Goal: Task Accomplishment & Management: Manage account settings

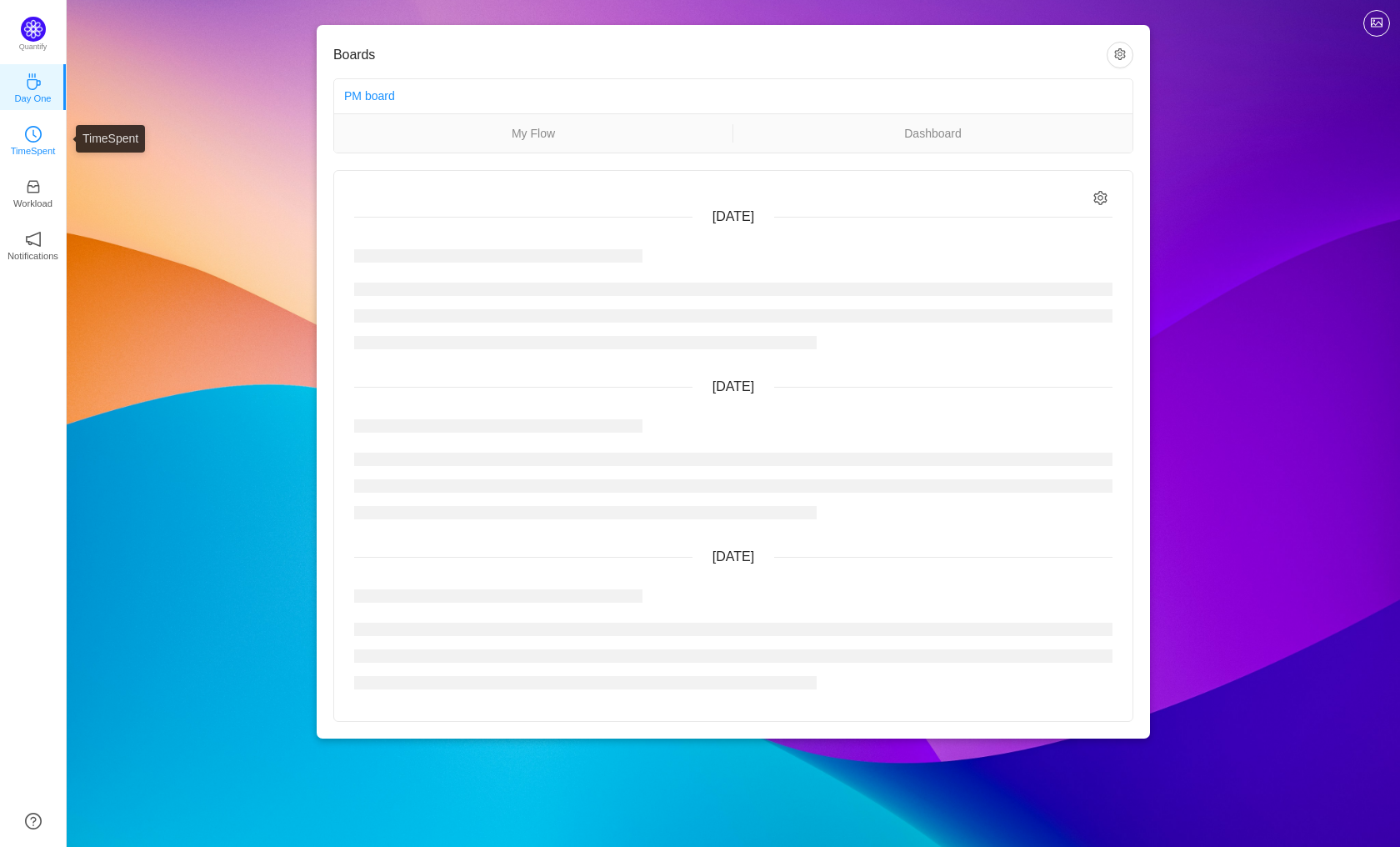
click at [29, 144] on p "TimeSpent" at bounding box center [33, 151] width 45 height 15
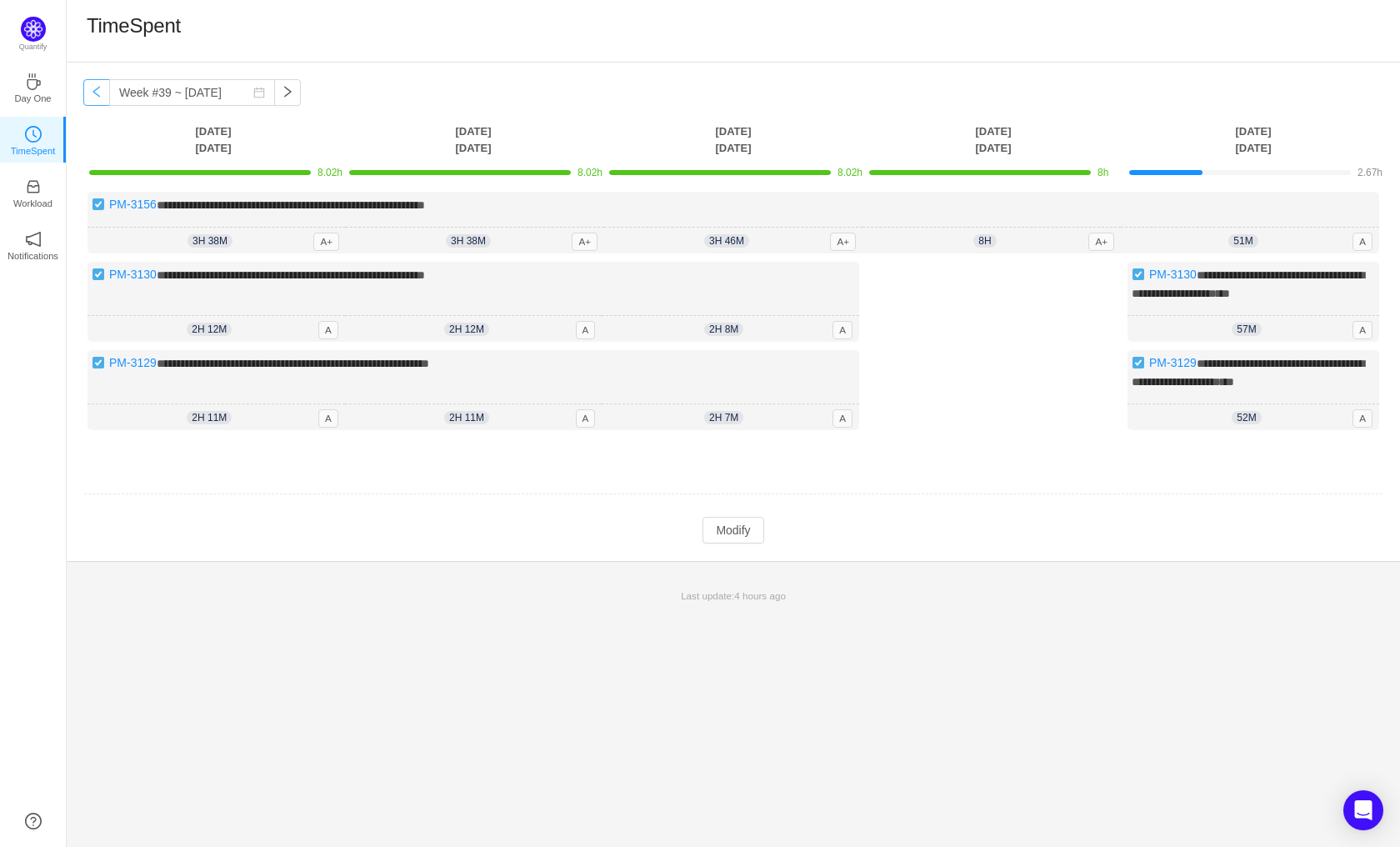
click at [102, 90] on button "button" at bounding box center [97, 93] width 27 height 27
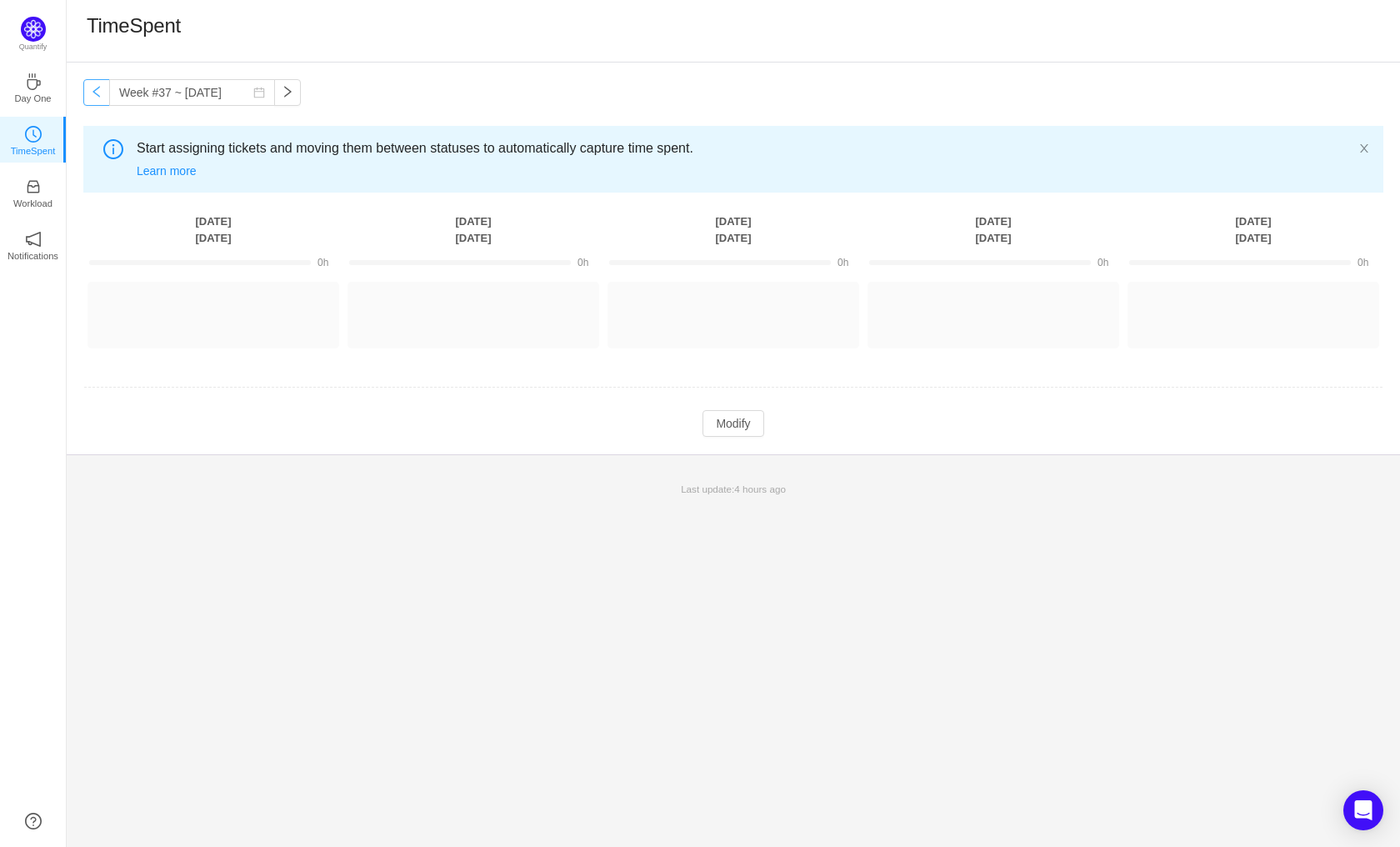
click at [102, 90] on button "button" at bounding box center [97, 93] width 27 height 27
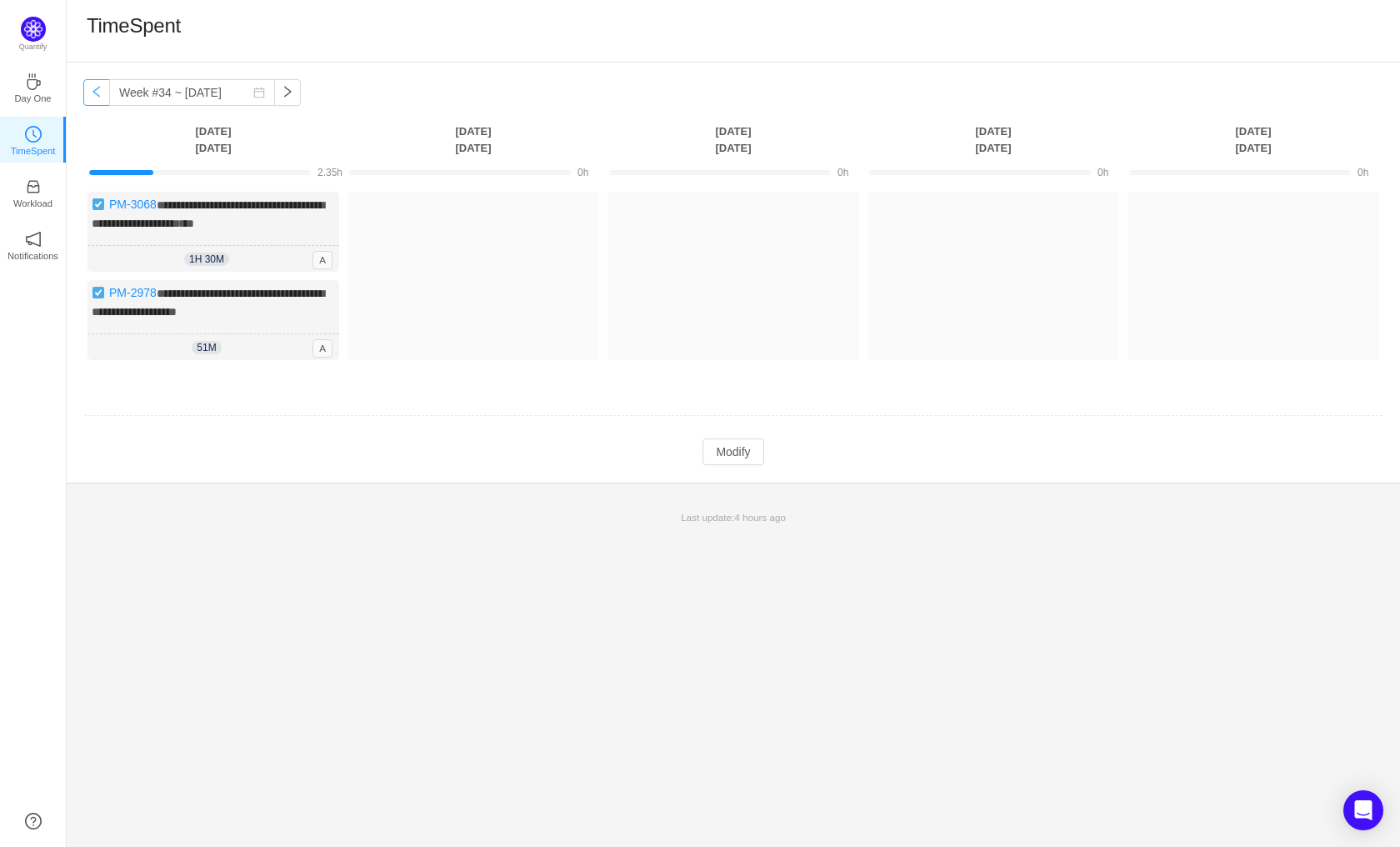
click at [102, 90] on button "button" at bounding box center [97, 93] width 27 height 27
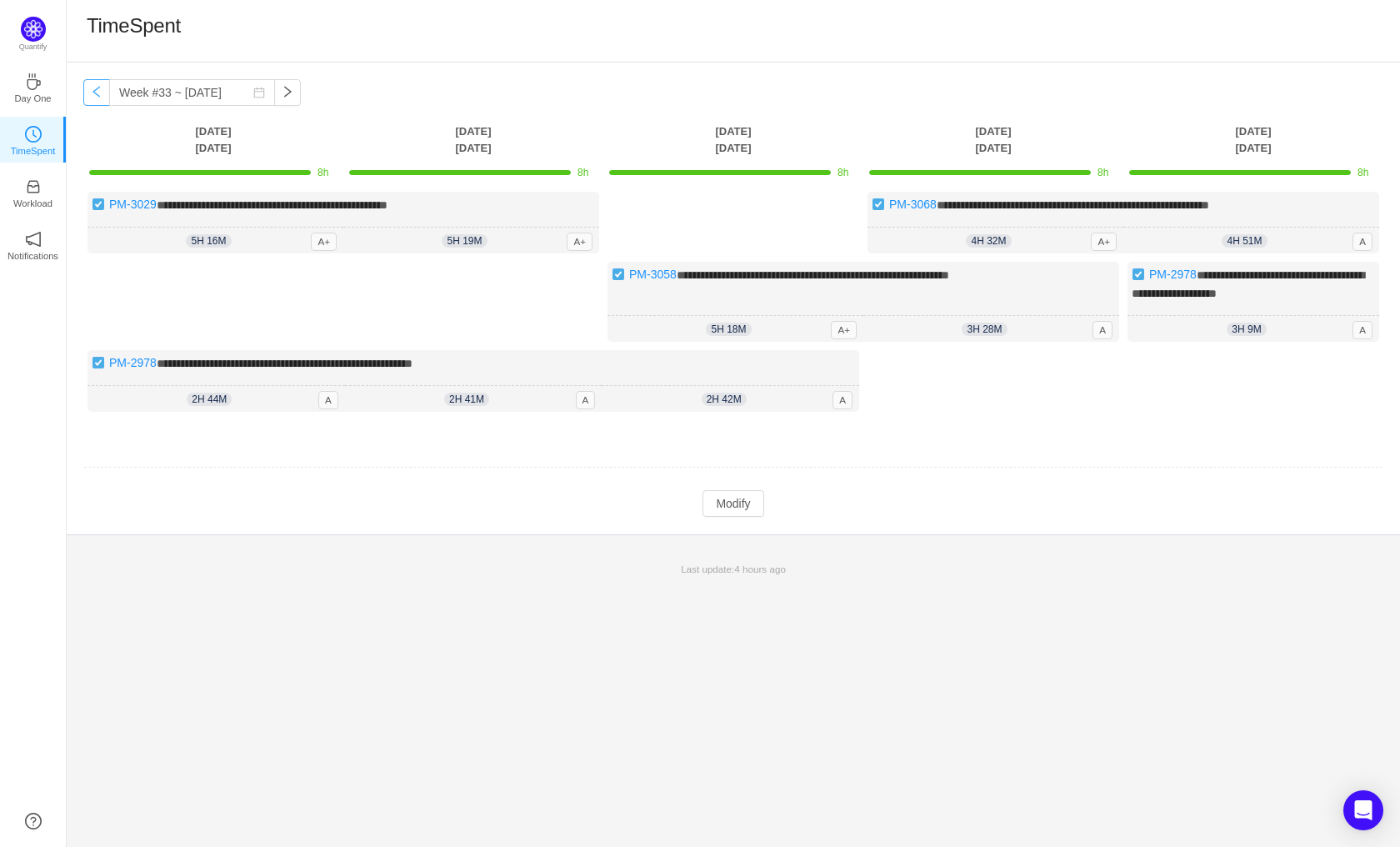
click at [102, 90] on button "button" at bounding box center [97, 93] width 27 height 27
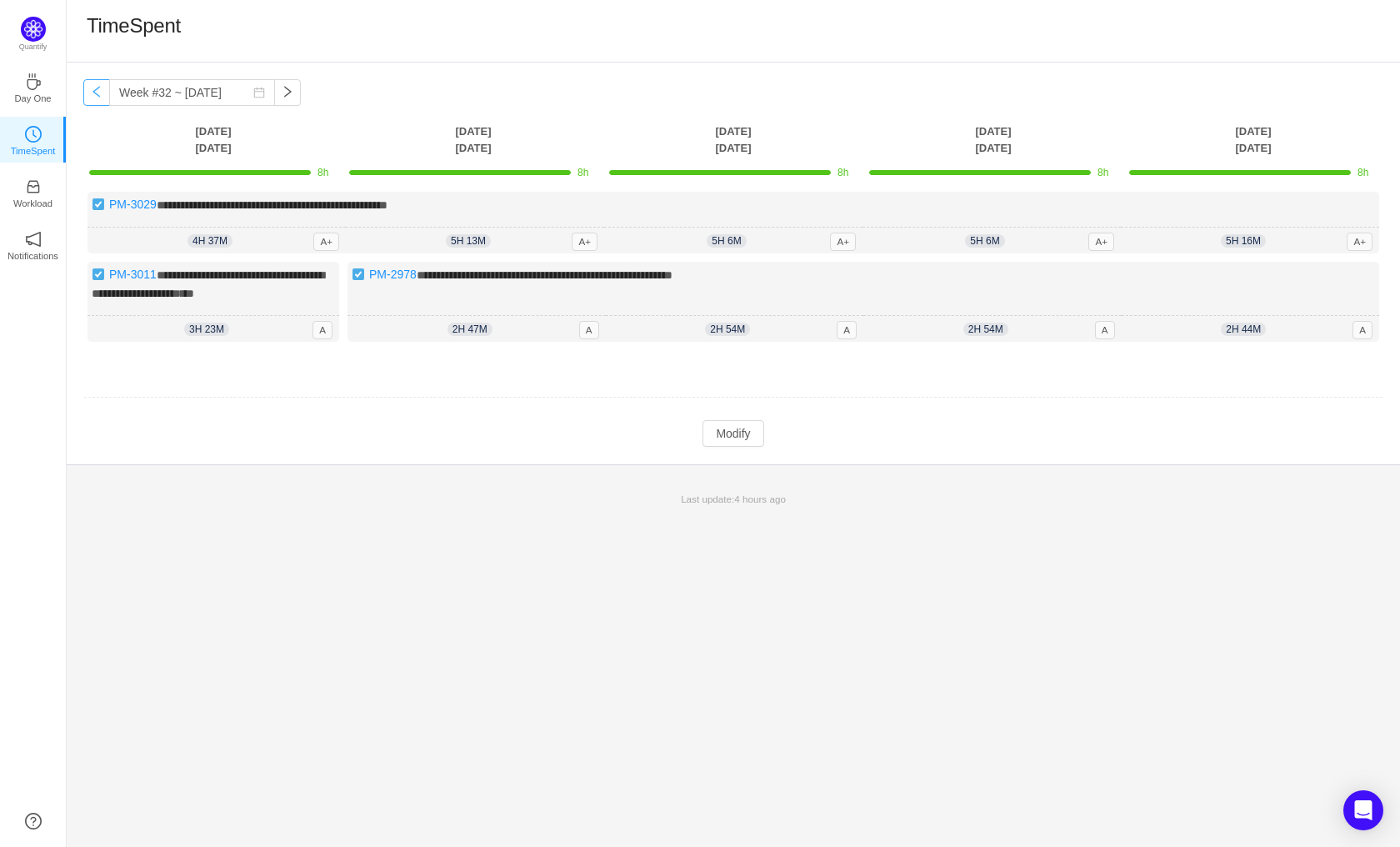
click at [102, 90] on button "button" at bounding box center [97, 93] width 27 height 27
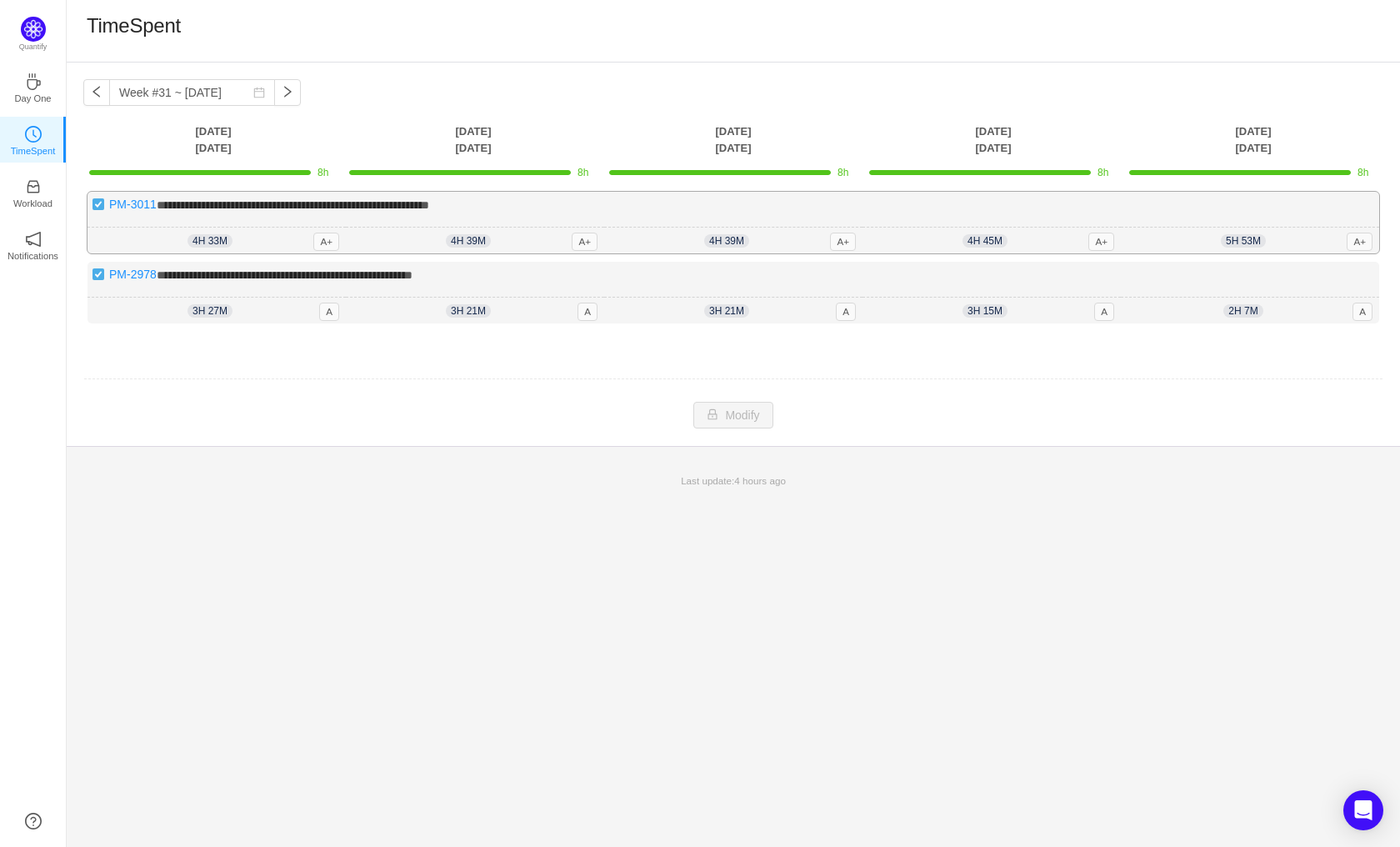
click at [1304, 235] on div "5h 53m 5h 53m A+" at bounding box center [1250, 241] width 258 height 27
click at [1301, 208] on div "**********" at bounding box center [733, 222] width 1292 height 61
drag, startPoint x: 1292, startPoint y: 298, endPoint x: 1290, endPoint y: 311, distance: 13.2
click at [1292, 306] on div "2h 7m 2h 7m A" at bounding box center [1250, 311] width 258 height 27
click at [1282, 332] on div "Log Time" at bounding box center [1253, 336] width 252 height 9
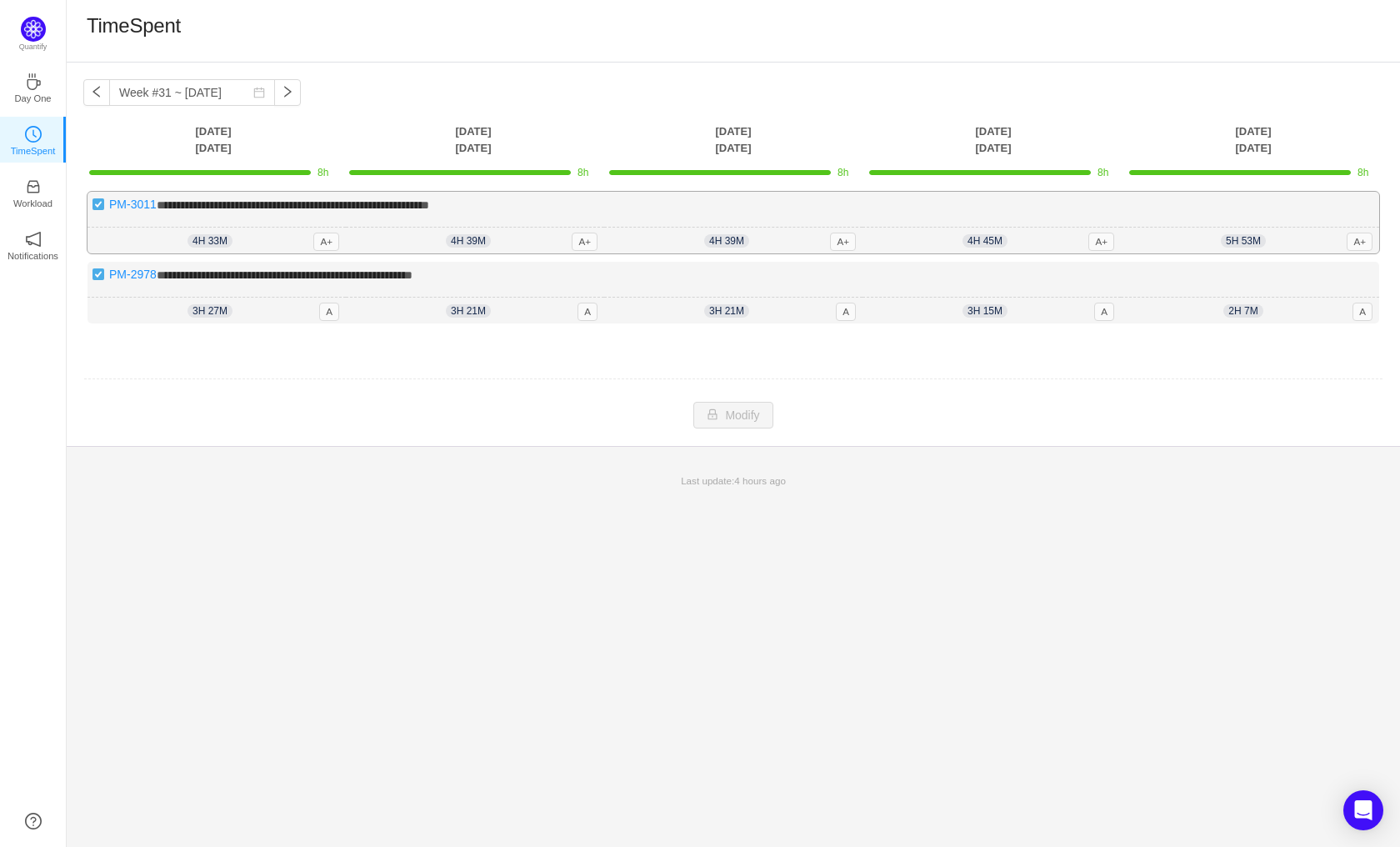
click at [1258, 219] on div "**********" at bounding box center [733, 222] width 1292 height 61
click at [1261, 293] on div "**********" at bounding box center [733, 292] width 1292 height 61
click at [1261, 313] on span "2h 7m" at bounding box center [1242, 311] width 39 height 13
click at [274, 87] on button "button" at bounding box center [287, 93] width 27 height 27
type input "Week #32 ~ [DATE]"
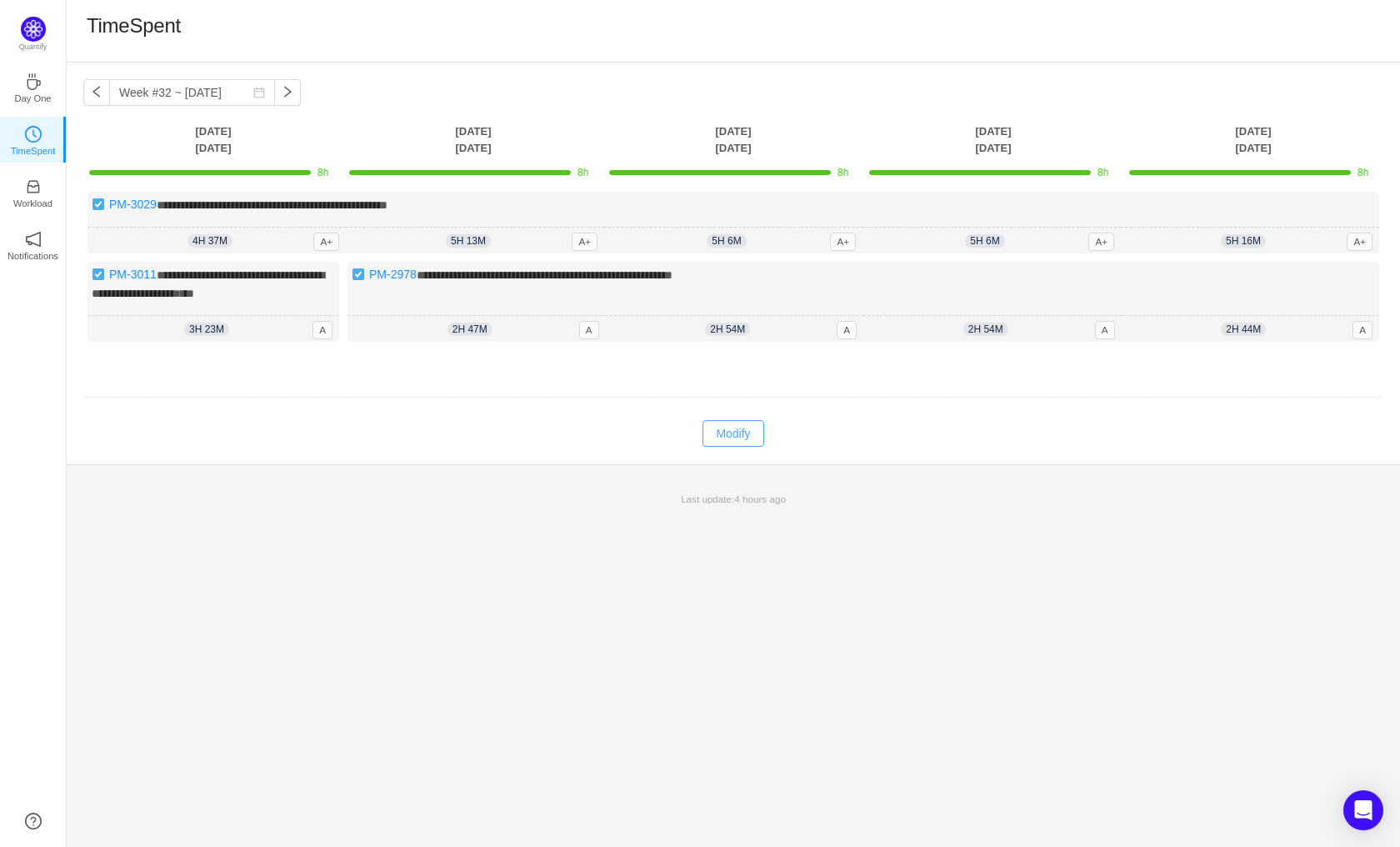
click at [721, 426] on button "Modify" at bounding box center [733, 434] width 61 height 27
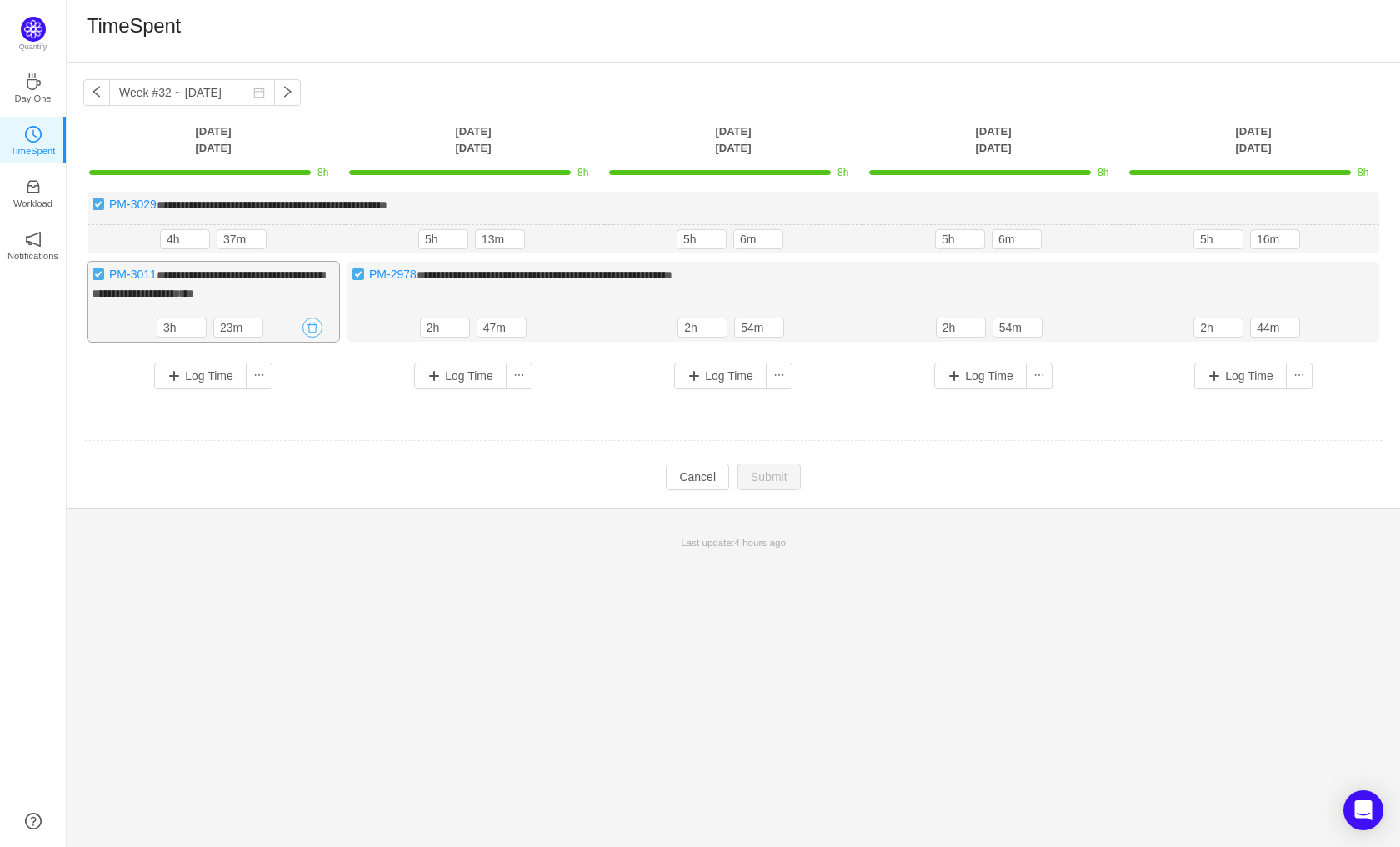
click at [313, 325] on button "button" at bounding box center [312, 327] width 20 height 20
click at [290, 398] on button "Yes" at bounding box center [294, 397] width 33 height 20
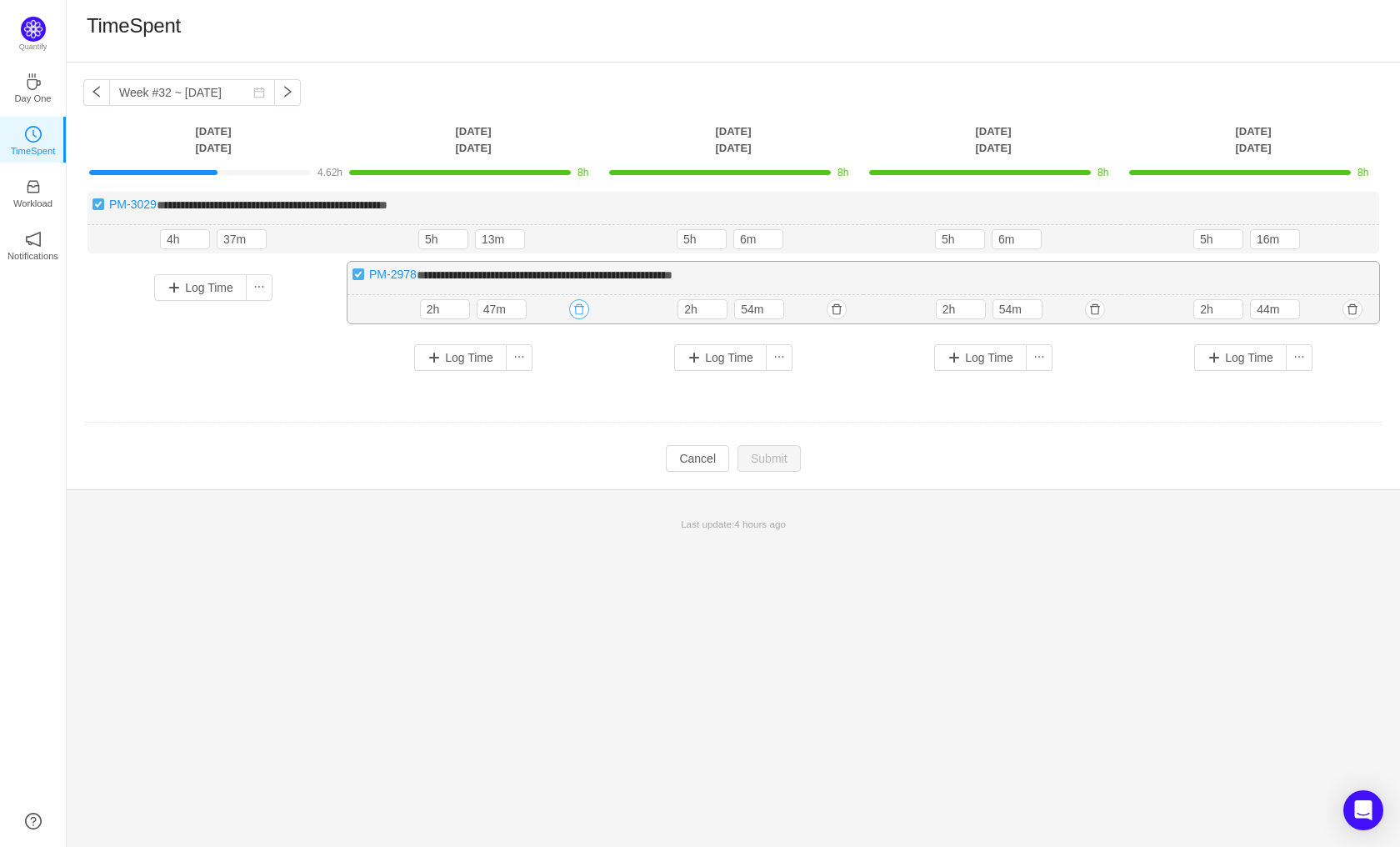
click at [580, 306] on button "button" at bounding box center [579, 309] width 20 height 20
click at [562, 383] on button "Yes" at bounding box center [560, 380] width 33 height 20
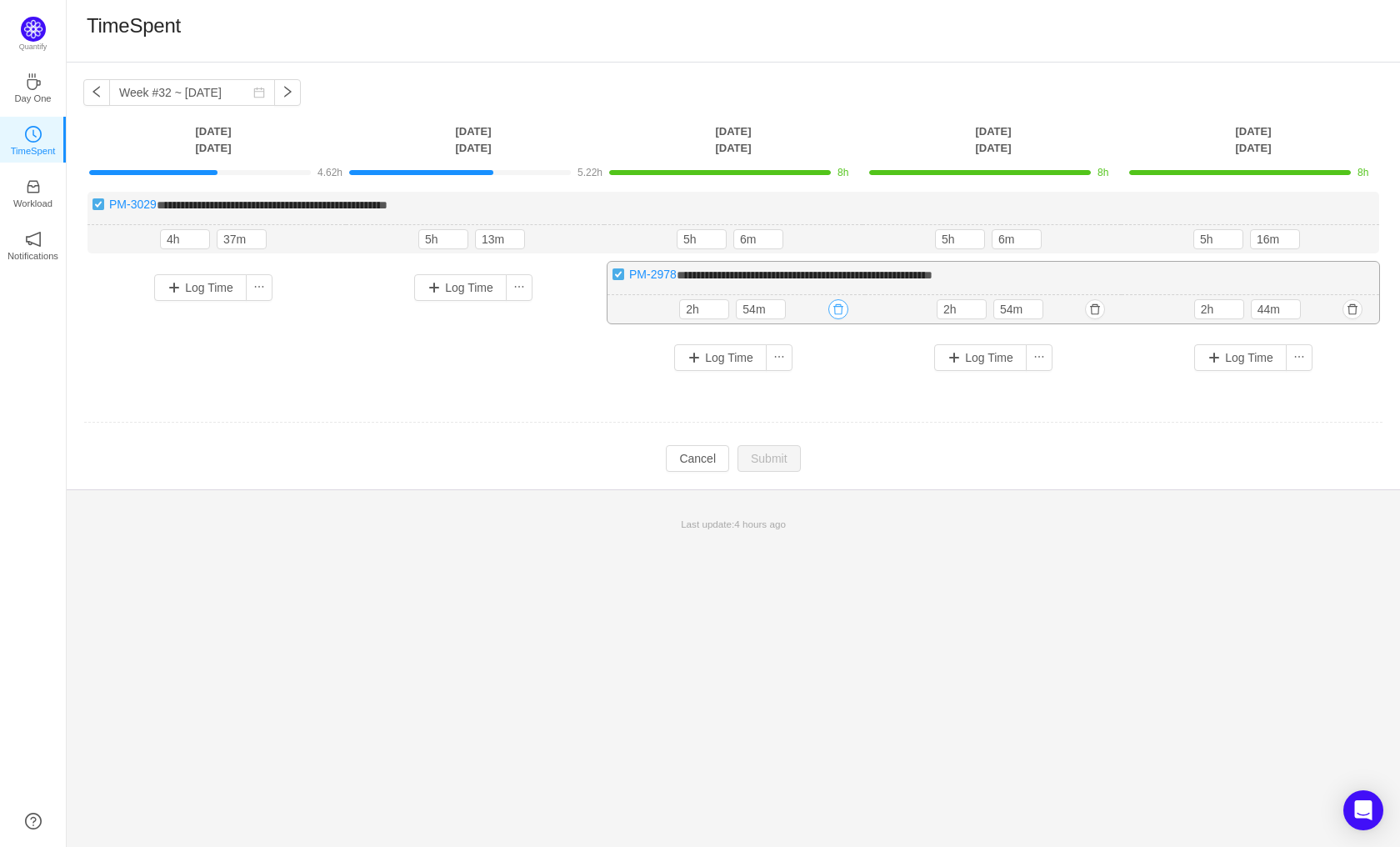
click at [841, 305] on button "button" at bounding box center [837, 309] width 20 height 20
click at [821, 383] on button "Yes" at bounding box center [819, 380] width 33 height 20
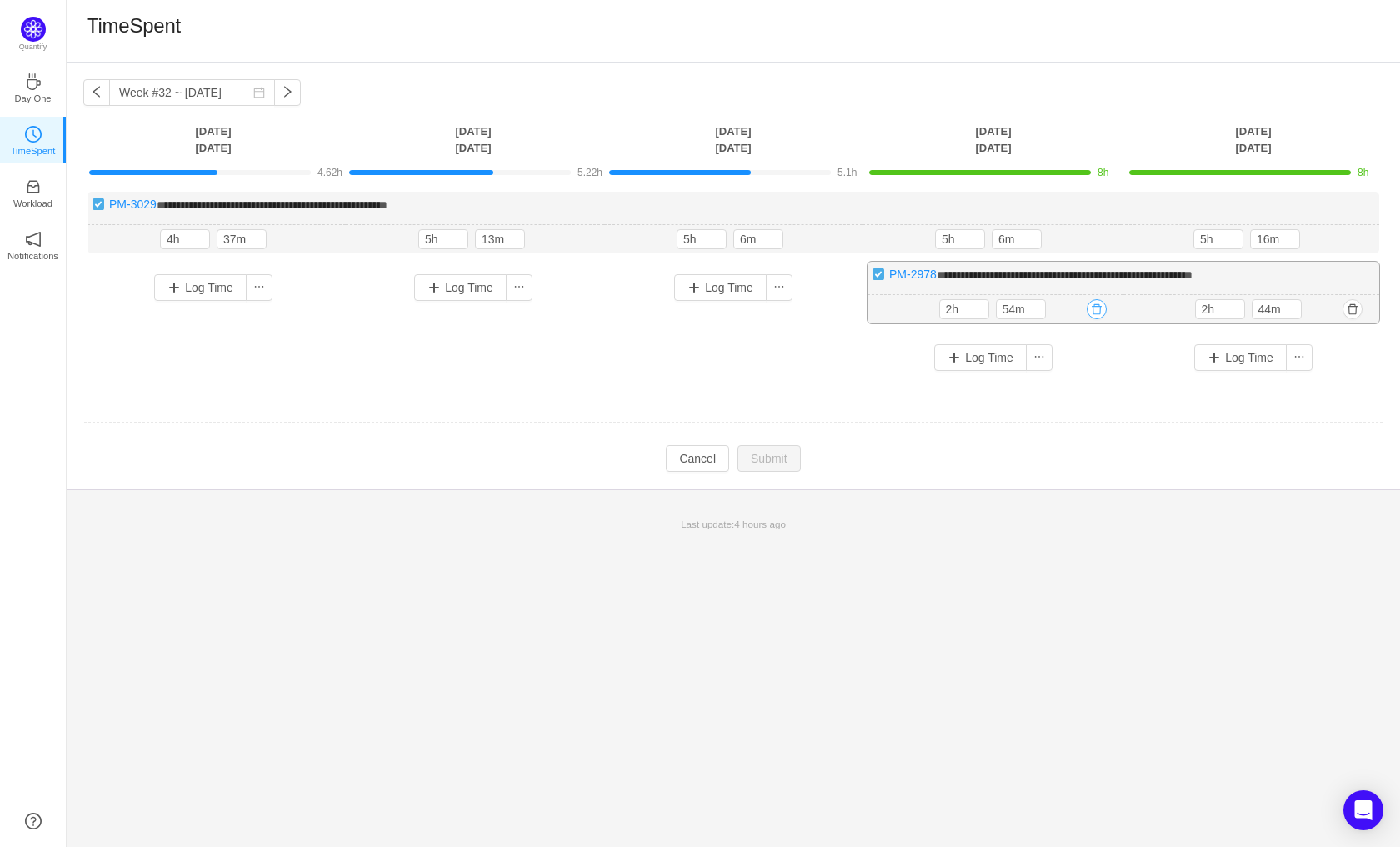
click at [1098, 313] on button "button" at bounding box center [1096, 309] width 20 height 20
click at [1073, 381] on button "Yes" at bounding box center [1078, 380] width 33 height 20
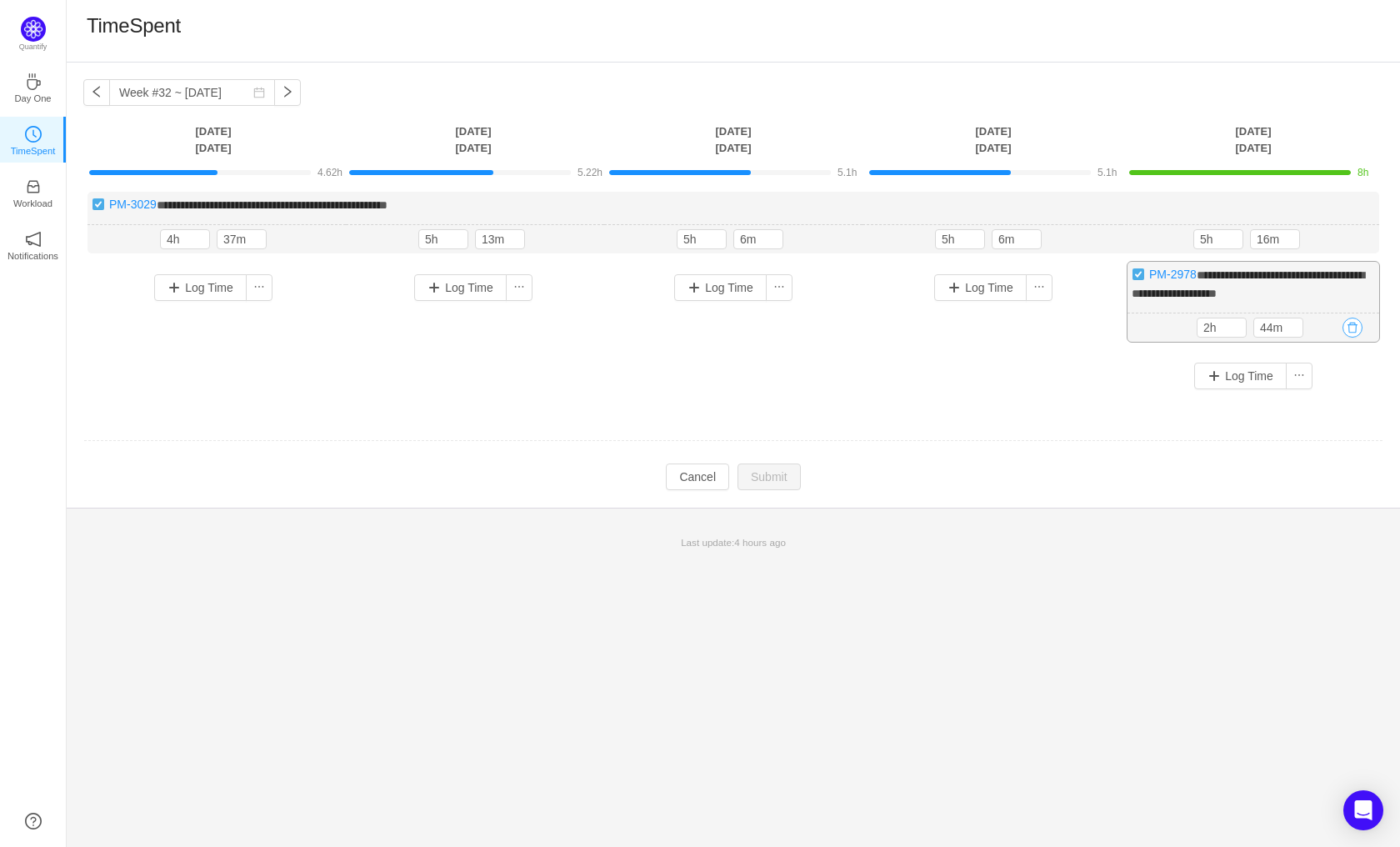
click at [1353, 325] on button "button" at bounding box center [1352, 327] width 20 height 20
click at [1334, 393] on button "Yes" at bounding box center [1334, 397] width 33 height 20
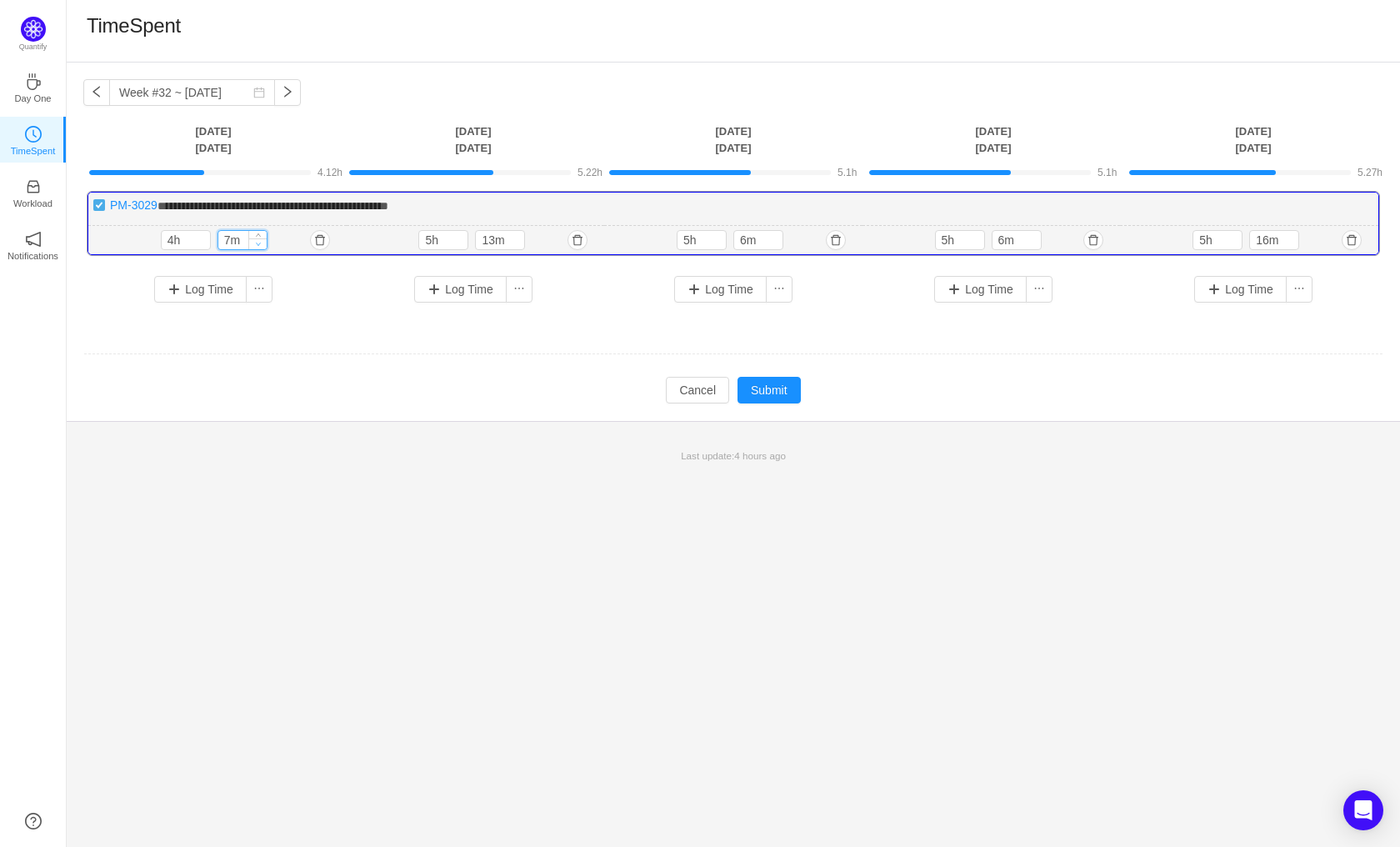
type input "0m"
click at [256, 241] on icon "icon: down" at bounding box center [257, 244] width 6 height 6
type input "8h"
click at [201, 234] on icon "icon: up" at bounding box center [201, 237] width 6 height 6
type input "0m"
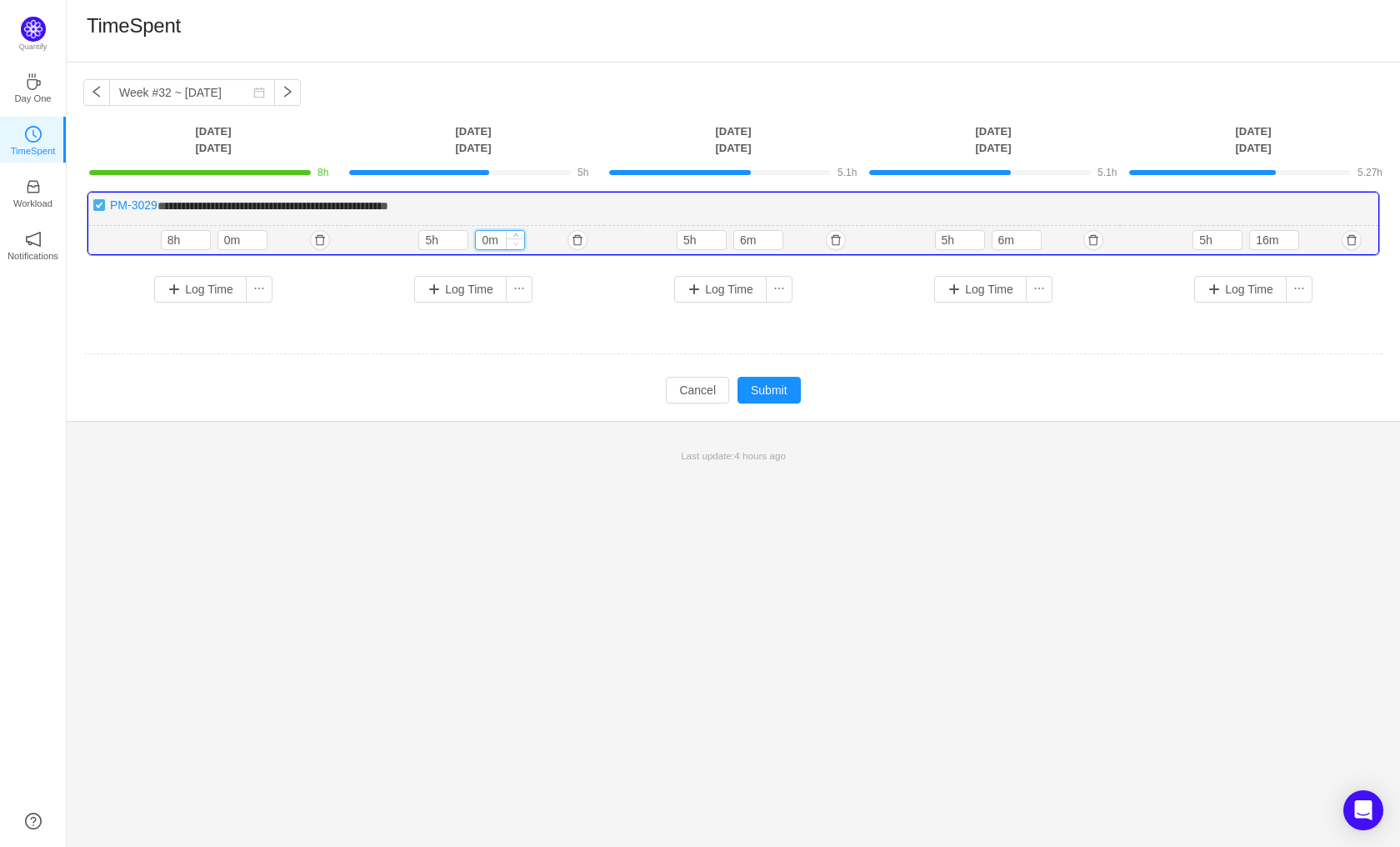
click at [518, 242] on icon "icon: down" at bounding box center [516, 244] width 6 height 6
click at [463, 237] on span "Increase Value" at bounding box center [458, 235] width 17 height 11
type input "8h"
click at [463, 237] on span "Increase Value" at bounding box center [458, 235] width 17 height 11
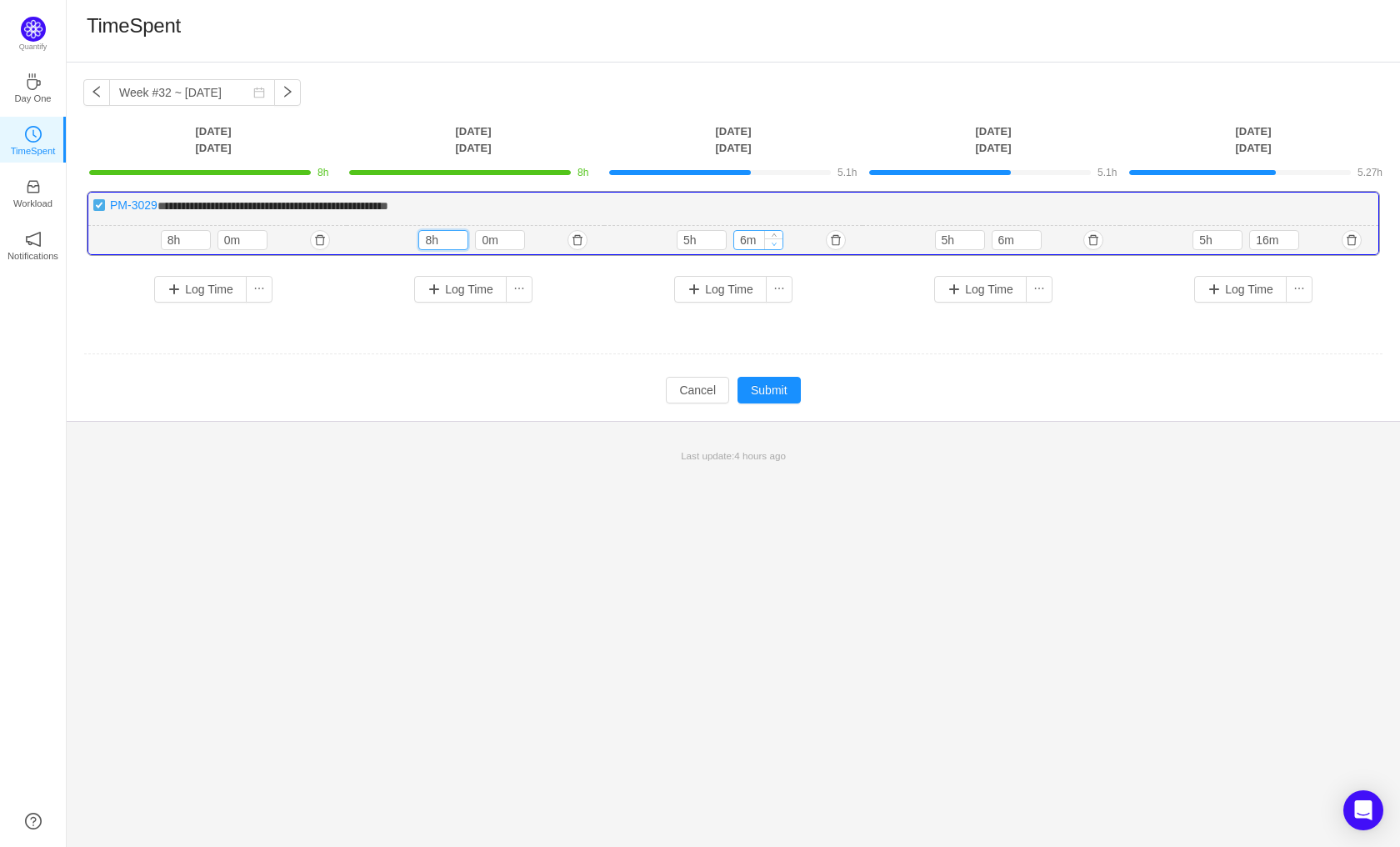
type input "0m"
click at [777, 242] on span "Decrease Value" at bounding box center [773, 243] width 17 height 11
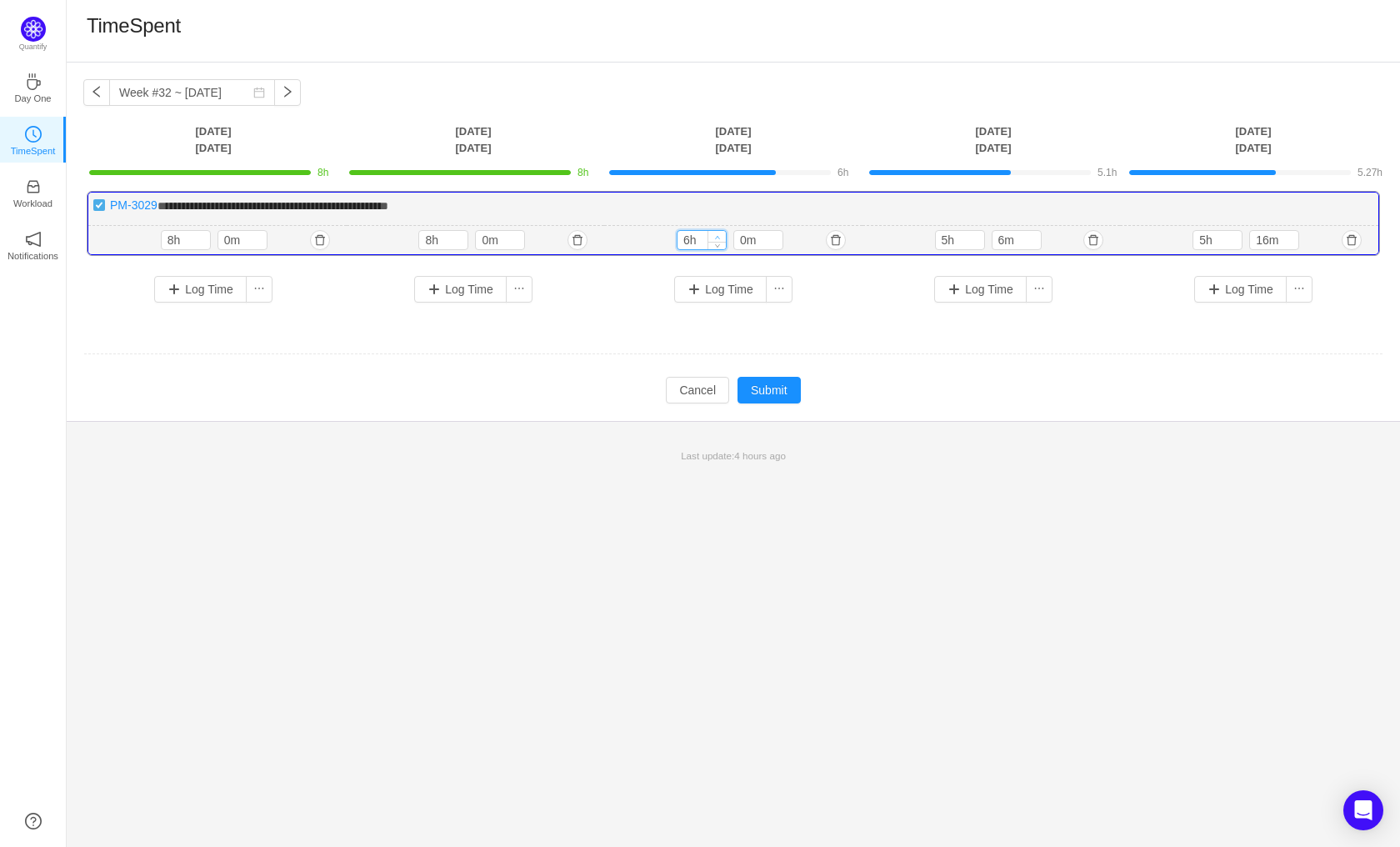
click at [715, 234] on icon "icon: up" at bounding box center [717, 237] width 6 height 6
type input "8h"
click at [715, 234] on icon "icon: up" at bounding box center [717, 237] width 6 height 6
type input "0m"
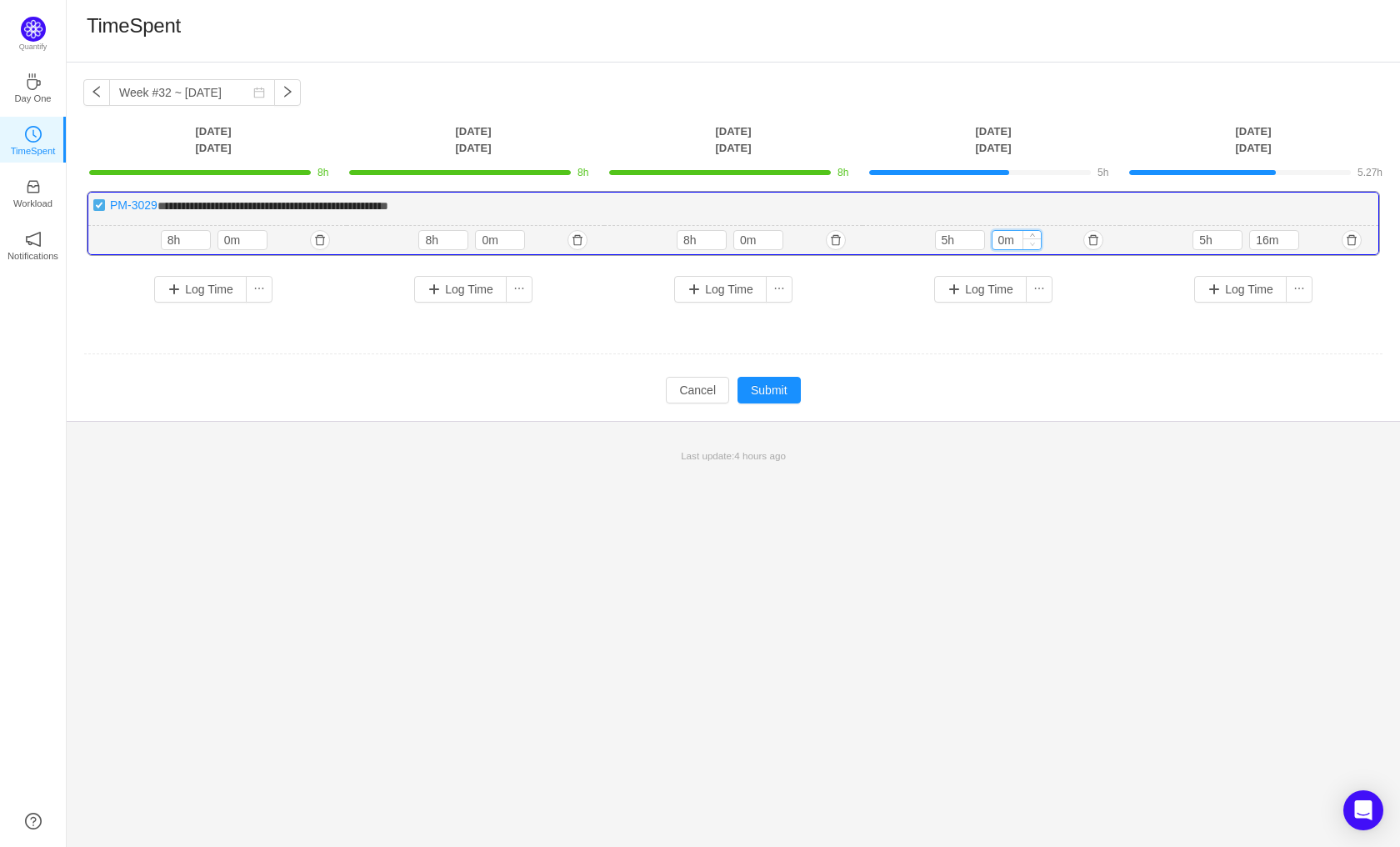
click at [1034, 245] on icon "icon: down" at bounding box center [1032, 244] width 6 height 6
click at [976, 238] on span "Decrease Value" at bounding box center [975, 243] width 17 height 11
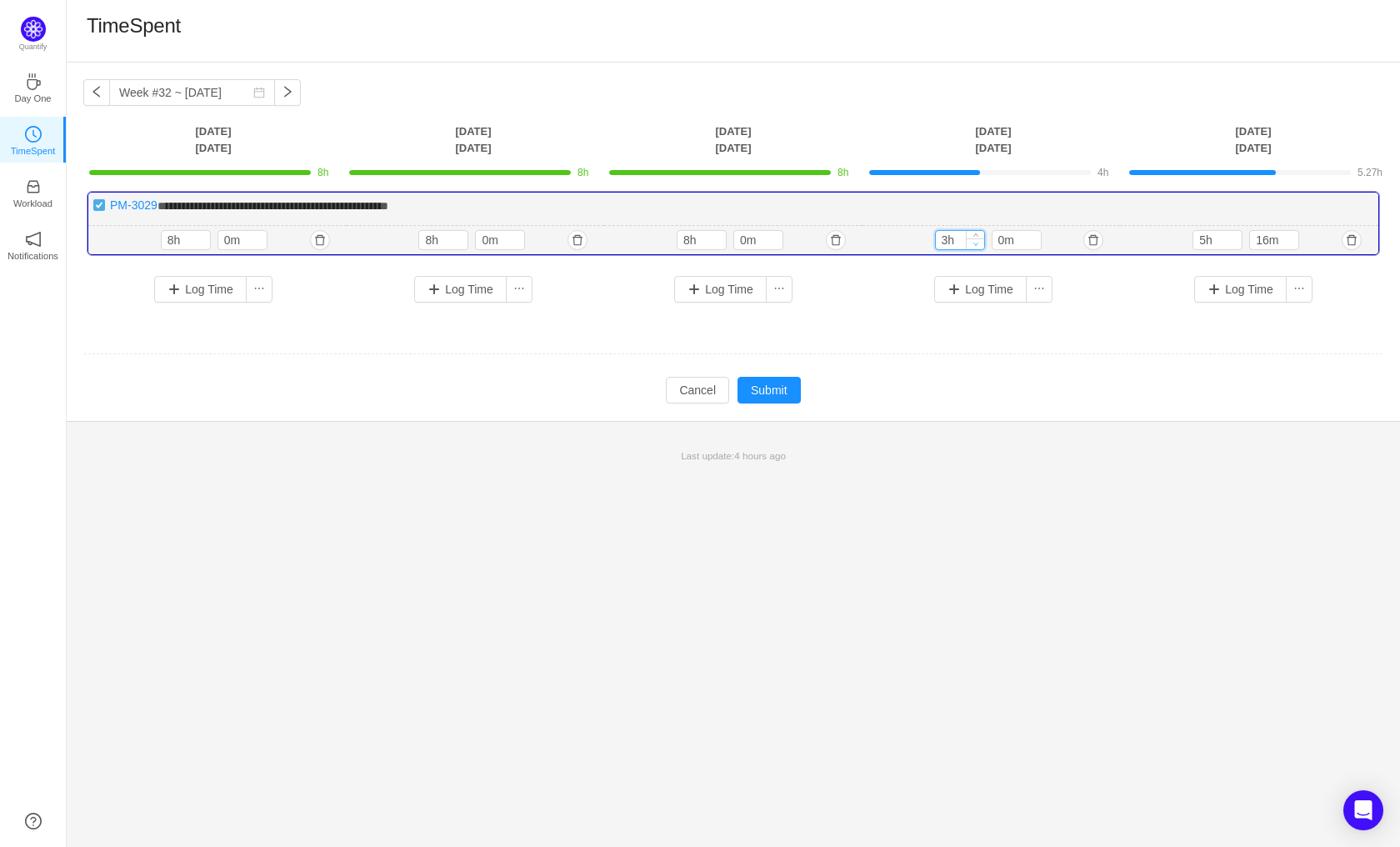
click at [976, 238] on span "Decrease Value" at bounding box center [975, 243] width 17 height 11
click at [973, 228] on div "1h 1h 0m" at bounding box center [991, 240] width 258 height 29
type input "8h"
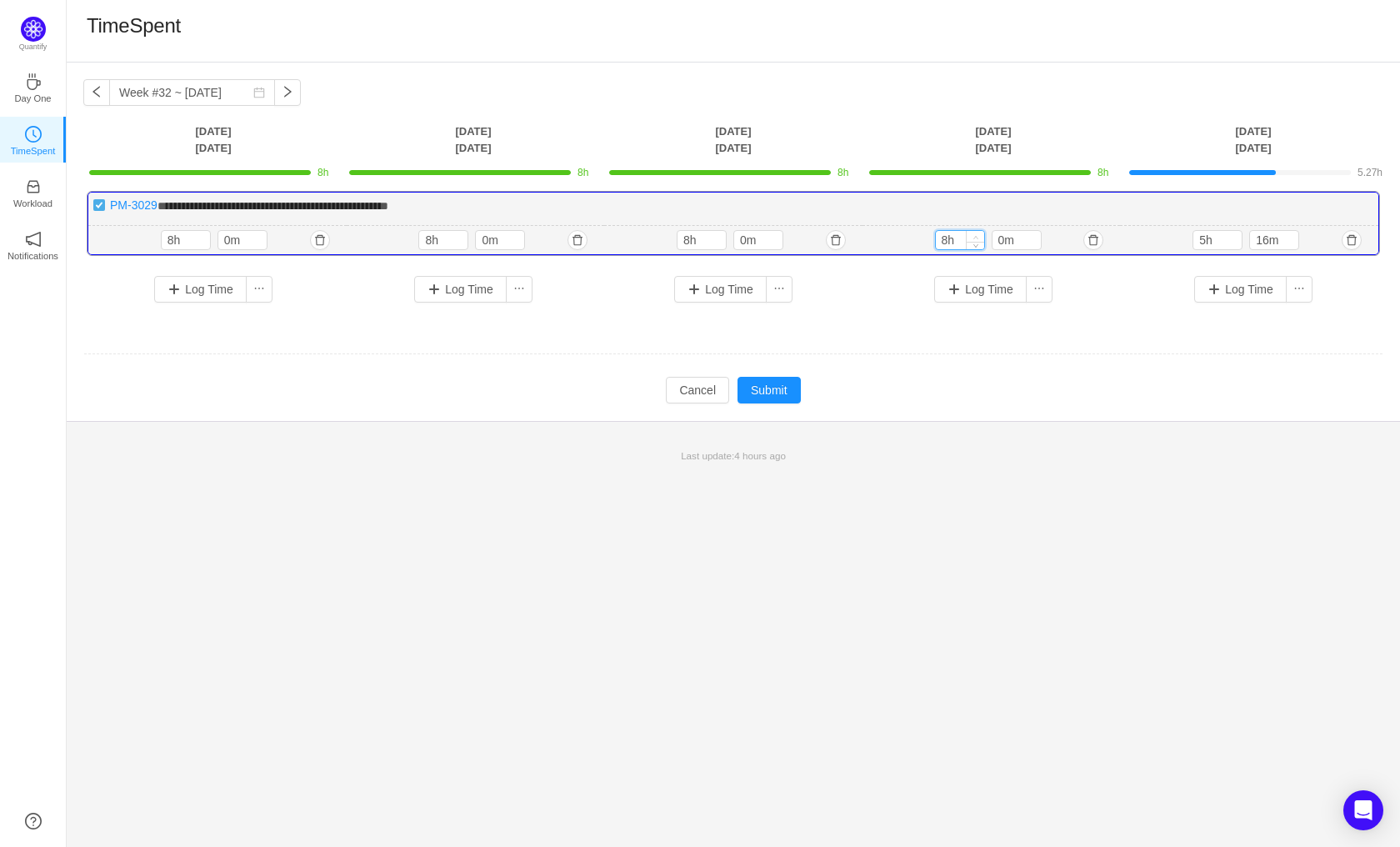
click at [970, 234] on span "Increase Value" at bounding box center [975, 235] width 17 height 11
click at [1294, 243] on span "Decrease Value" at bounding box center [1289, 243] width 17 height 11
type input "0m"
click at [1294, 243] on span "Decrease Value" at bounding box center [1289, 243] width 17 height 11
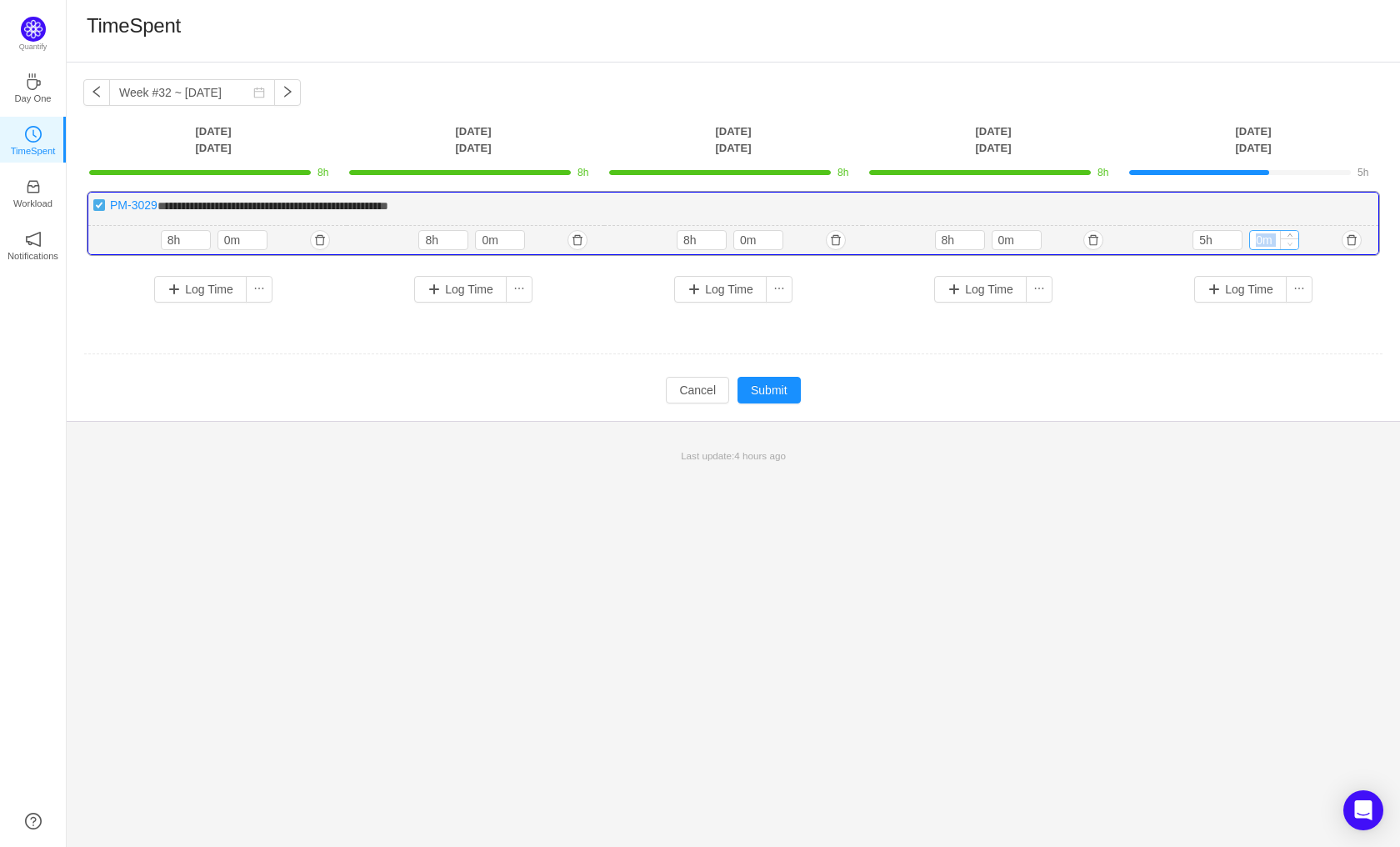
click at [1294, 243] on span "Decrease Value" at bounding box center [1289, 243] width 17 height 11
click at [1231, 234] on icon "icon: up" at bounding box center [1233, 237] width 6 height 6
type input "8h"
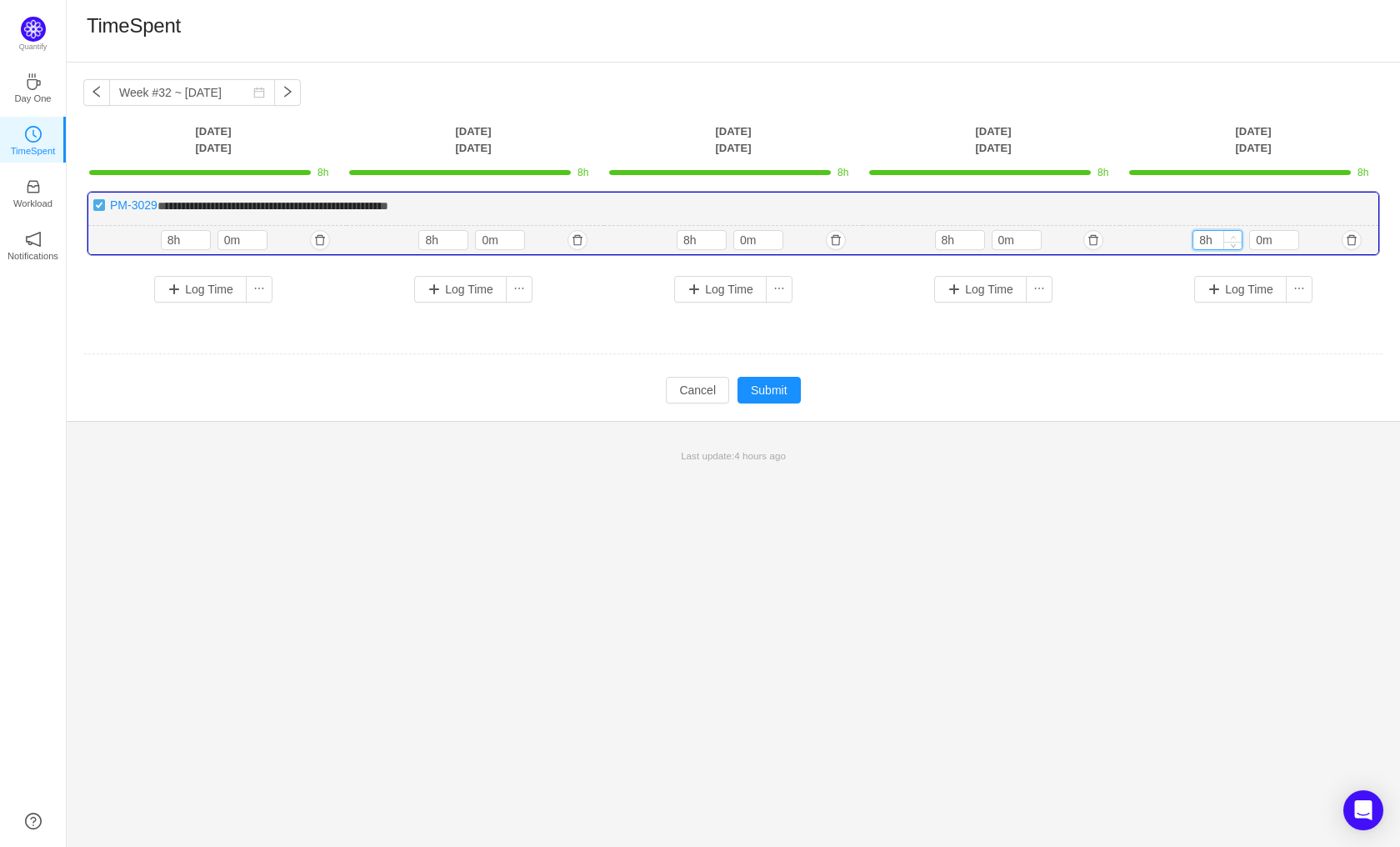
click at [1231, 234] on icon "icon: up" at bounding box center [1233, 237] width 6 height 6
click at [762, 378] on button "Submit" at bounding box center [769, 390] width 63 height 27
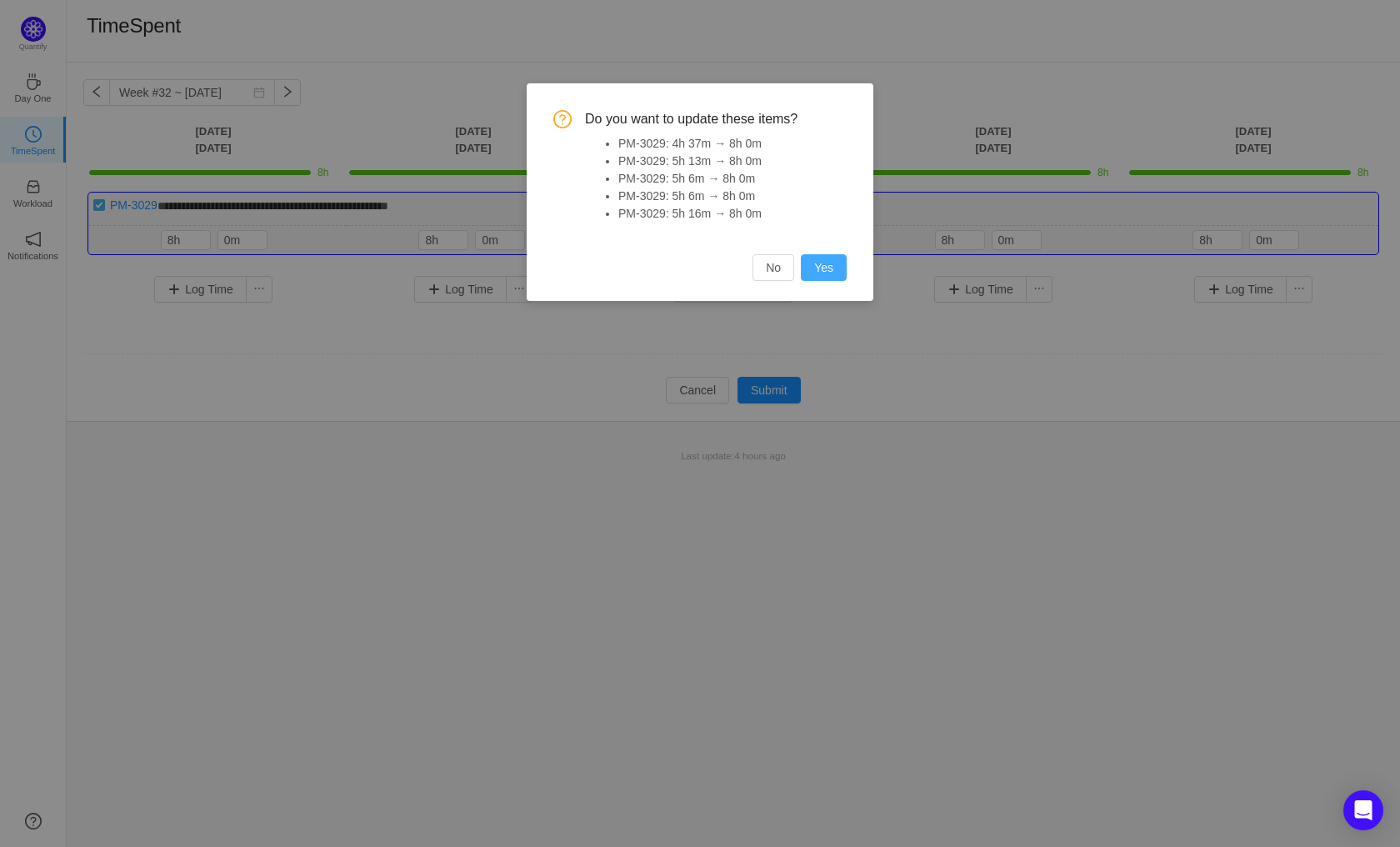
click at [832, 265] on button "Yes" at bounding box center [824, 268] width 46 height 27
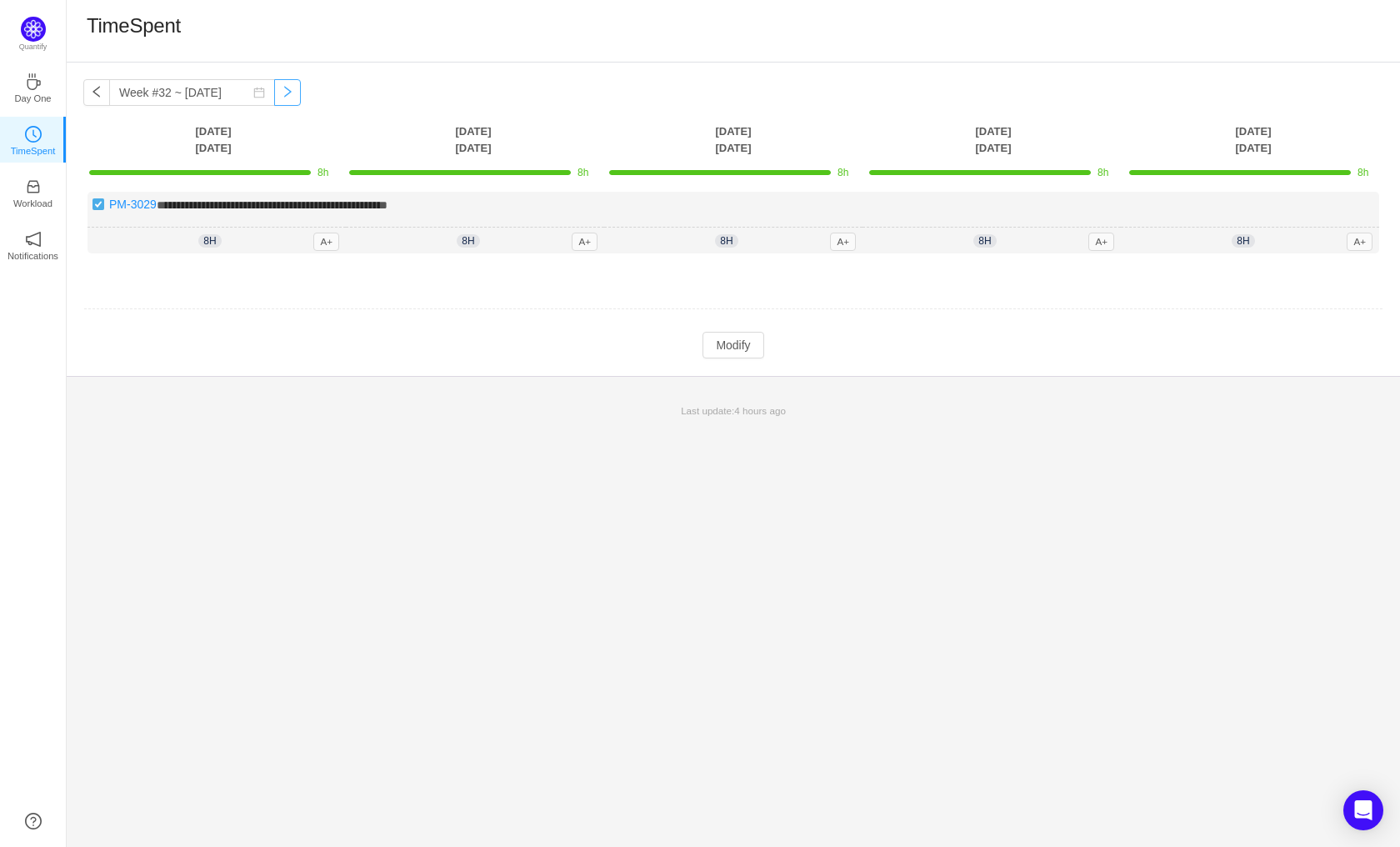
click at [274, 98] on button "button" at bounding box center [287, 93] width 27 height 27
type input "Week #33 ~ [DATE]"
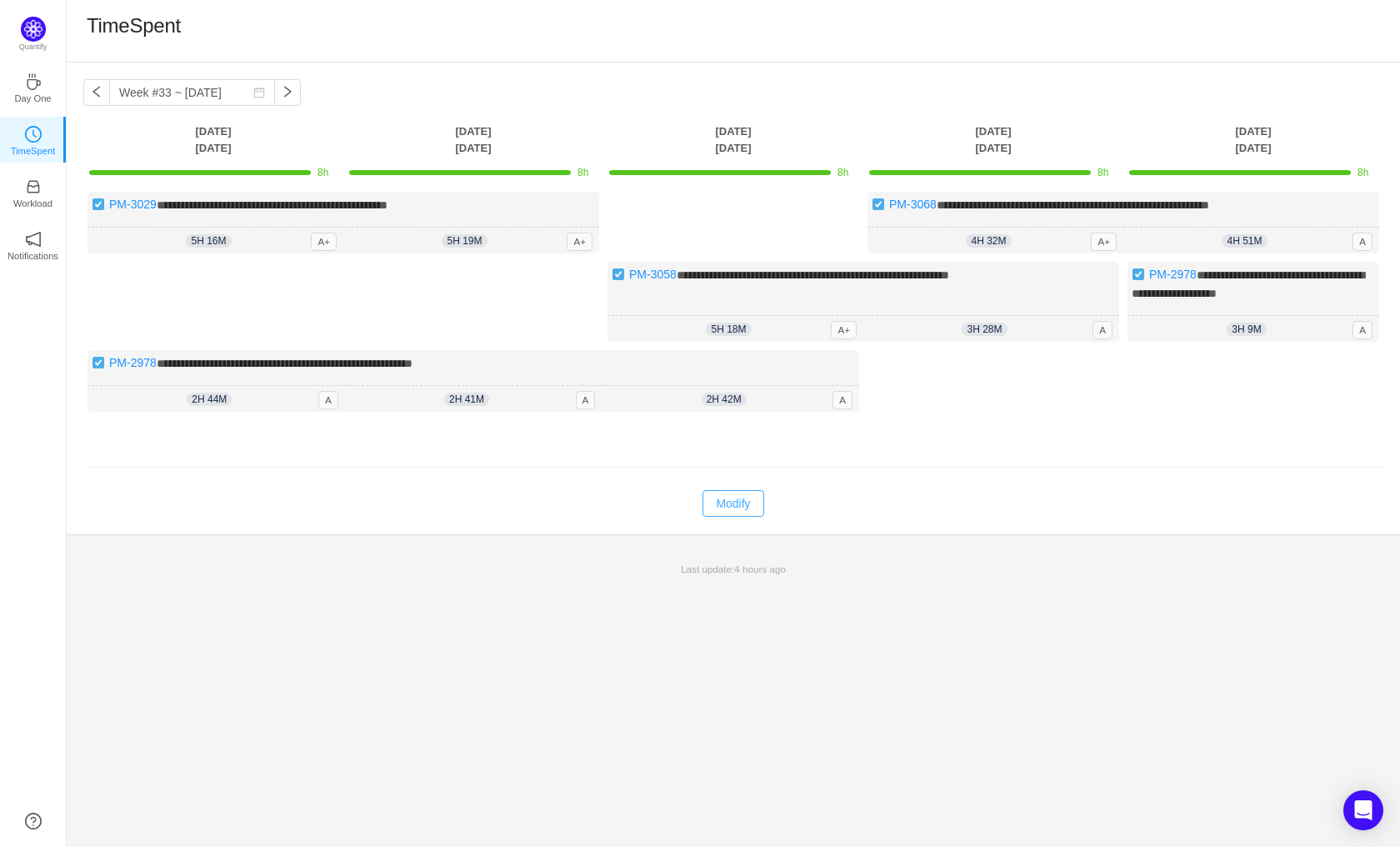
drag, startPoint x: 744, startPoint y: 503, endPoint x: 719, endPoint y: 503, distance: 25.0
click at [744, 503] on button "Modify" at bounding box center [733, 503] width 61 height 27
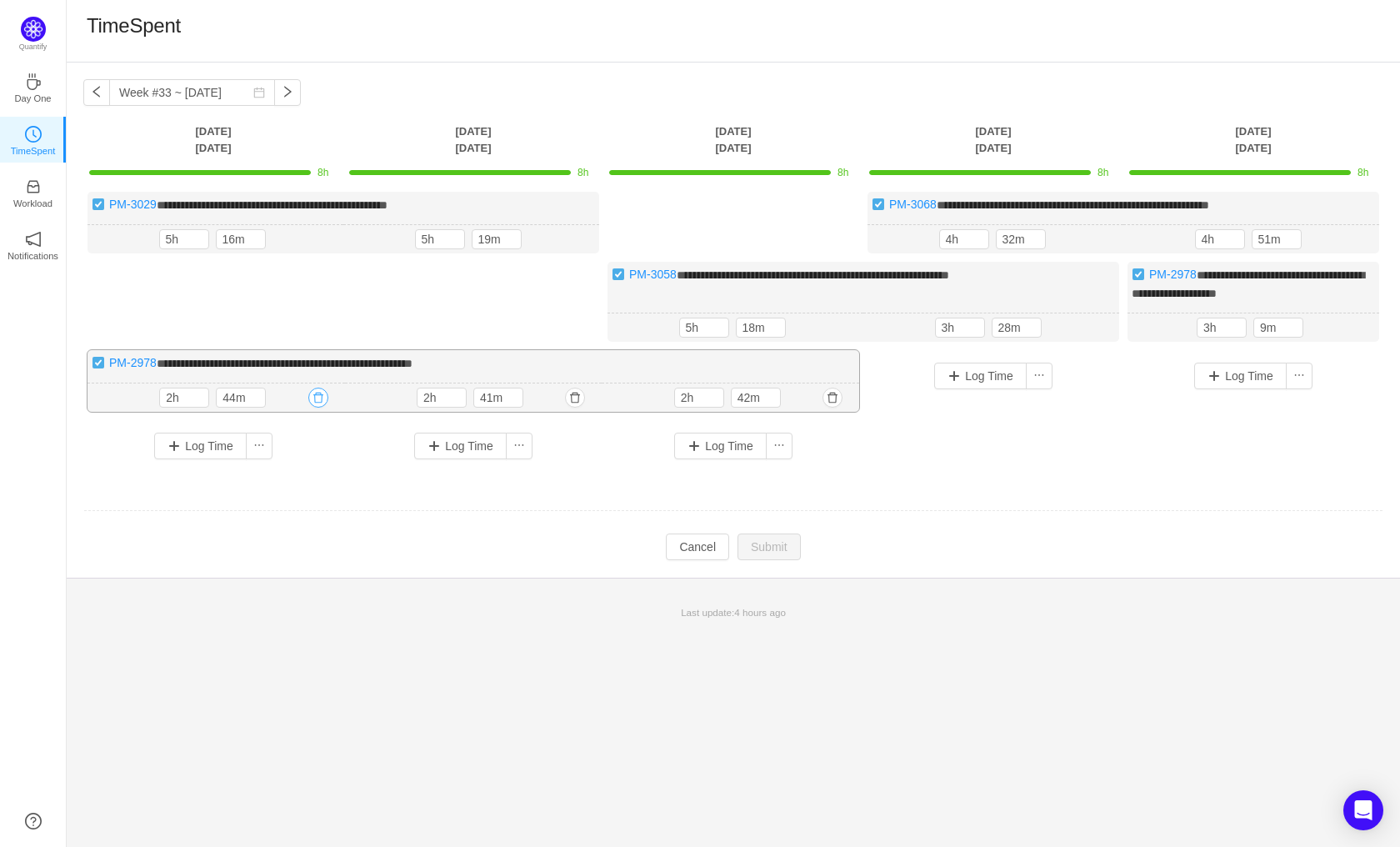
click at [315, 398] on button "button" at bounding box center [318, 397] width 20 height 20
click at [293, 473] on button "Yes" at bounding box center [299, 466] width 33 height 20
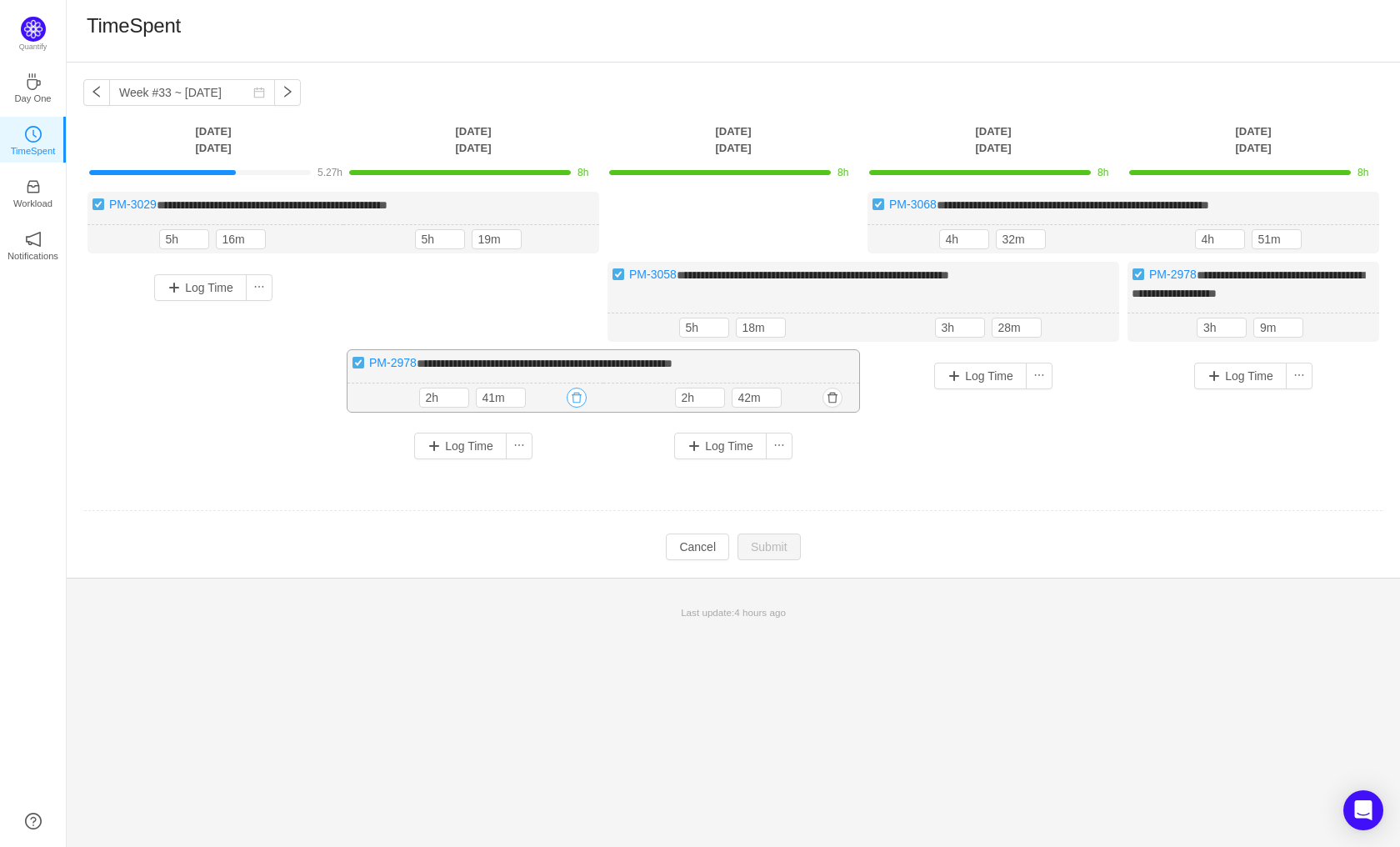
click at [577, 393] on button "button" at bounding box center [576, 397] width 20 height 20
click at [558, 464] on button "Yes" at bounding box center [558, 466] width 33 height 20
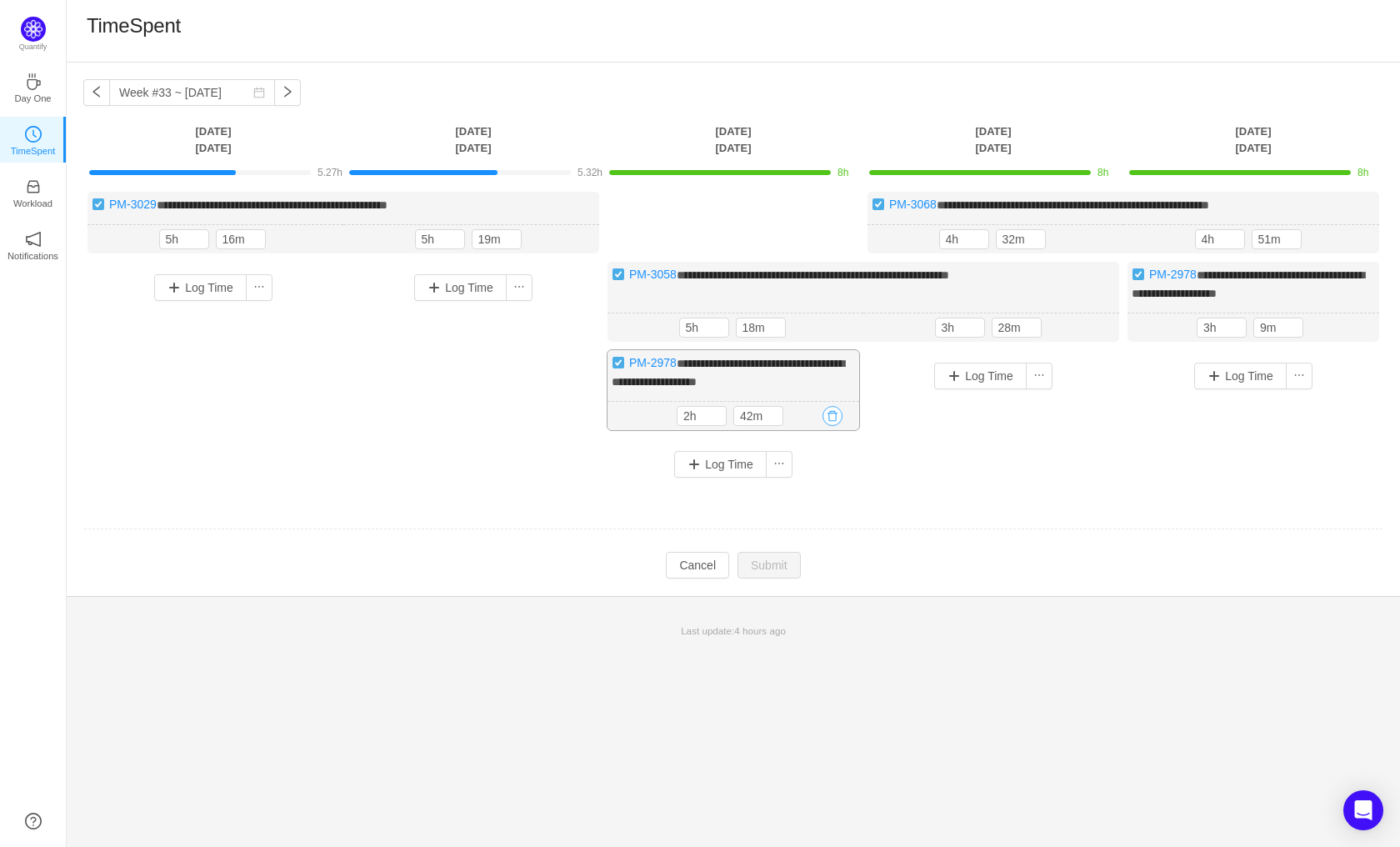
click at [829, 411] on button "button" at bounding box center [832, 415] width 20 height 20
click at [811, 481] on button "Yes" at bounding box center [813, 483] width 33 height 20
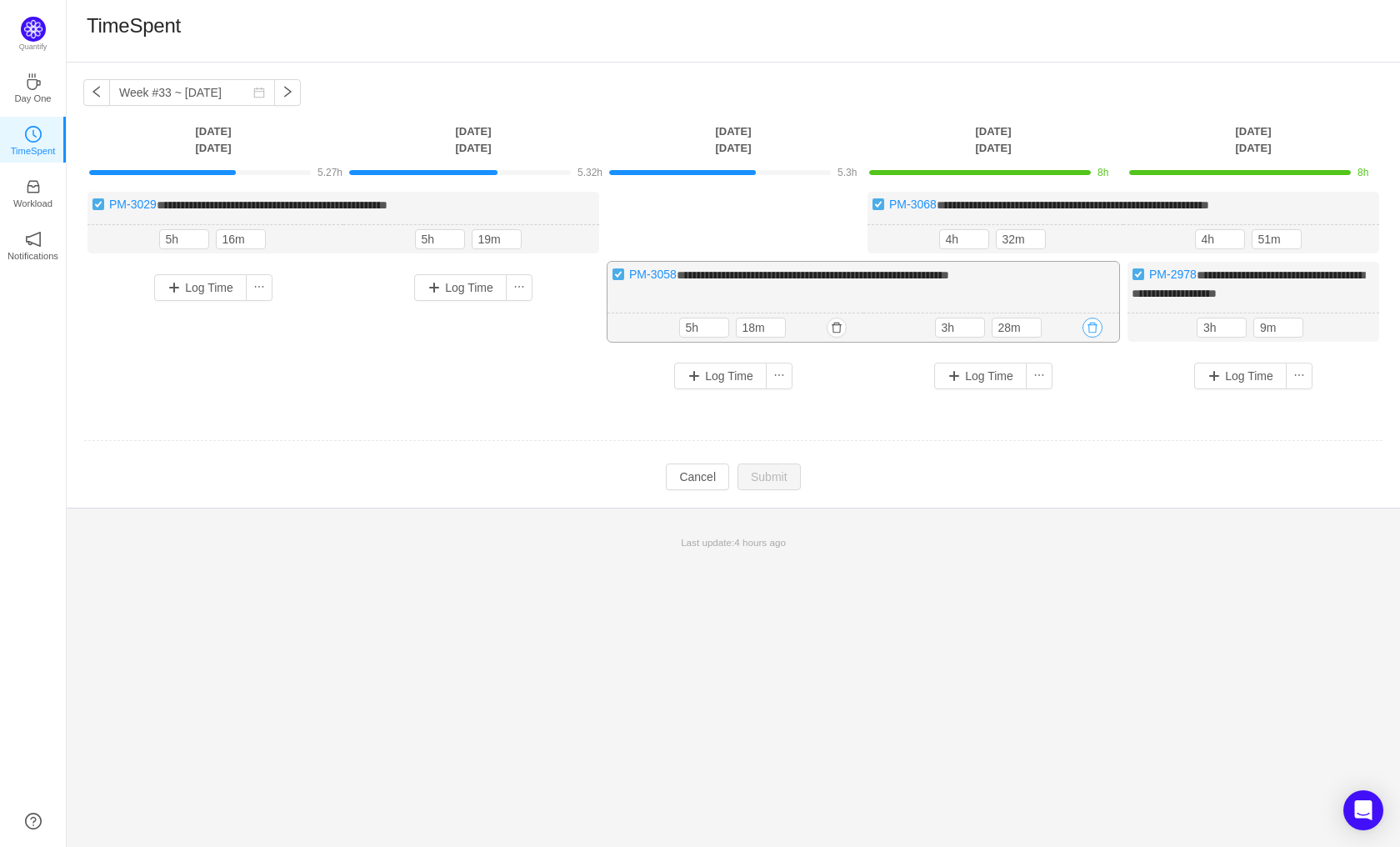
click at [1086, 323] on button "button" at bounding box center [1092, 327] width 20 height 20
click at [1080, 396] on button "Yes" at bounding box center [1074, 397] width 33 height 20
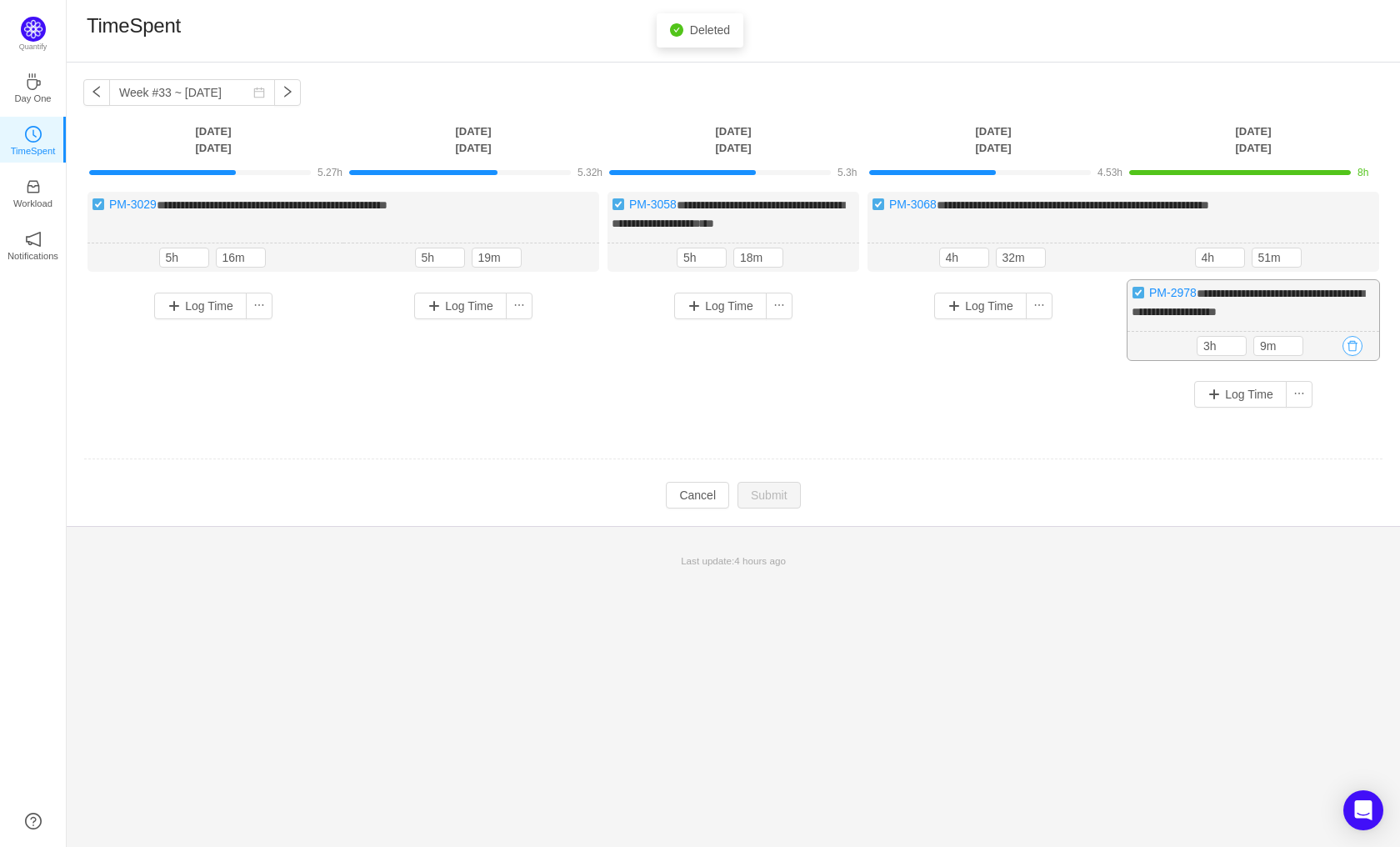
click at [1353, 344] on button "button" at bounding box center [1352, 345] width 20 height 20
click at [1337, 412] on button "Yes" at bounding box center [1334, 414] width 33 height 20
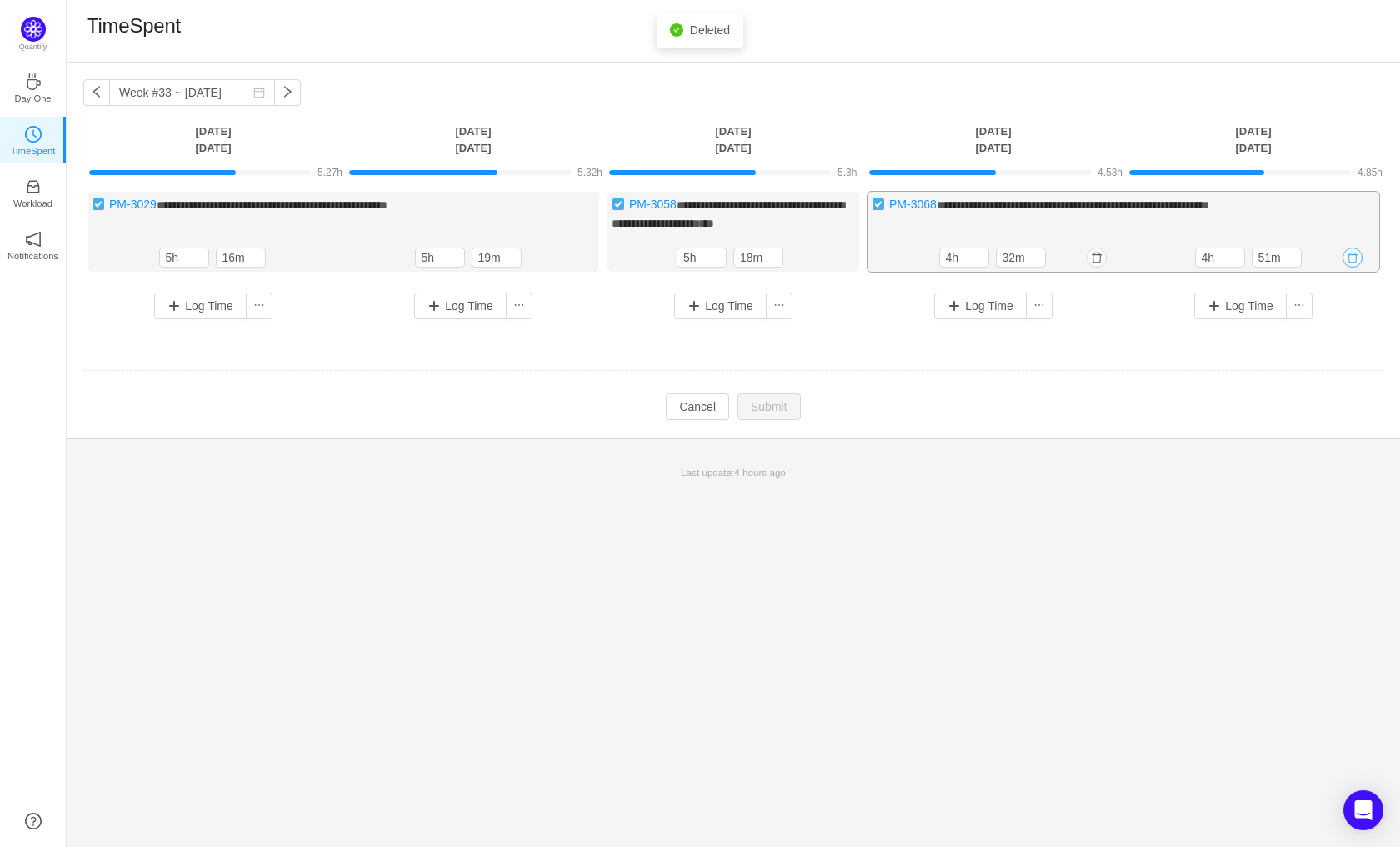
click at [1354, 258] on button "button" at bounding box center [1352, 257] width 20 height 20
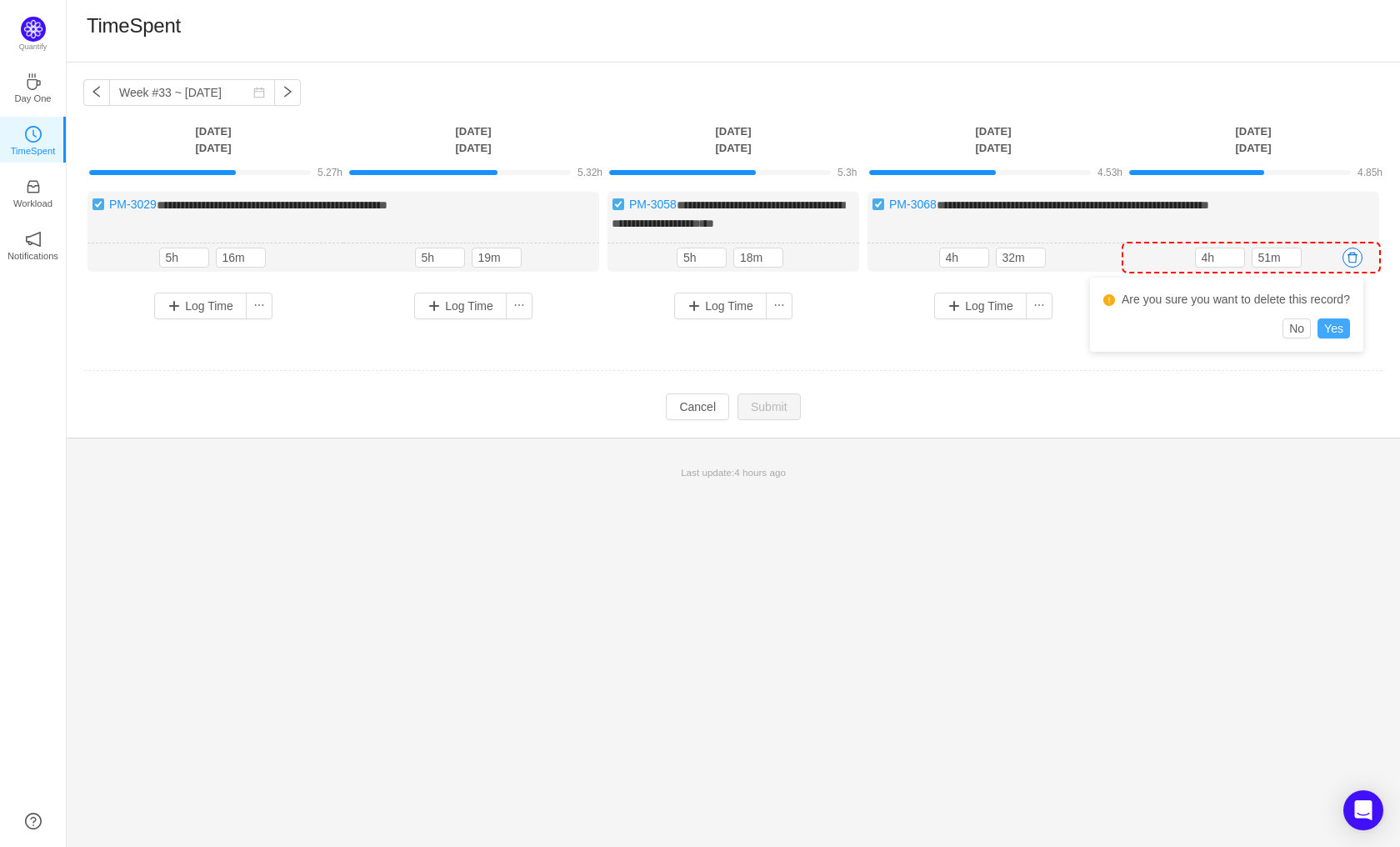
click at [1329, 325] on button "Yes" at bounding box center [1334, 328] width 33 height 20
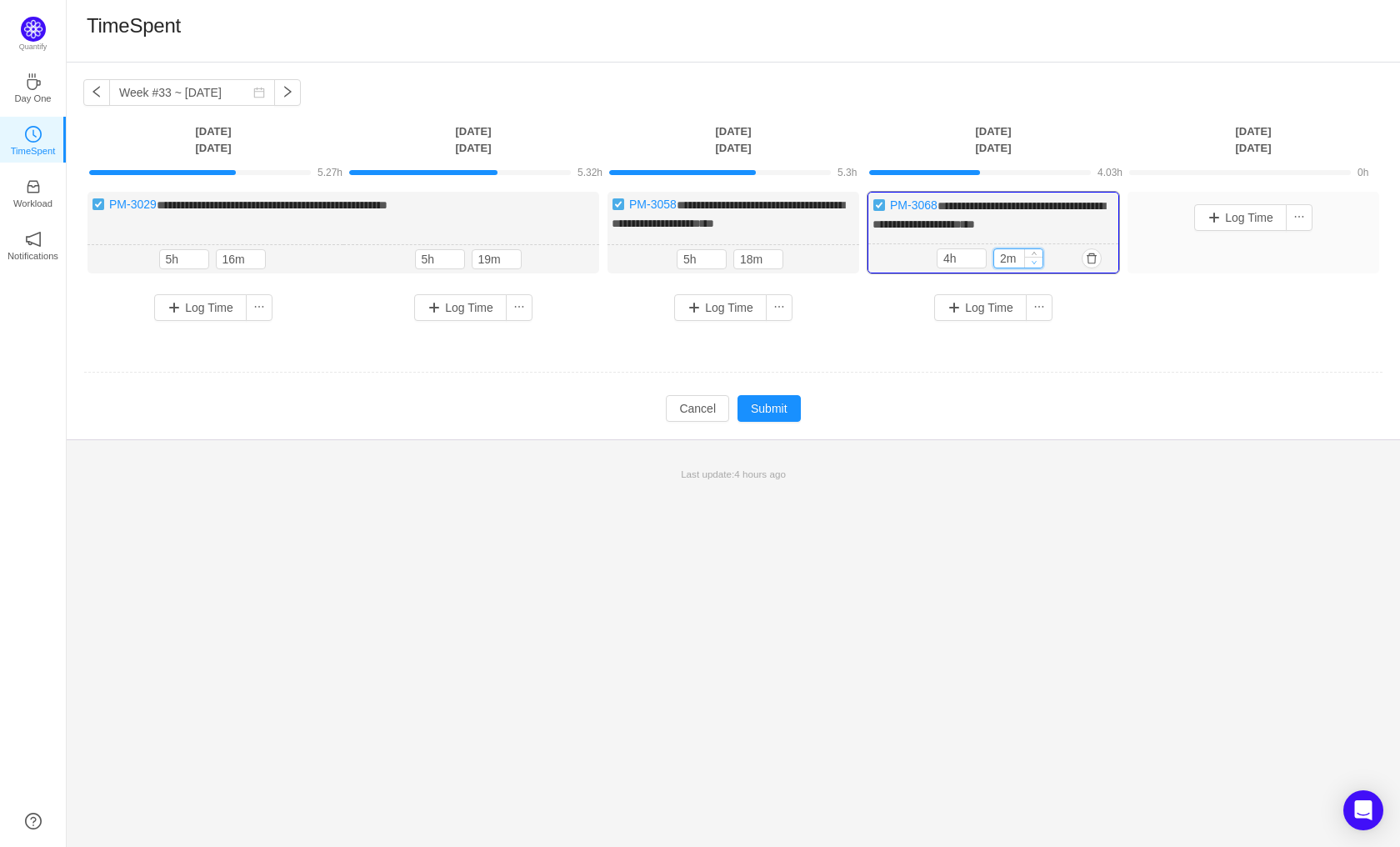
type input "0m"
click at [1033, 268] on span "Decrease Value" at bounding box center [1033, 261] width 17 height 11
type input "8h"
click at [977, 258] on icon "icon: up" at bounding box center [978, 256] width 6 height 6
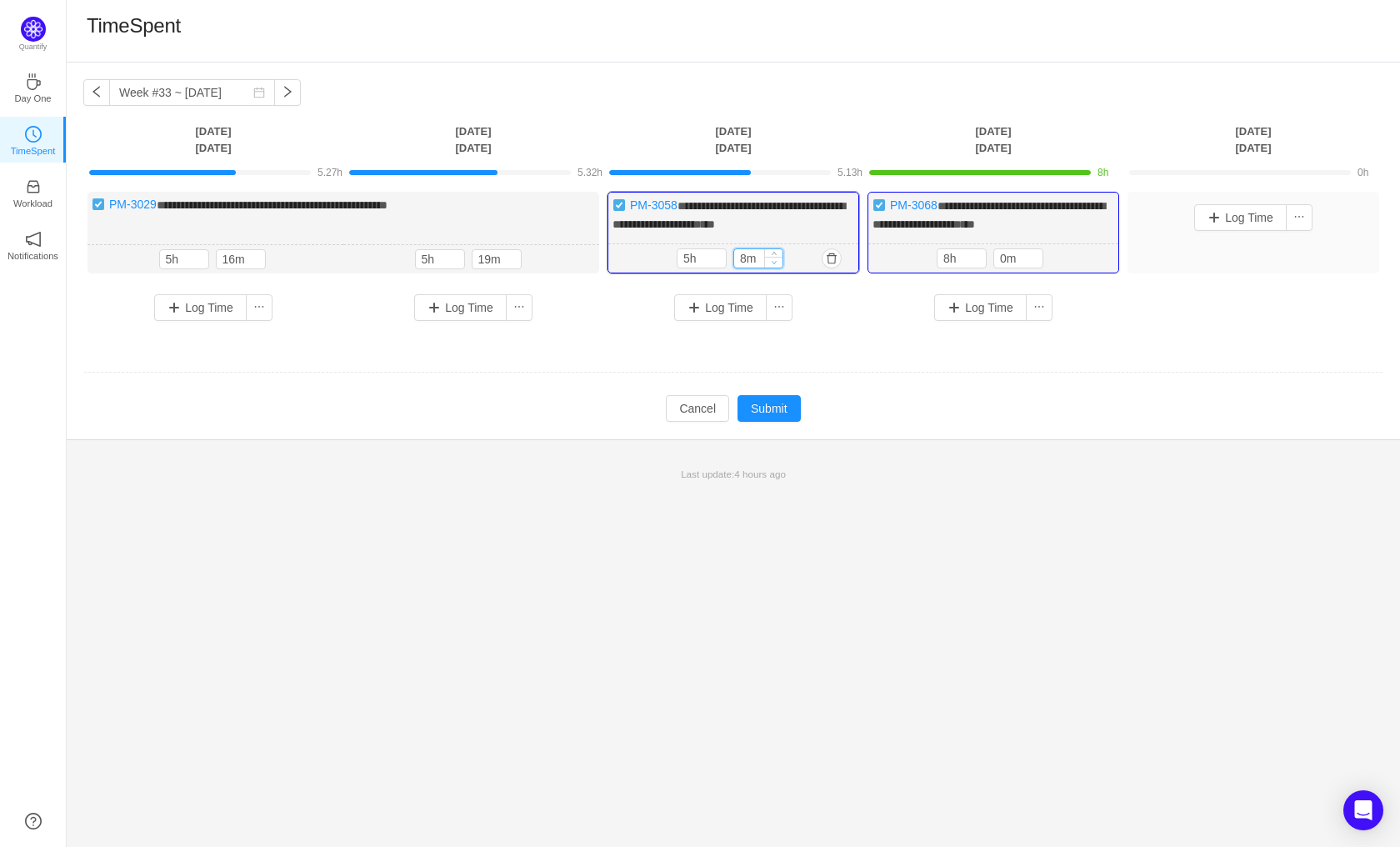
type input "0m"
click at [771, 265] on icon "icon: down" at bounding box center [774, 262] width 6 height 6
type input "8h"
click at [719, 258] on icon "icon: up" at bounding box center [718, 256] width 6 height 6
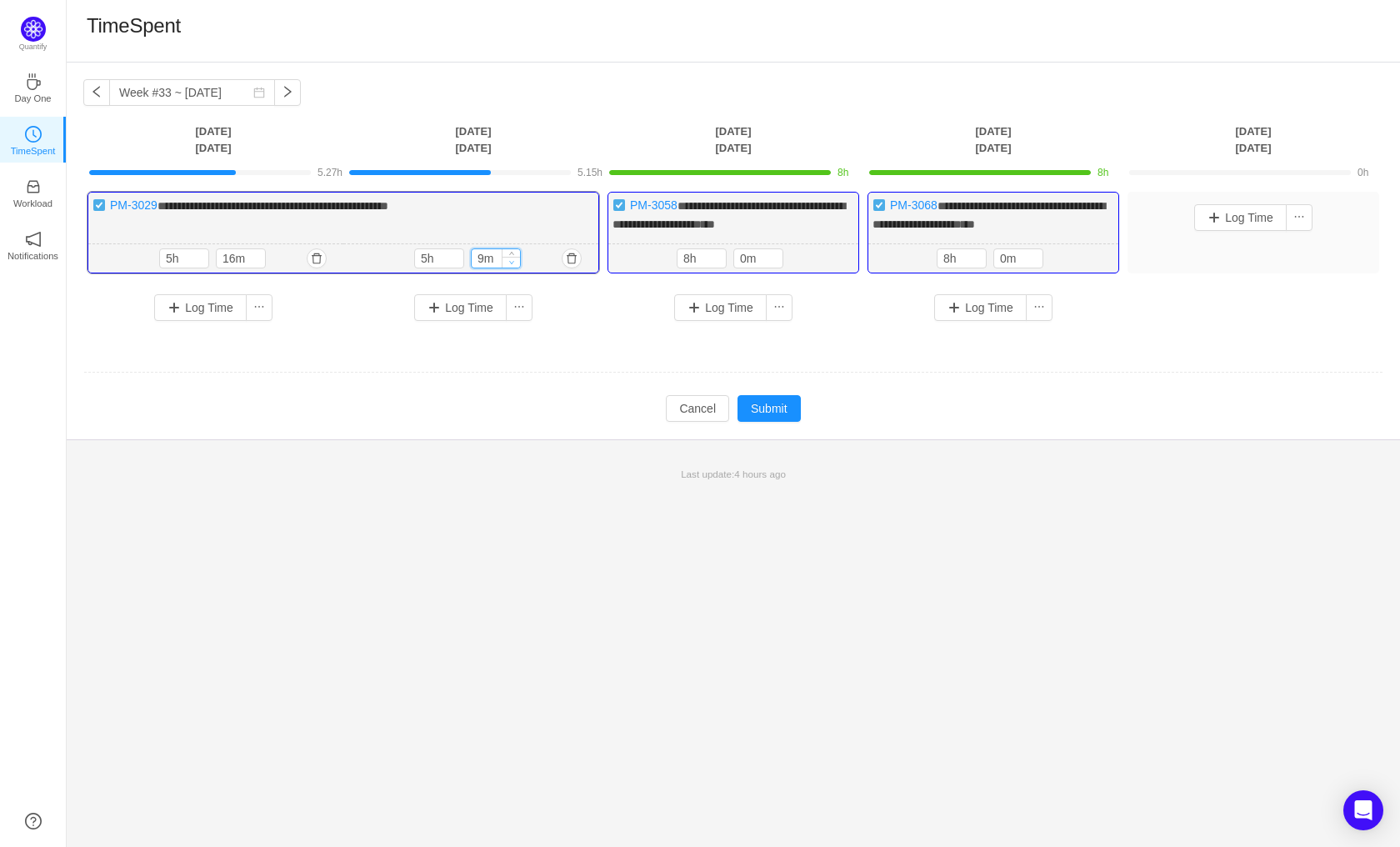
type input "0m"
click at [516, 268] on span "Decrease Value" at bounding box center [511, 261] width 17 height 11
type input "8h"
click at [459, 260] on span "Increase Value" at bounding box center [455, 254] width 17 height 11
type input "0m"
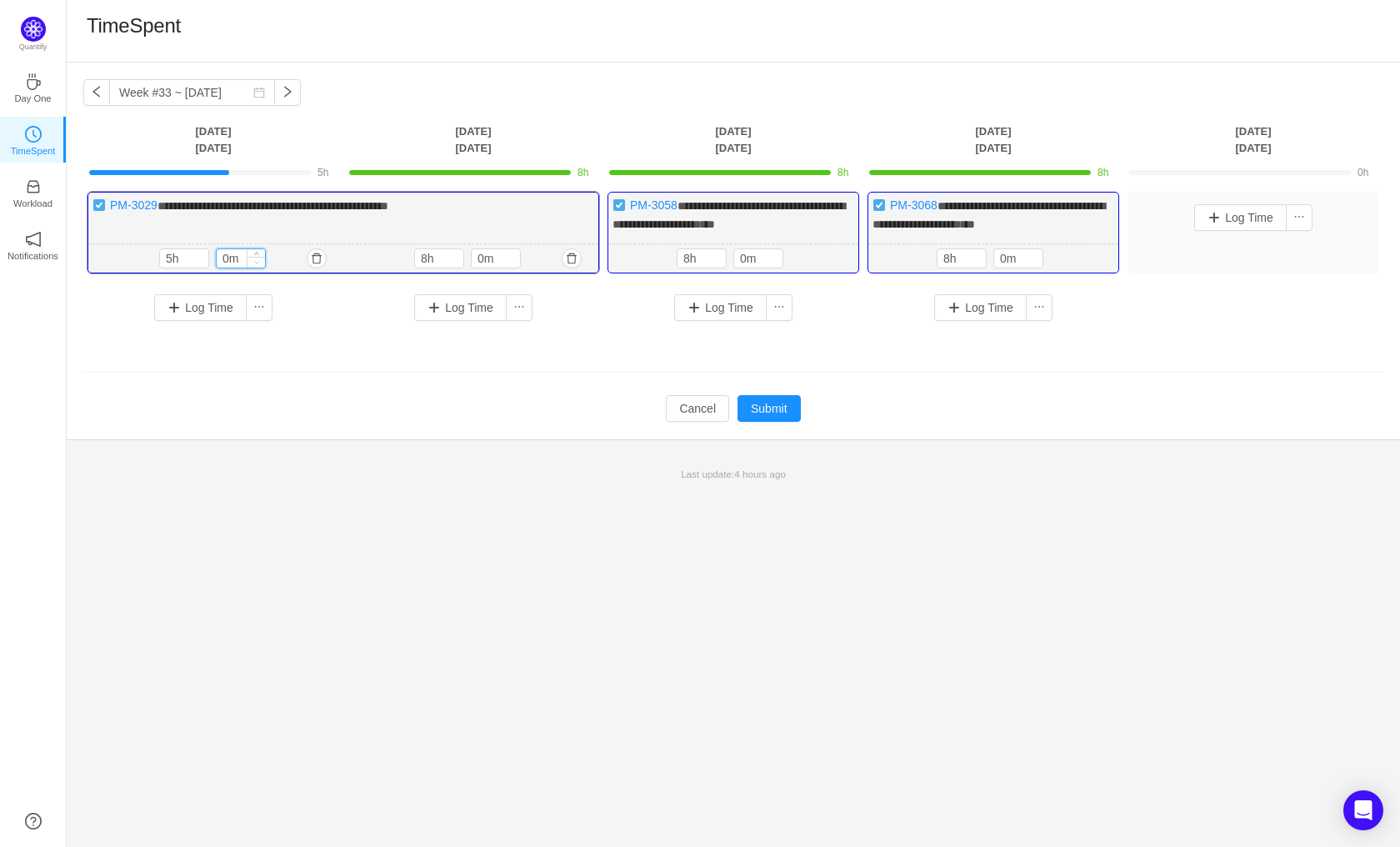
click at [261, 268] on span "Decrease Value" at bounding box center [256, 261] width 17 height 11
click at [194, 261] on div "5h 5h 0m" at bounding box center [215, 258] width 255 height 29
type input "8h"
click at [203, 260] on span "Increase Value" at bounding box center [199, 254] width 17 height 11
click at [781, 422] on button "Submit" at bounding box center [769, 409] width 63 height 27
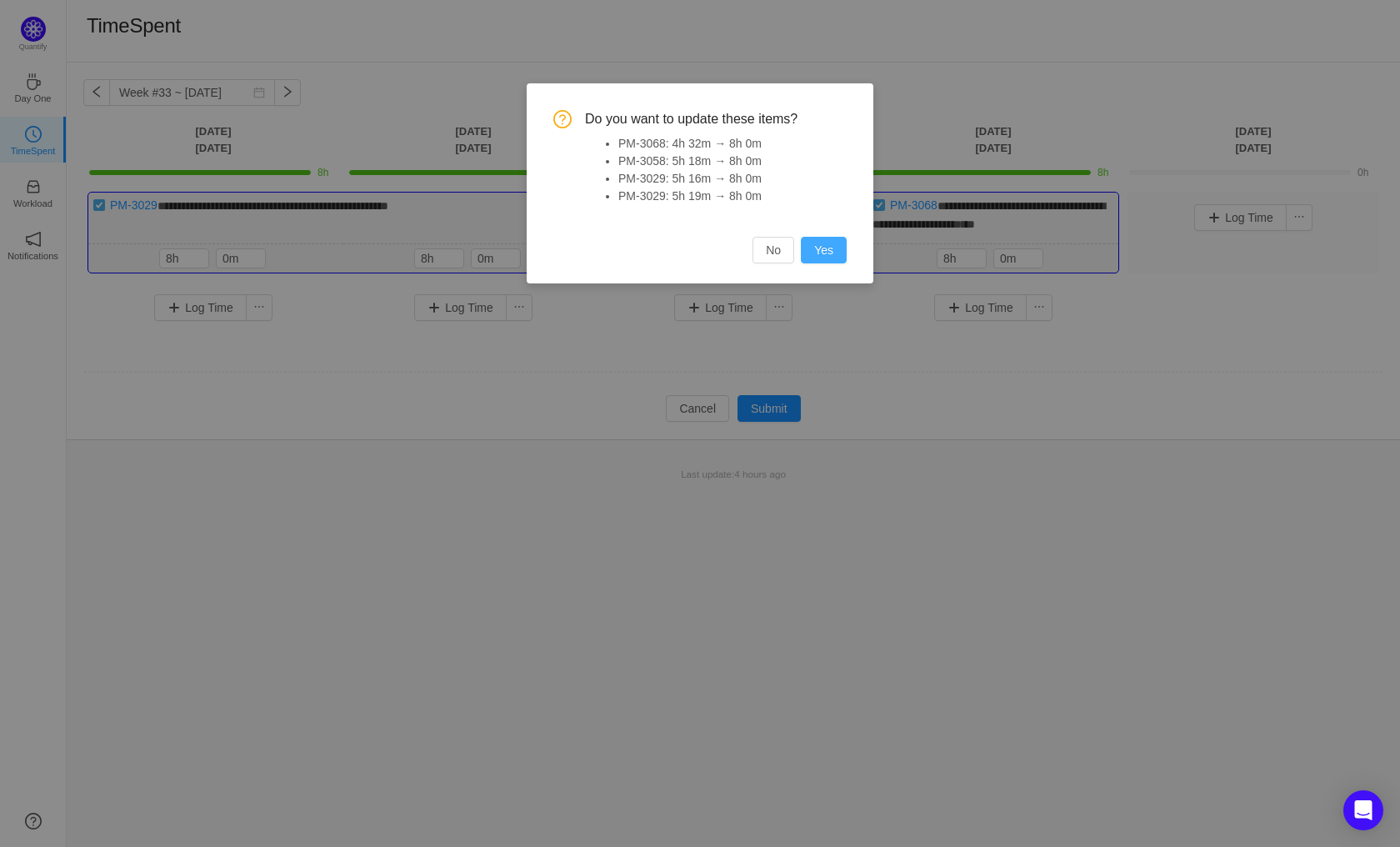
click at [833, 256] on button "Yes" at bounding box center [824, 250] width 46 height 27
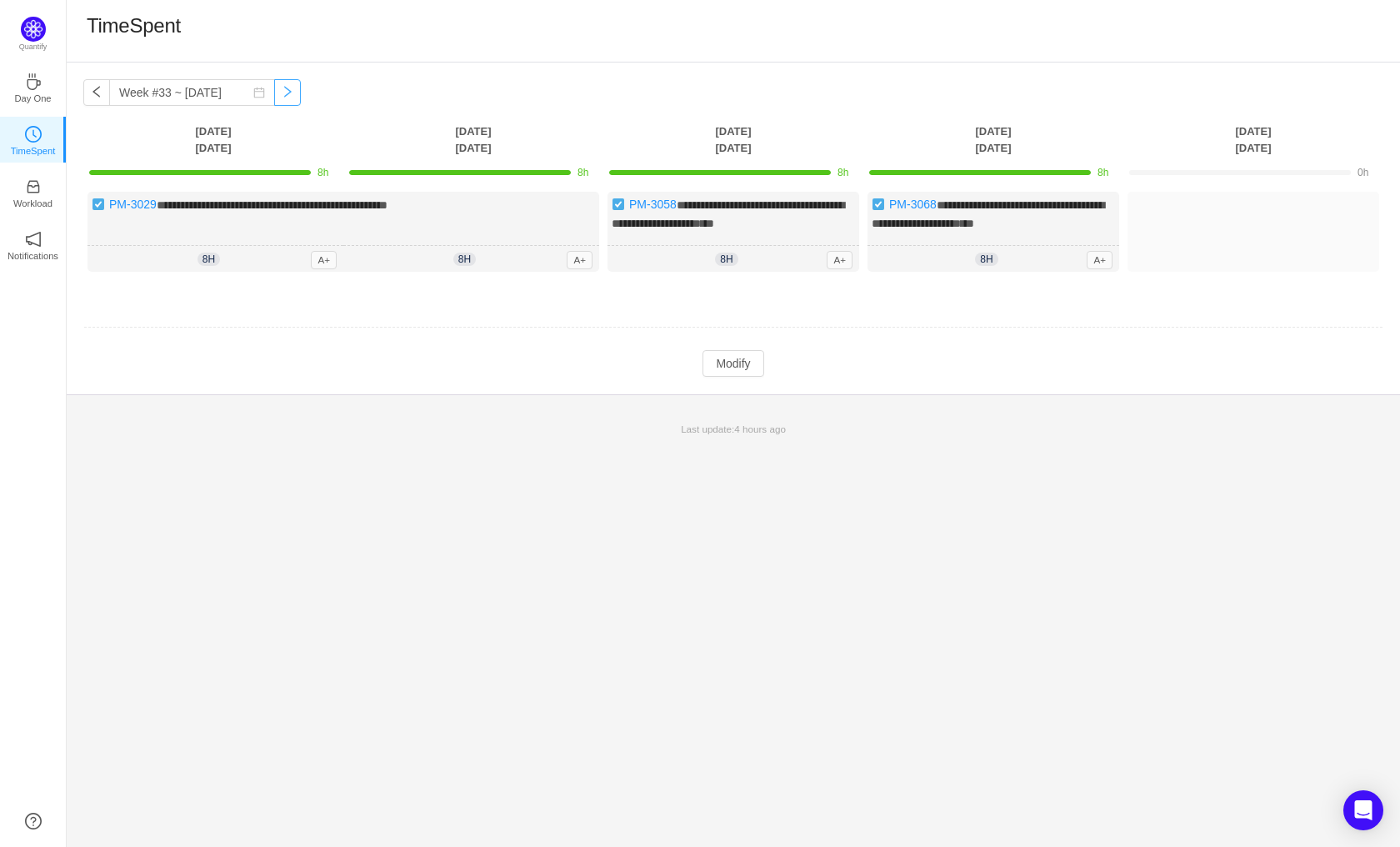
click at [274, 99] on button "button" at bounding box center [287, 93] width 27 height 27
type input "Week #34 ~ [DATE]"
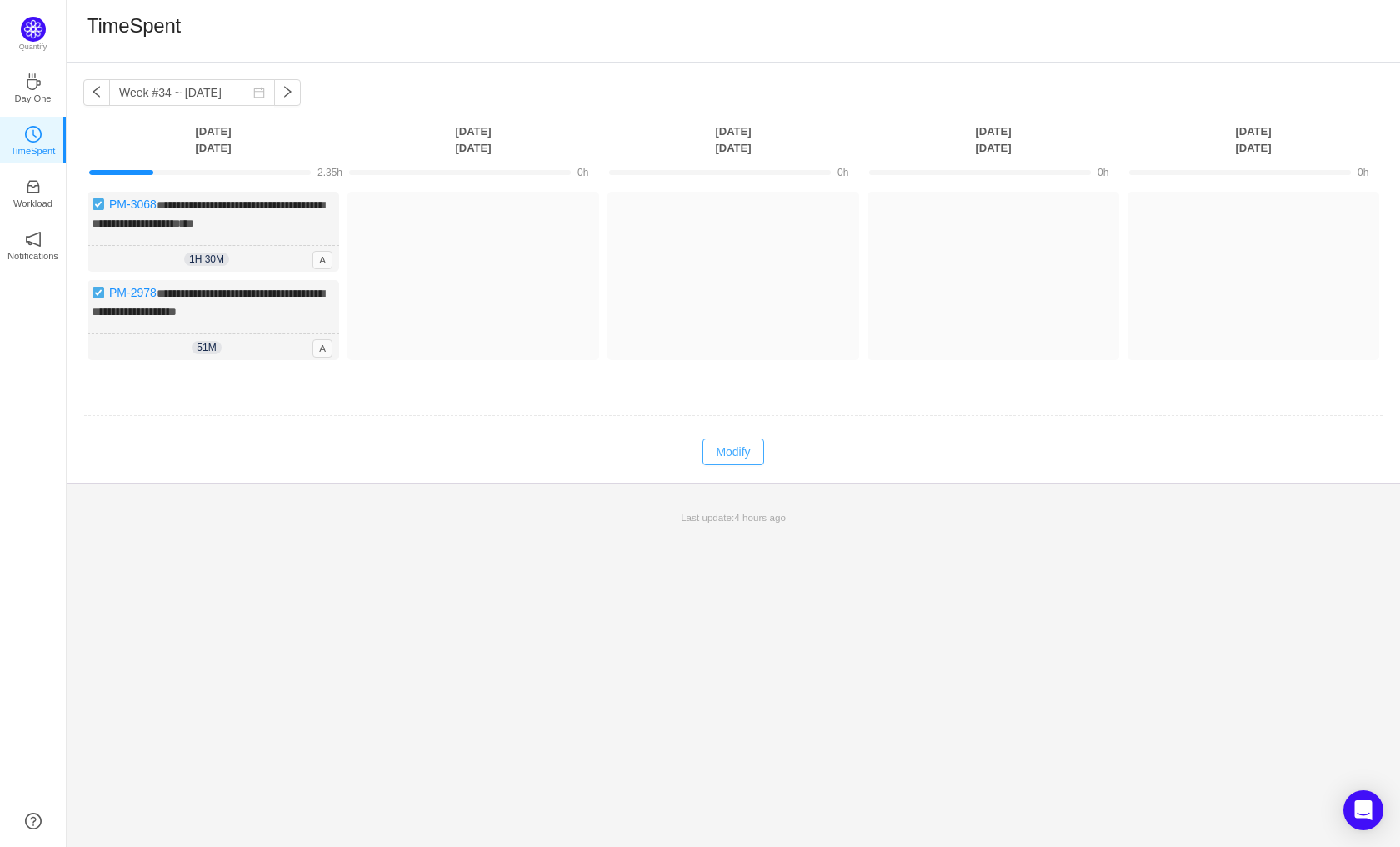
click at [758, 465] on button "Modify" at bounding box center [733, 452] width 61 height 27
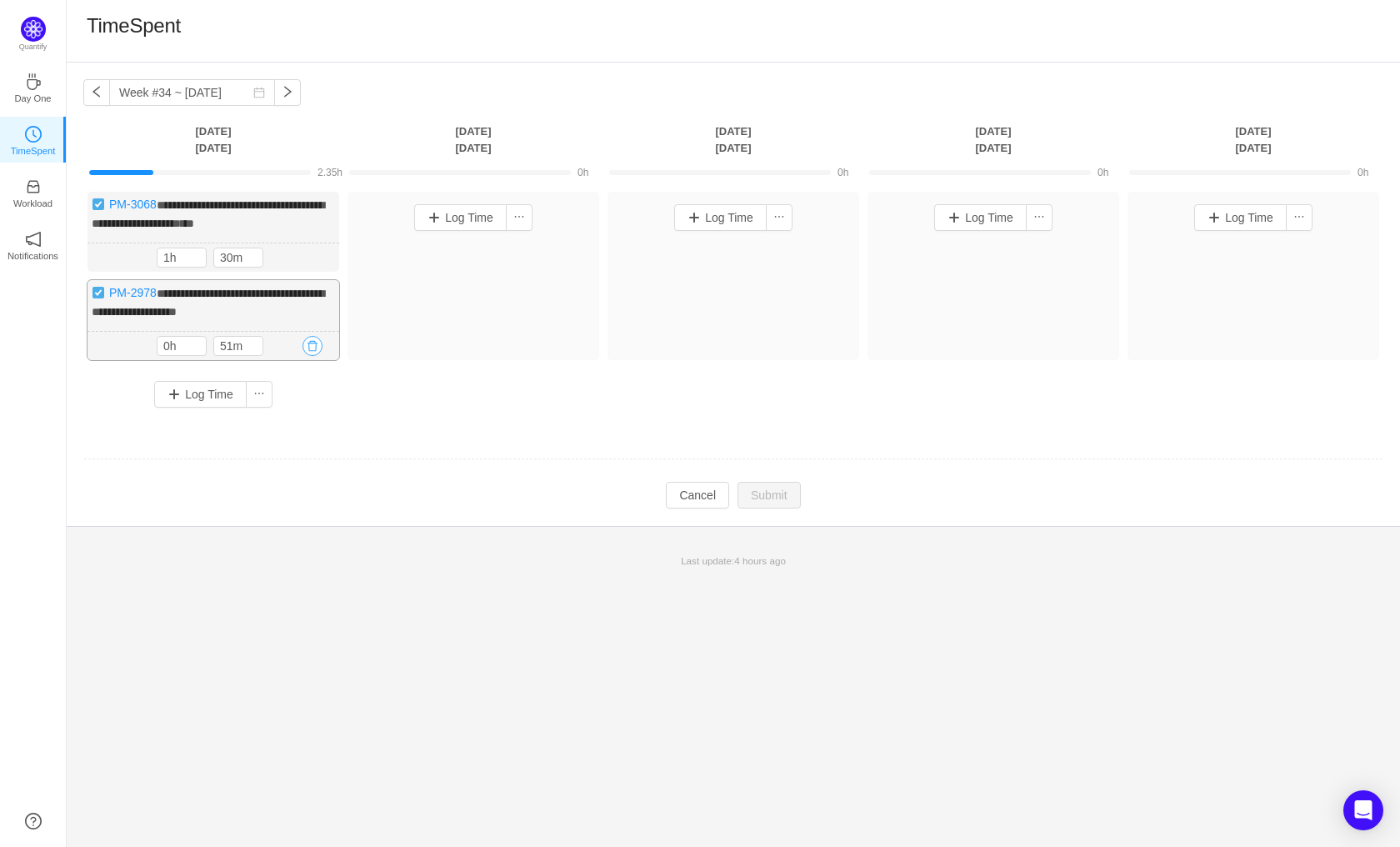
click at [307, 356] on button "button" at bounding box center [312, 345] width 20 height 20
click at [300, 429] on button "Yes" at bounding box center [294, 432] width 33 height 20
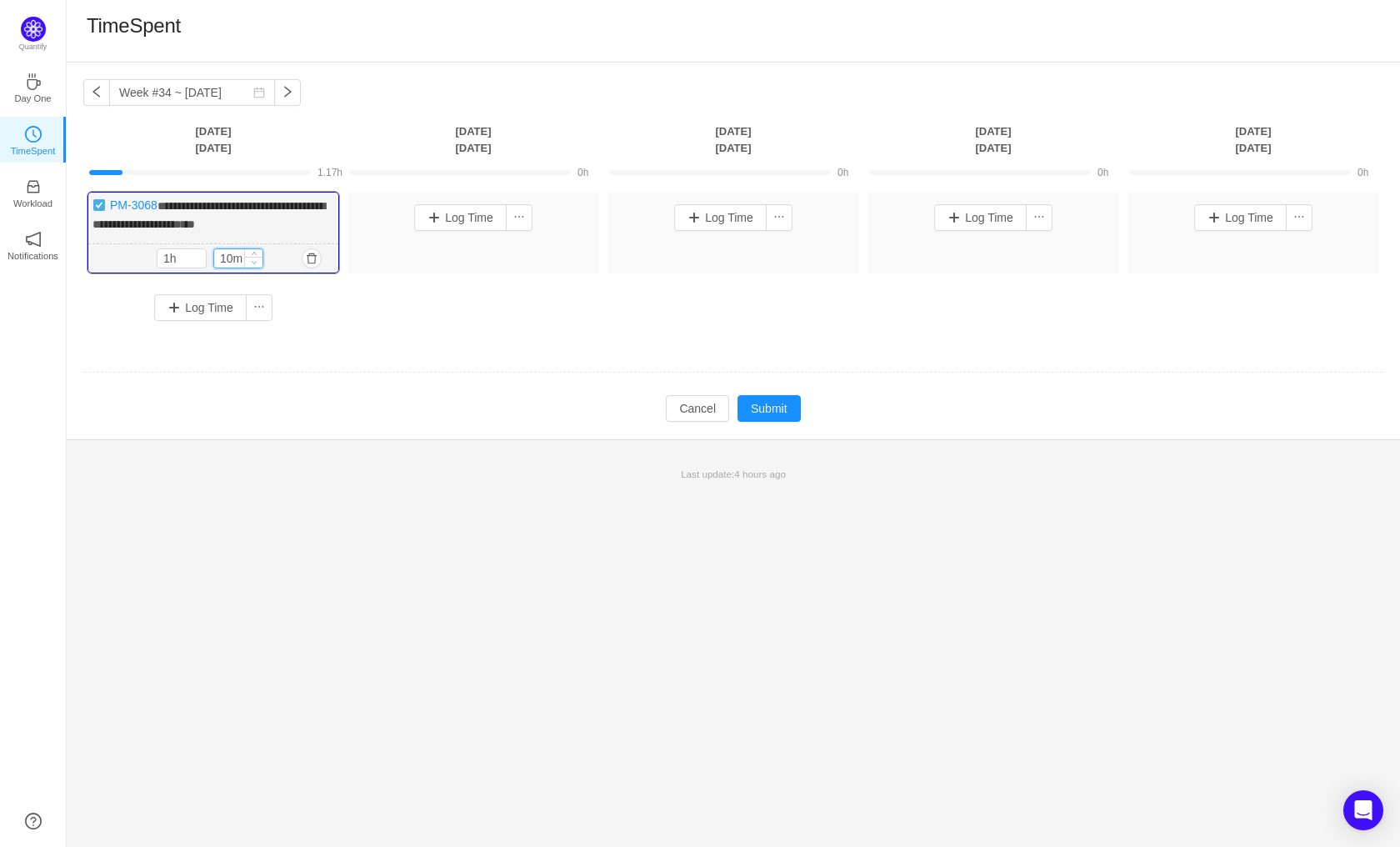
type input "0m"
click at [255, 265] on icon "icon: down" at bounding box center [255, 262] width 6 height 6
type input "8h"
click at [192, 260] on span "Increase Value" at bounding box center [197, 254] width 17 height 11
click at [452, 220] on button "Log Time" at bounding box center [460, 217] width 93 height 27
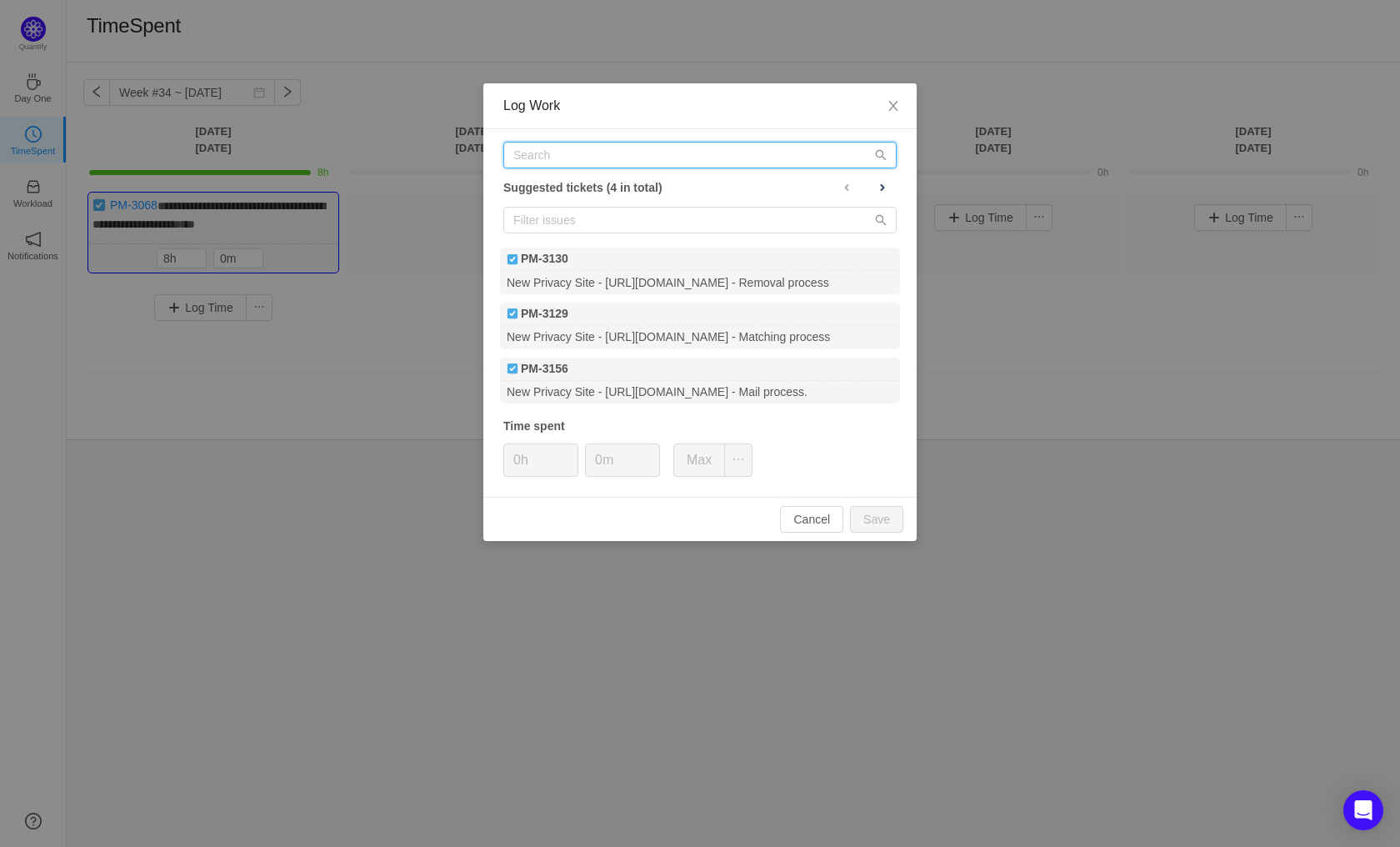
click at [621, 158] on input "text" at bounding box center [700, 155] width 393 height 27
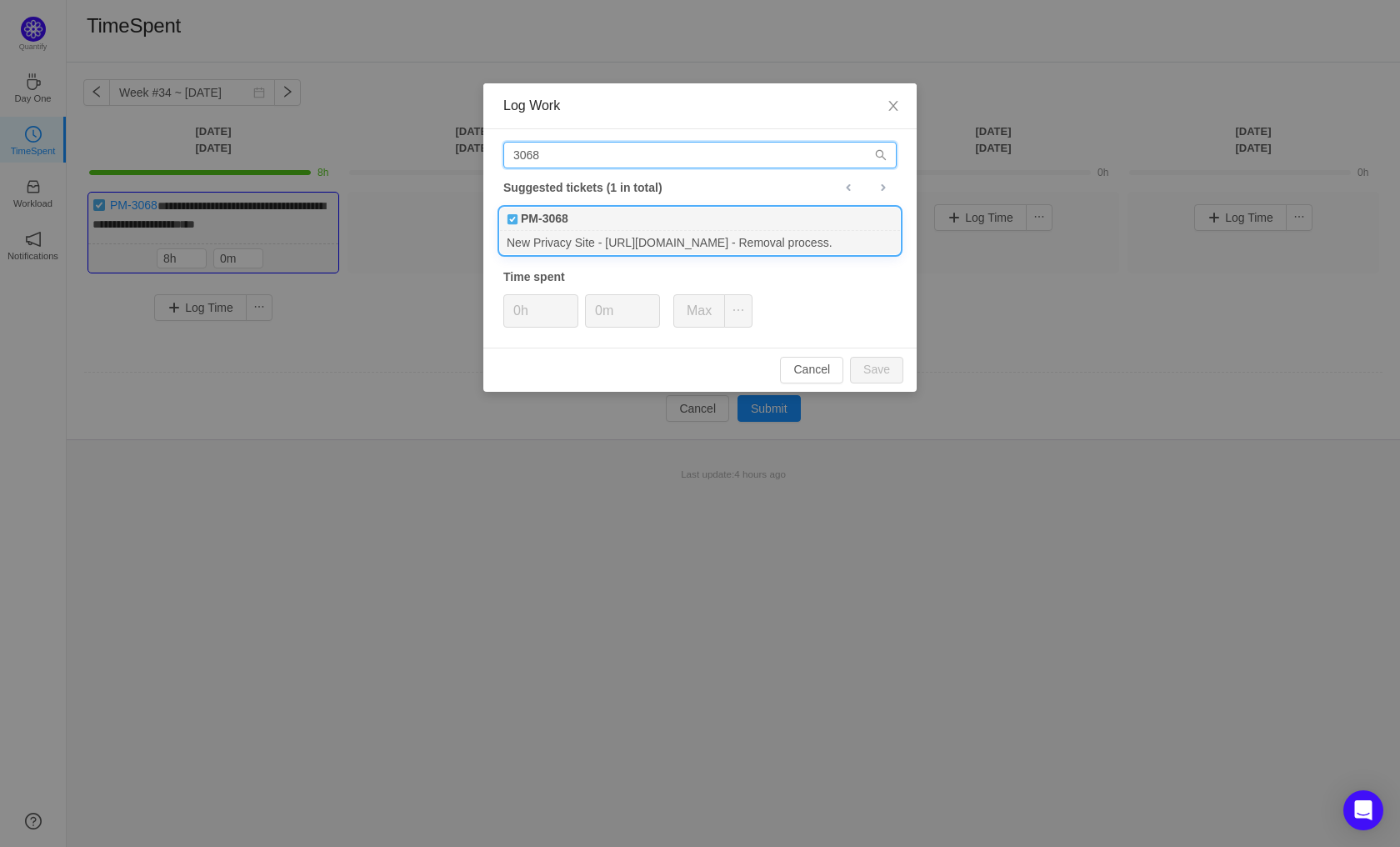
type input "3068"
click at [642, 250] on div "New Privacy Site - [URL][DOMAIN_NAME] - Removal process." at bounding box center [700, 242] width 400 height 23
click at [906, 354] on div "Cancel Save" at bounding box center [700, 369] width 433 height 44
click at [893, 362] on button "Save" at bounding box center [877, 370] width 54 height 27
type input "0h"
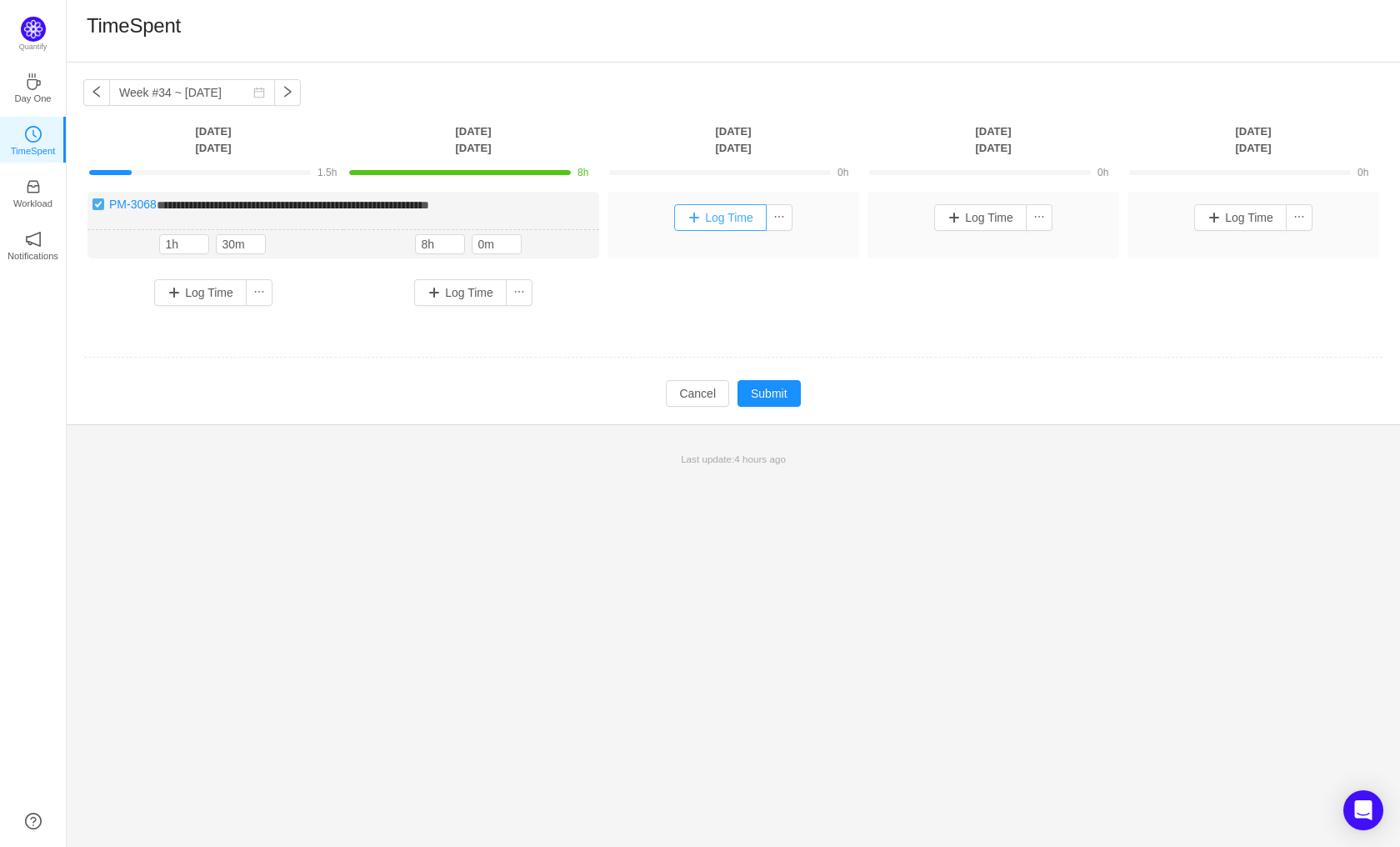
click at [744, 213] on button "Log Time" at bounding box center [720, 217] width 93 height 27
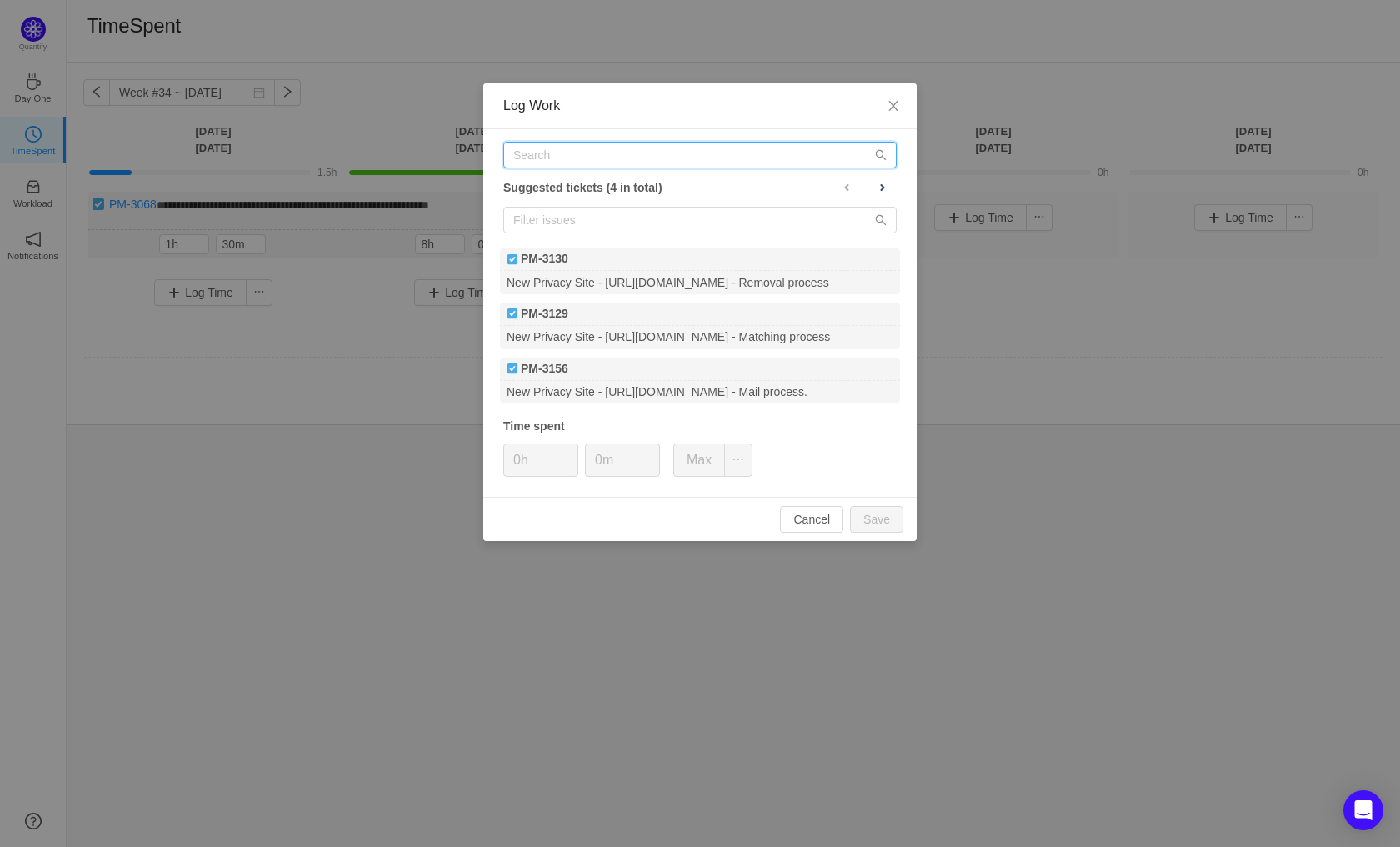
click at [651, 156] on input "text" at bounding box center [700, 155] width 393 height 27
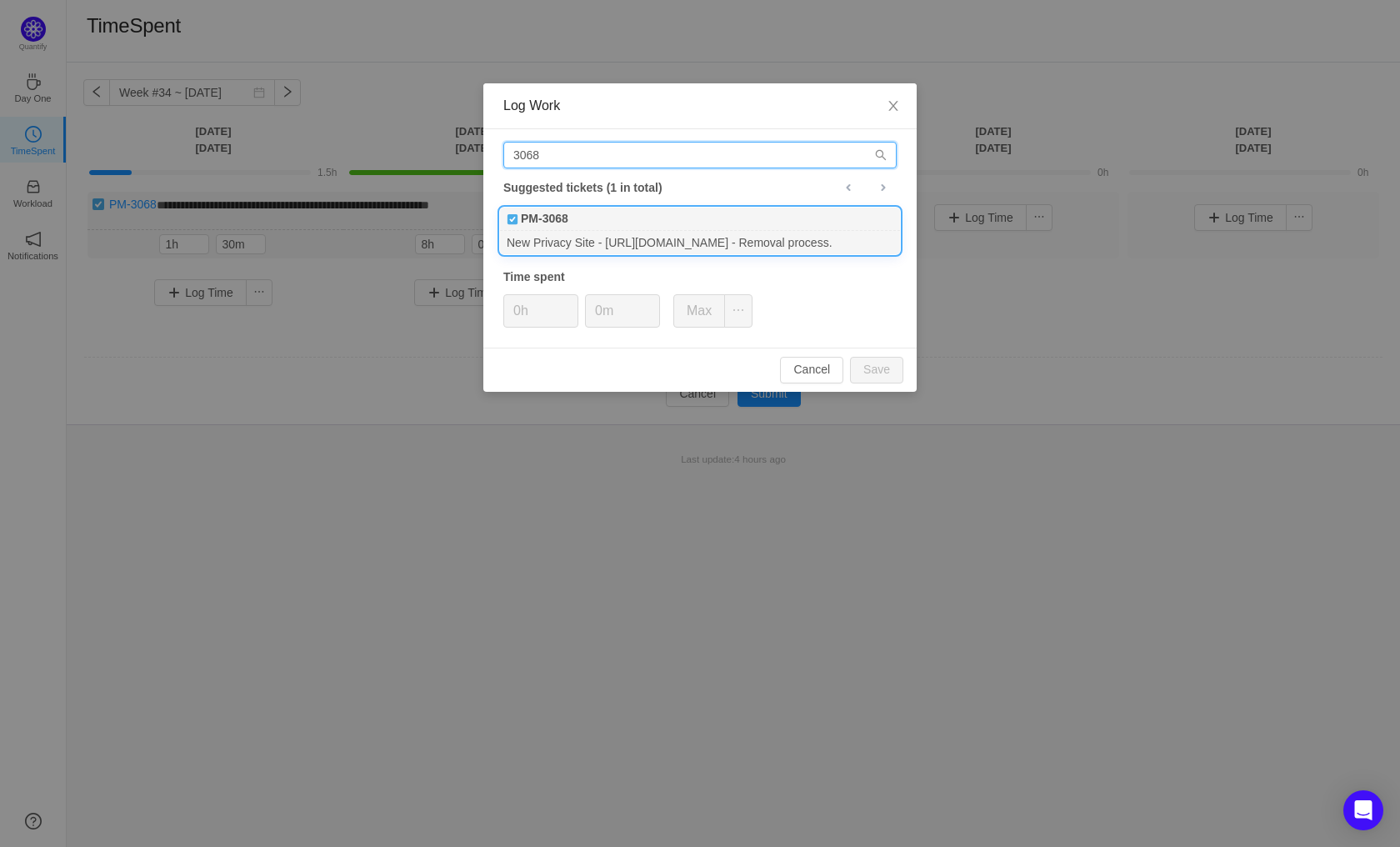
type input "3068"
click at [672, 231] on div "New Privacy Site - [URL][DOMAIN_NAME] - Removal process." at bounding box center [700, 242] width 400 height 23
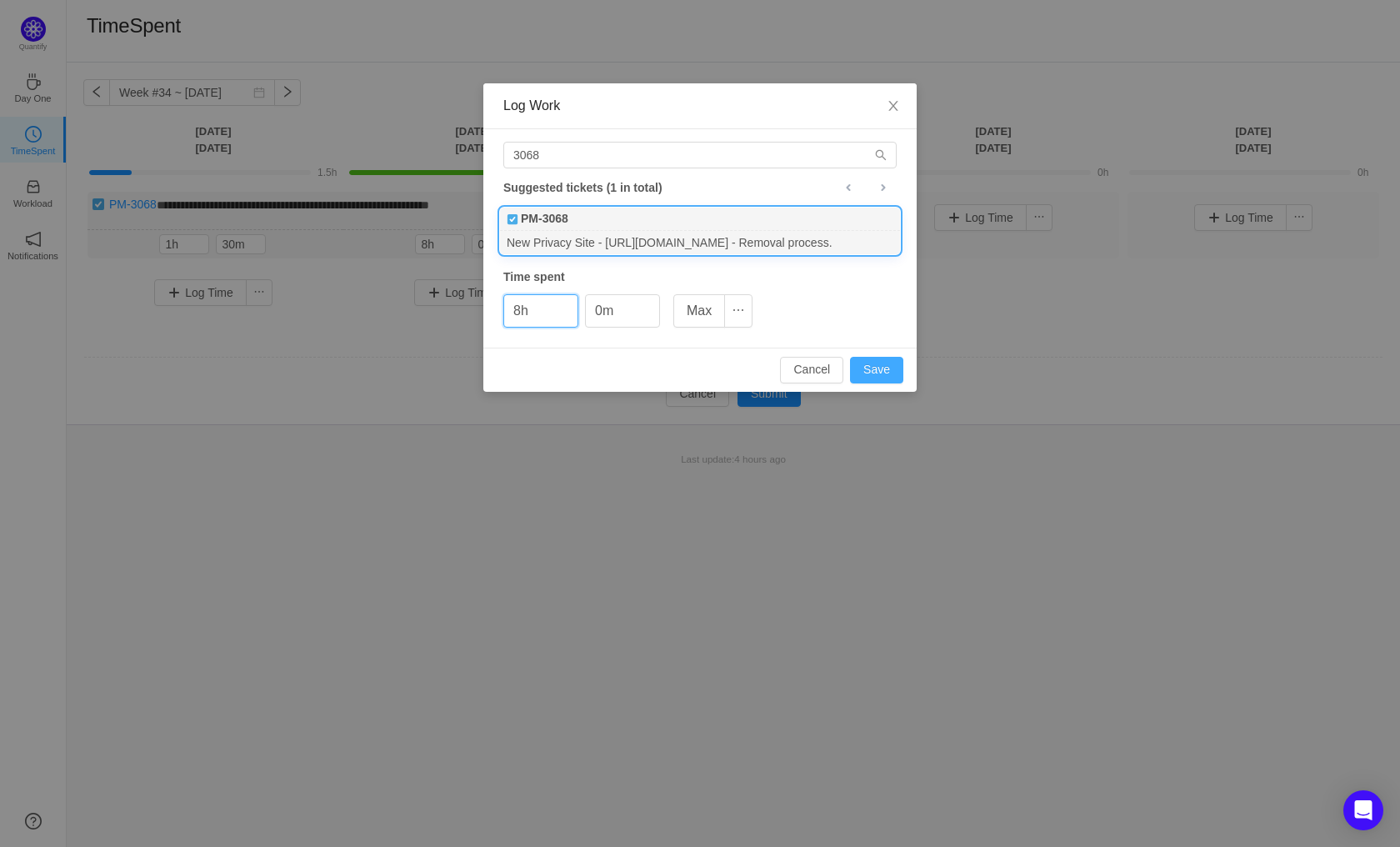
click at [879, 371] on button "Save" at bounding box center [877, 370] width 54 height 27
type input "0h"
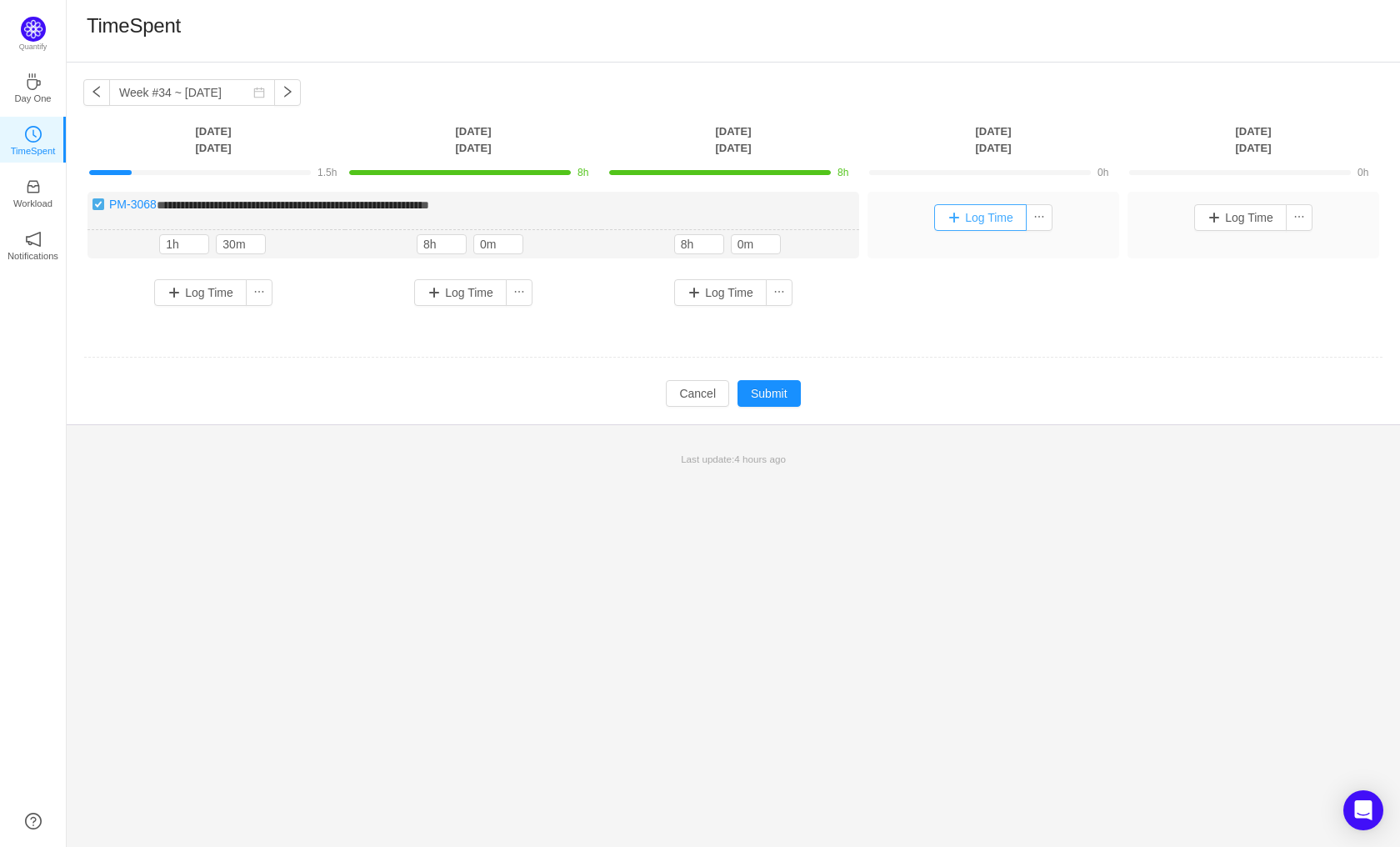
click at [980, 224] on button "Log Time" at bounding box center [980, 217] width 93 height 27
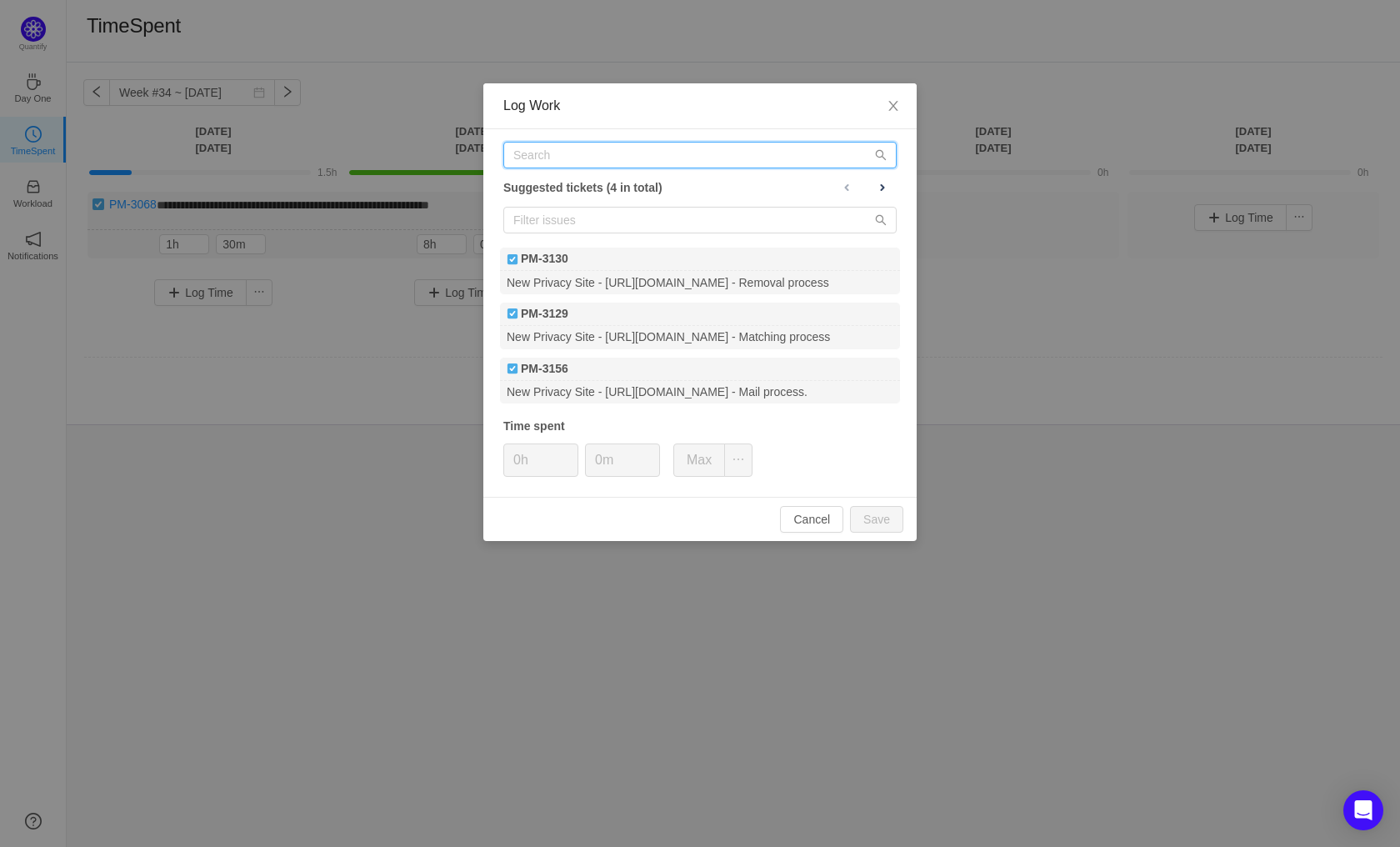
click at [559, 151] on input "text" at bounding box center [700, 155] width 393 height 27
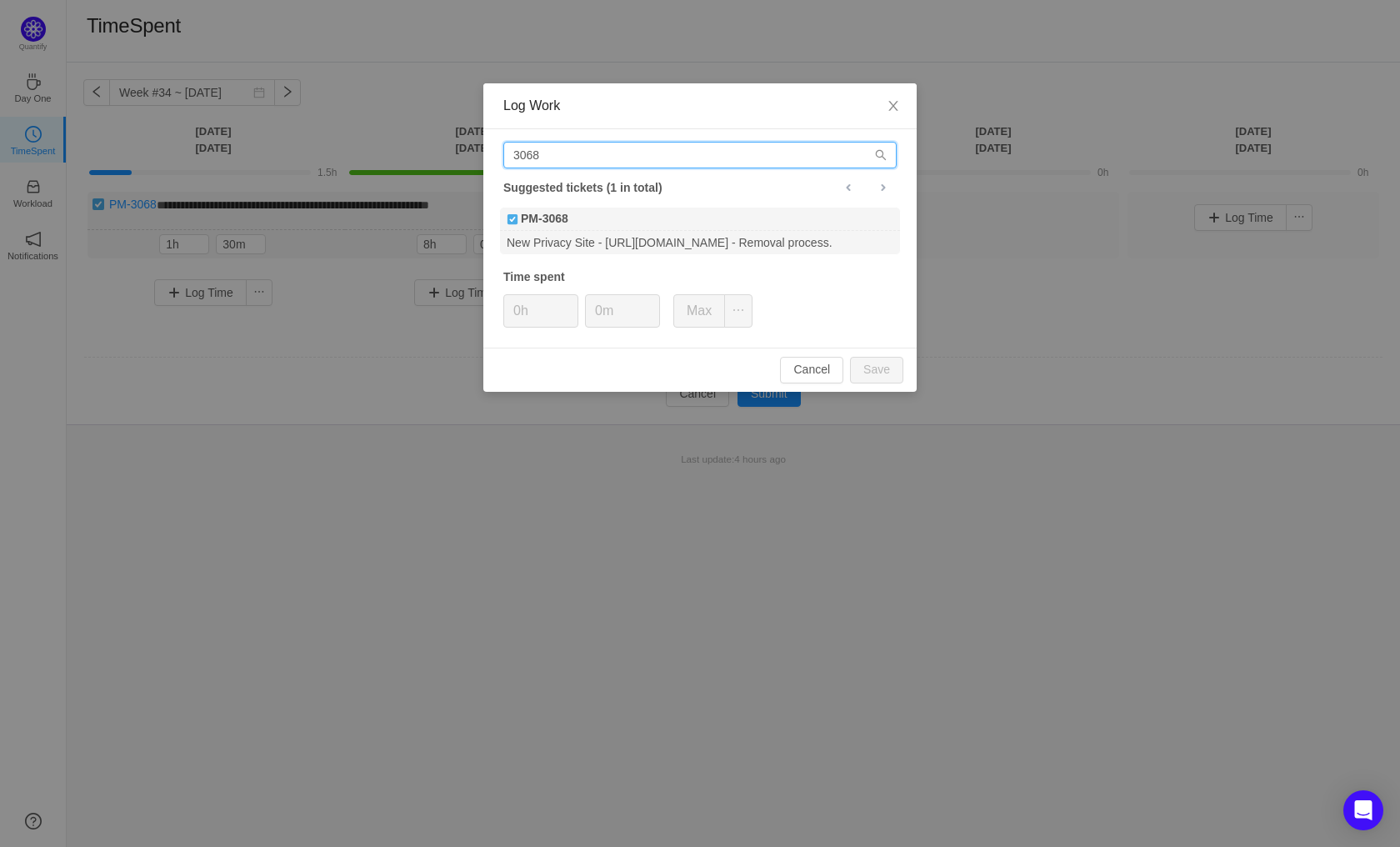
type input "3068"
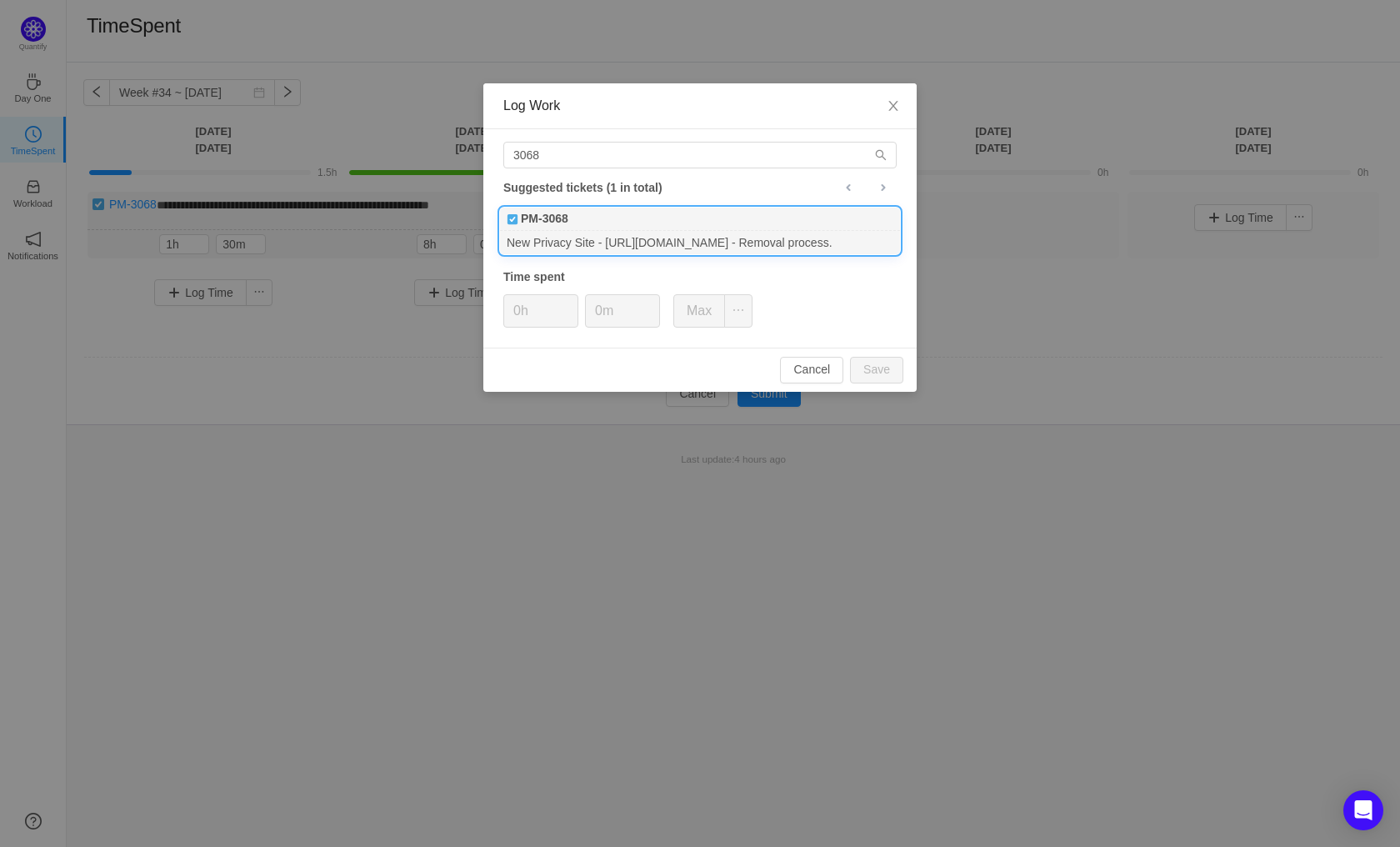
click at [544, 231] on div "New Privacy Site - [URL][DOMAIN_NAME] - Removal process." at bounding box center [700, 242] width 400 height 23
click at [900, 368] on button "Save" at bounding box center [877, 370] width 54 height 27
type input "0h"
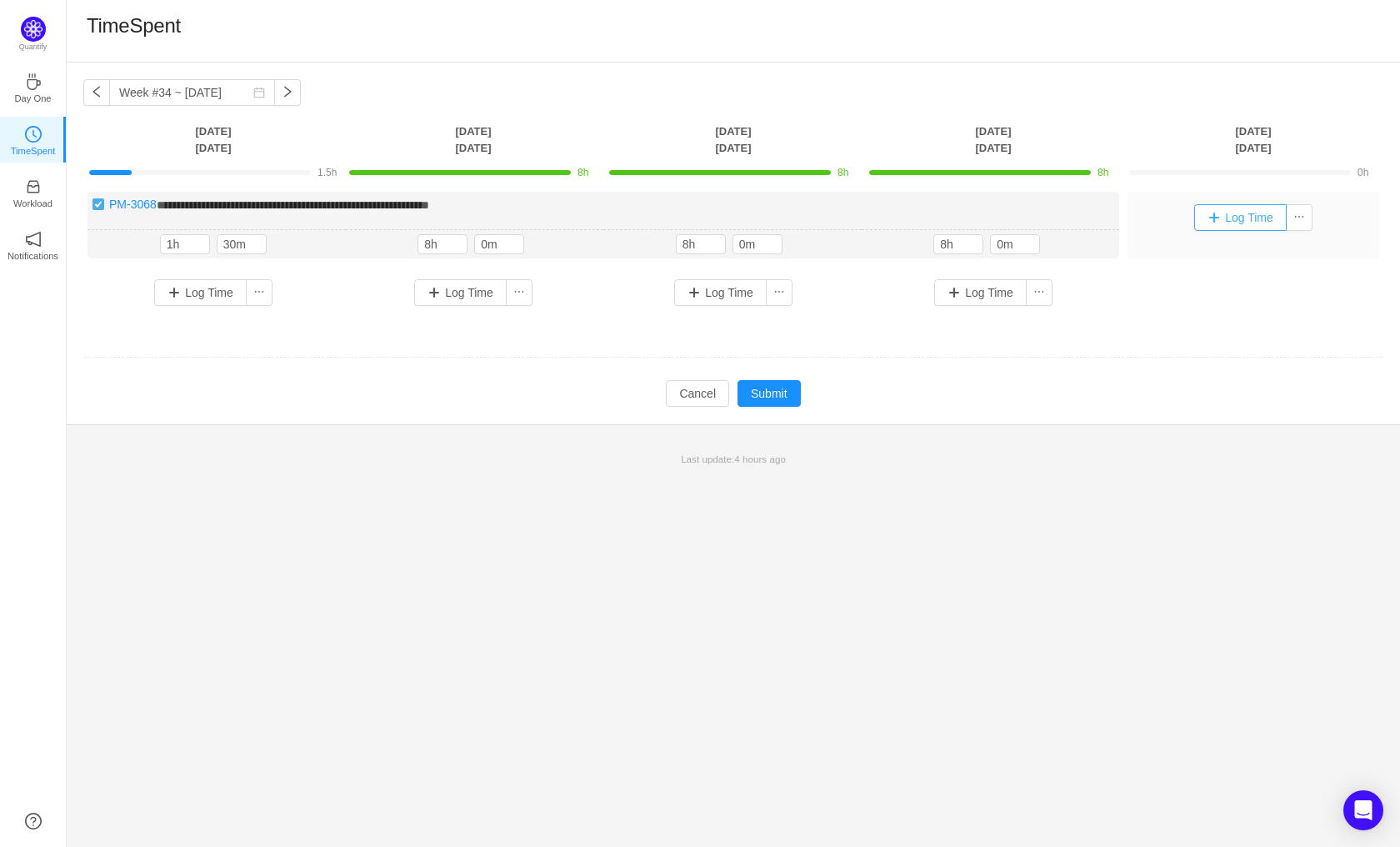
click at [1217, 210] on button "Log Time" at bounding box center [1240, 217] width 93 height 27
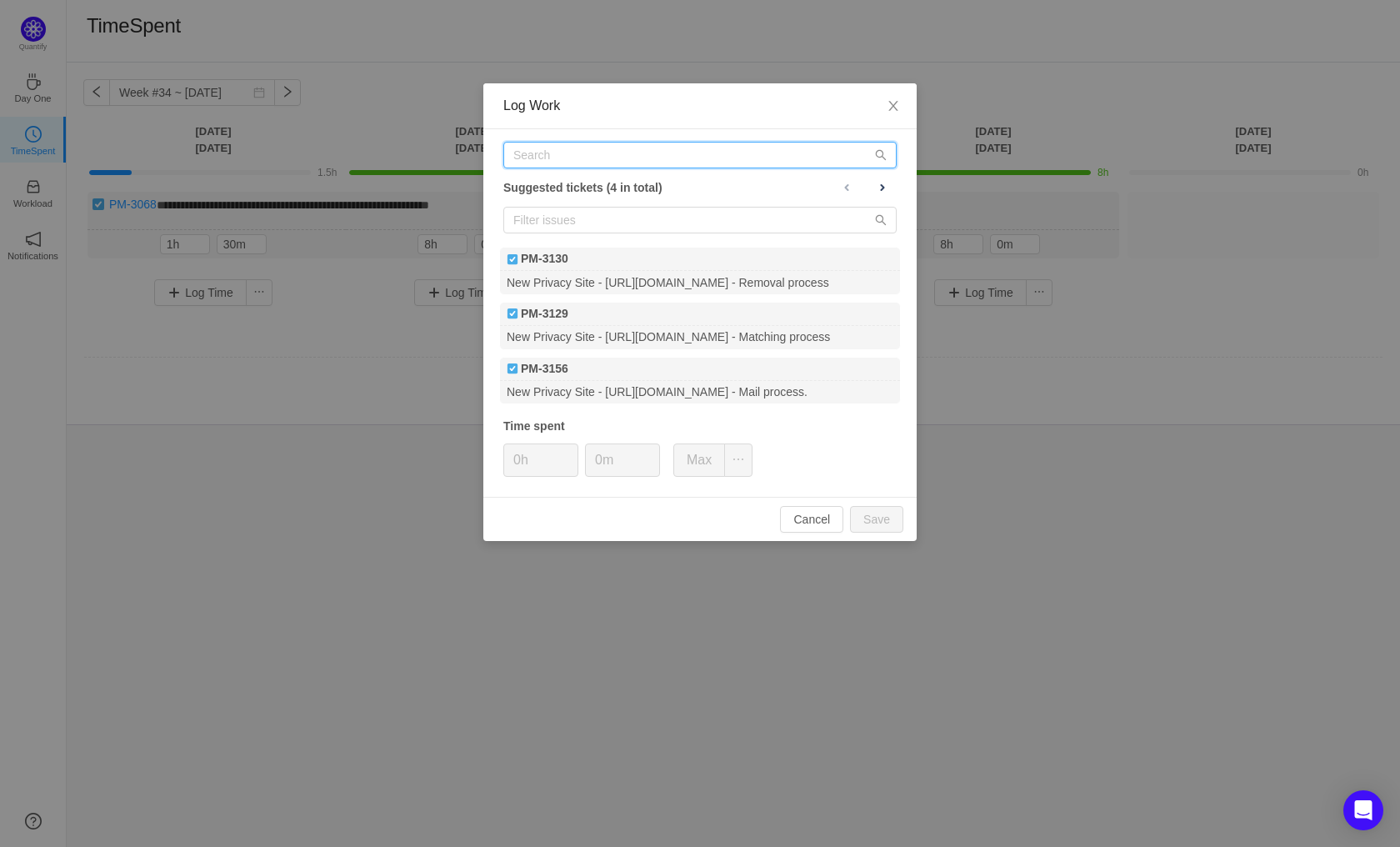
click at [548, 150] on input "text" at bounding box center [700, 155] width 393 height 27
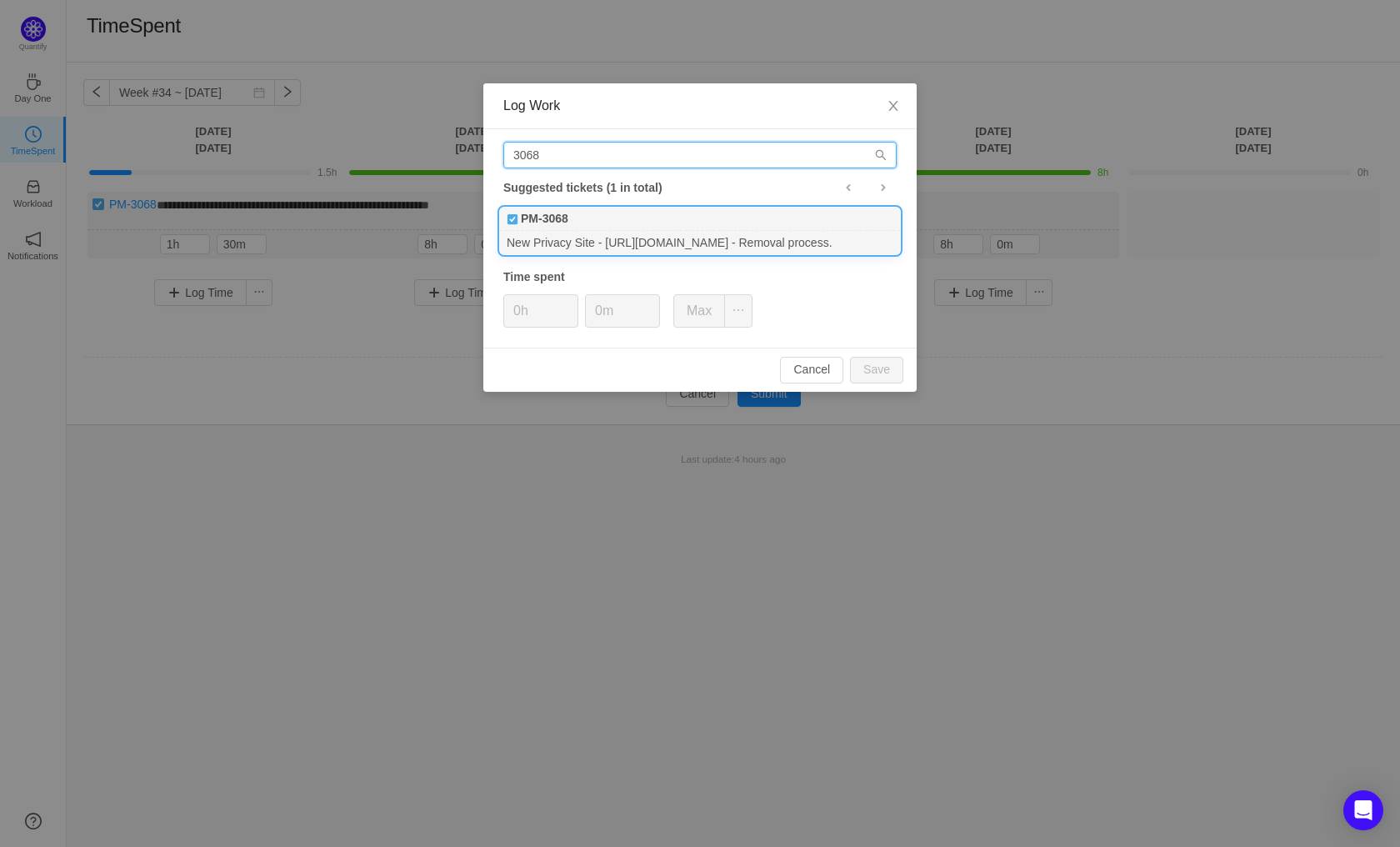
type input "3068"
click at [657, 248] on div "New Privacy Site - [URL][DOMAIN_NAME] - Removal process." at bounding box center [700, 242] width 400 height 23
click at [894, 367] on button "Save" at bounding box center [877, 370] width 54 height 27
type input "0h"
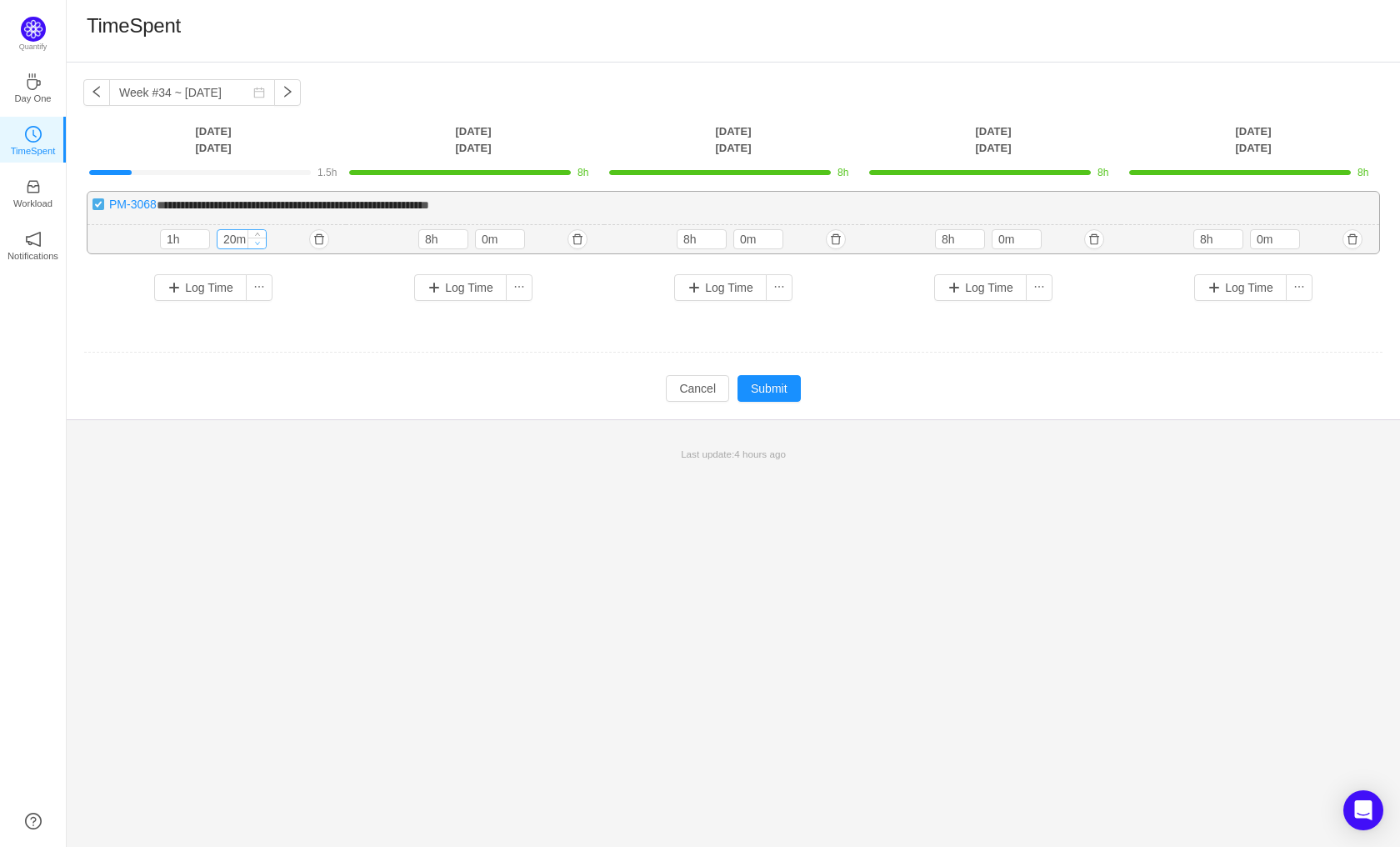
click at [252, 242] on span "Decrease Value" at bounding box center [256, 242] width 17 height 11
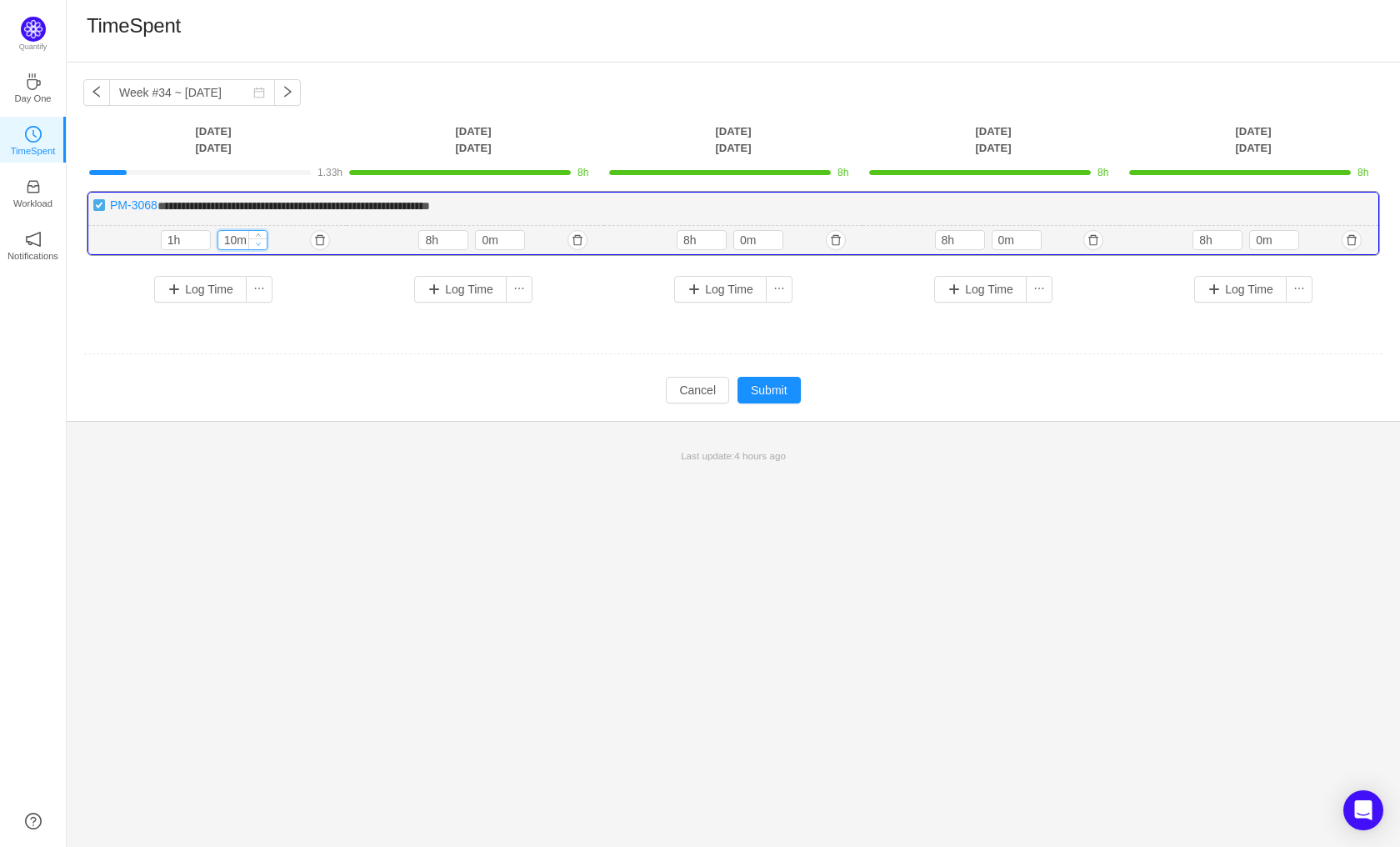
click at [252, 242] on span "Decrease Value" at bounding box center [257, 243] width 17 height 11
type input "0m"
click at [254, 244] on span "Decrease Value" at bounding box center [257, 243] width 17 height 11
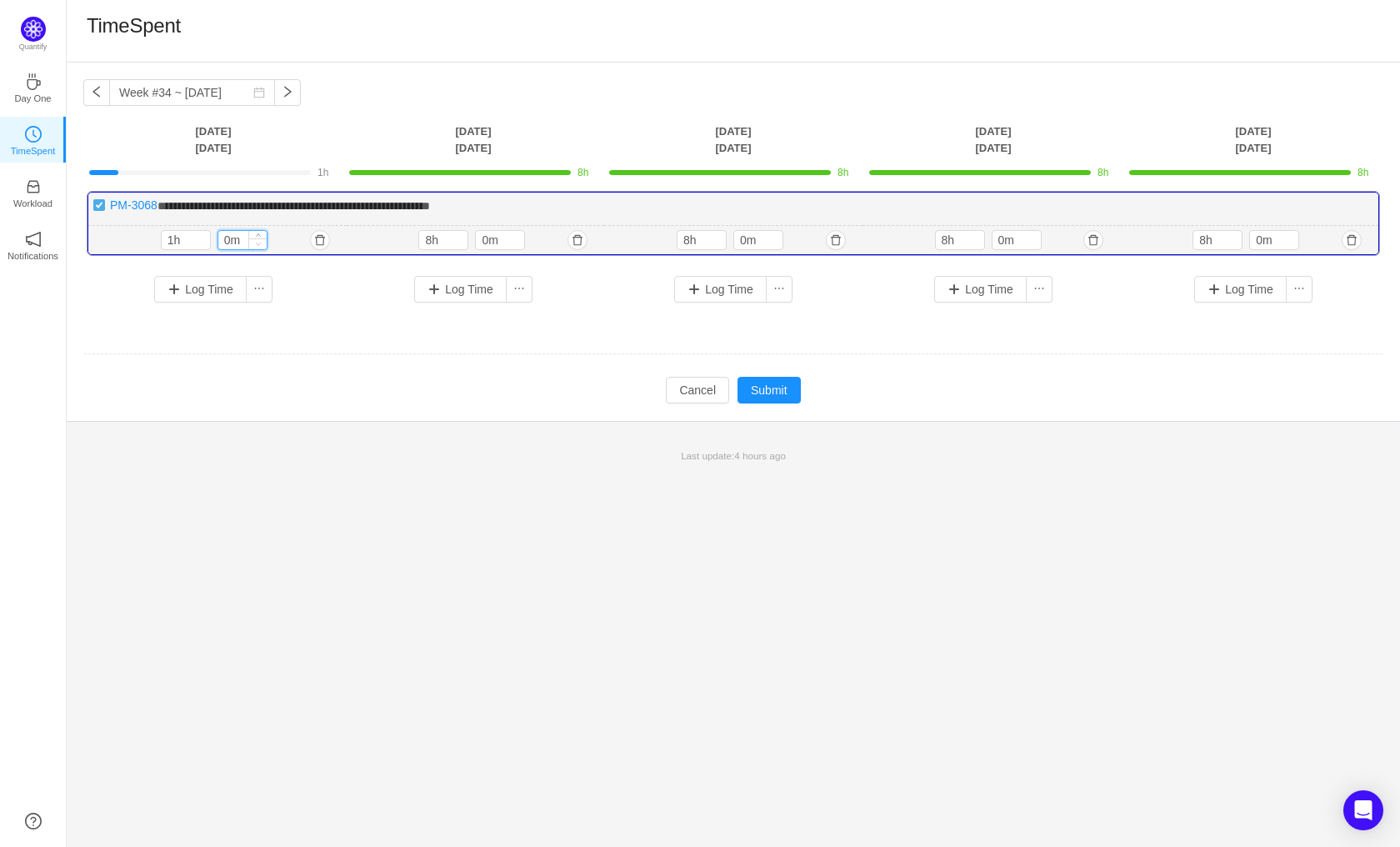
click at [254, 244] on span "Decrease Value" at bounding box center [257, 243] width 17 height 11
type input "8h"
click at [202, 235] on icon "icon: up" at bounding box center [201, 236] width 5 height 3
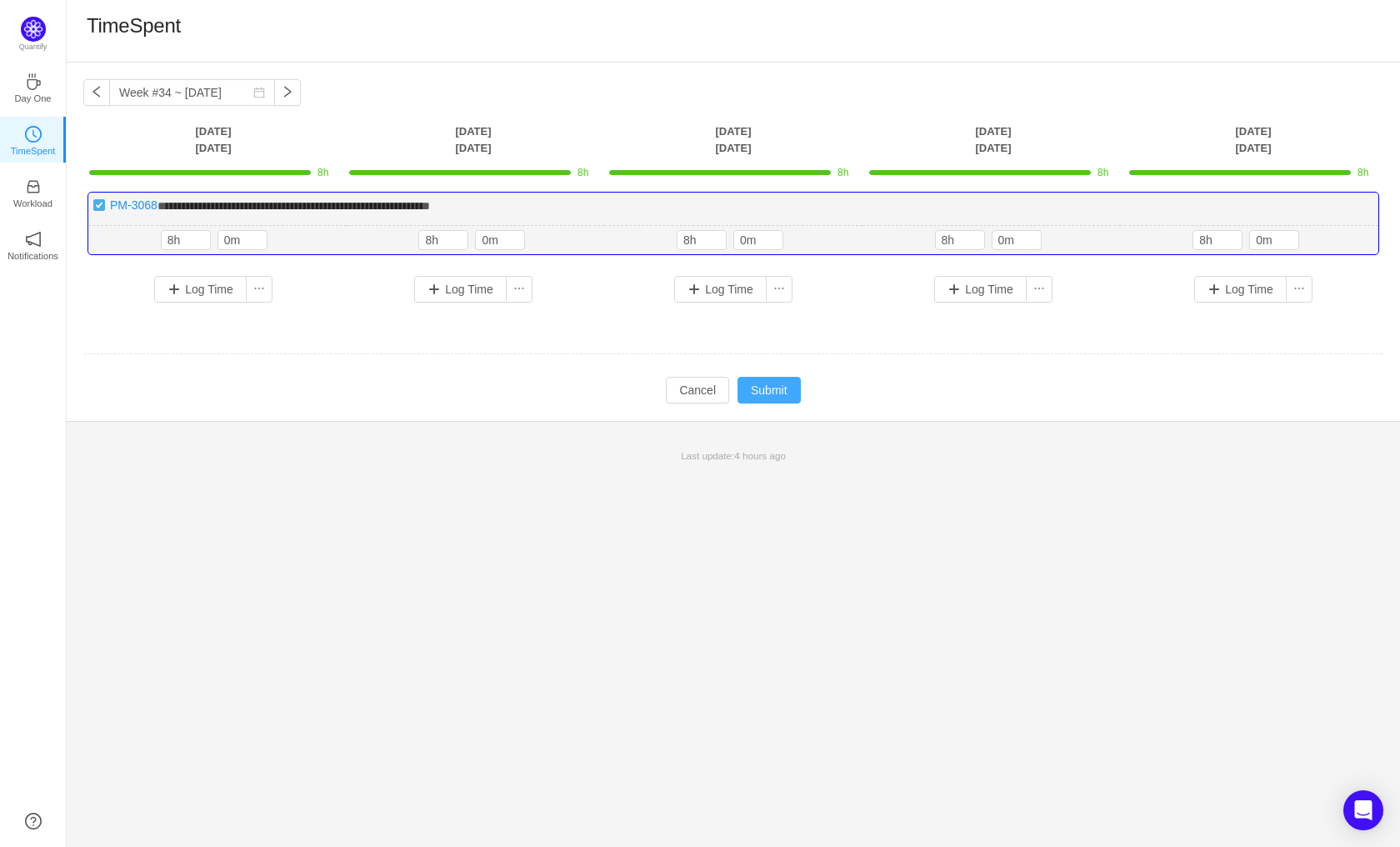
click at [764, 391] on button "Submit" at bounding box center [769, 390] width 63 height 27
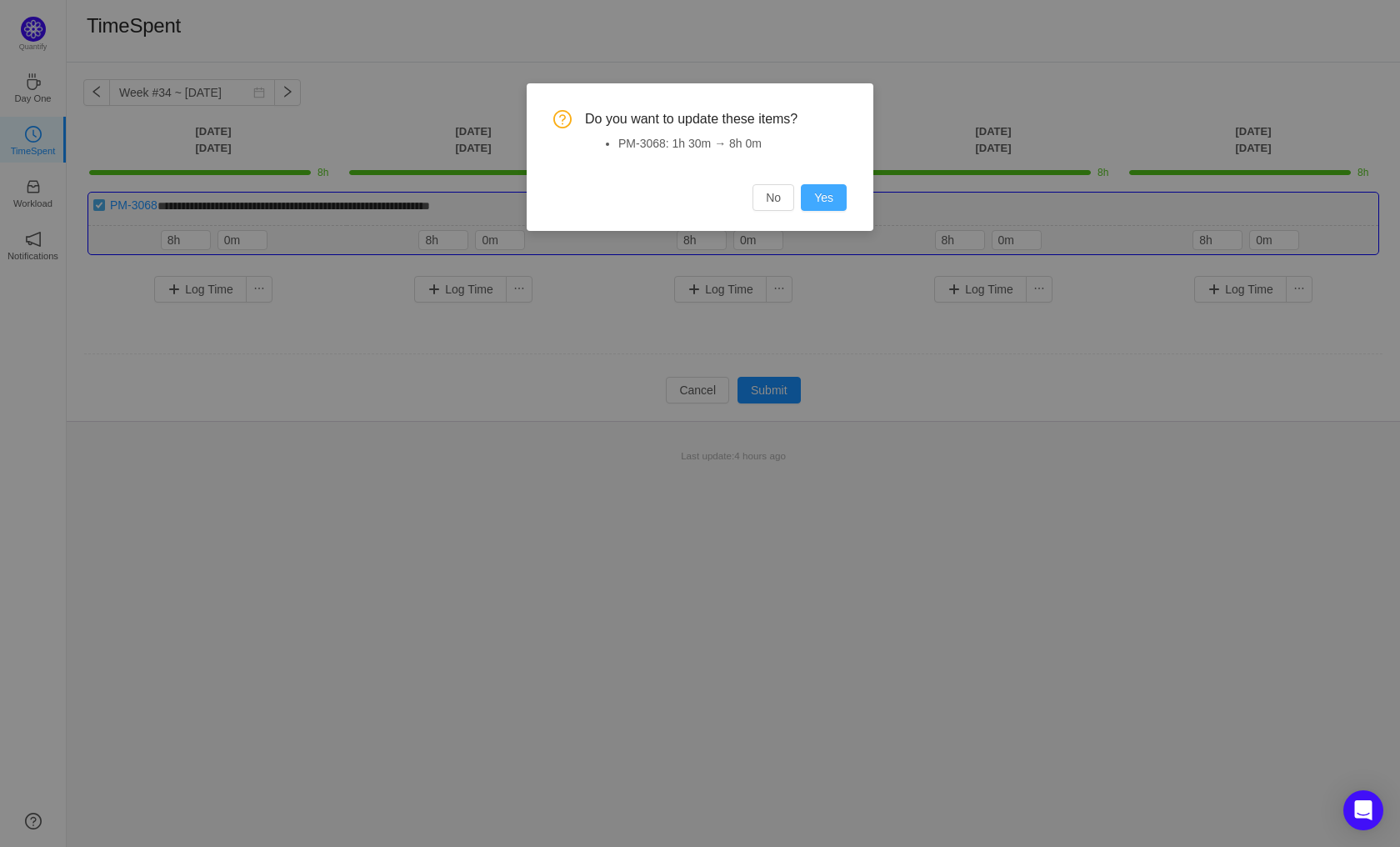
click at [824, 197] on button "Yes" at bounding box center [824, 197] width 46 height 27
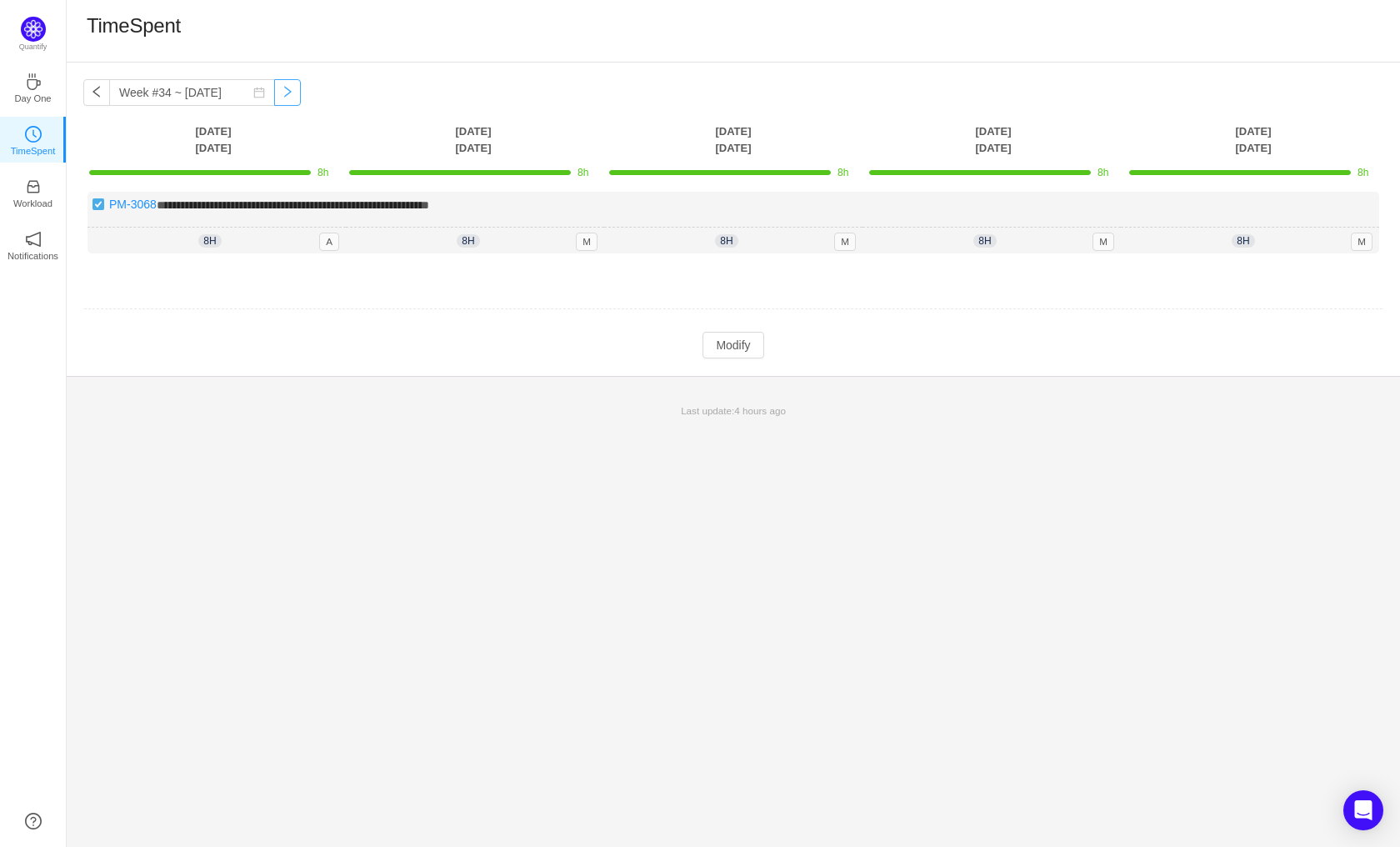
click at [274, 95] on button "button" at bounding box center [287, 93] width 27 height 27
type input "Week #35 ~ [DATE]"
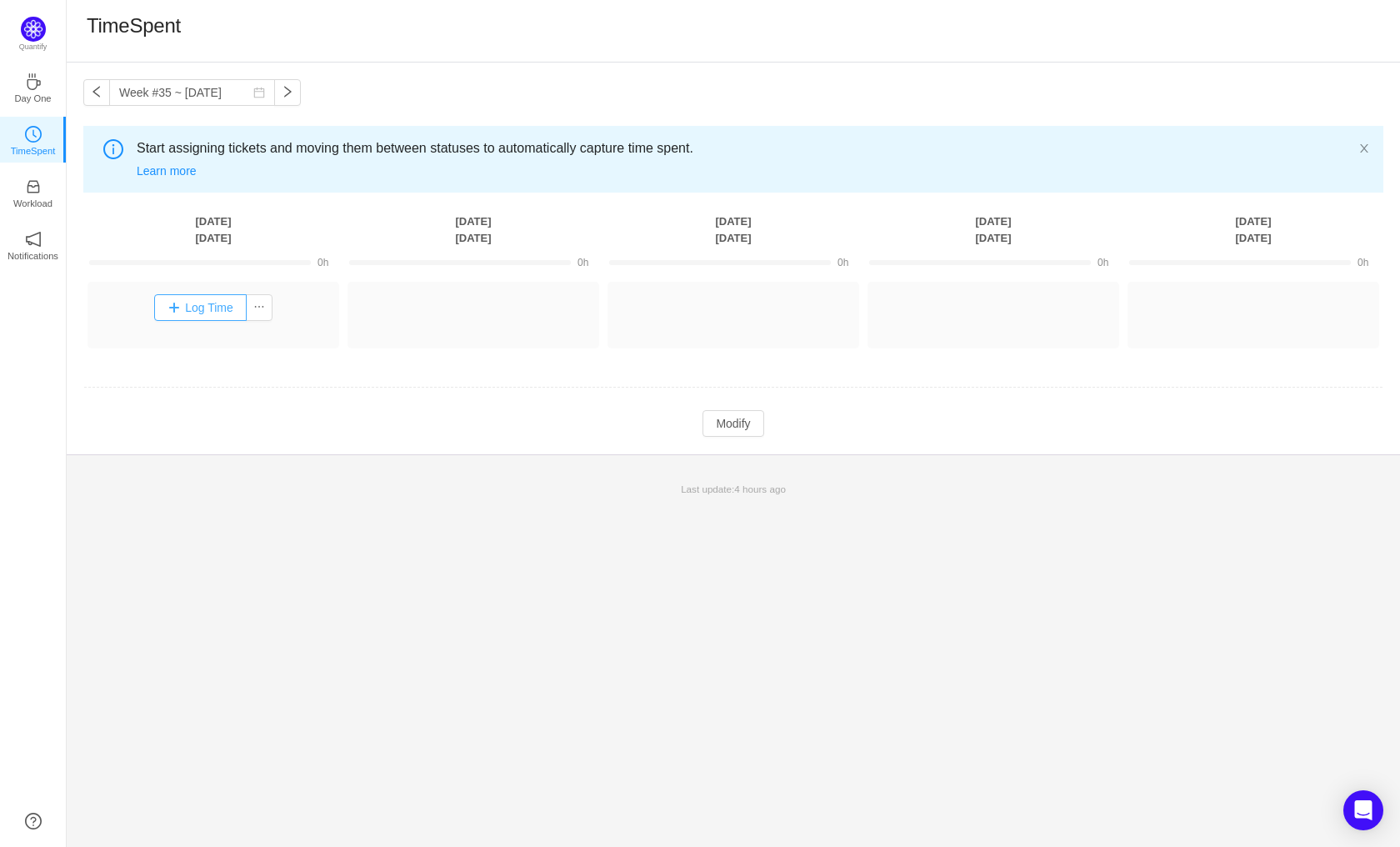
click at [184, 300] on button "Log Time" at bounding box center [200, 307] width 93 height 27
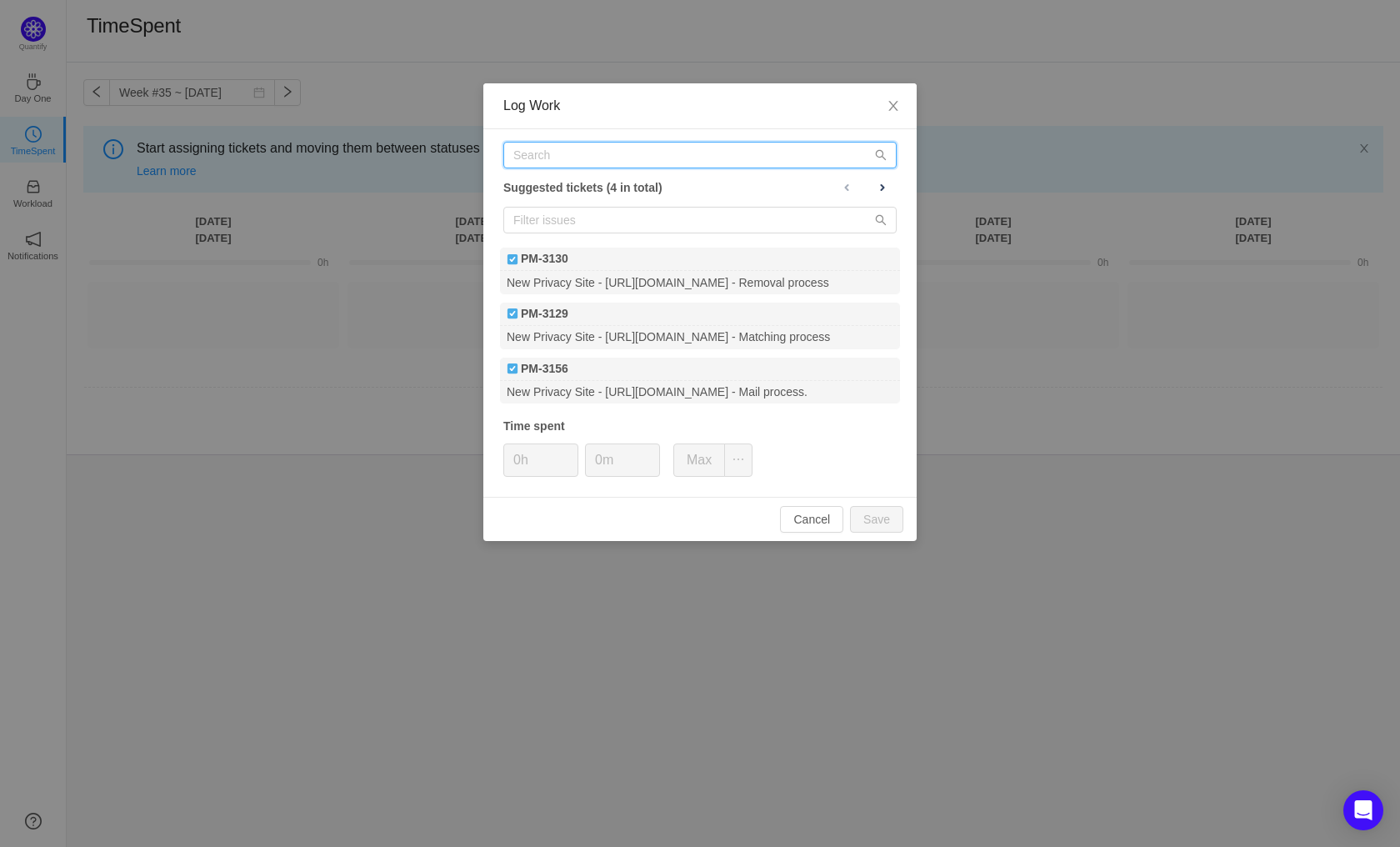
click at [575, 158] on input "text" at bounding box center [700, 155] width 393 height 27
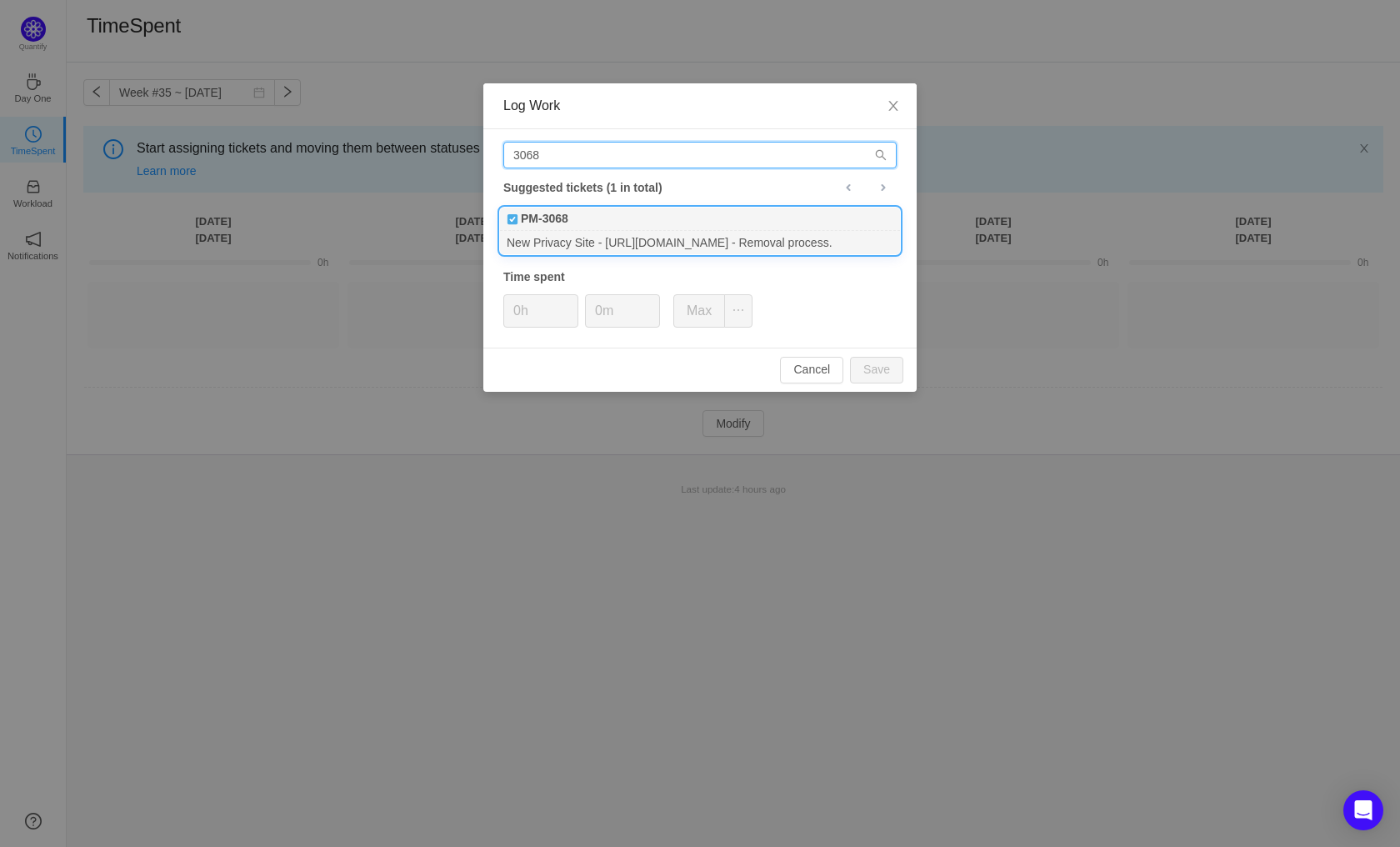
type input "3068"
click at [561, 242] on div "New Privacy Site - [URL][DOMAIN_NAME] - Removal process." at bounding box center [700, 242] width 400 height 23
click at [886, 373] on button "Save" at bounding box center [877, 370] width 54 height 27
type input "0h"
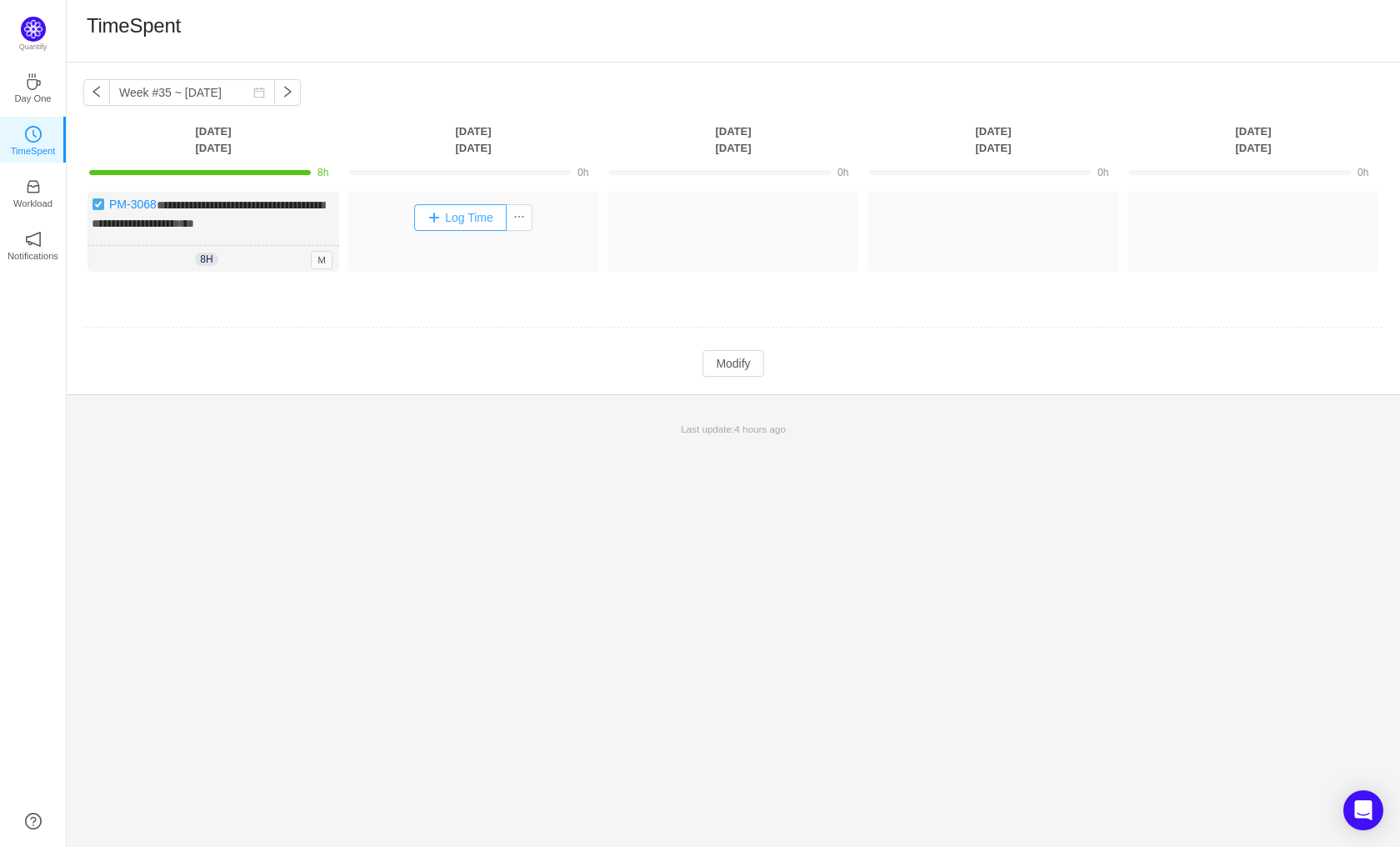
click at [457, 221] on button "Log Time" at bounding box center [460, 217] width 93 height 27
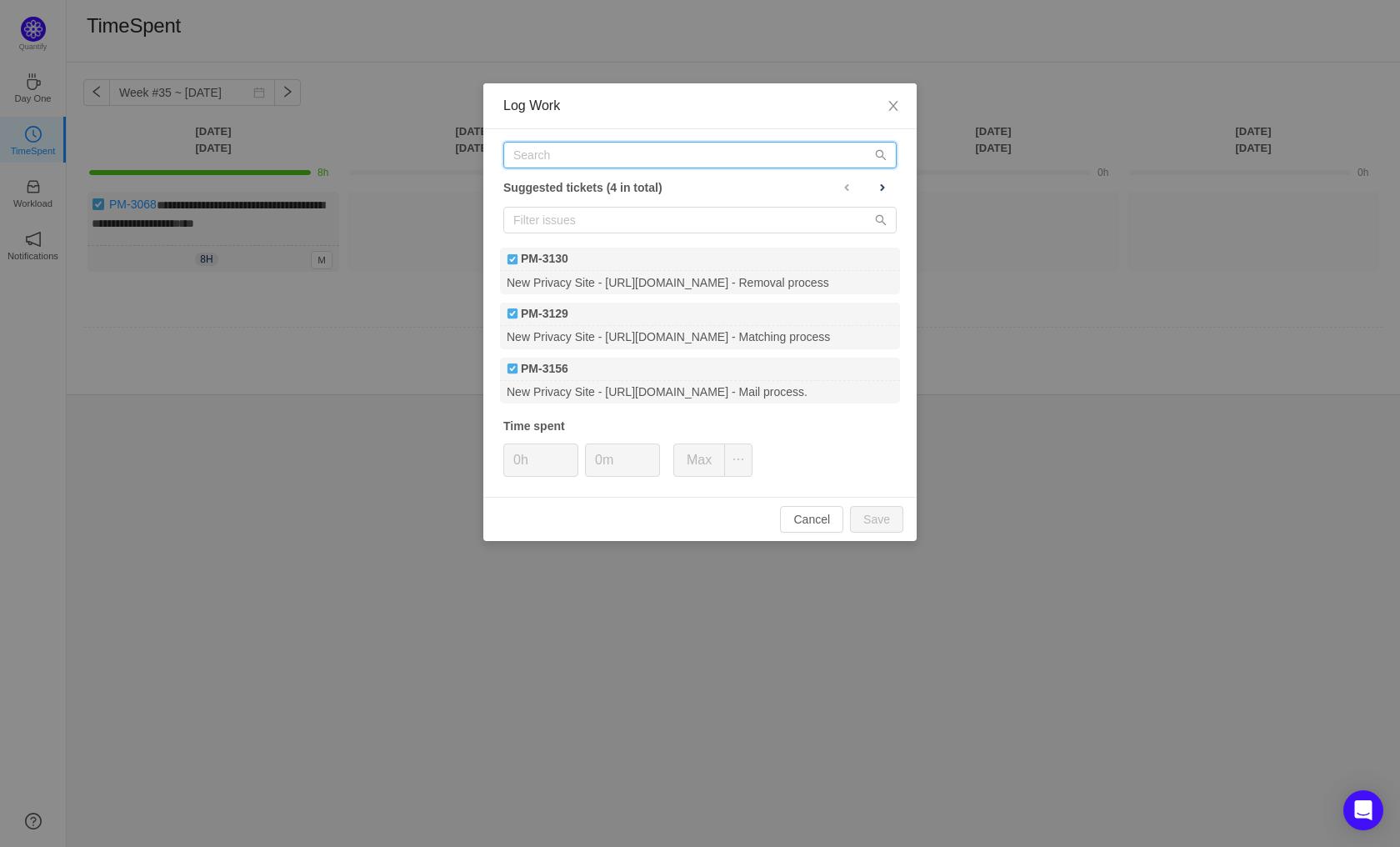
click at [563, 156] on input "text" at bounding box center [700, 155] width 393 height 27
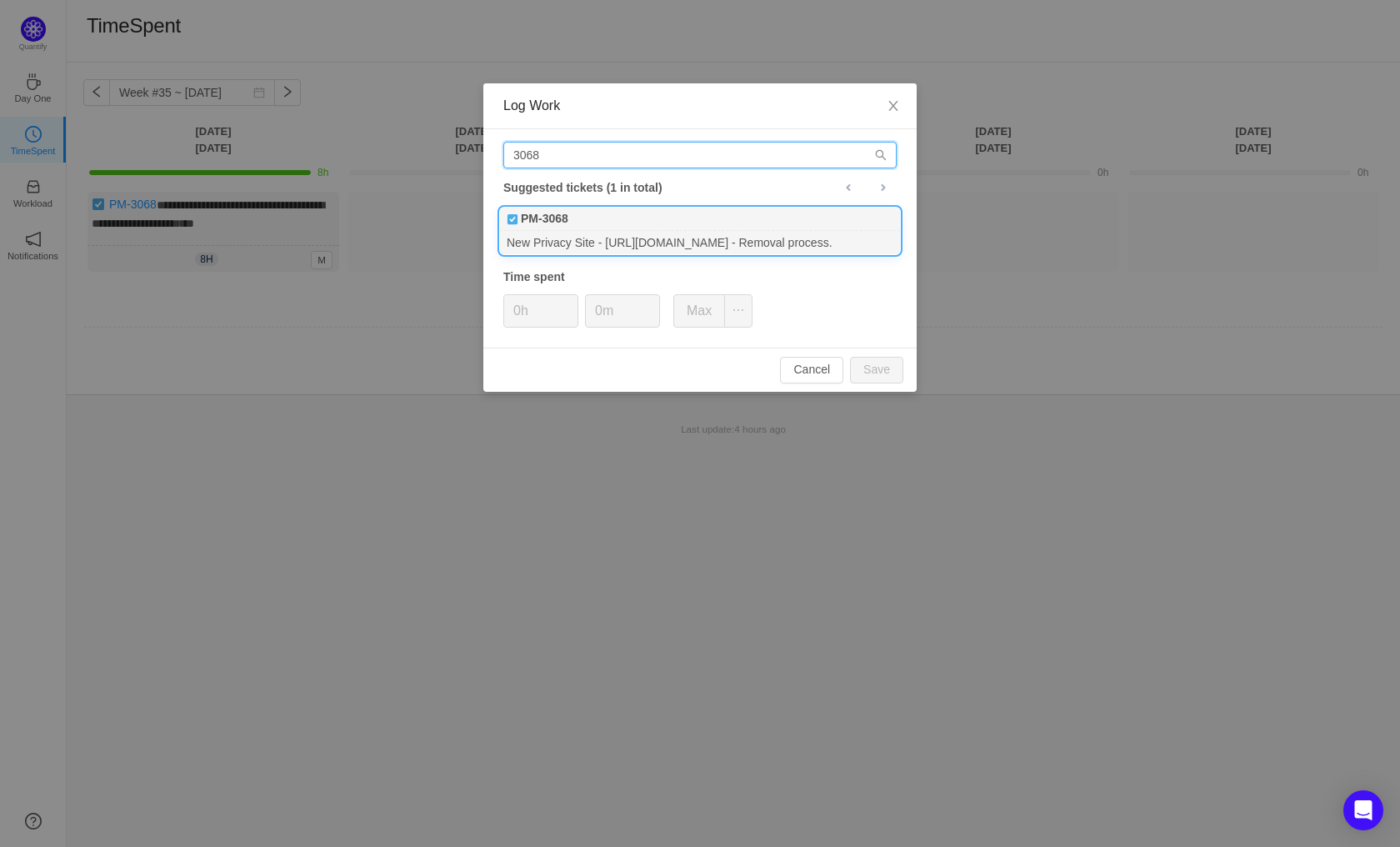
type input "3068"
click at [634, 253] on div "New Privacy Site - [URL][DOMAIN_NAME] - Removal process." at bounding box center [700, 242] width 400 height 23
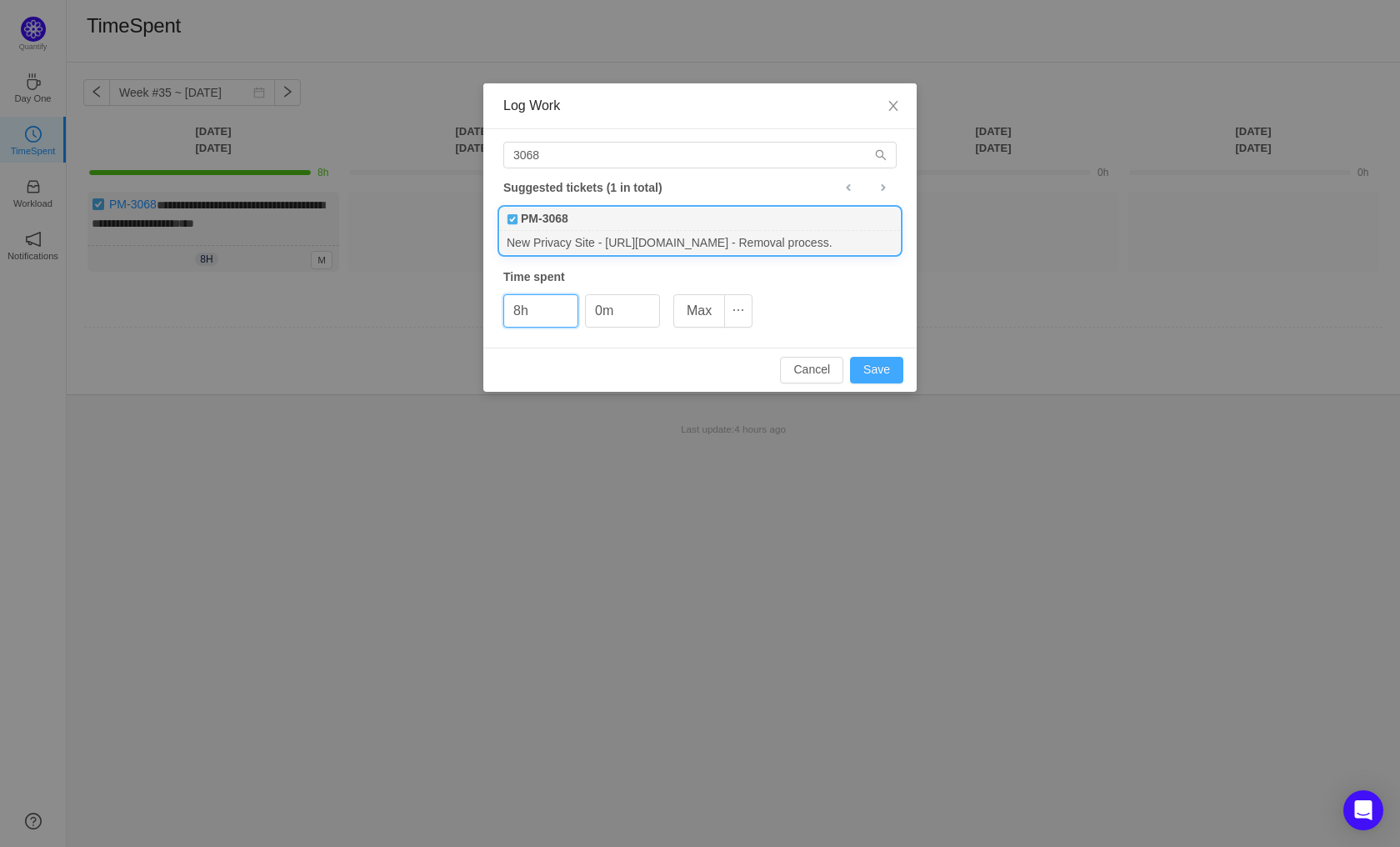
click at [895, 361] on button "Save" at bounding box center [877, 370] width 54 height 27
type input "0h"
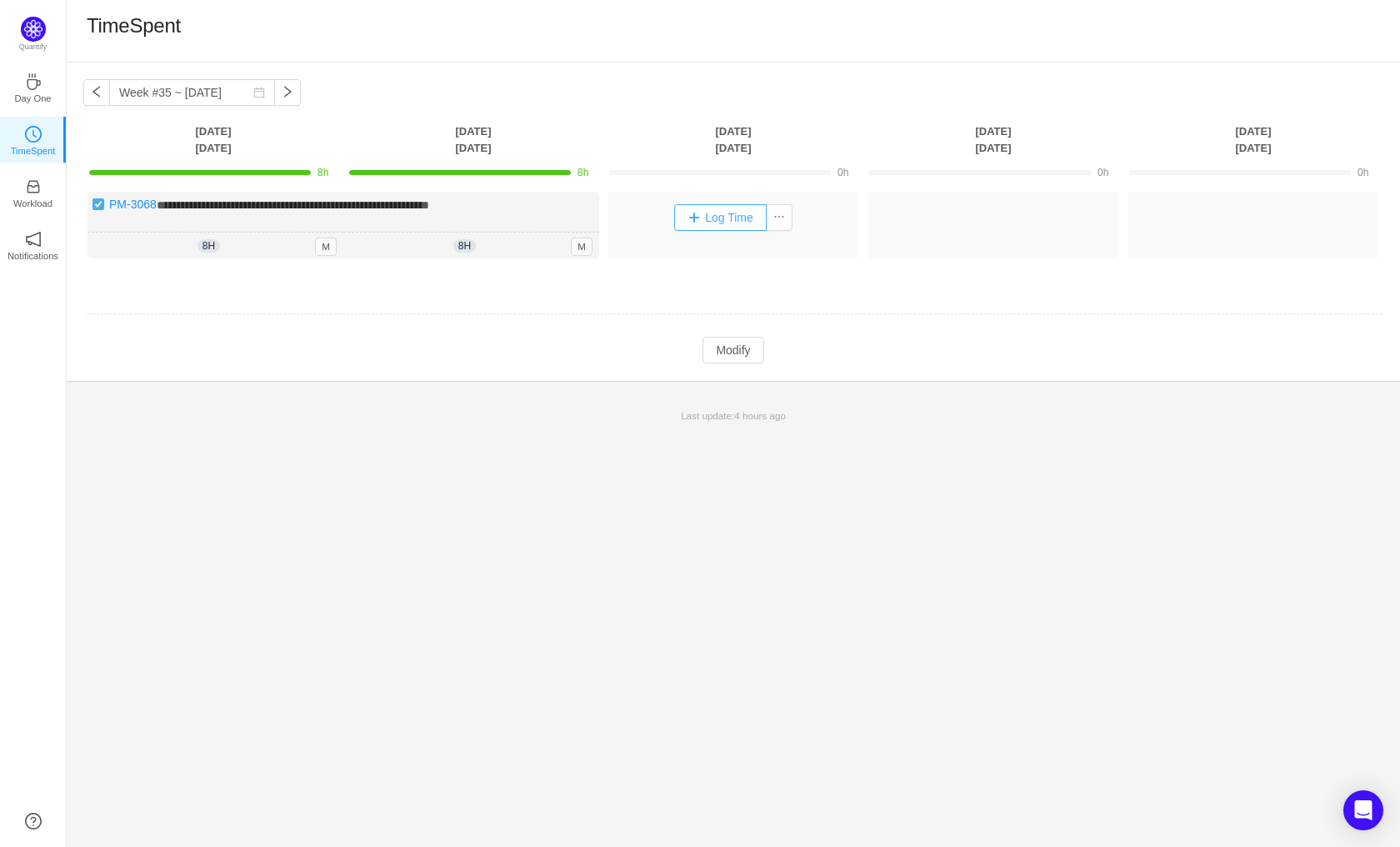
click at [722, 214] on button "Log Time" at bounding box center [720, 217] width 93 height 27
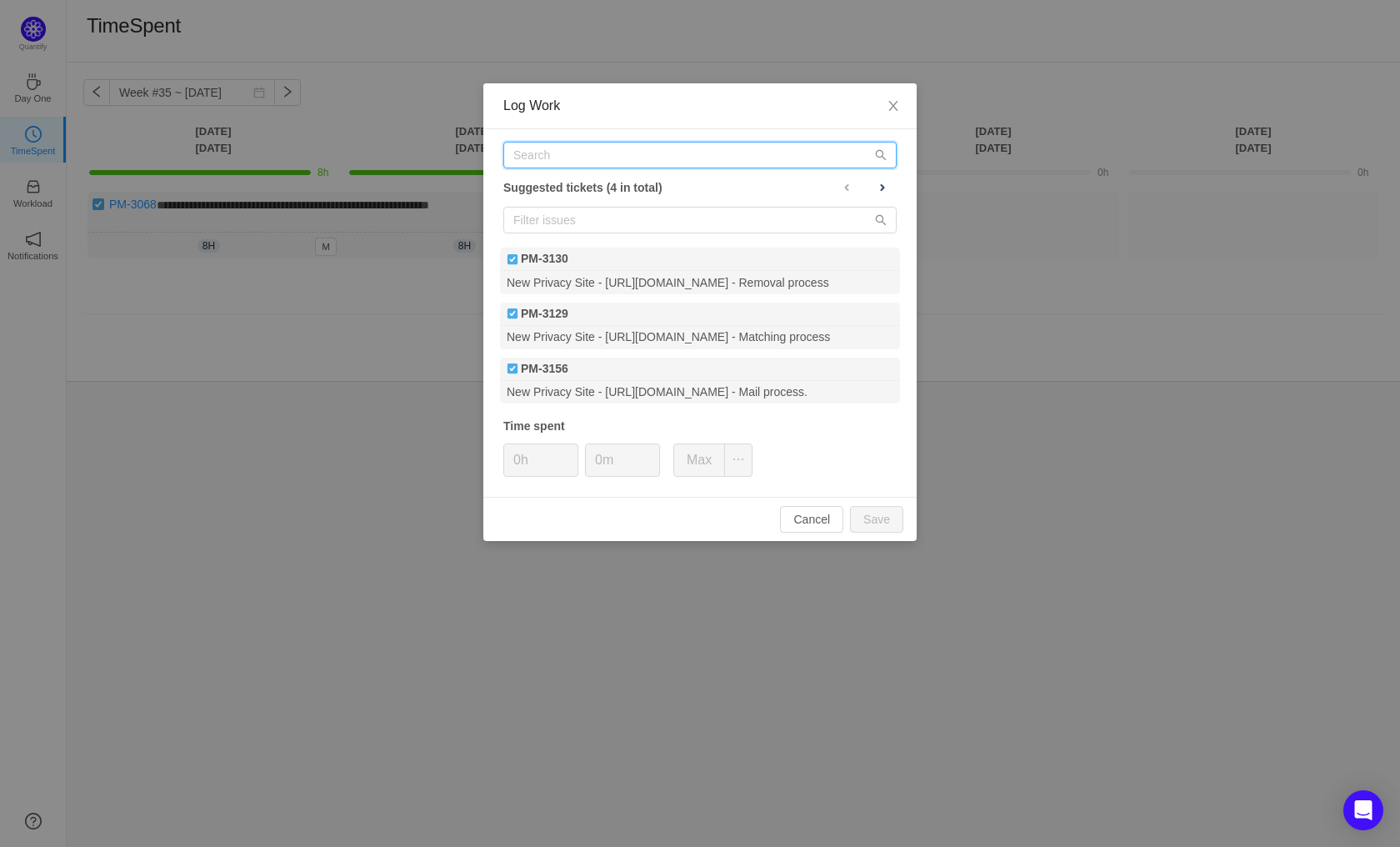
click at [555, 144] on input "text" at bounding box center [700, 155] width 393 height 27
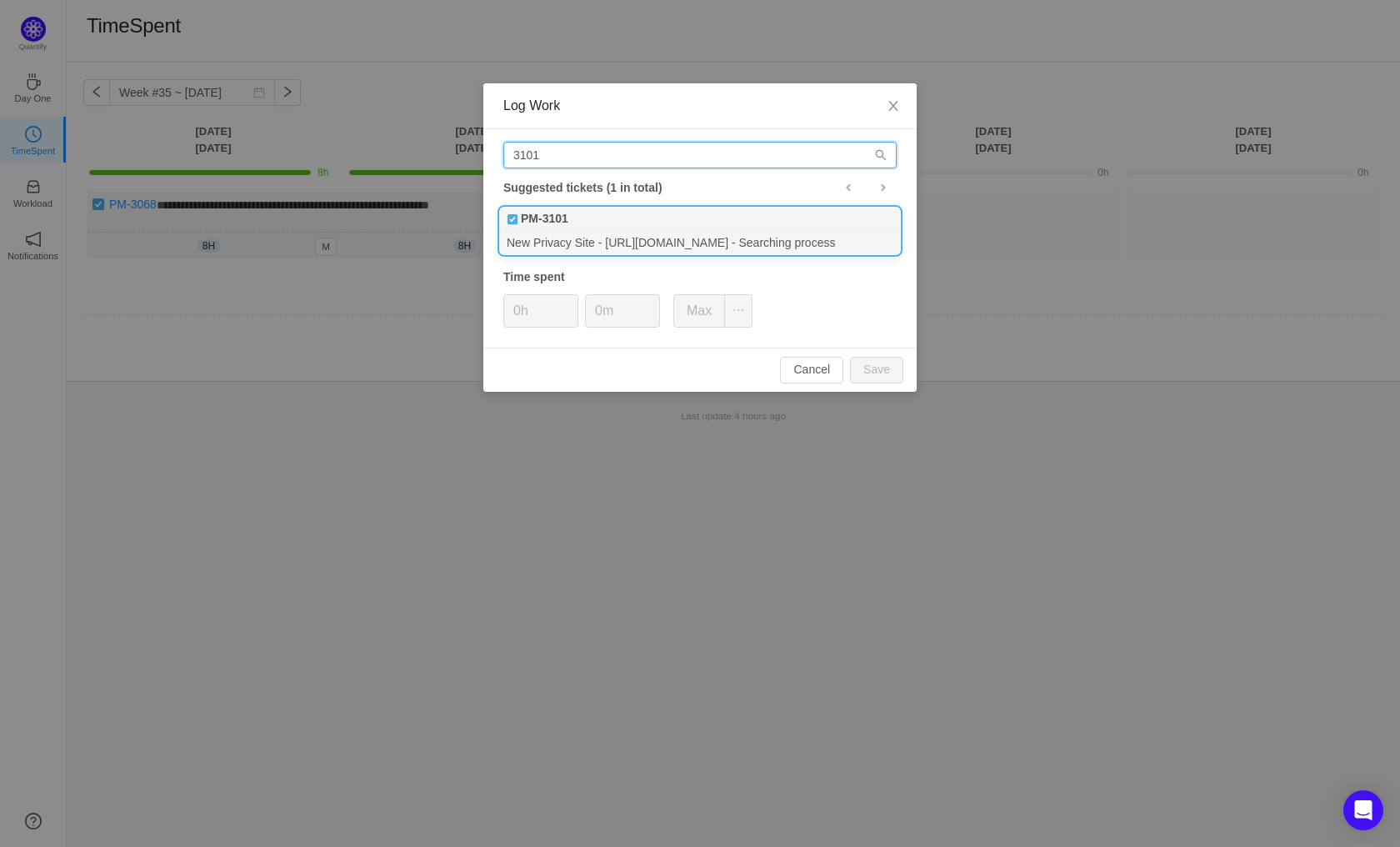
type input "3101"
click at [573, 226] on div "PM-3101" at bounding box center [700, 219] width 400 height 23
click at [895, 382] on button "Save" at bounding box center [877, 370] width 54 height 27
type input "0h"
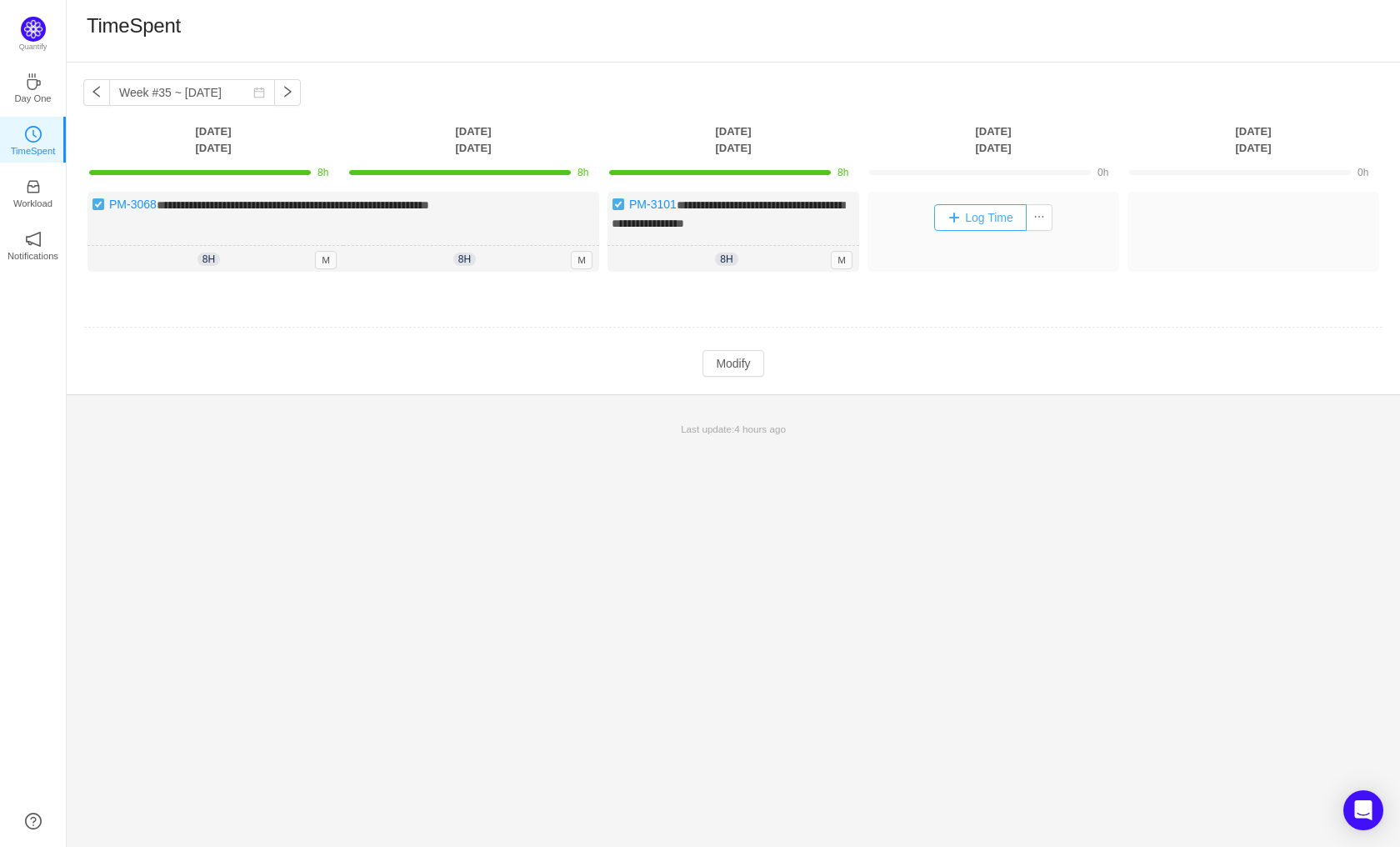
click at [989, 221] on button "Log Time" at bounding box center [980, 217] width 93 height 27
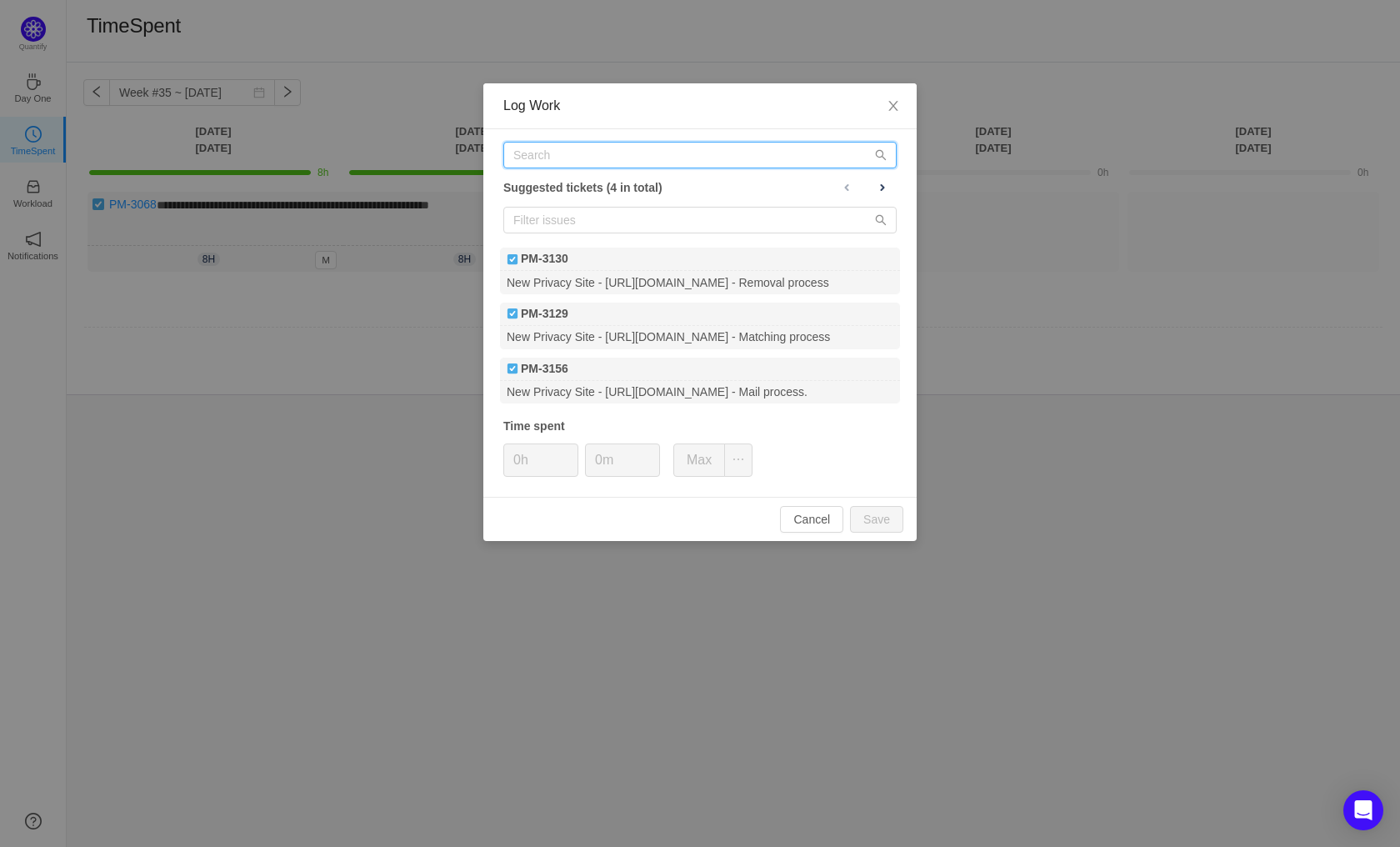
click at [571, 156] on input "text" at bounding box center [700, 155] width 393 height 27
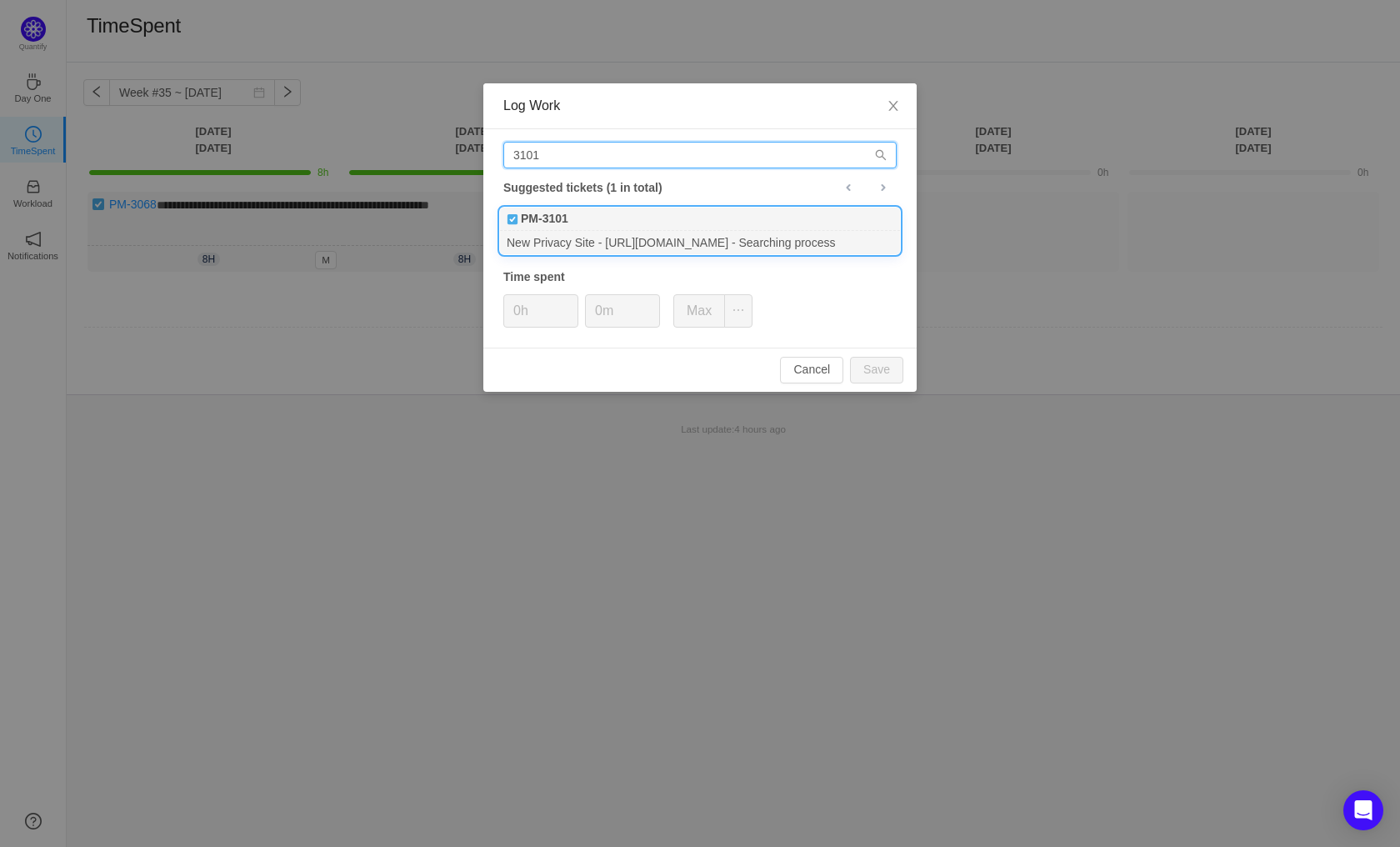
type input "3101"
click at [656, 243] on div "New Privacy Site - [URL][DOMAIN_NAME] - Searching process" at bounding box center [700, 242] width 400 height 23
click at [873, 368] on button "Save" at bounding box center [877, 370] width 54 height 27
type input "0h"
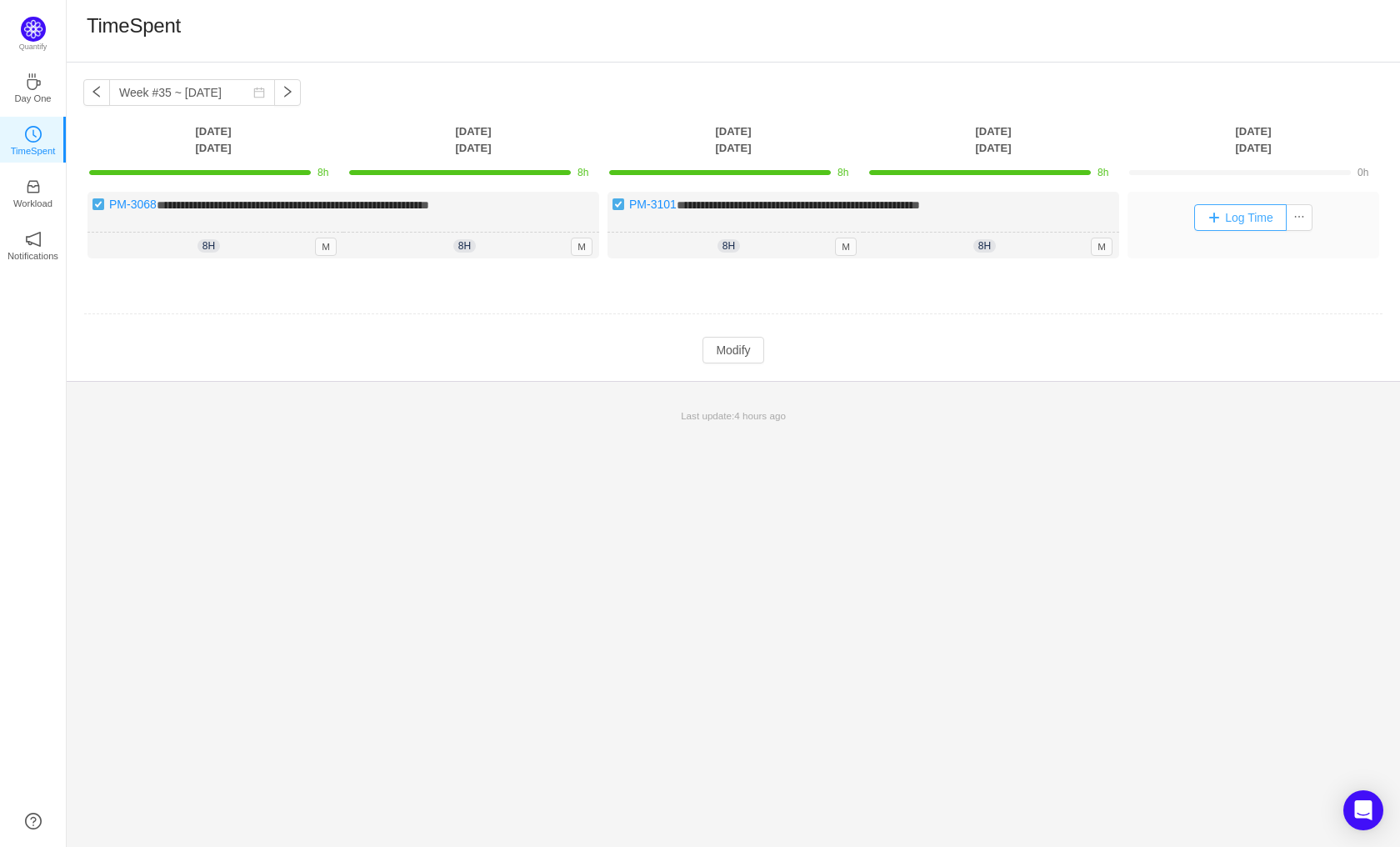
click at [1235, 225] on button "Log Time" at bounding box center [1240, 217] width 93 height 27
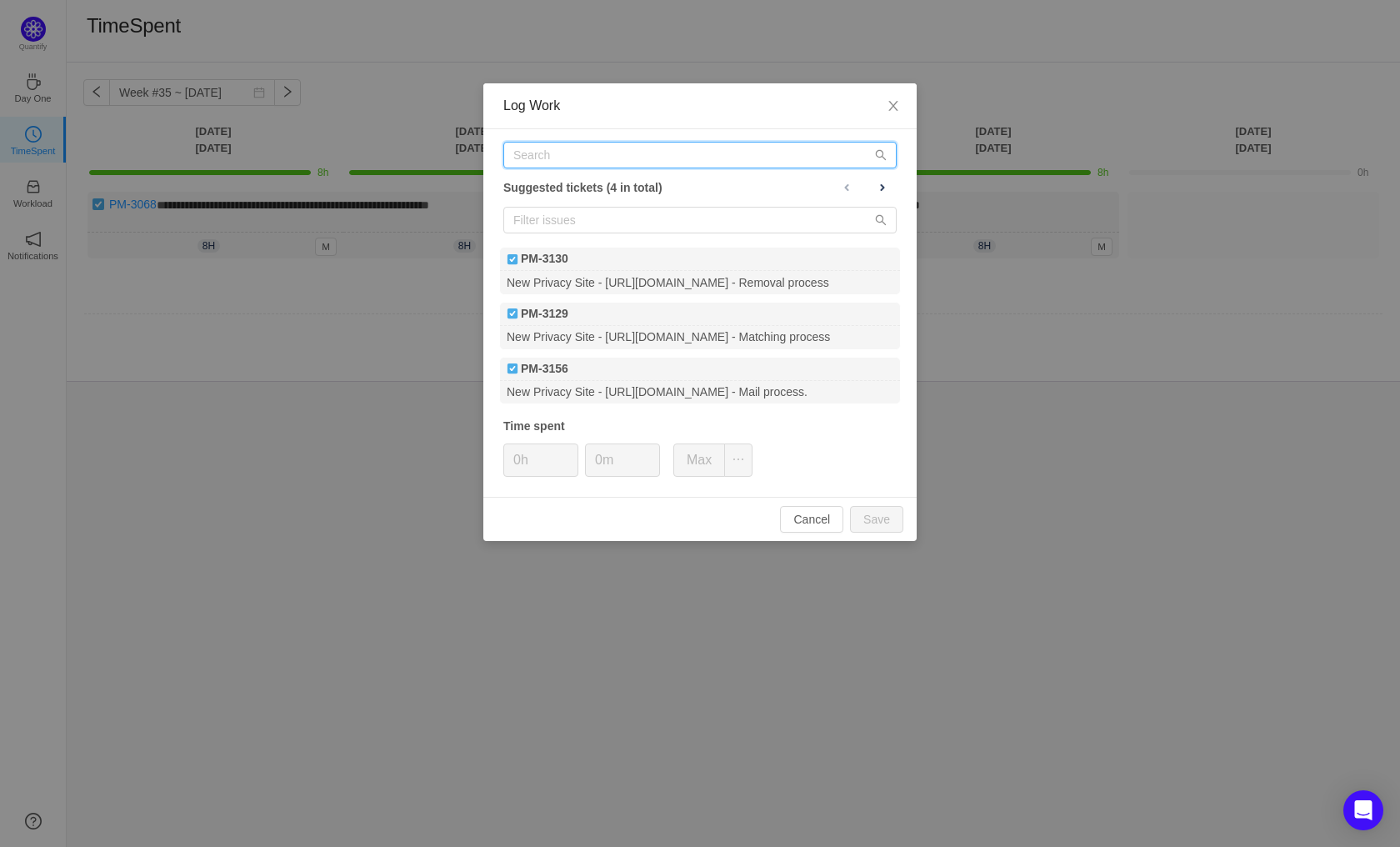
click at [560, 160] on input "text" at bounding box center [700, 155] width 393 height 27
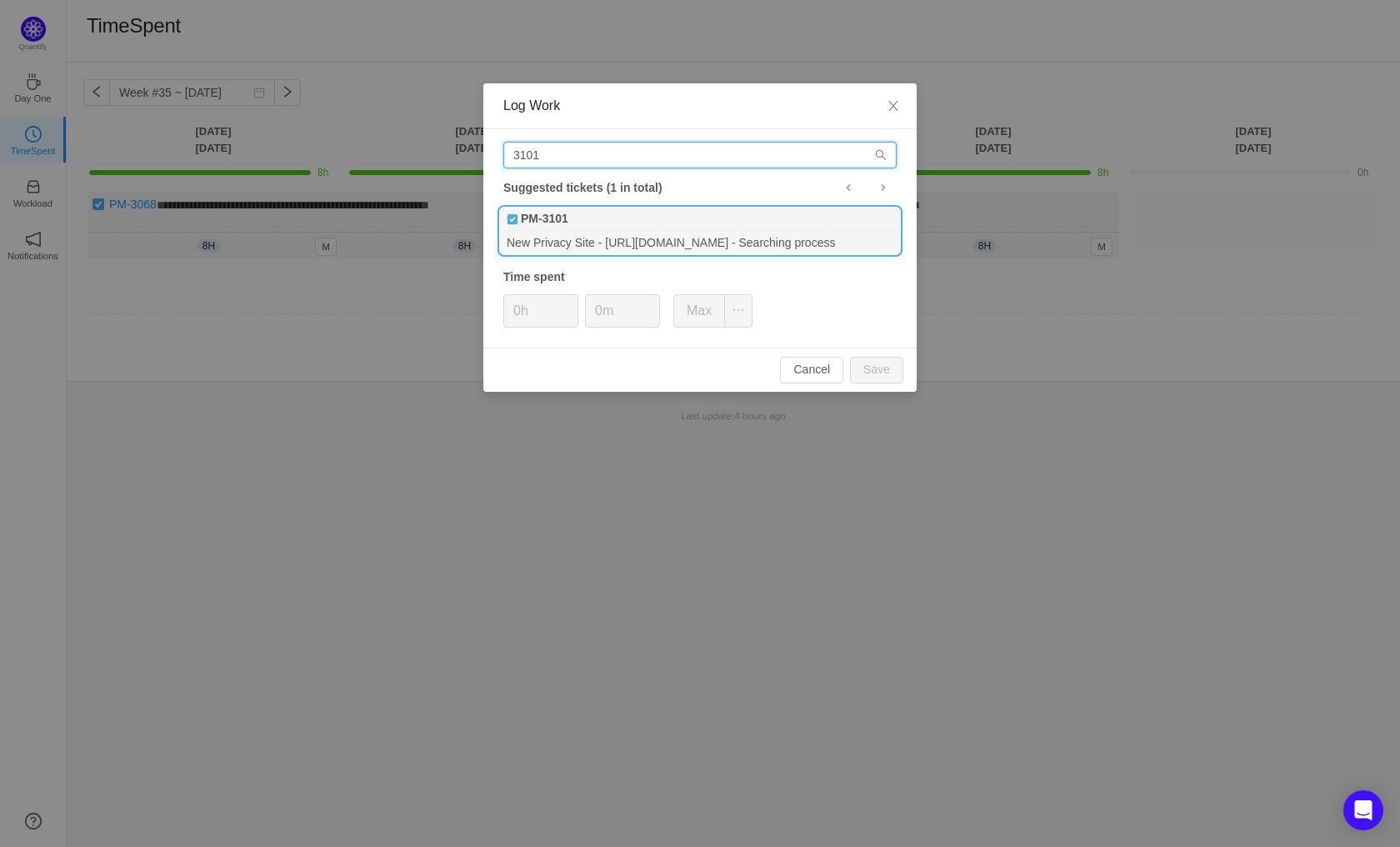
type input "3101"
click at [607, 241] on div "New Privacy Site - [URL][DOMAIN_NAME] - Searching process" at bounding box center [700, 242] width 400 height 23
click at [884, 374] on button "Save" at bounding box center [877, 370] width 54 height 27
type input "0h"
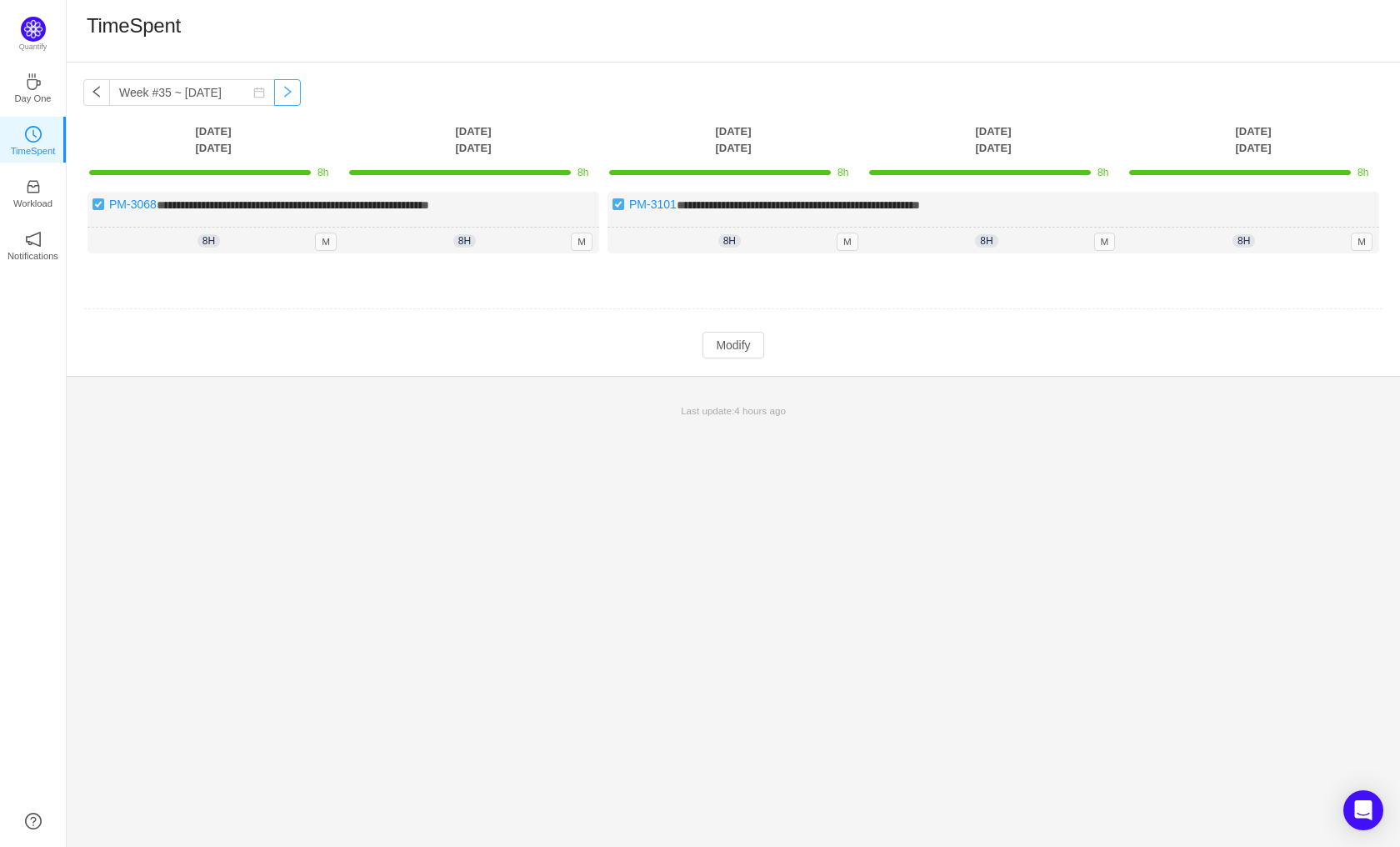
click at [274, 94] on button "button" at bounding box center [287, 93] width 27 height 27
type input "Week #36 ~ [DATE]"
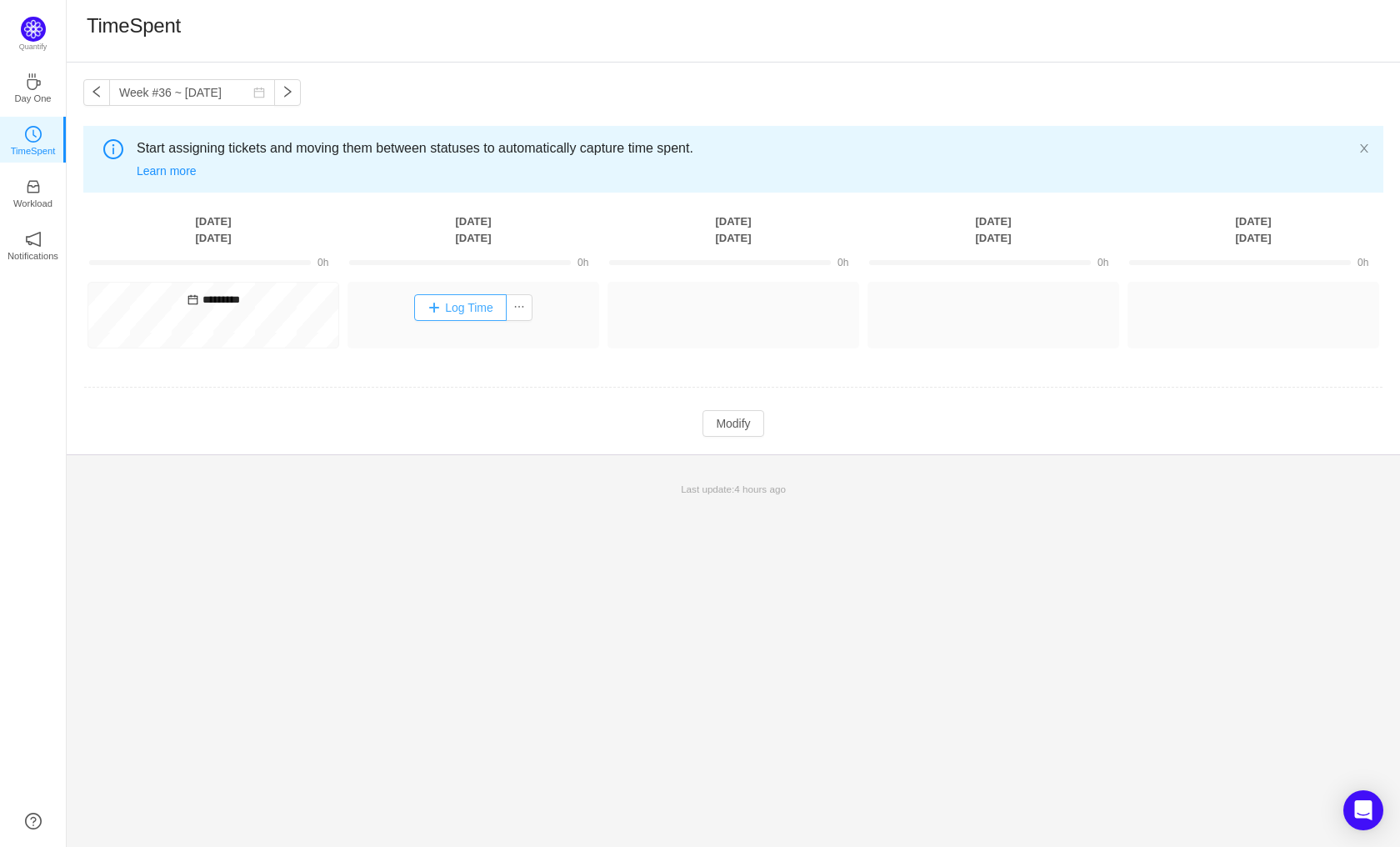
click at [438, 302] on button "Log Time" at bounding box center [460, 307] width 93 height 27
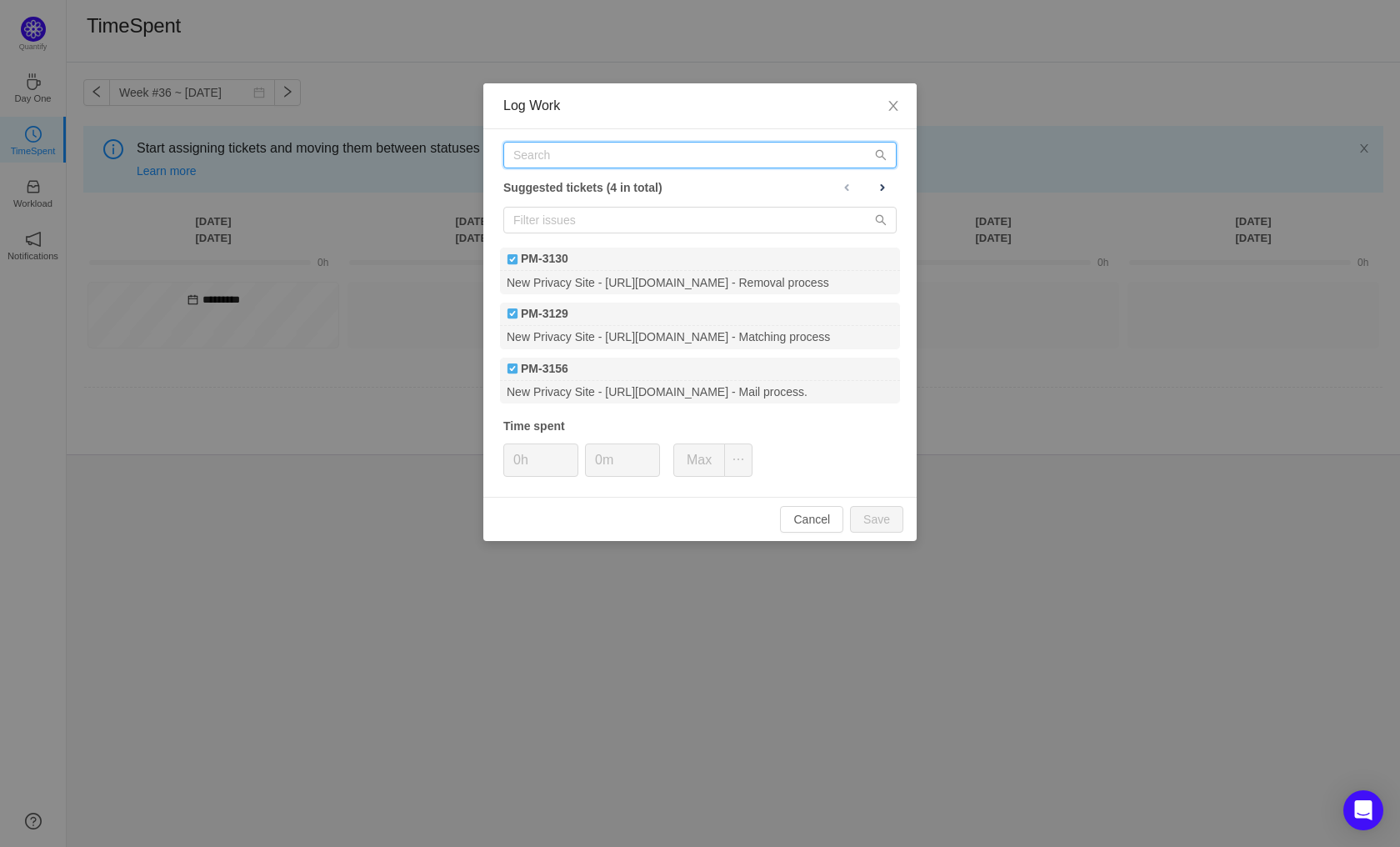
click at [570, 155] on input "text" at bounding box center [700, 155] width 393 height 27
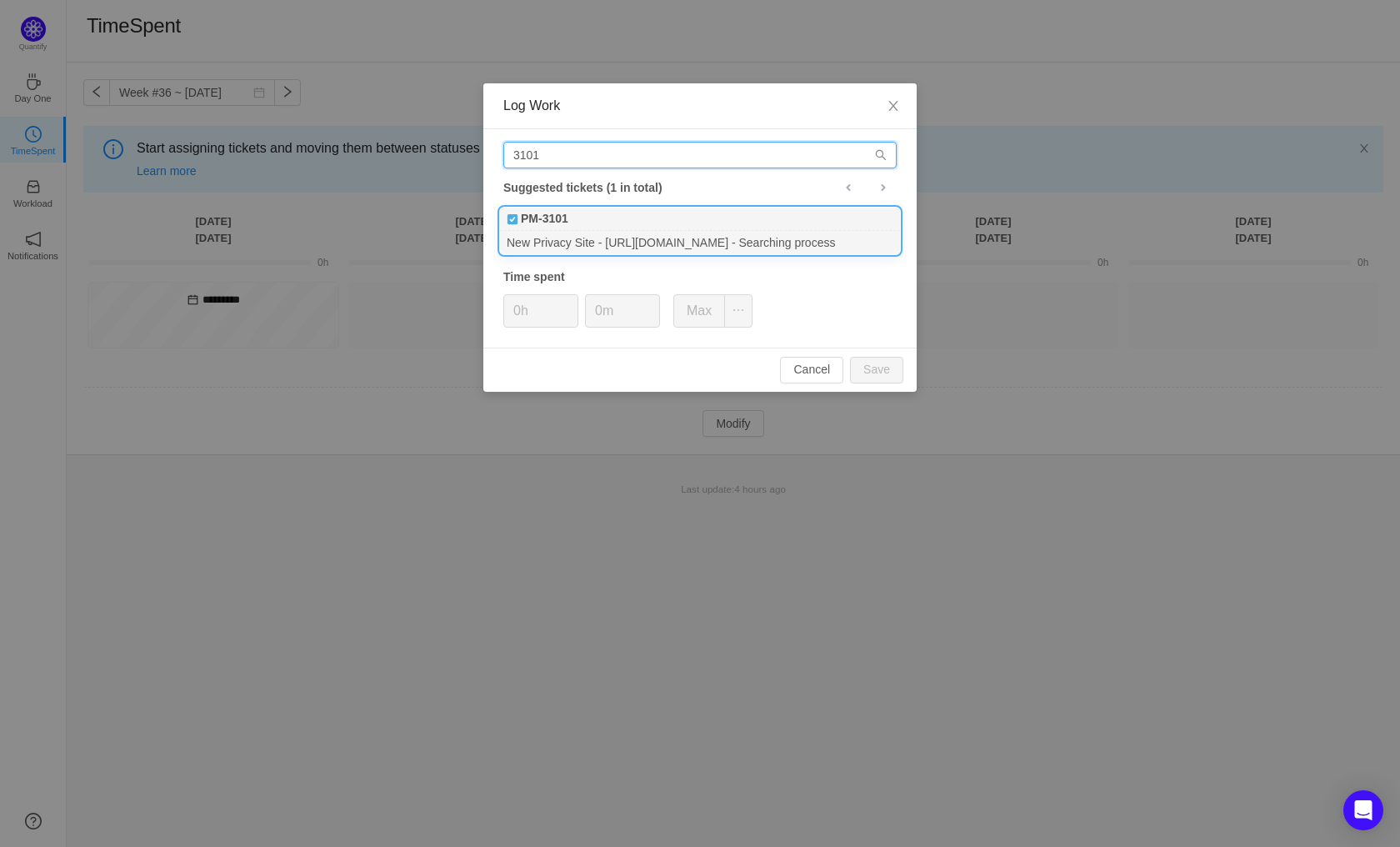
type input "3101"
click at [567, 231] on div "New Privacy Site - [URL][DOMAIN_NAME] - Searching process" at bounding box center [700, 242] width 400 height 23
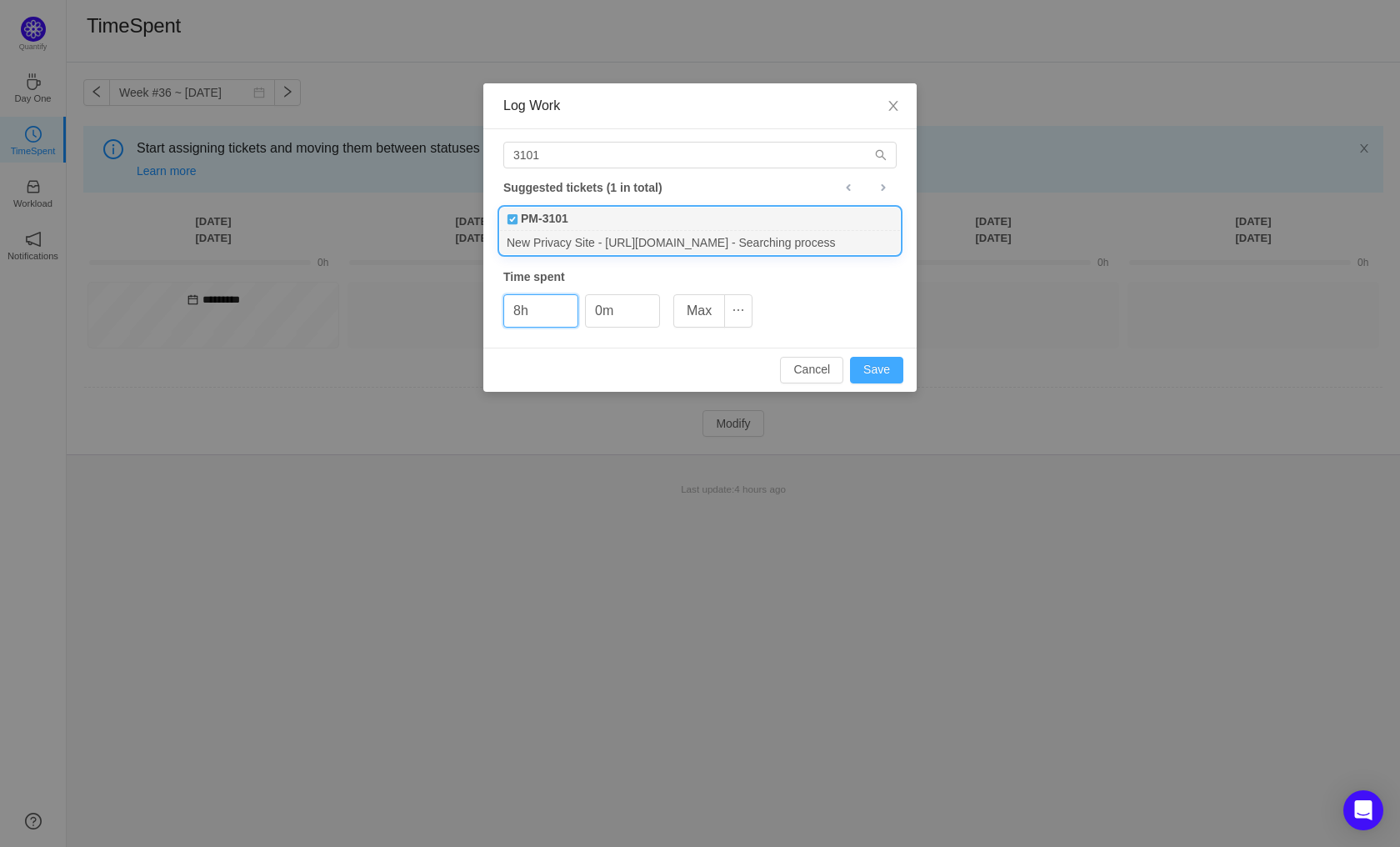
click at [873, 368] on button "Save" at bounding box center [877, 370] width 54 height 27
type input "0h"
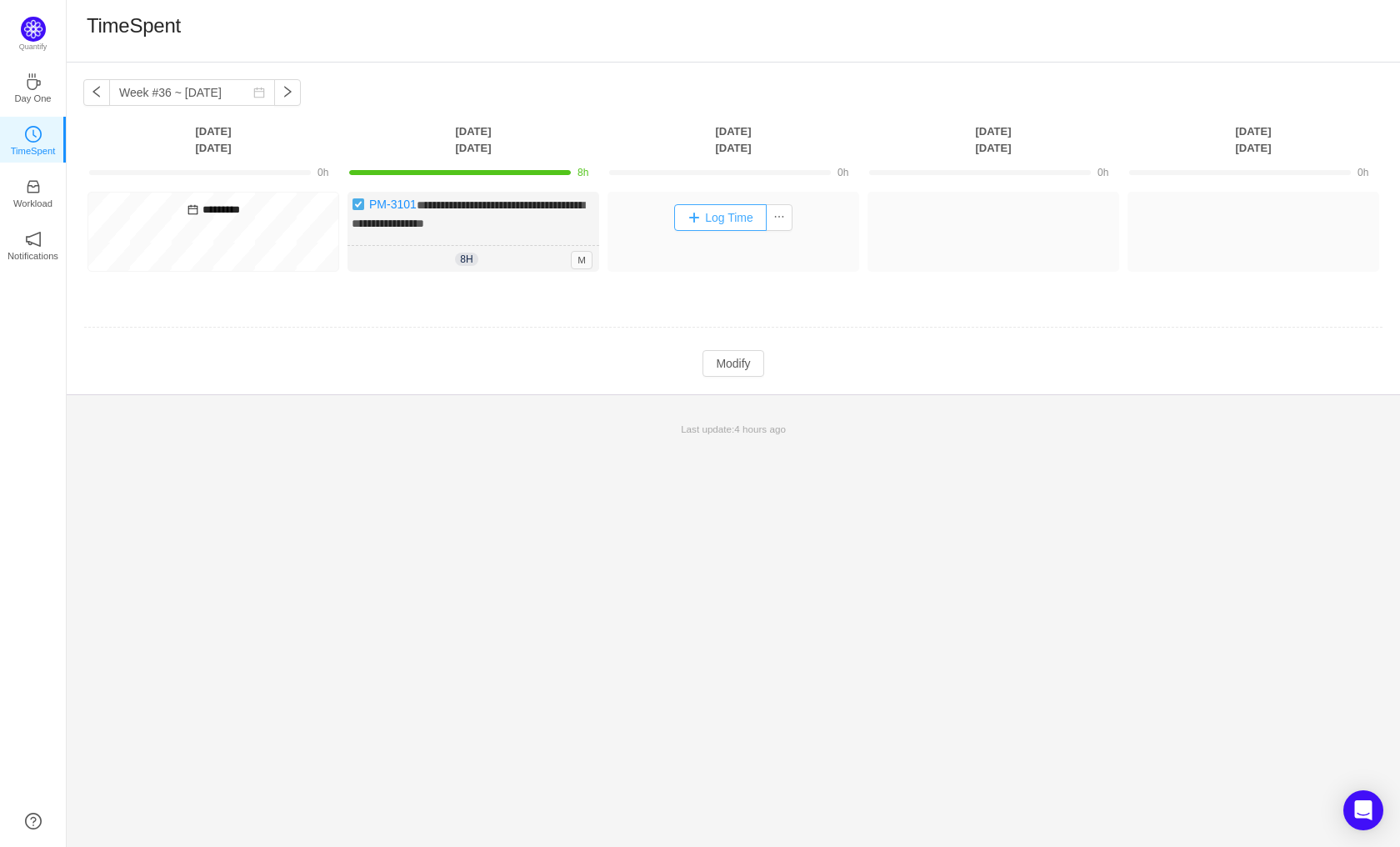
click at [711, 218] on button "Log Time" at bounding box center [720, 217] width 93 height 27
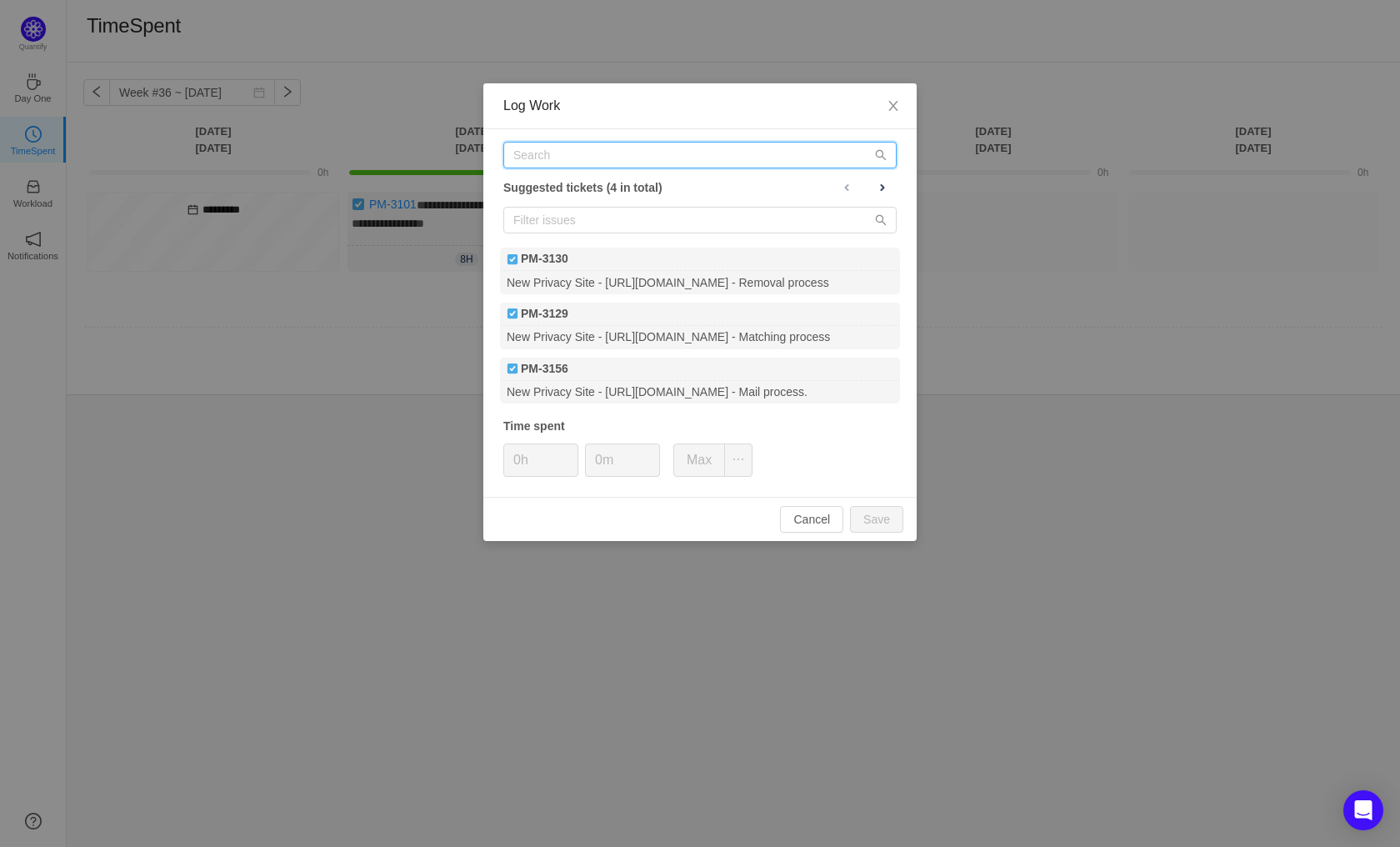
click at [554, 157] on input "text" at bounding box center [700, 155] width 393 height 27
type input "3101"
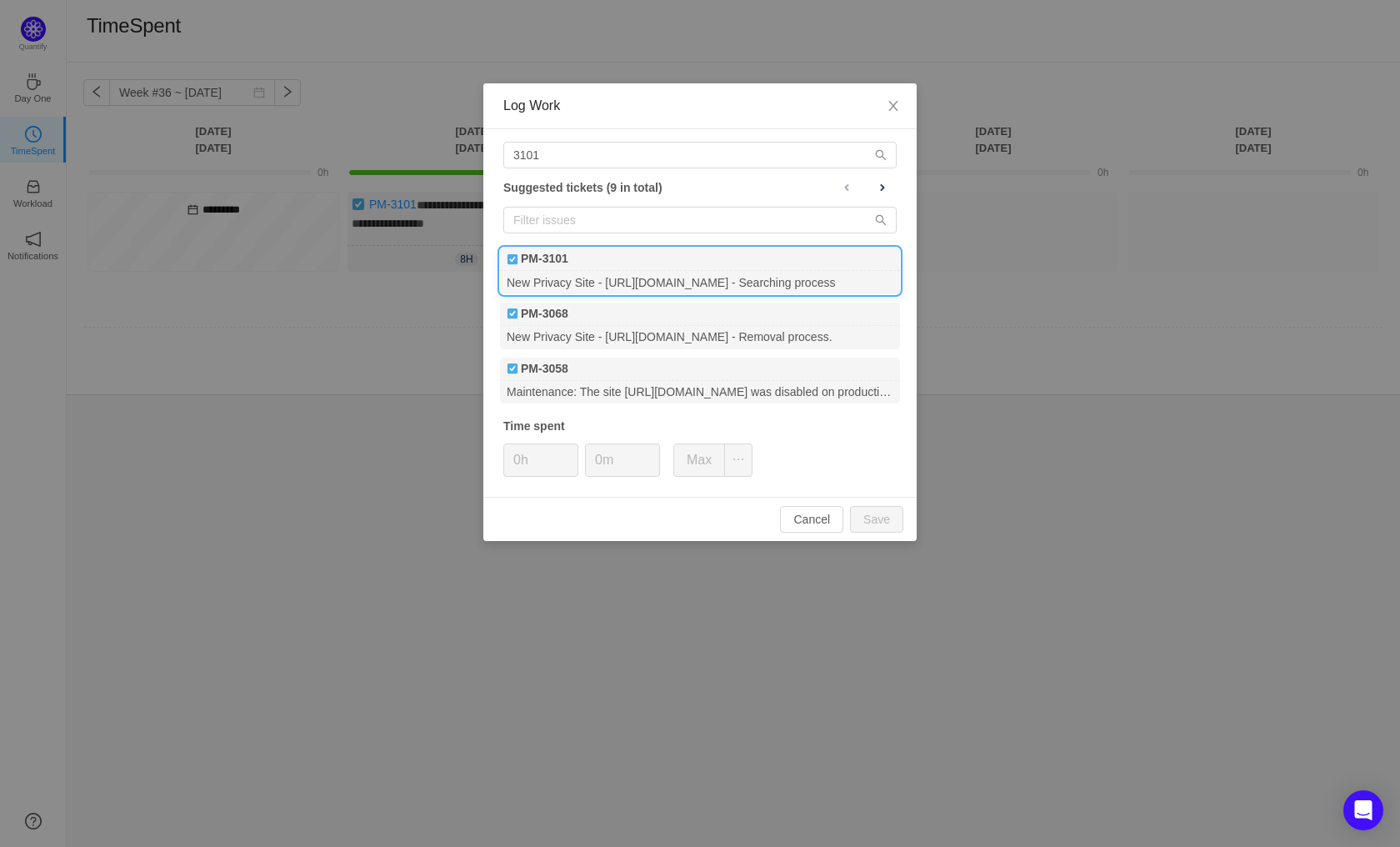
click at [580, 266] on div "PM-3101" at bounding box center [700, 259] width 400 height 23
click at [884, 517] on button "Save" at bounding box center [877, 520] width 54 height 27
type input "0h"
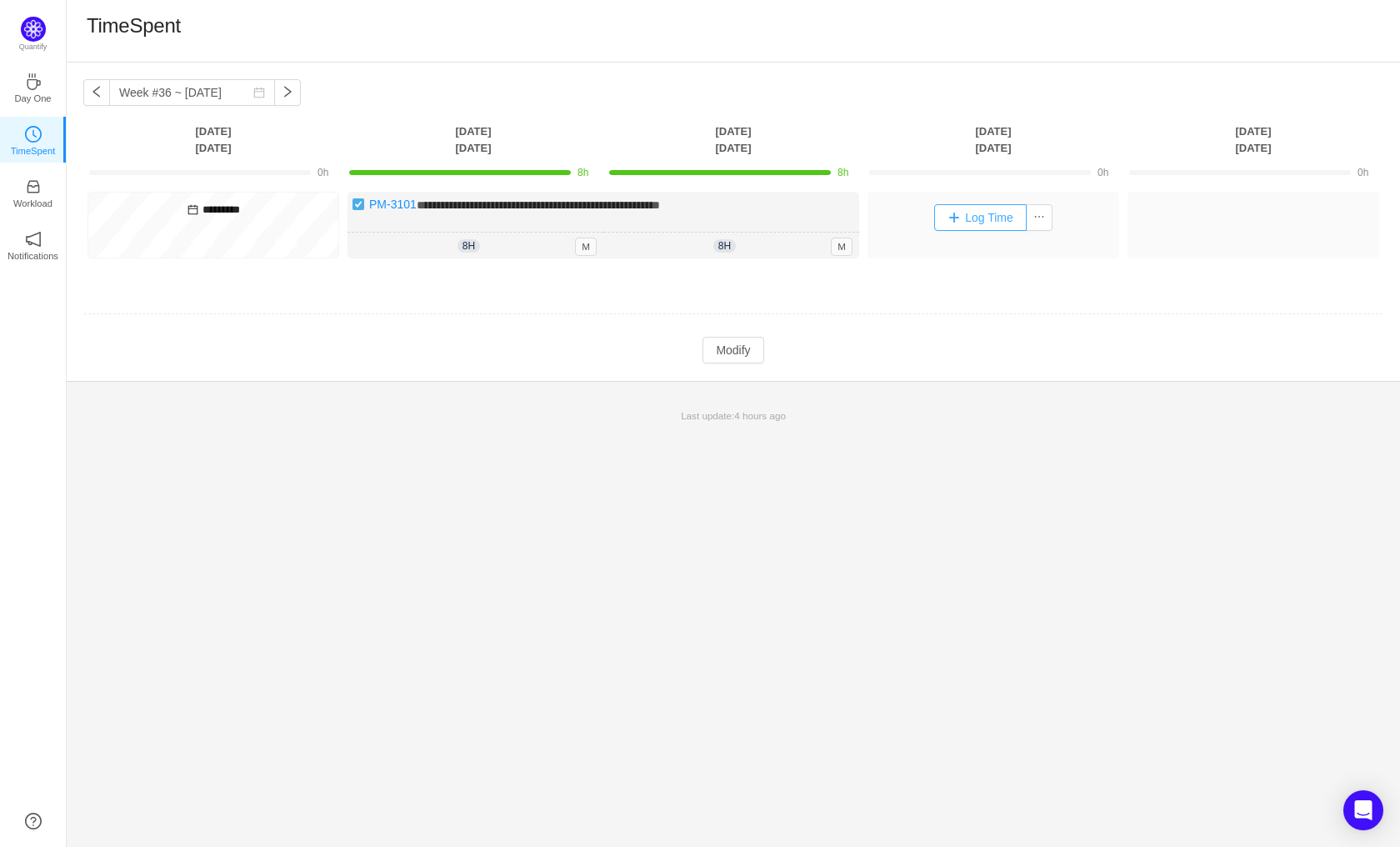
click at [976, 213] on button "Log Time" at bounding box center [980, 217] width 93 height 27
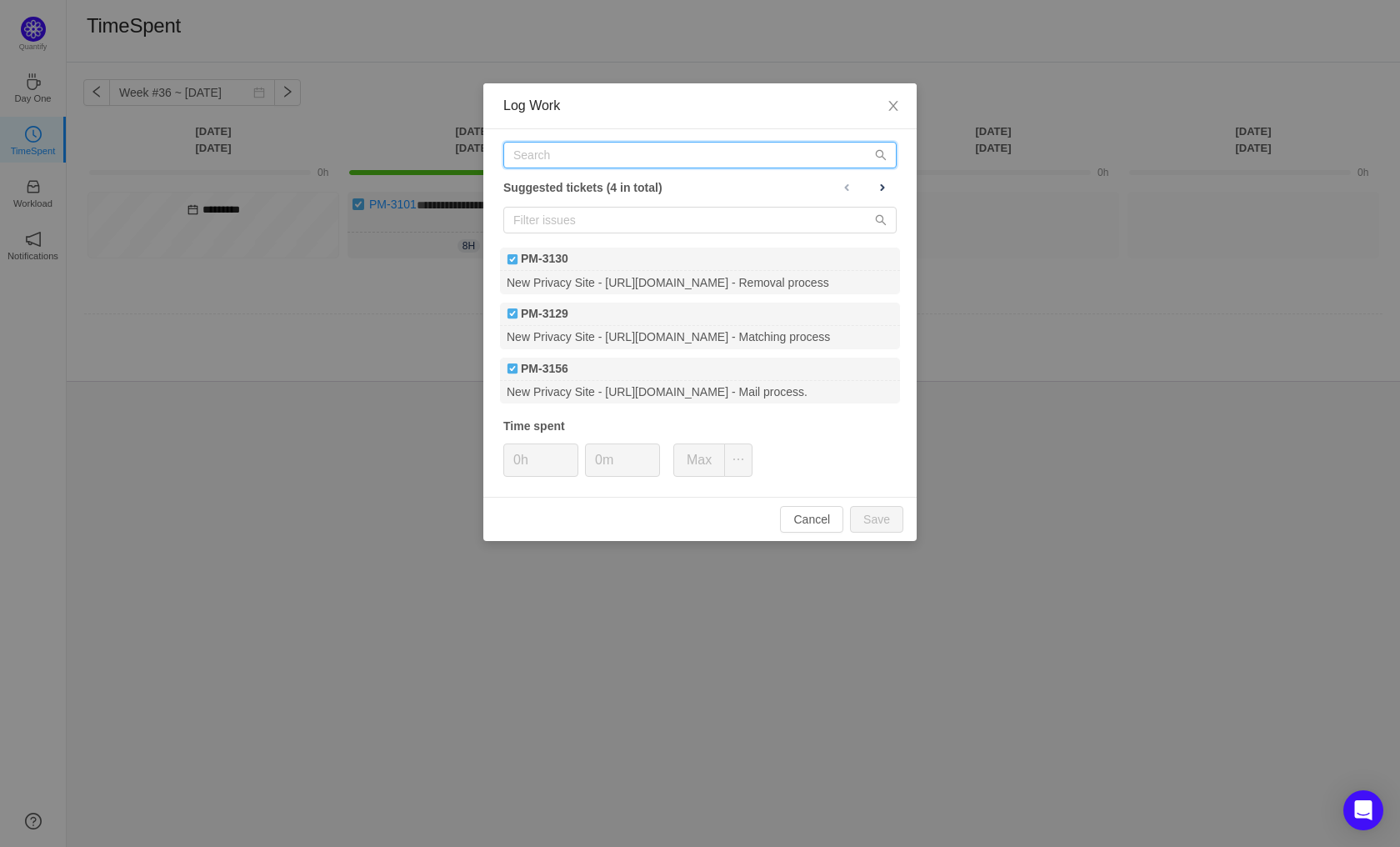
click at [586, 162] on input "text" at bounding box center [700, 155] width 393 height 27
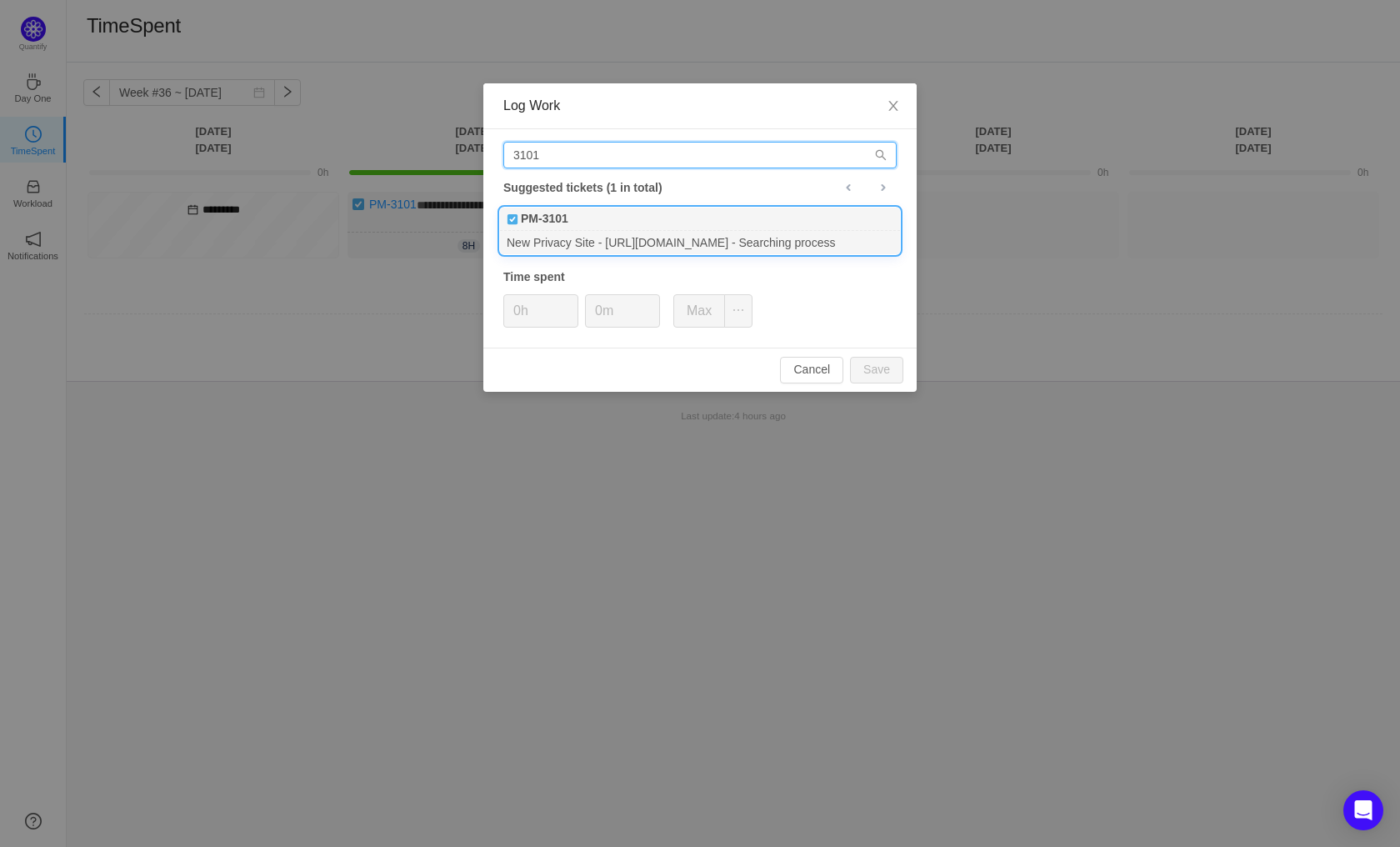
type input "3101"
click at [589, 230] on div "PM-3101" at bounding box center [700, 219] width 400 height 23
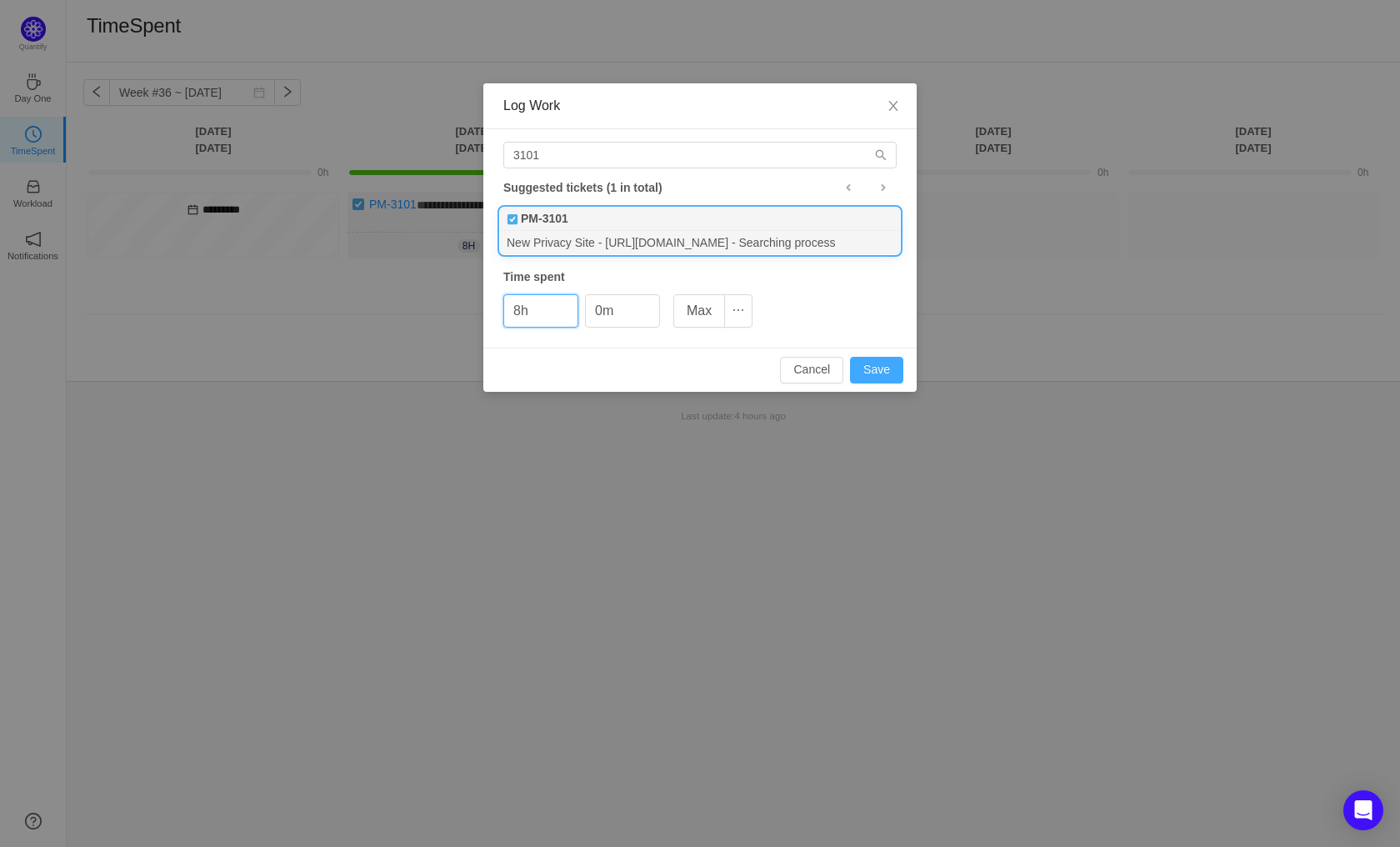
click at [883, 361] on button "Save" at bounding box center [877, 370] width 54 height 27
type input "0h"
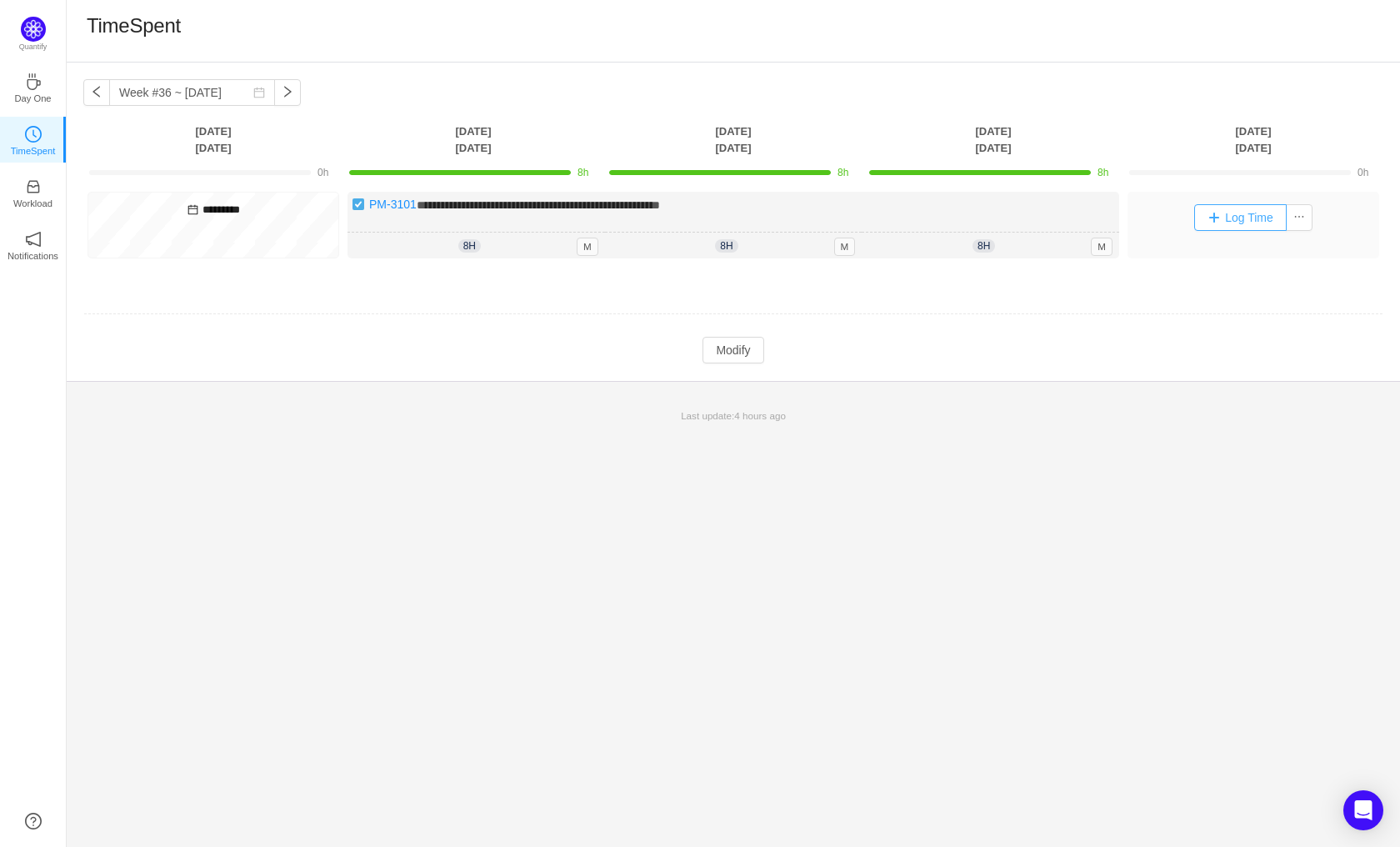
click at [1245, 210] on button "Log Time" at bounding box center [1240, 217] width 93 height 27
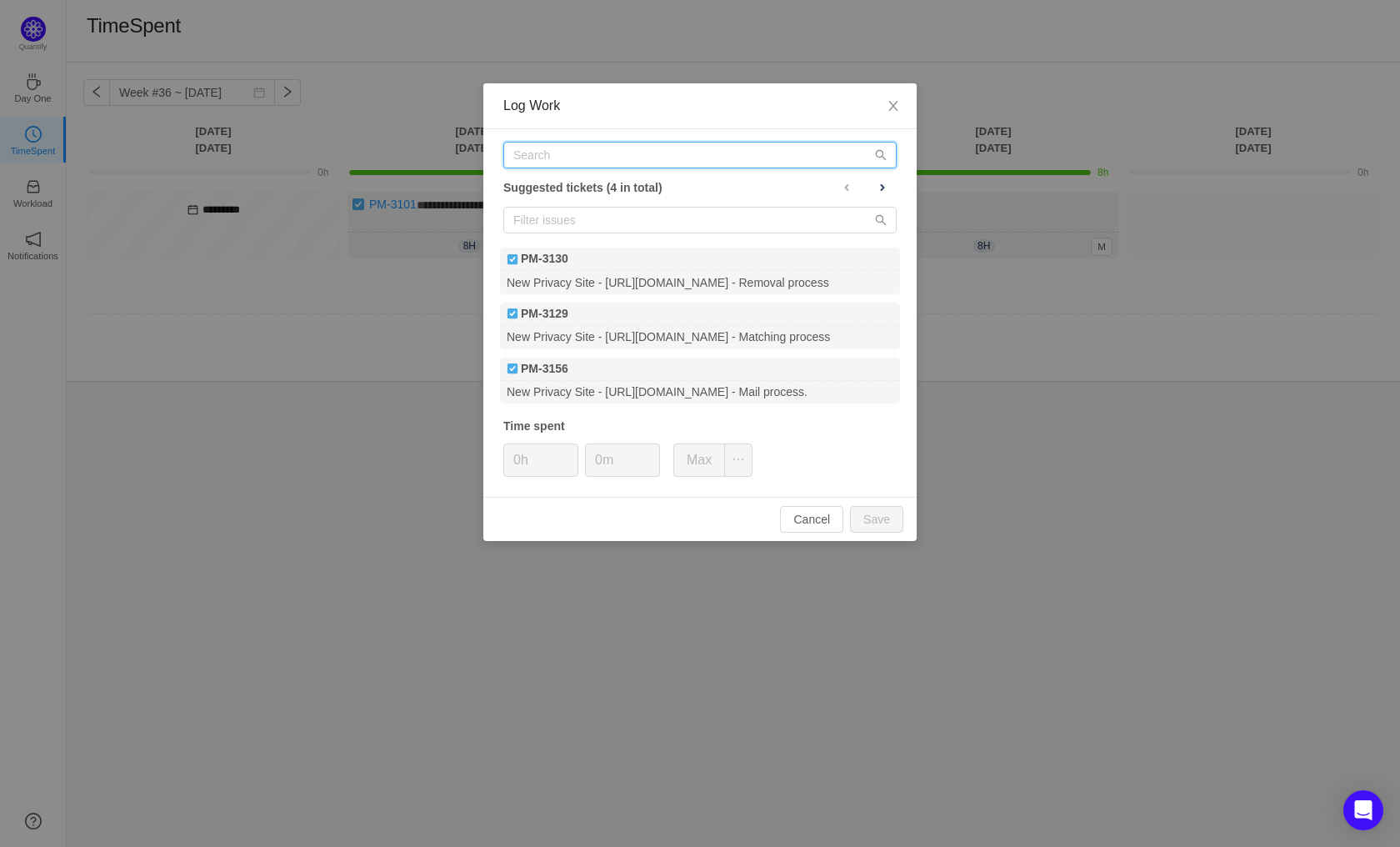
click at [569, 148] on input "text" at bounding box center [700, 155] width 393 height 27
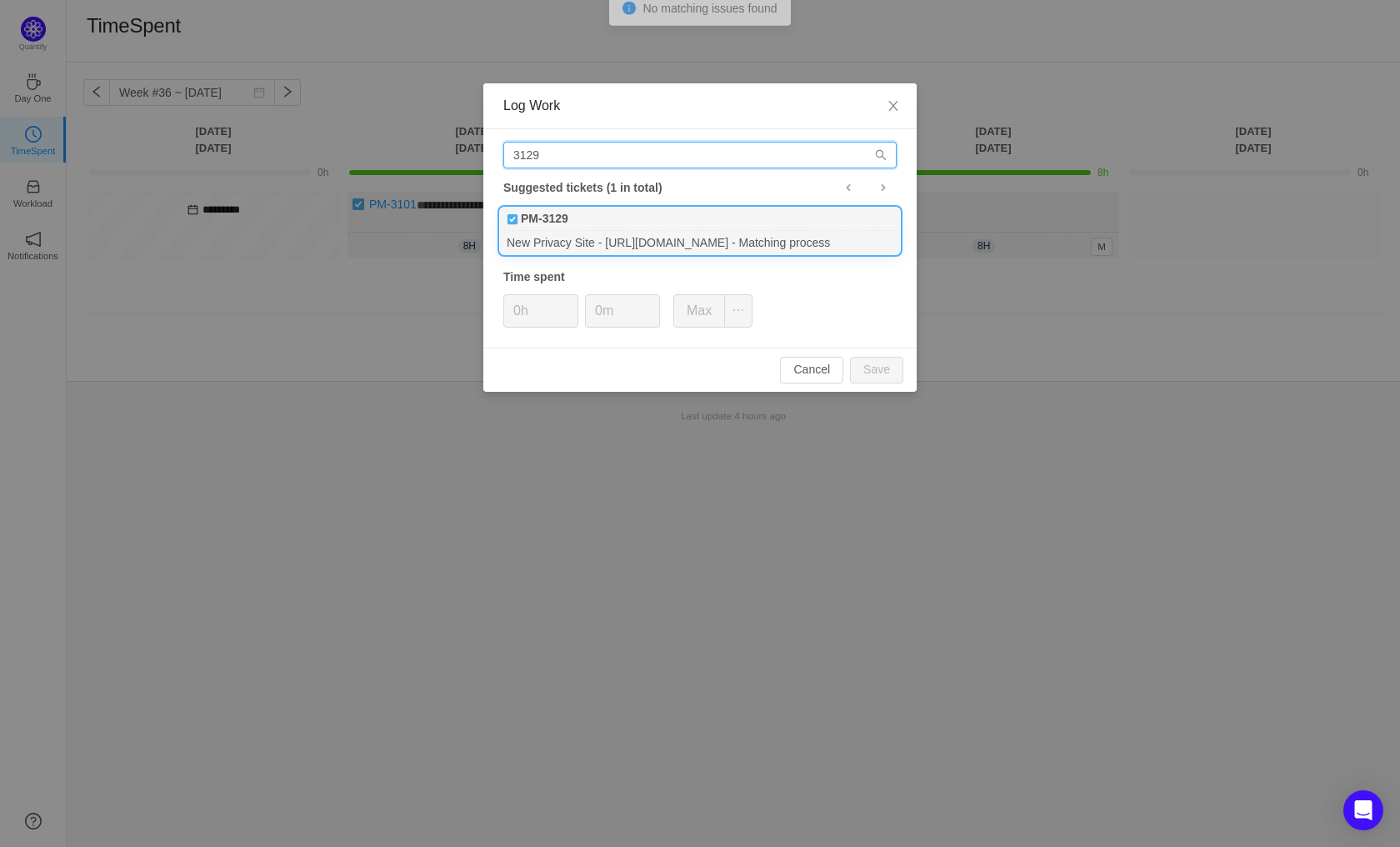
type input "3129"
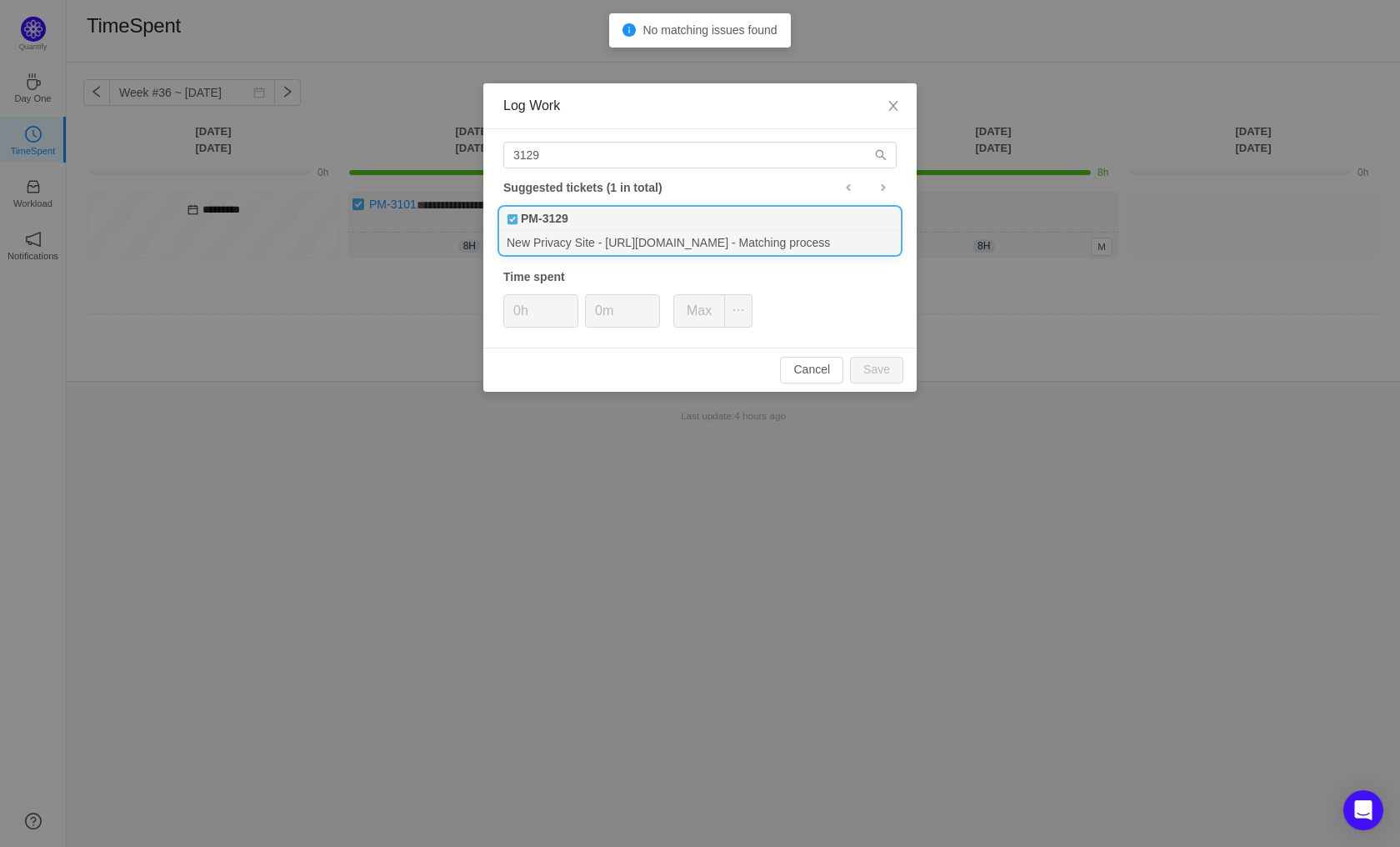
click at [641, 233] on div "New Privacy Site - [URL][DOMAIN_NAME] - Matching process" at bounding box center [700, 242] width 400 height 23
click at [905, 366] on div "Cancel Save" at bounding box center [700, 369] width 433 height 44
click at [894, 371] on button "Save" at bounding box center [877, 370] width 54 height 27
type input "0h"
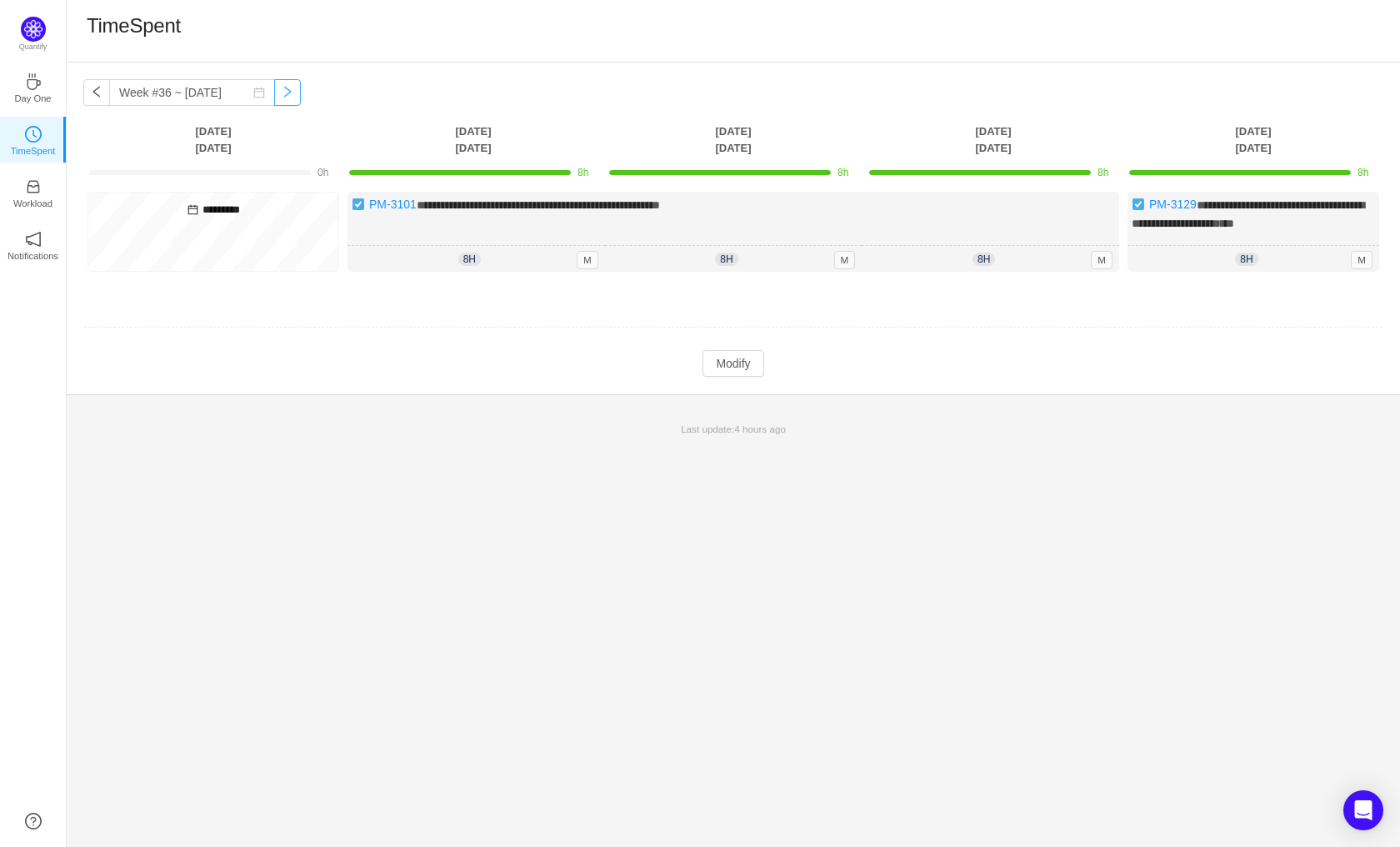
click at [274, 92] on button "button" at bounding box center [287, 93] width 27 height 27
type input "Week #37 ~ [DATE]"
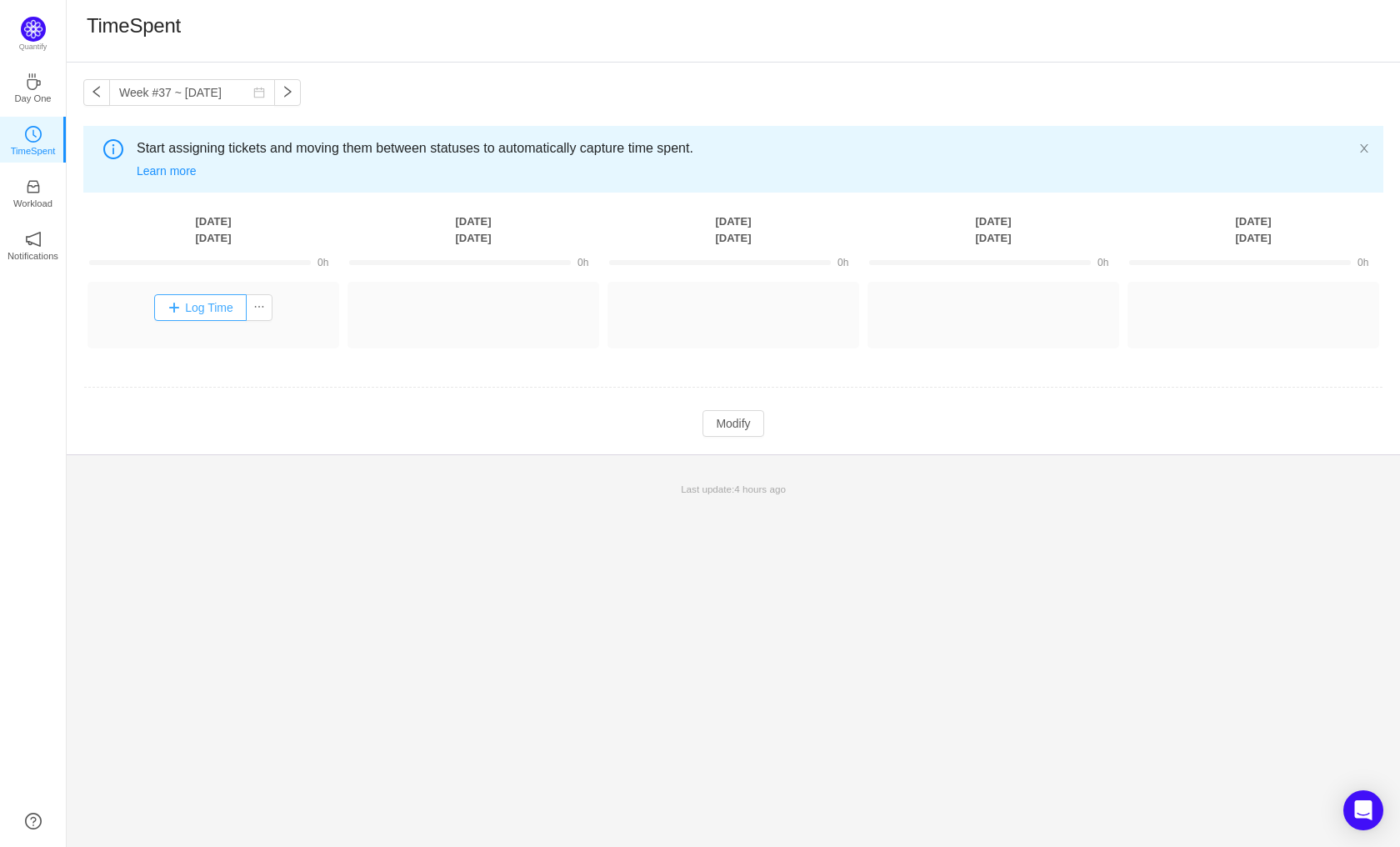
click at [212, 301] on button "Log Time" at bounding box center [200, 307] width 93 height 27
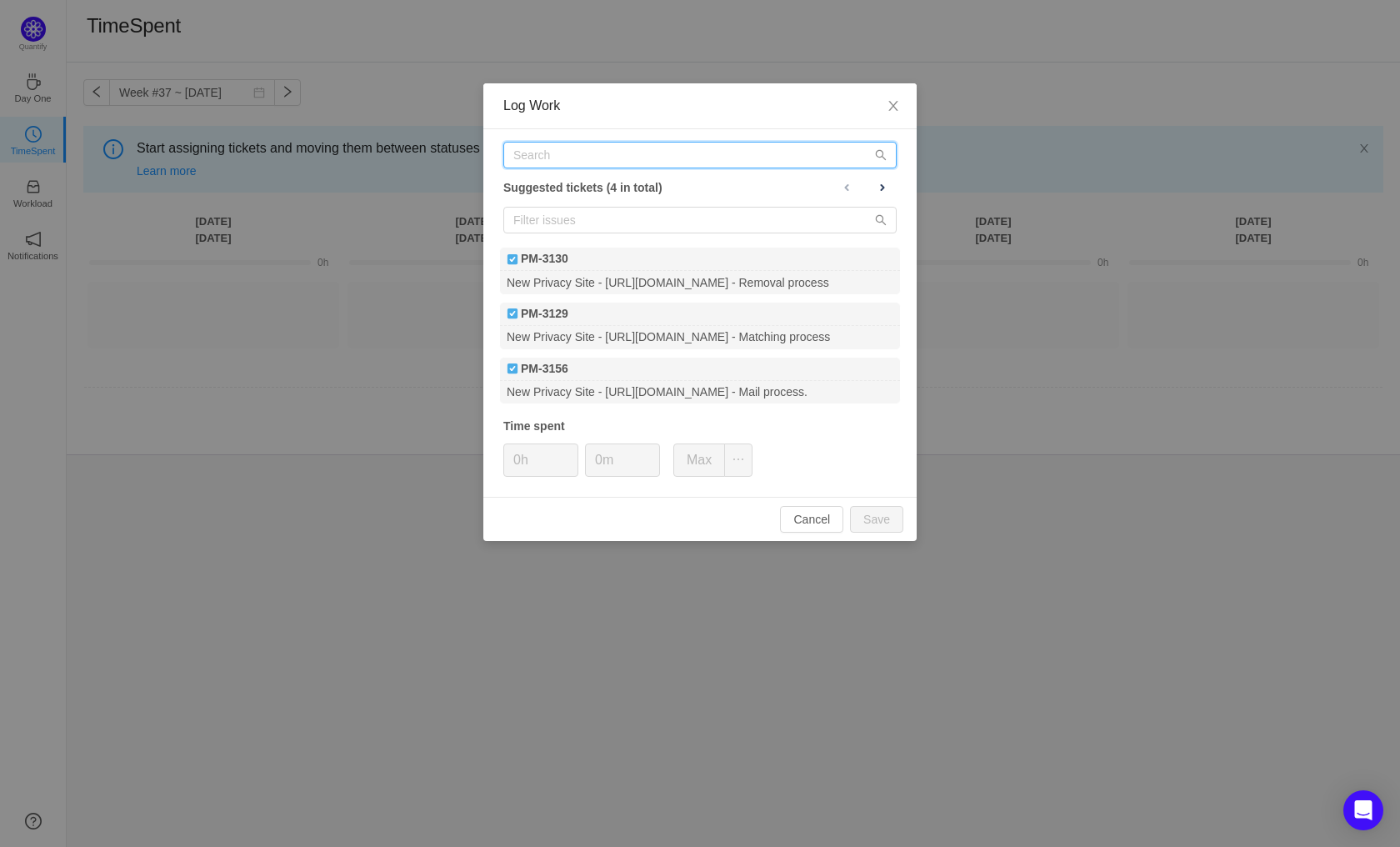
click at [574, 153] on input "text" at bounding box center [700, 155] width 393 height 27
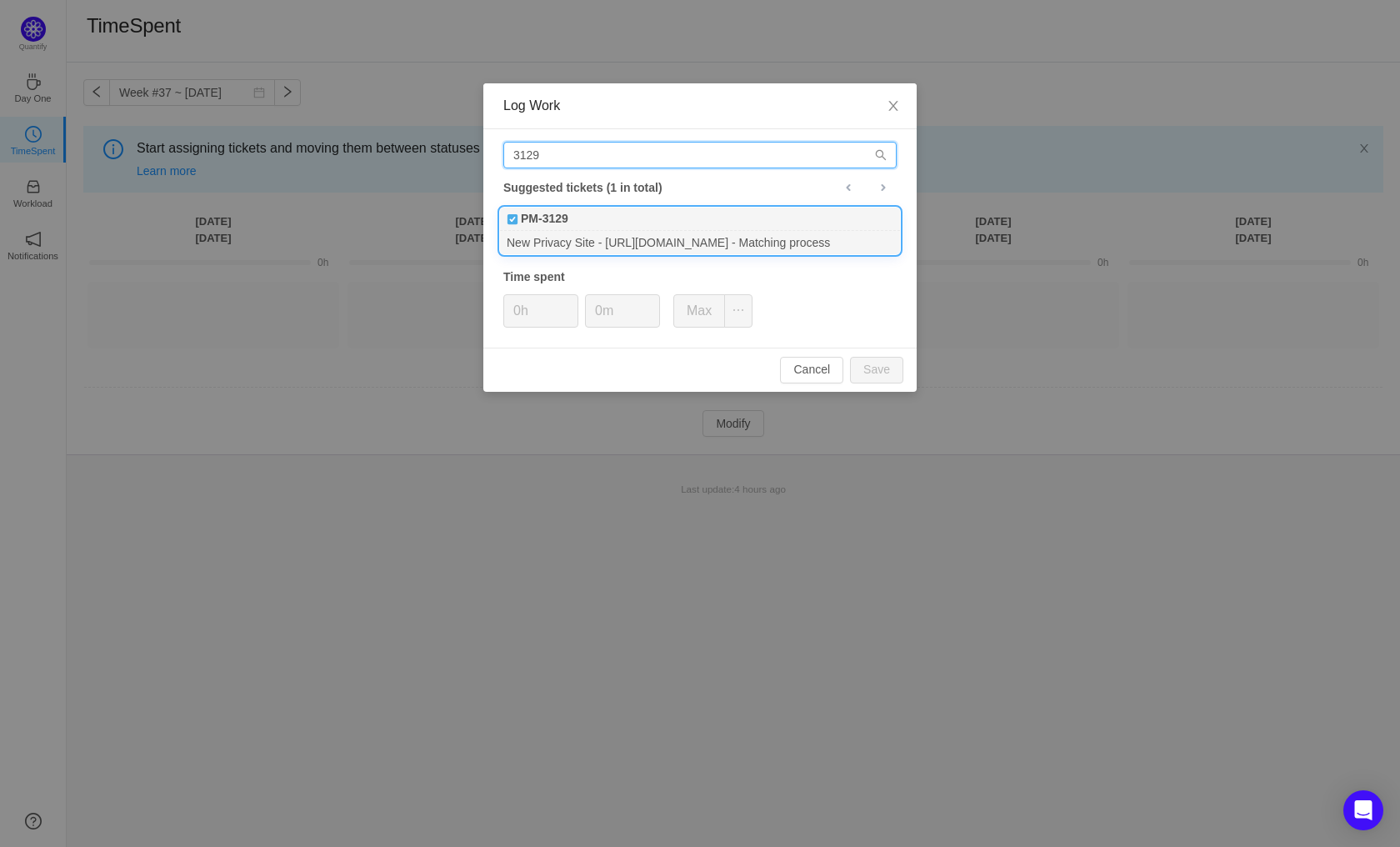
type input "3129"
click at [590, 223] on div "PM-3129" at bounding box center [700, 219] width 400 height 23
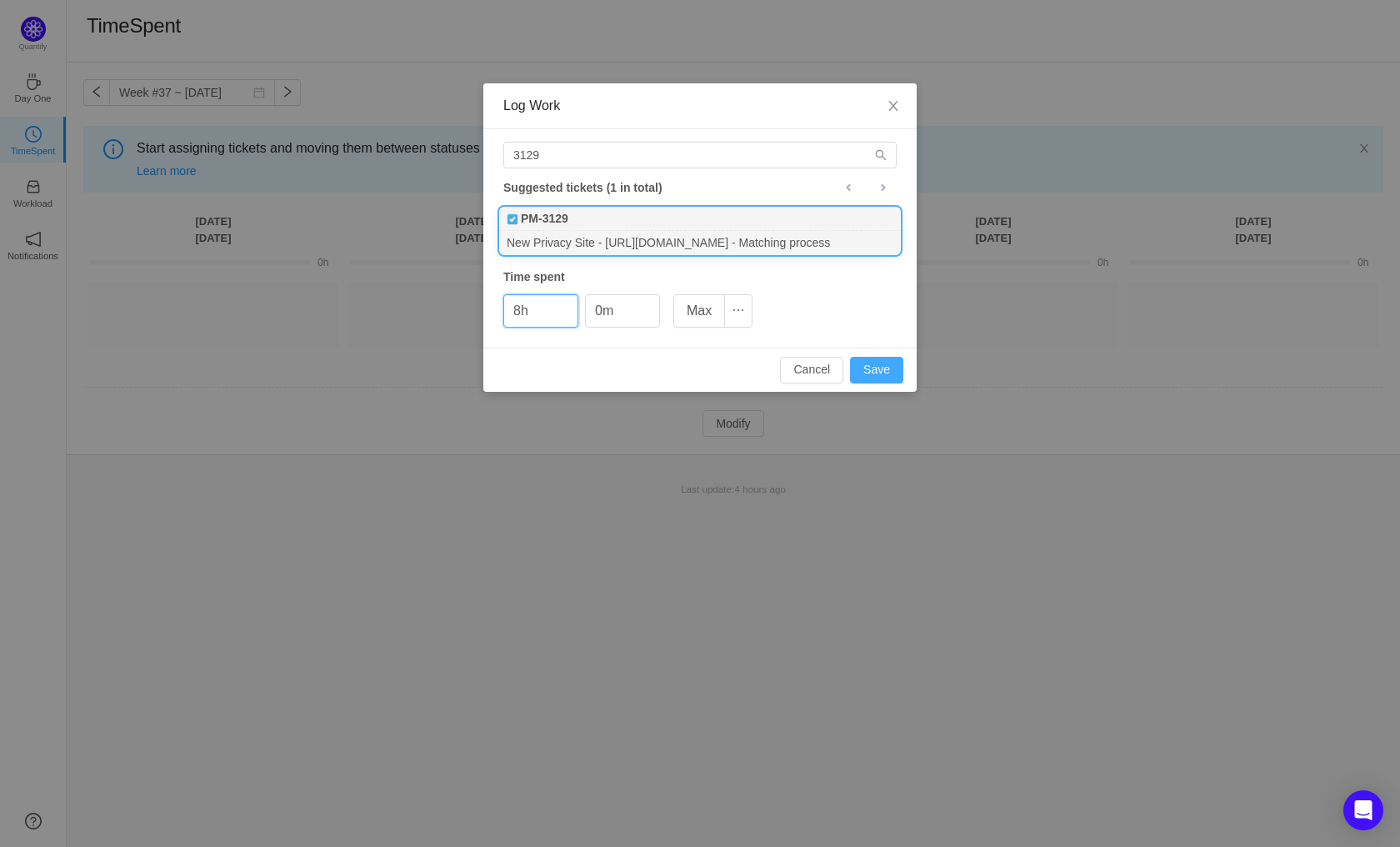
click at [873, 379] on button "Save" at bounding box center [877, 370] width 54 height 27
type input "0h"
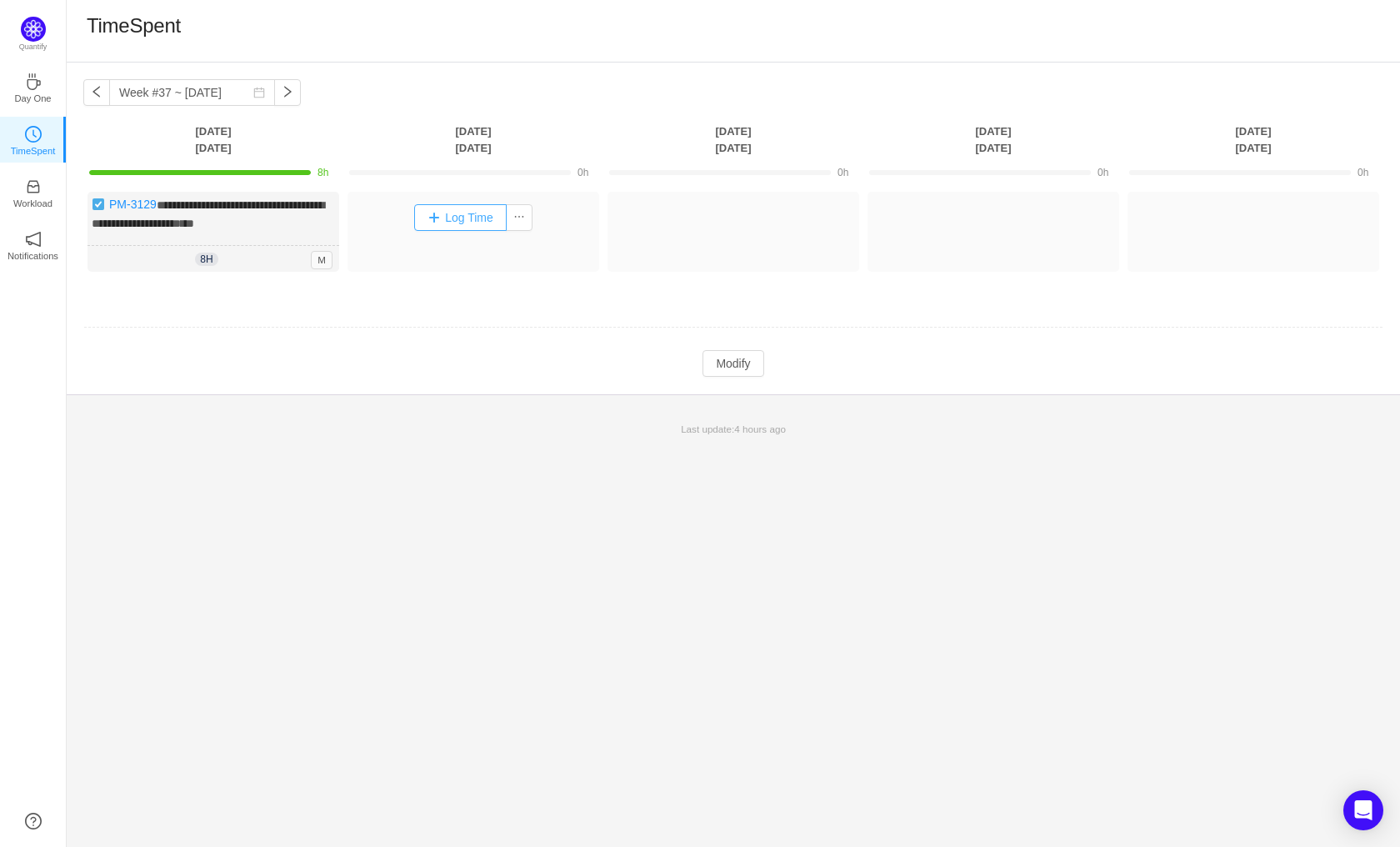
click at [441, 217] on button "Log Time" at bounding box center [460, 217] width 93 height 27
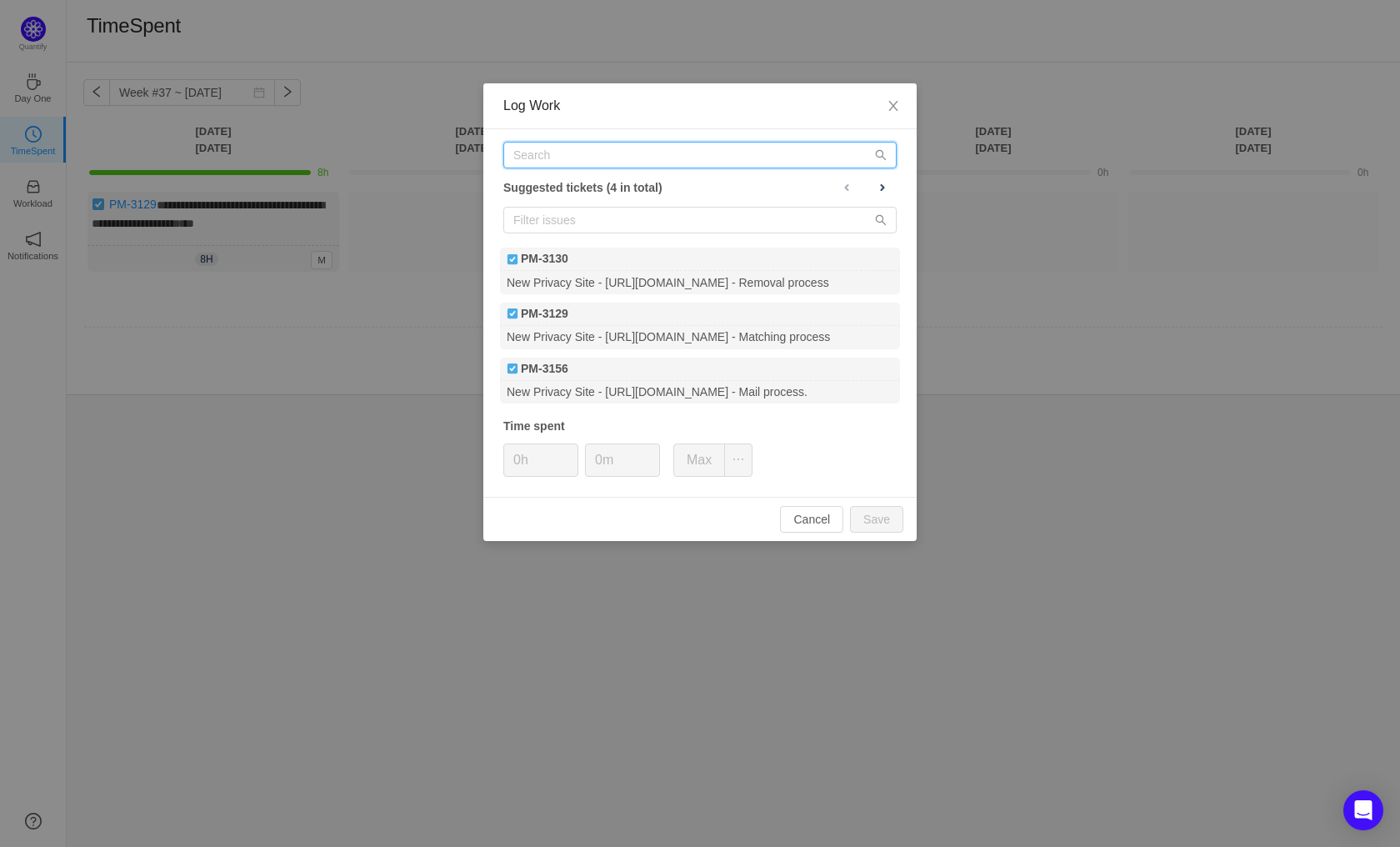
click at [548, 165] on input "text" at bounding box center [700, 155] width 393 height 27
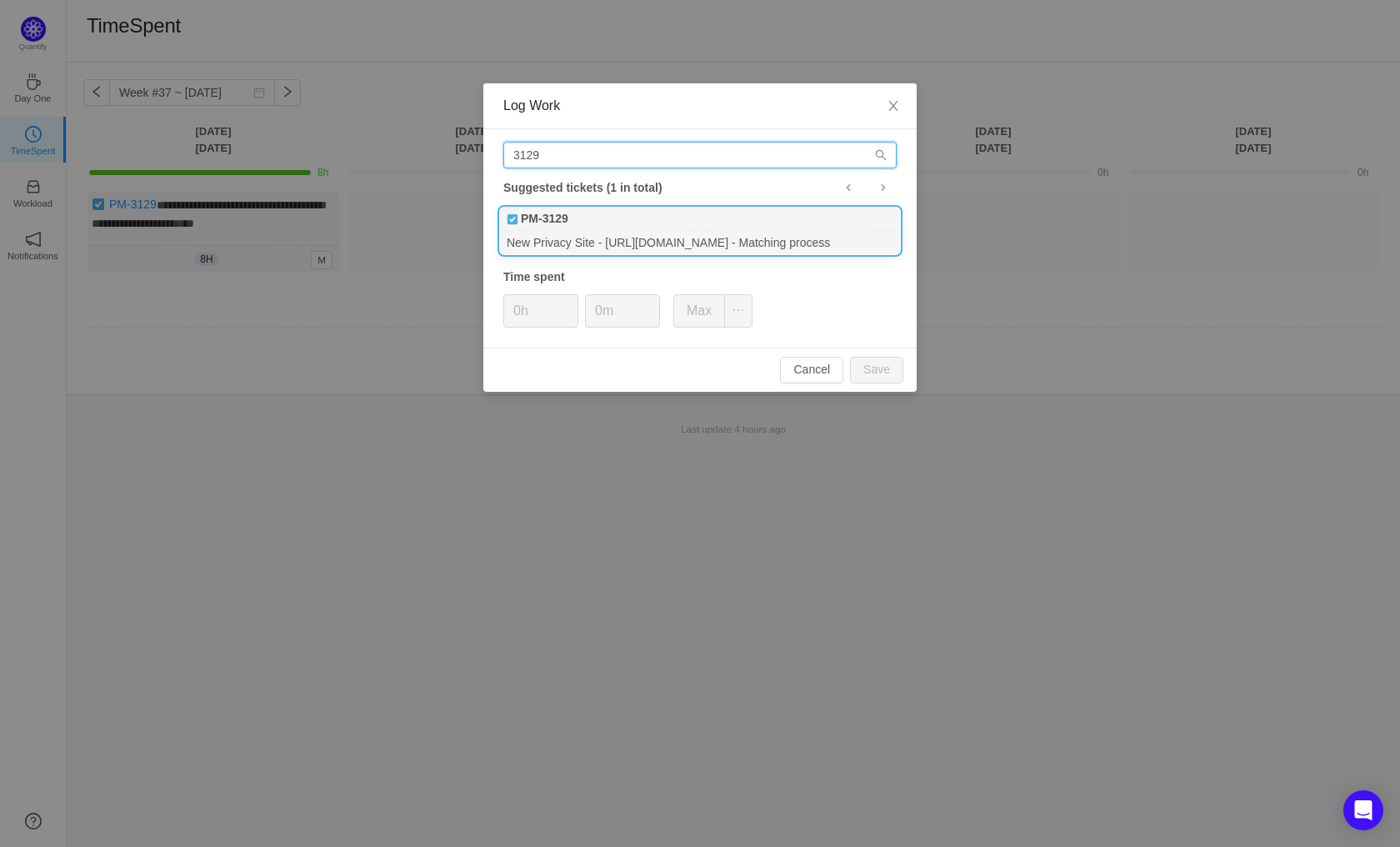
type input "3129"
click at [597, 224] on div "PM-3129" at bounding box center [700, 219] width 400 height 23
click at [878, 382] on button "Save" at bounding box center [877, 370] width 54 height 27
type input "0h"
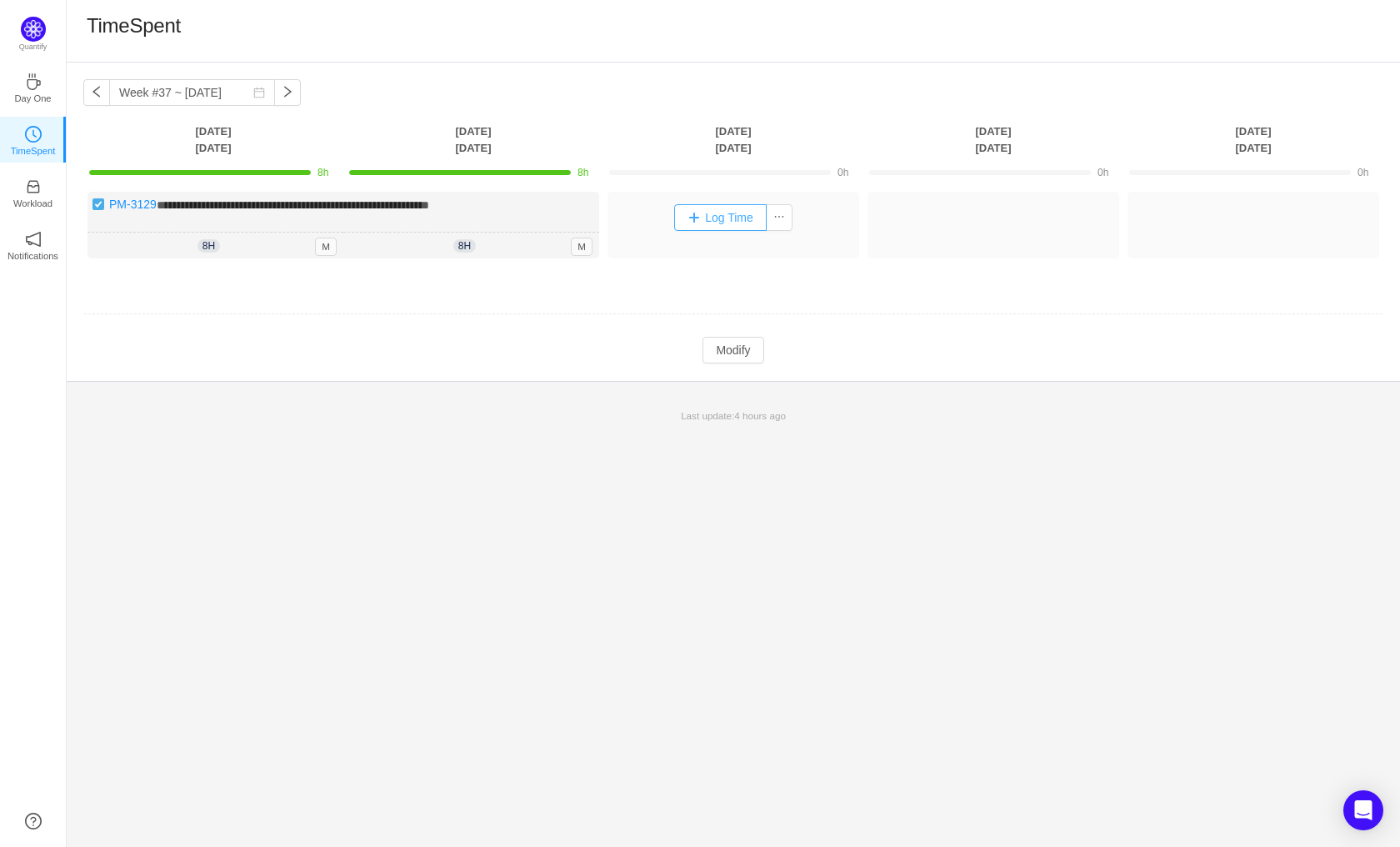
click at [717, 216] on button "Log Time" at bounding box center [720, 217] width 93 height 27
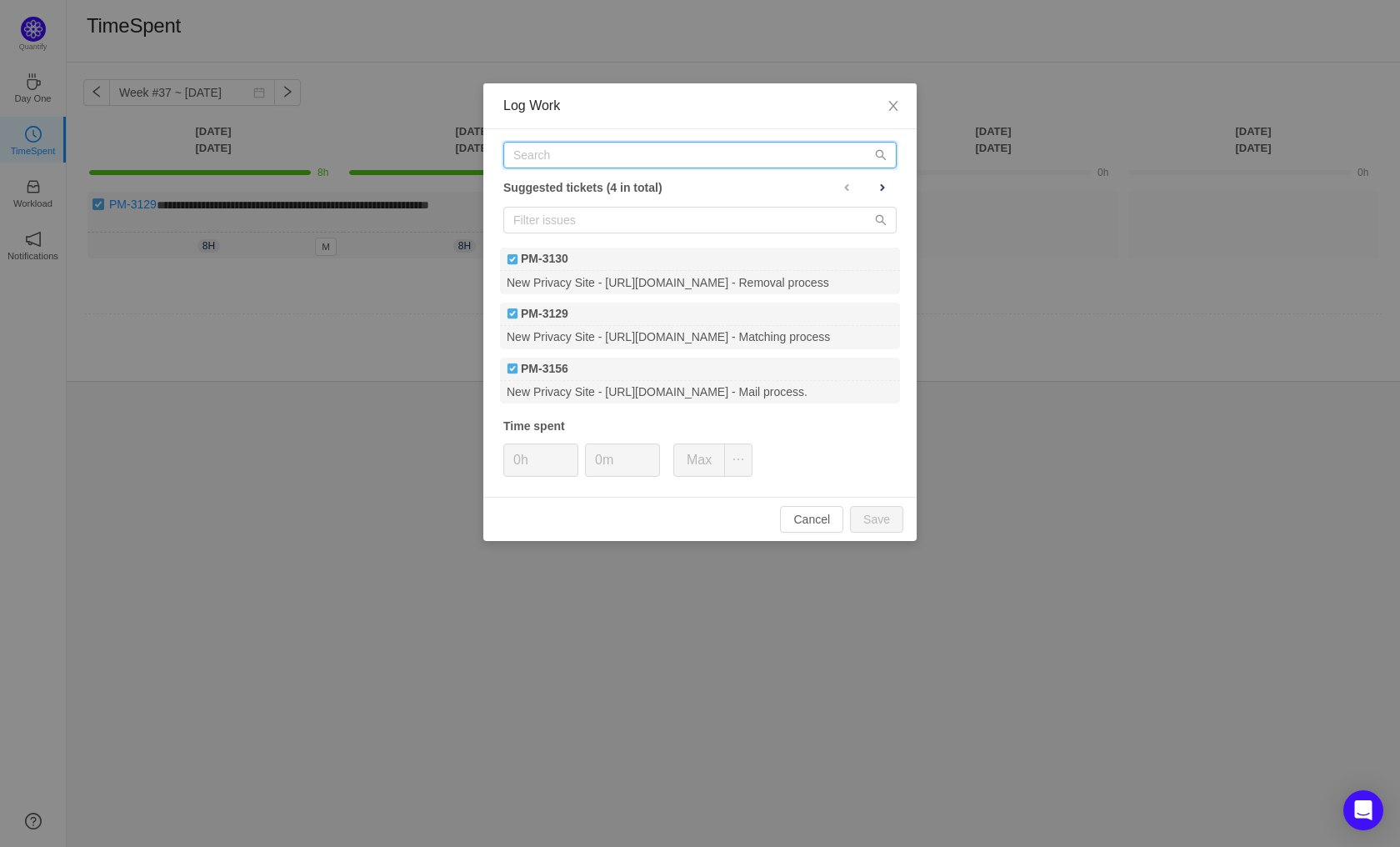
click at [602, 147] on input "text" at bounding box center [700, 155] width 393 height 27
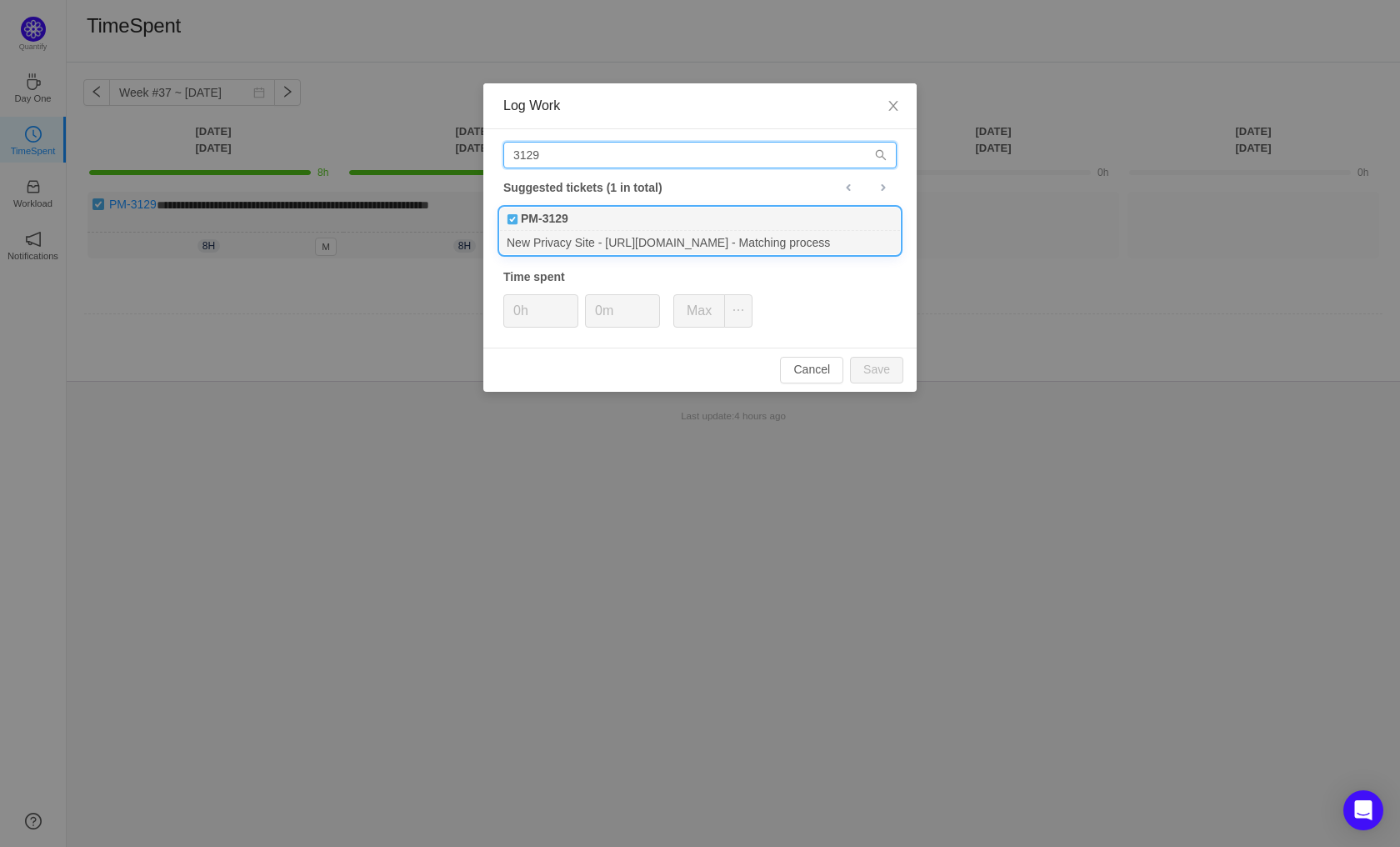
type input "3129"
click at [589, 223] on div "PM-3129" at bounding box center [700, 219] width 400 height 23
click at [886, 372] on button "Save" at bounding box center [877, 370] width 54 height 27
type input "0h"
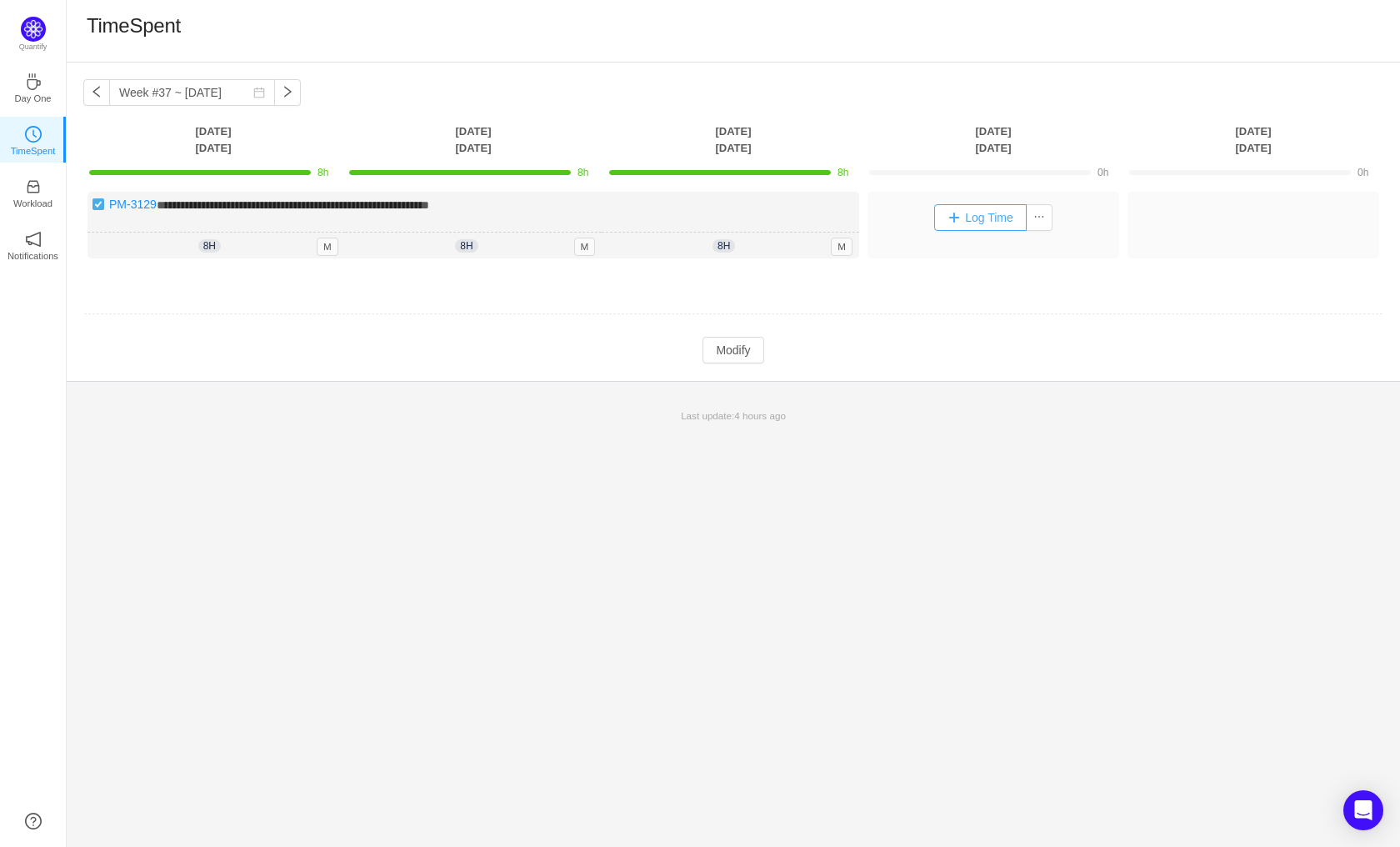
click at [976, 213] on button "Log Time" at bounding box center [980, 217] width 93 height 27
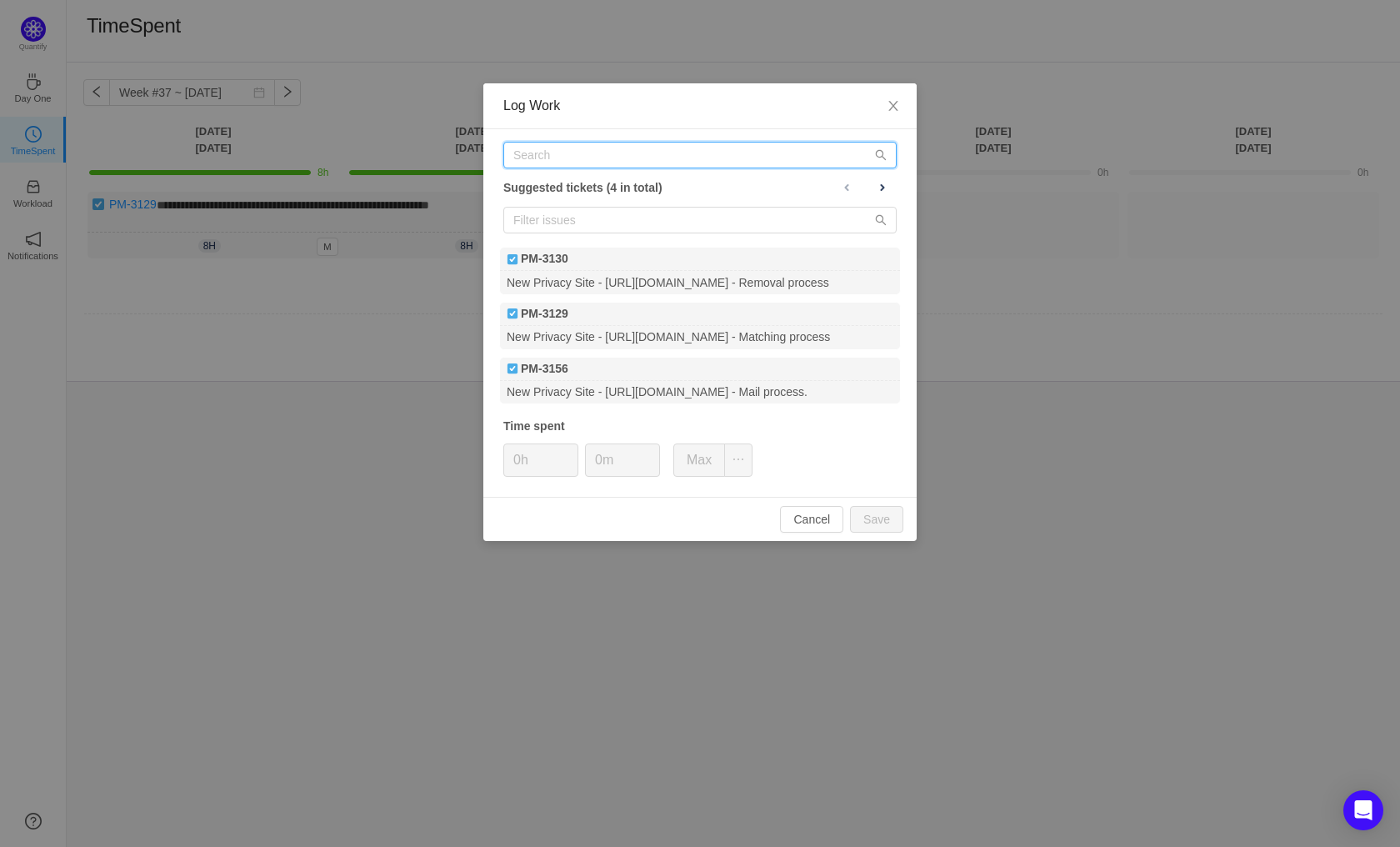
click at [572, 161] on input "text" at bounding box center [700, 155] width 393 height 27
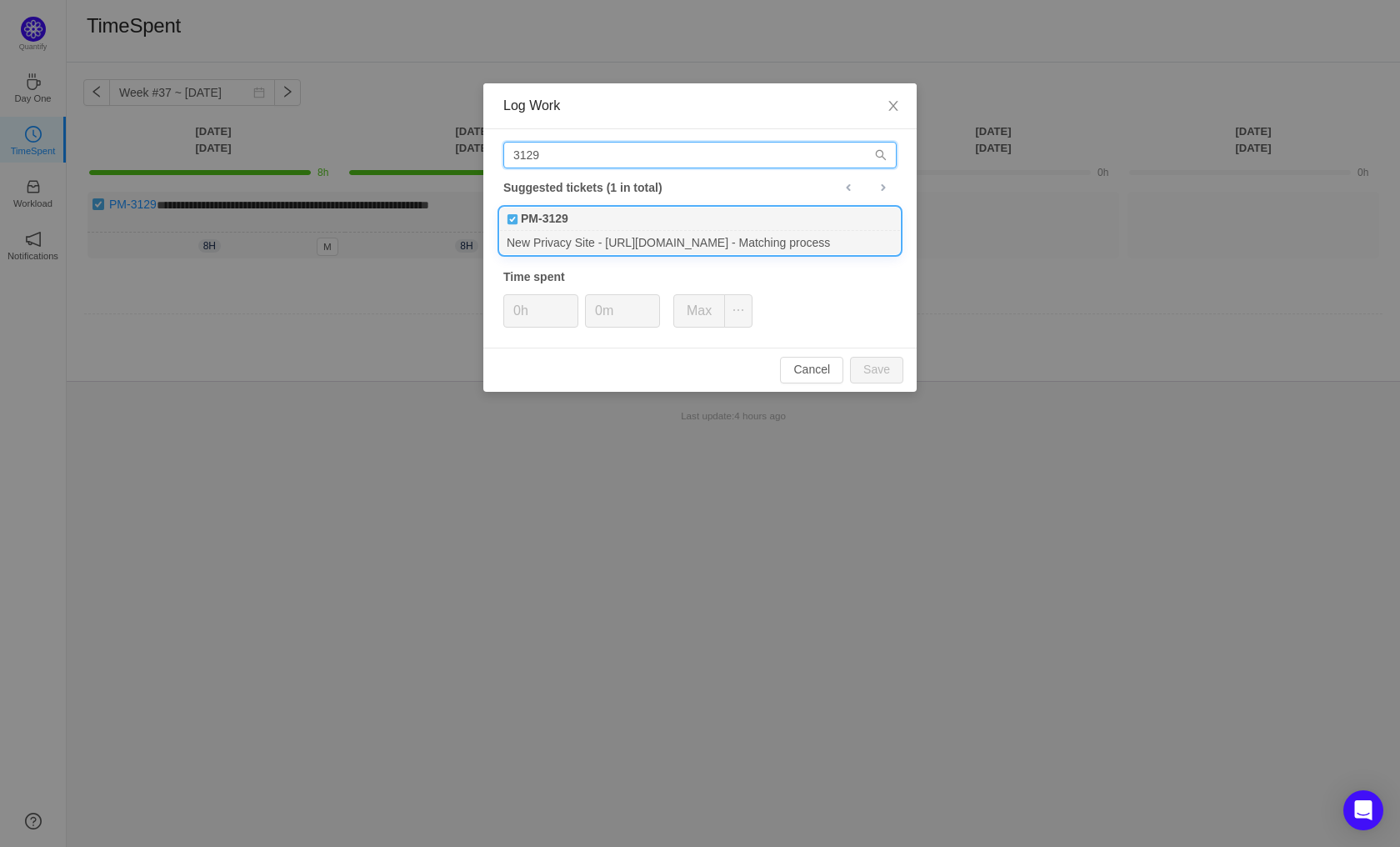
type input "3129"
click at [692, 234] on div "New Privacy Site - [URL][DOMAIN_NAME] - Matching process" at bounding box center [700, 242] width 400 height 23
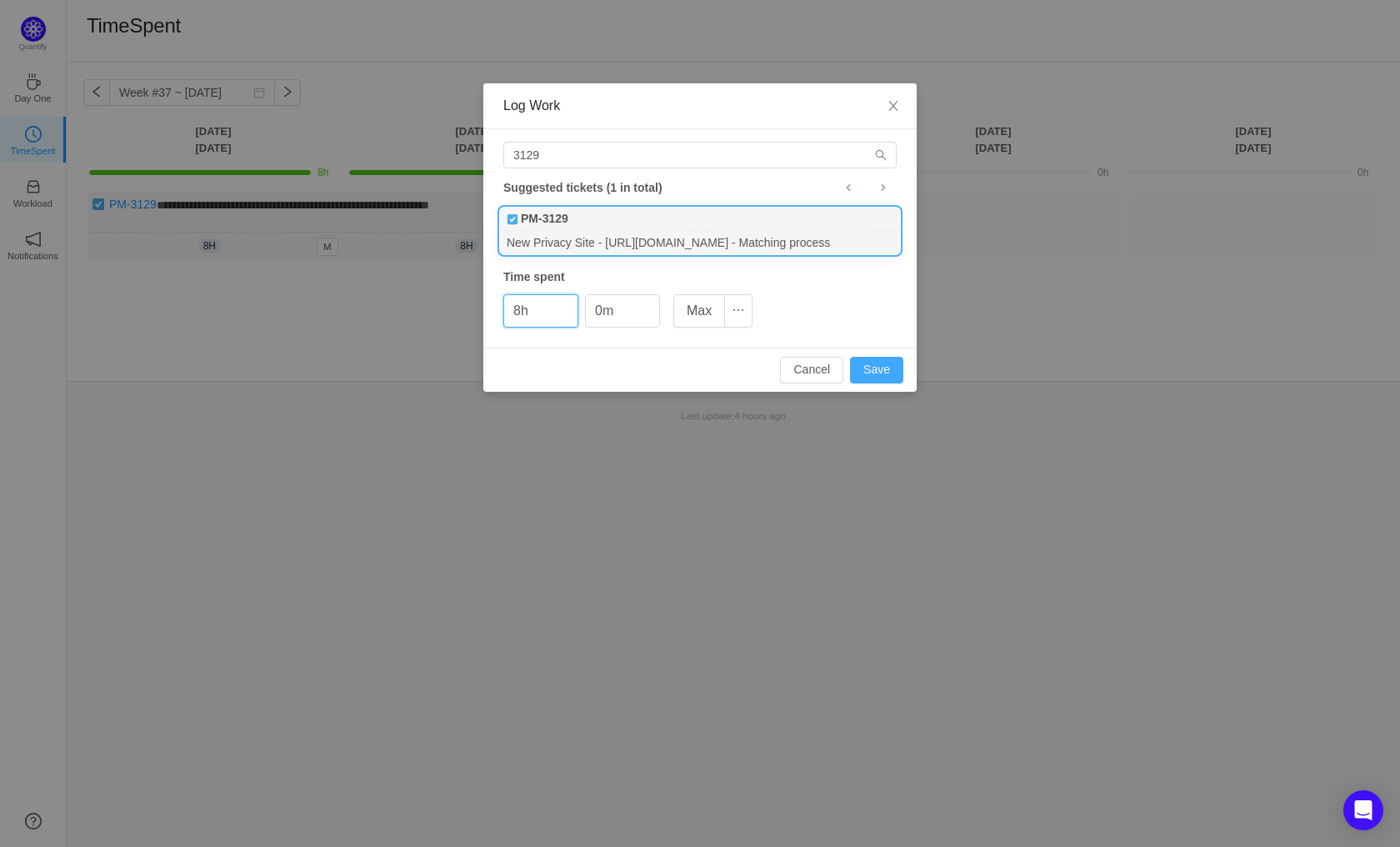
click at [873, 369] on button "Save" at bounding box center [877, 370] width 54 height 27
type input "0h"
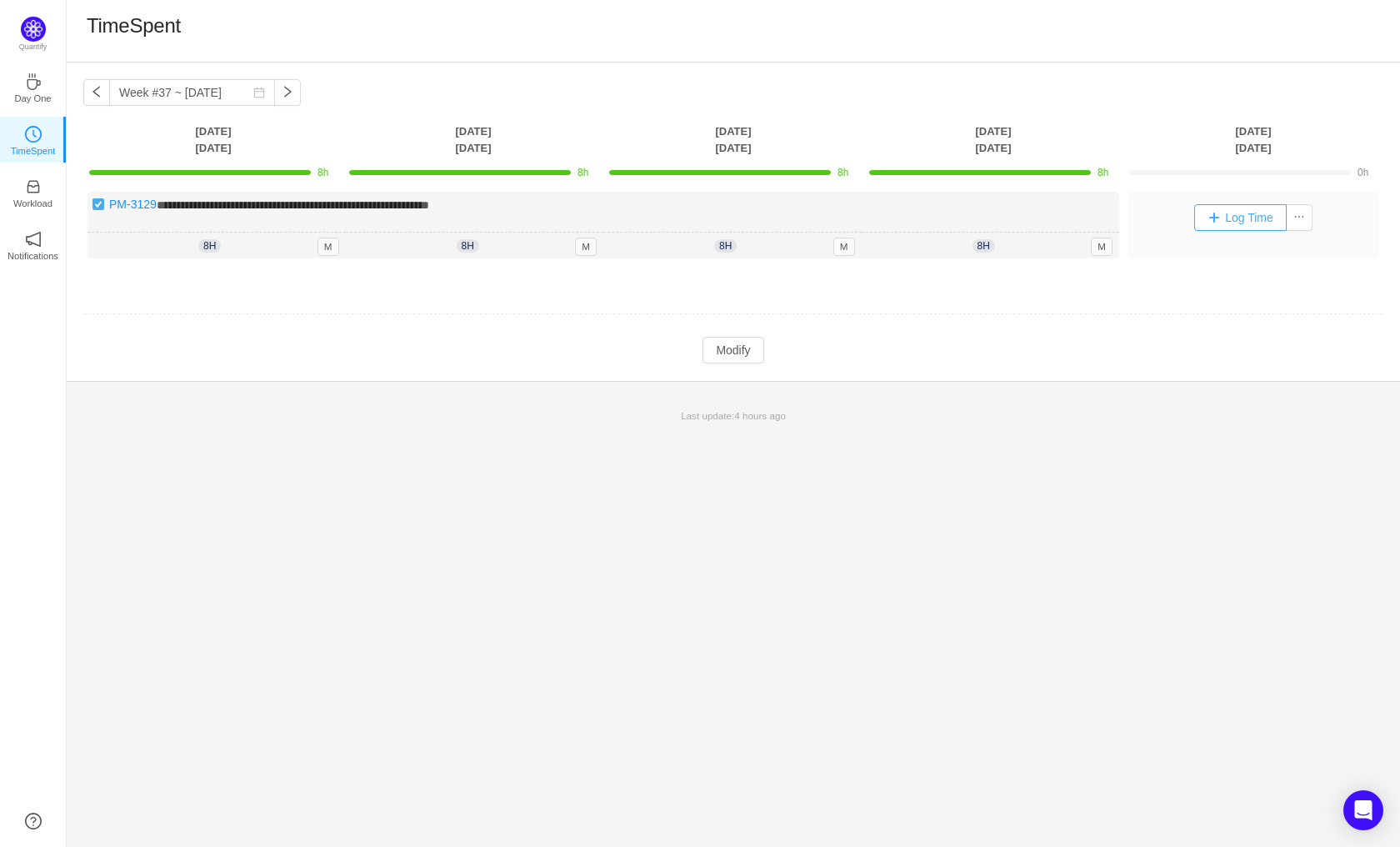
click at [1245, 213] on button "Log Time" at bounding box center [1240, 217] width 93 height 27
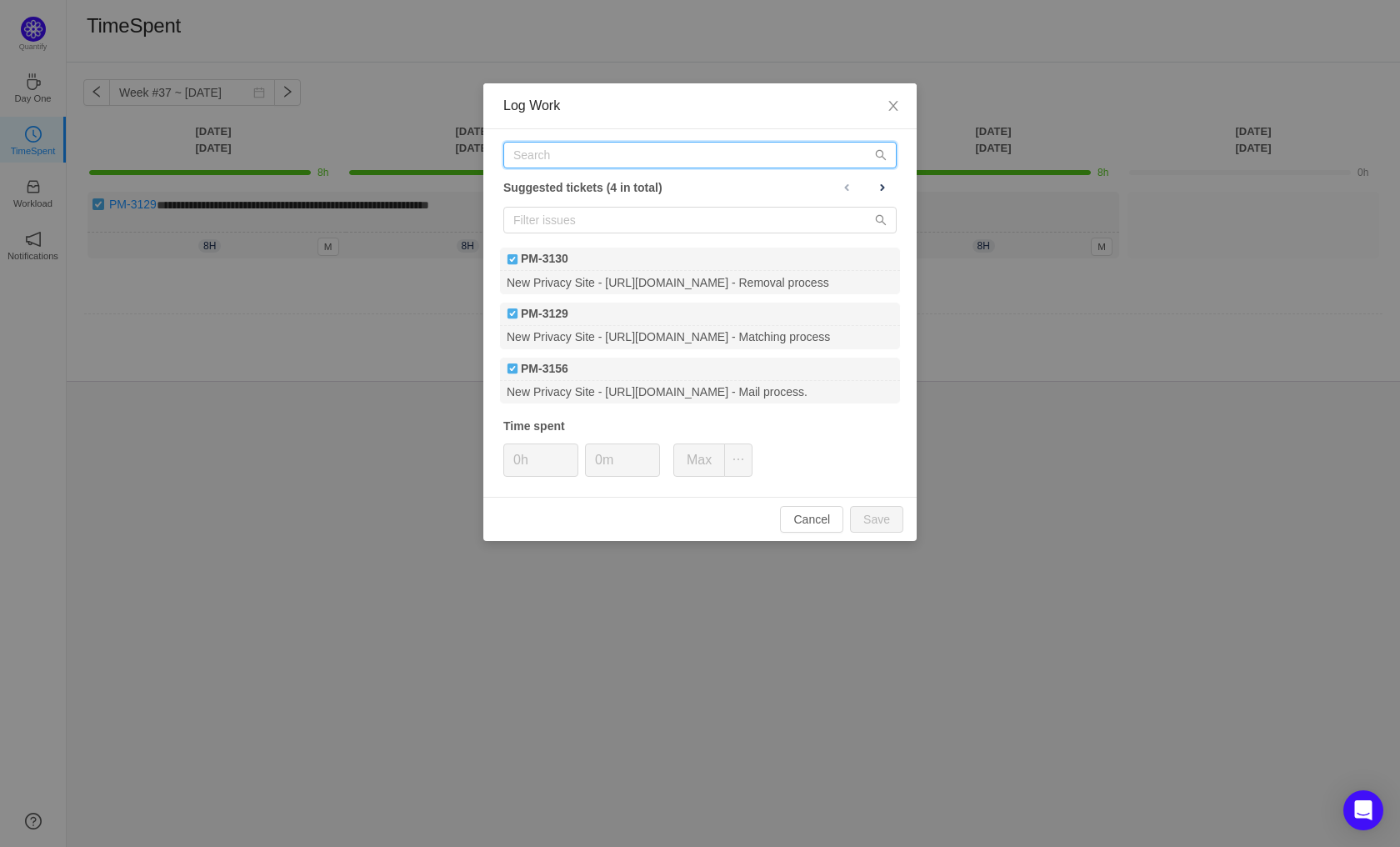
click at [641, 156] on input "text" at bounding box center [700, 155] width 393 height 27
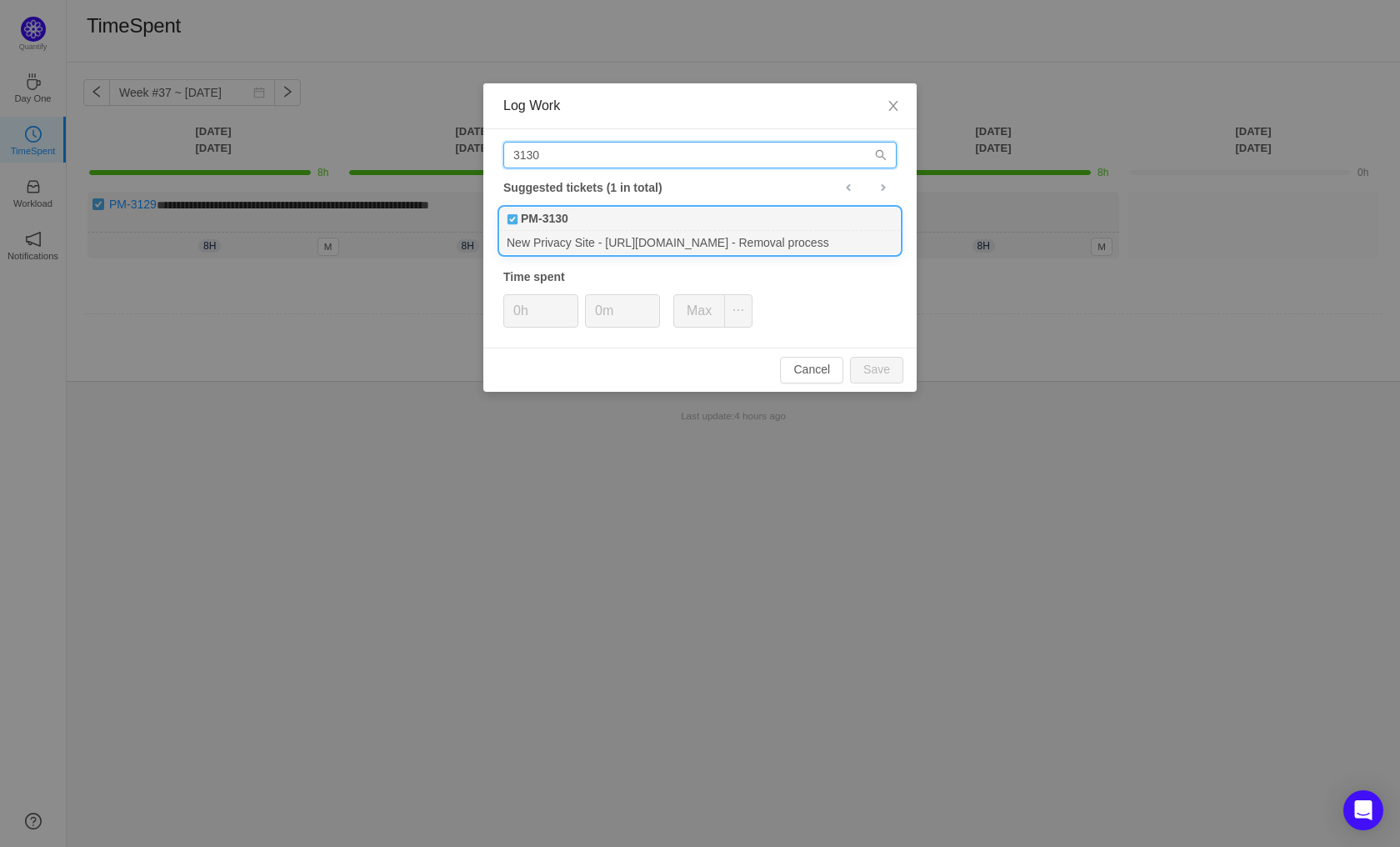
type input "3130"
click at [633, 218] on div "PM-3130" at bounding box center [700, 219] width 400 height 23
click at [863, 367] on button "Save" at bounding box center [877, 370] width 54 height 27
type input "0h"
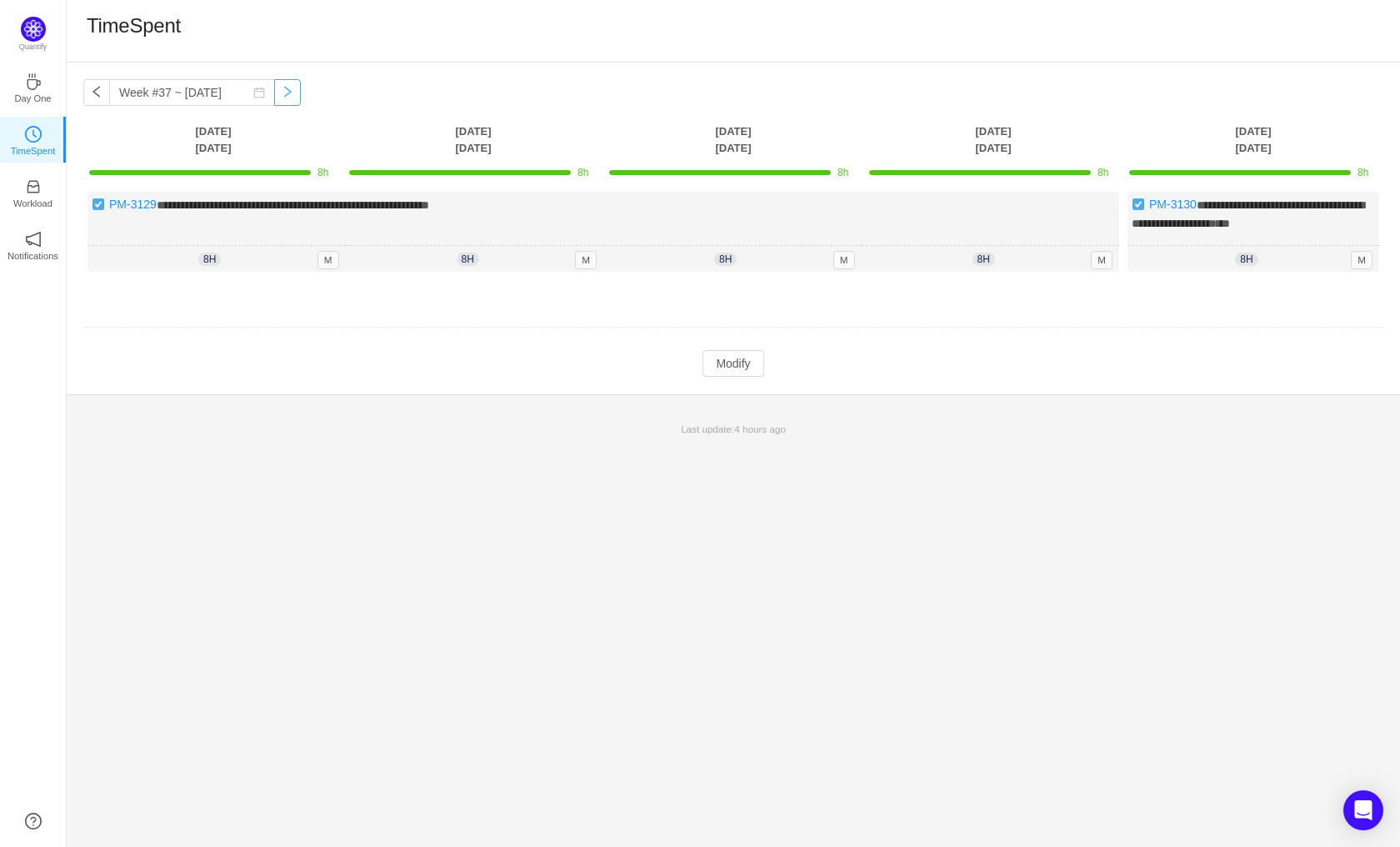
click at [274, 98] on button "button" at bounding box center [287, 93] width 27 height 27
type input "Week #38 ~ [DATE]"
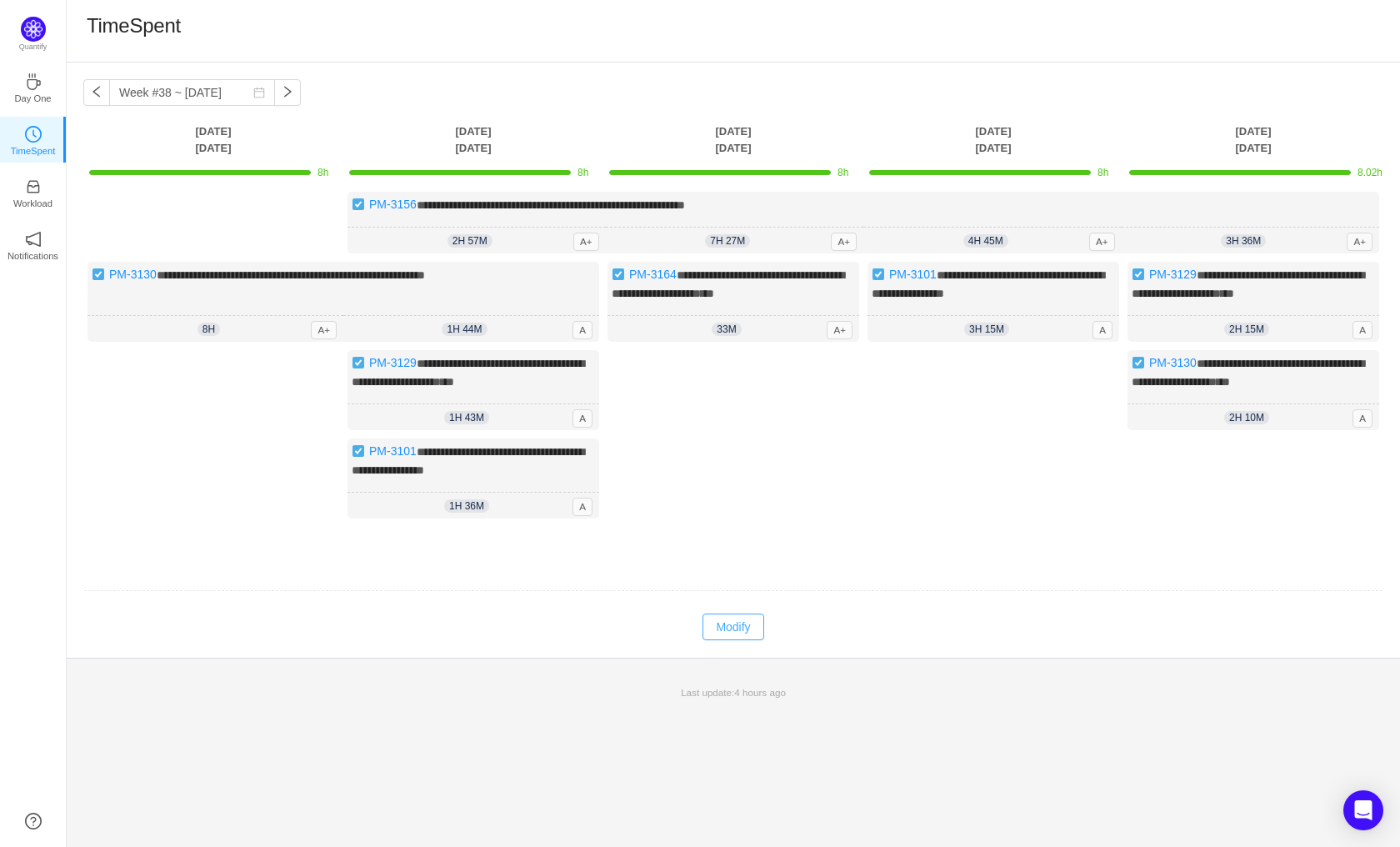
click at [743, 635] on button "Modify" at bounding box center [733, 627] width 61 height 27
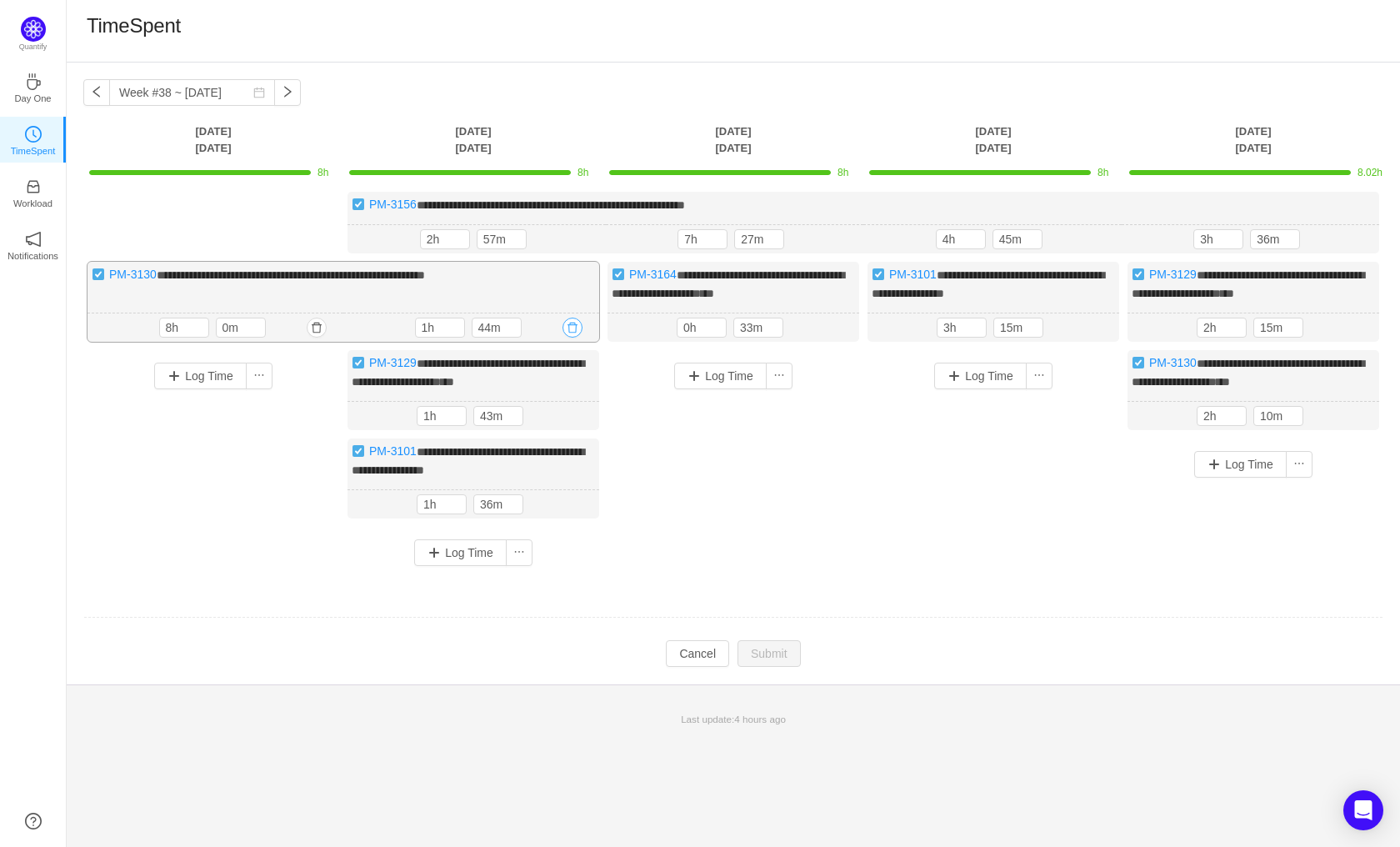
click at [571, 338] on button "button" at bounding box center [572, 327] width 20 height 20
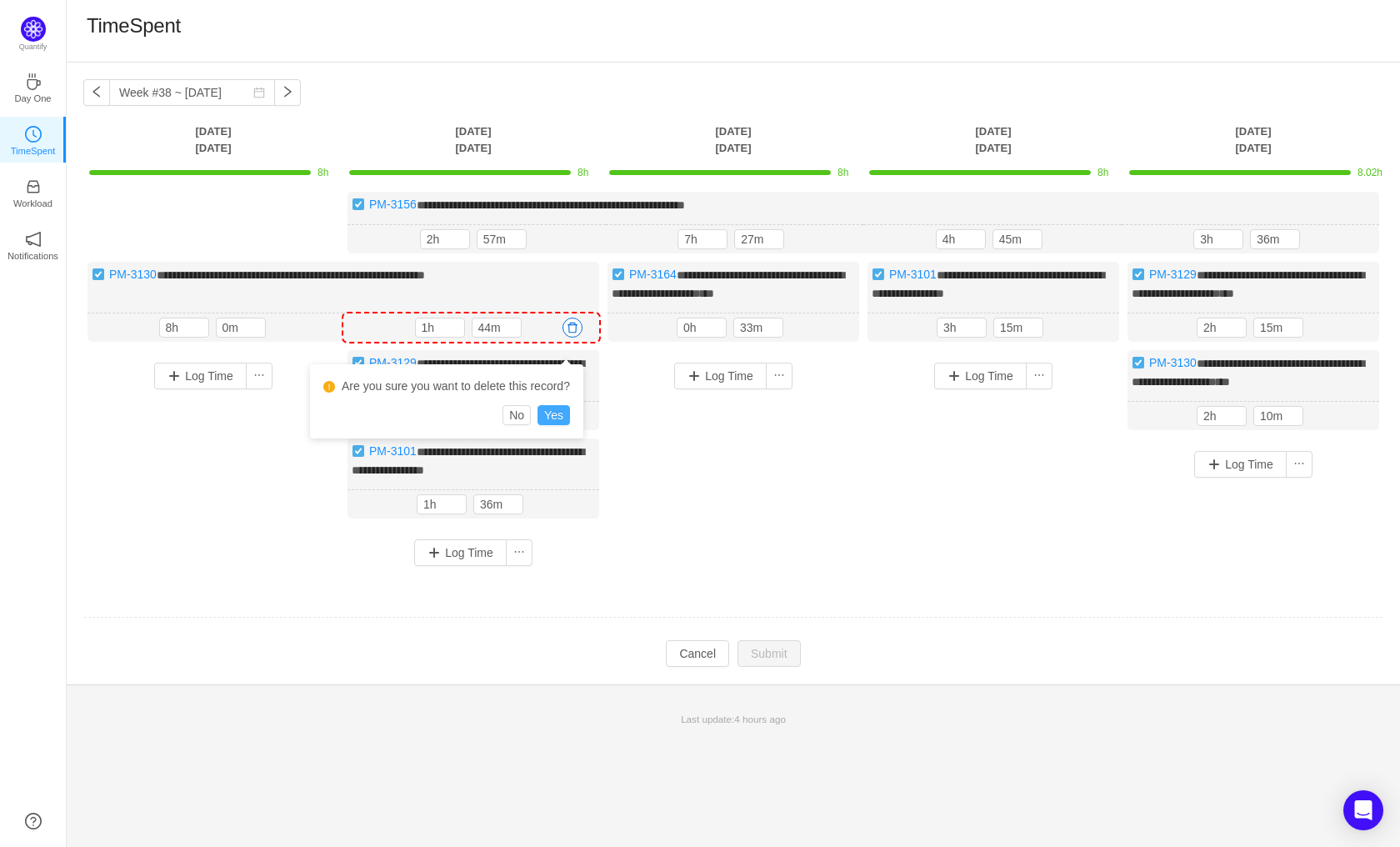
click at [554, 416] on button "Yes" at bounding box center [554, 414] width 33 height 20
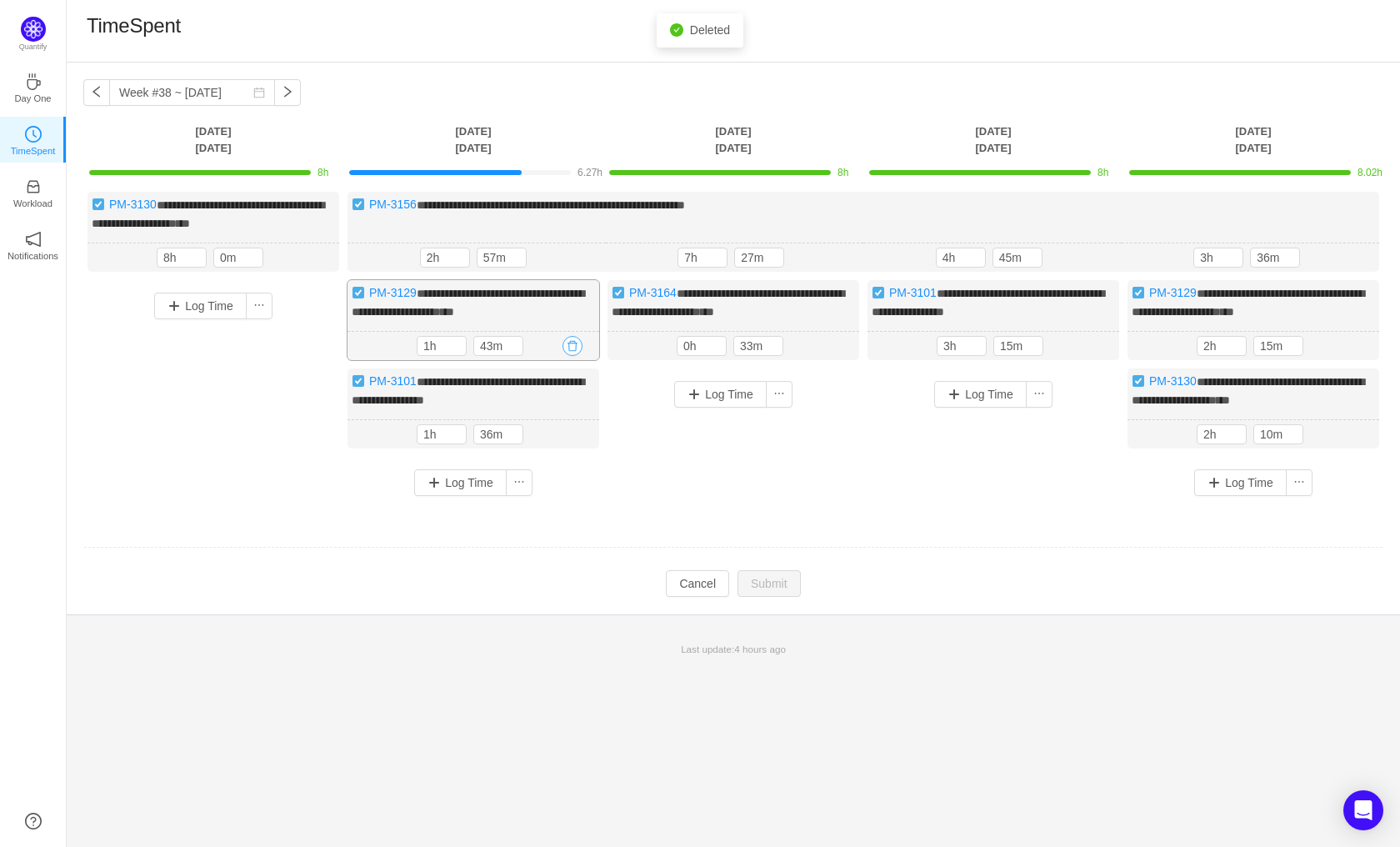
click at [576, 356] on button "button" at bounding box center [572, 345] width 20 height 20
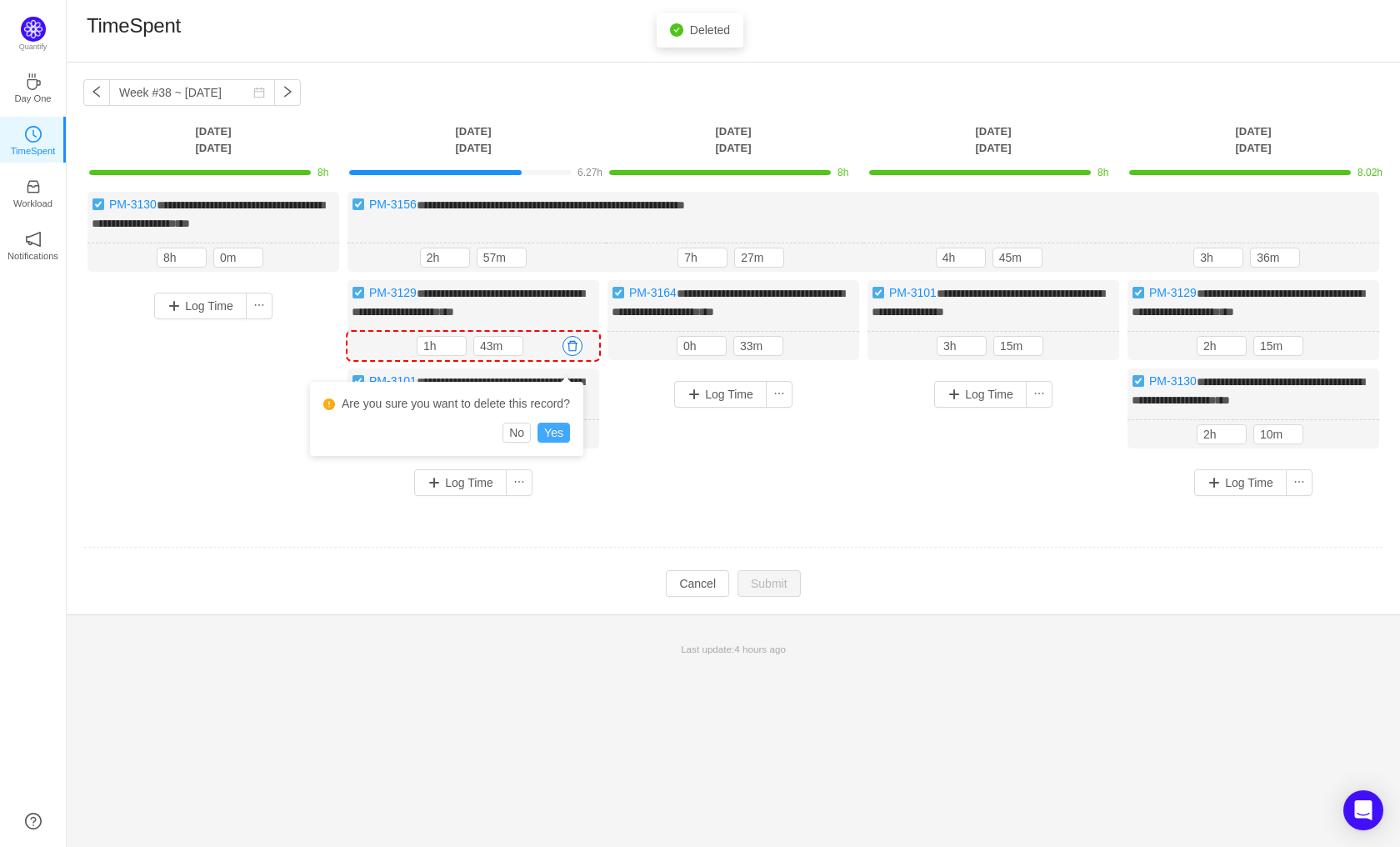
click at [554, 431] on button "Yes" at bounding box center [554, 432] width 33 height 20
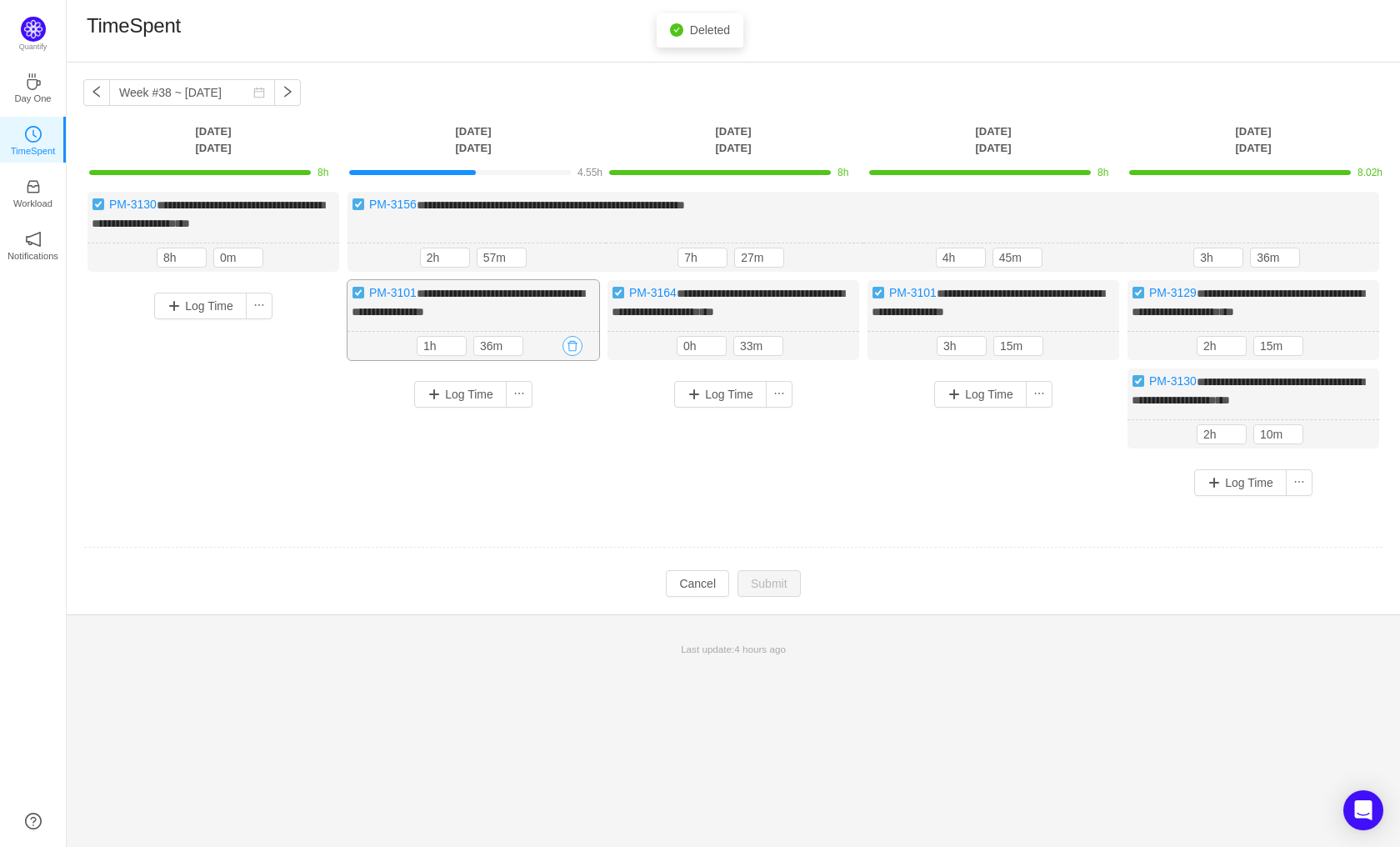
click at [572, 356] on button "button" at bounding box center [572, 345] width 20 height 20
click at [561, 428] on button "Yes" at bounding box center [554, 432] width 33 height 20
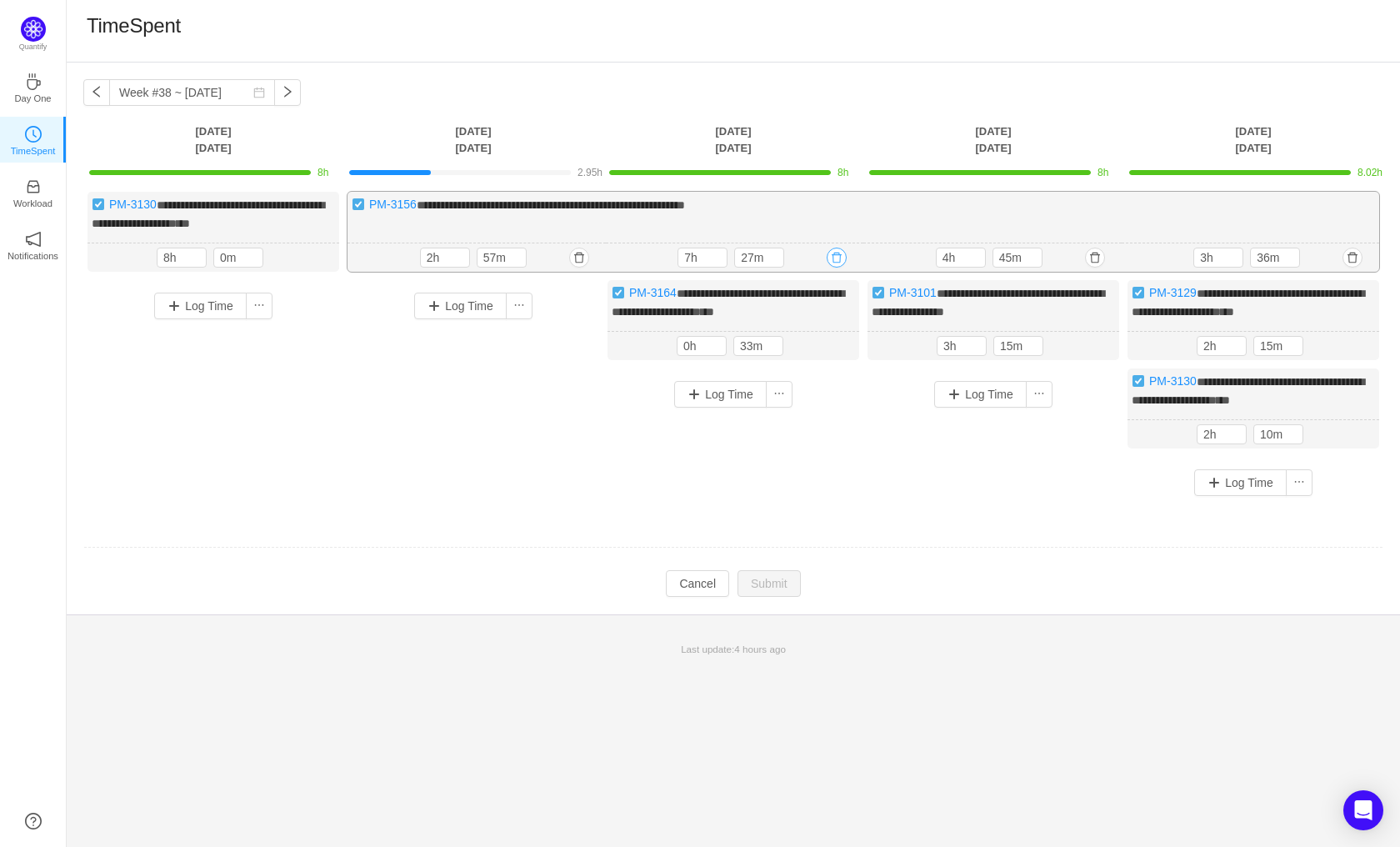
click at [835, 254] on button "button" at bounding box center [836, 257] width 20 height 20
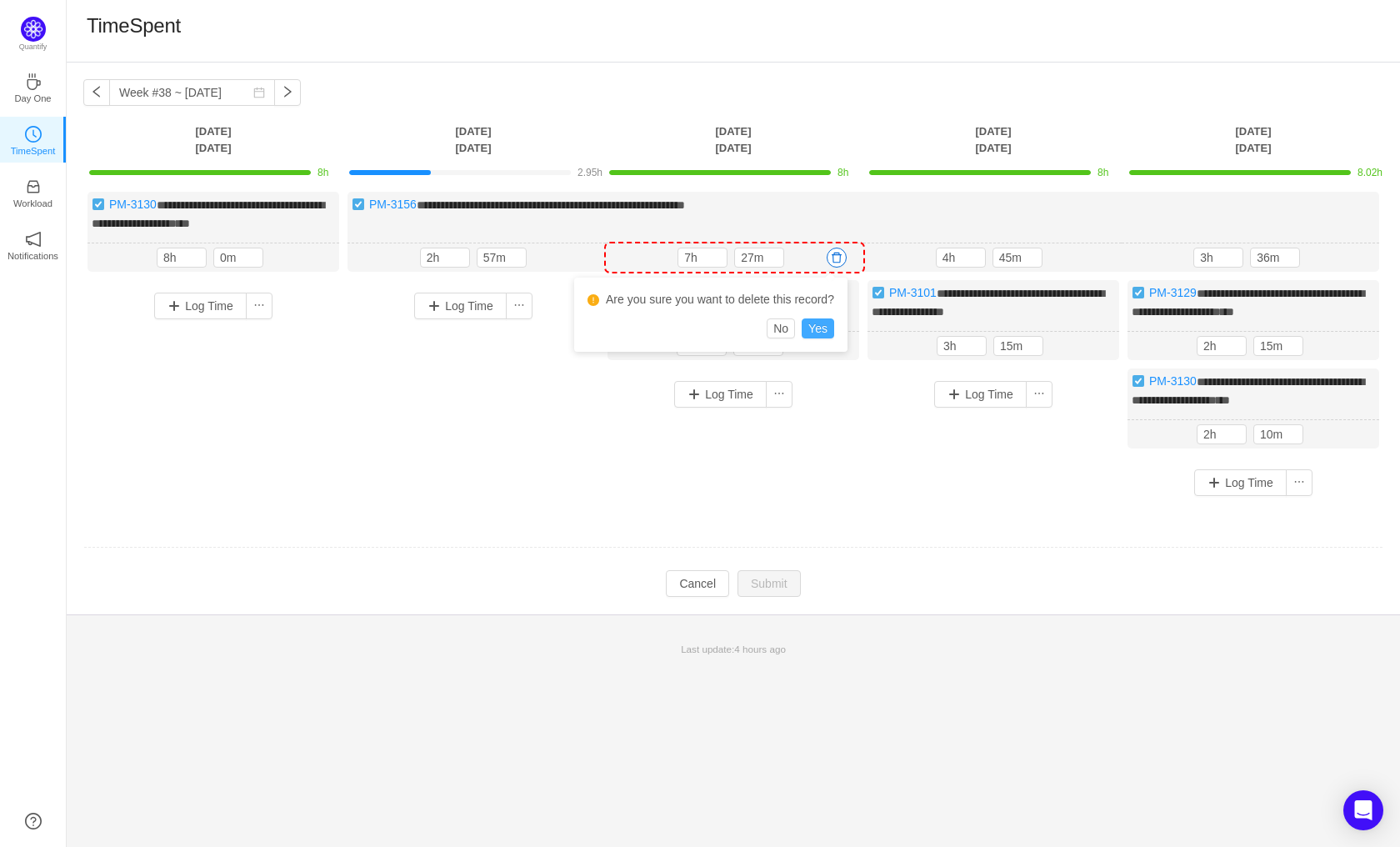
click at [817, 327] on button "Yes" at bounding box center [818, 328] width 33 height 20
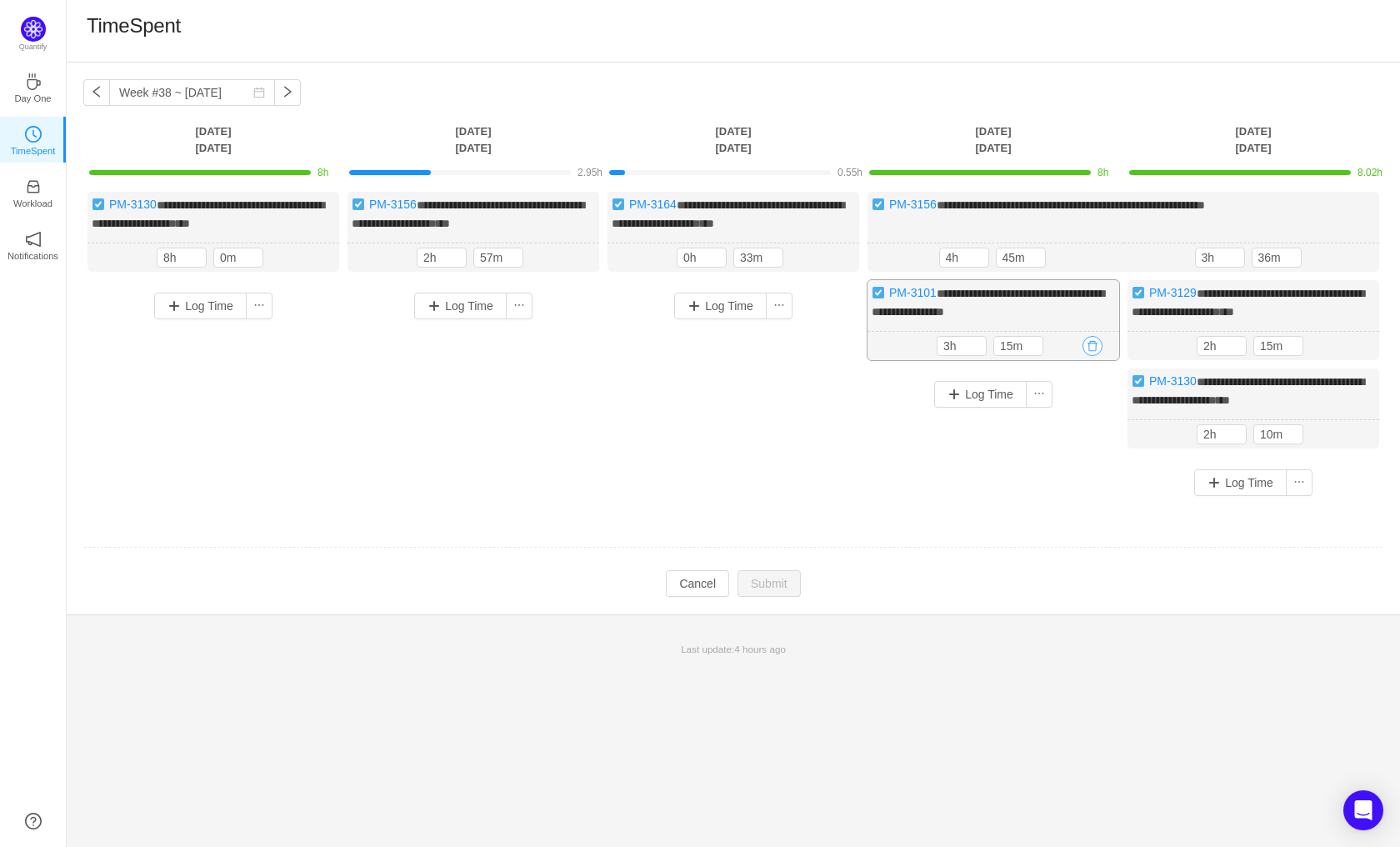
click at [1095, 356] on button "button" at bounding box center [1092, 345] width 20 height 20
click at [1063, 432] on button "Yes" at bounding box center [1074, 432] width 33 height 20
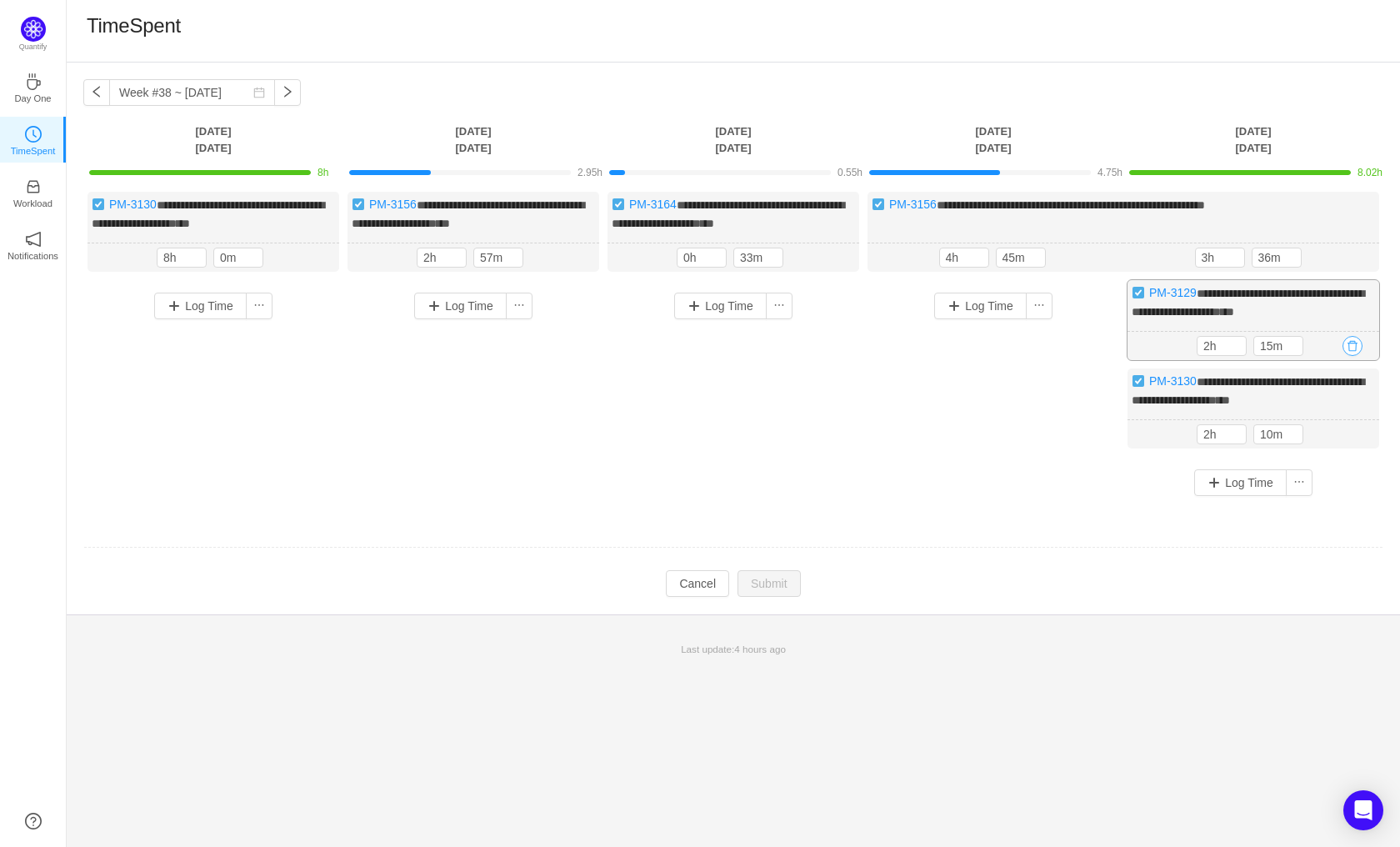
click at [1353, 356] on button "button" at bounding box center [1352, 345] width 20 height 20
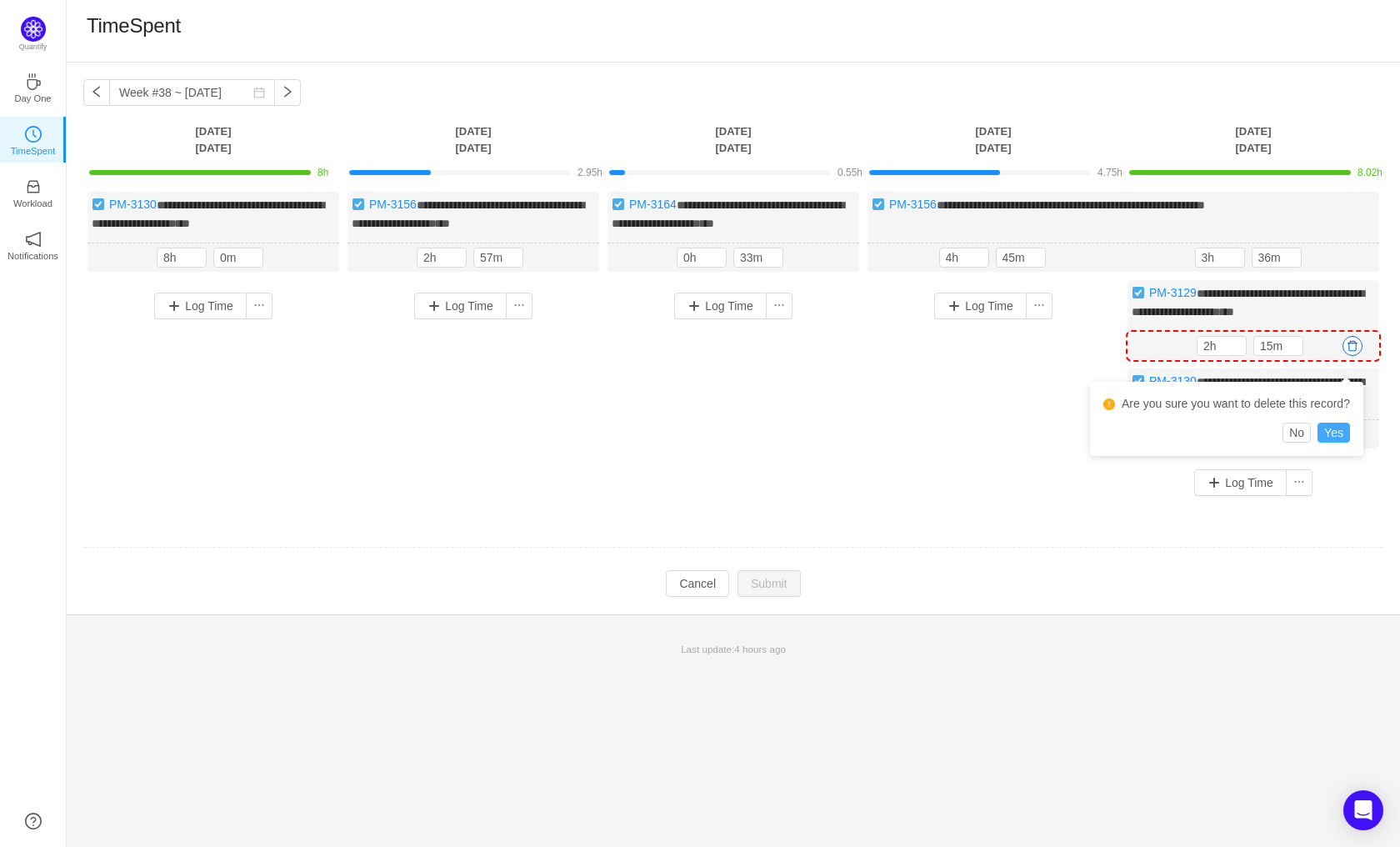
click at [1344, 435] on button "Yes" at bounding box center [1334, 432] width 33 height 20
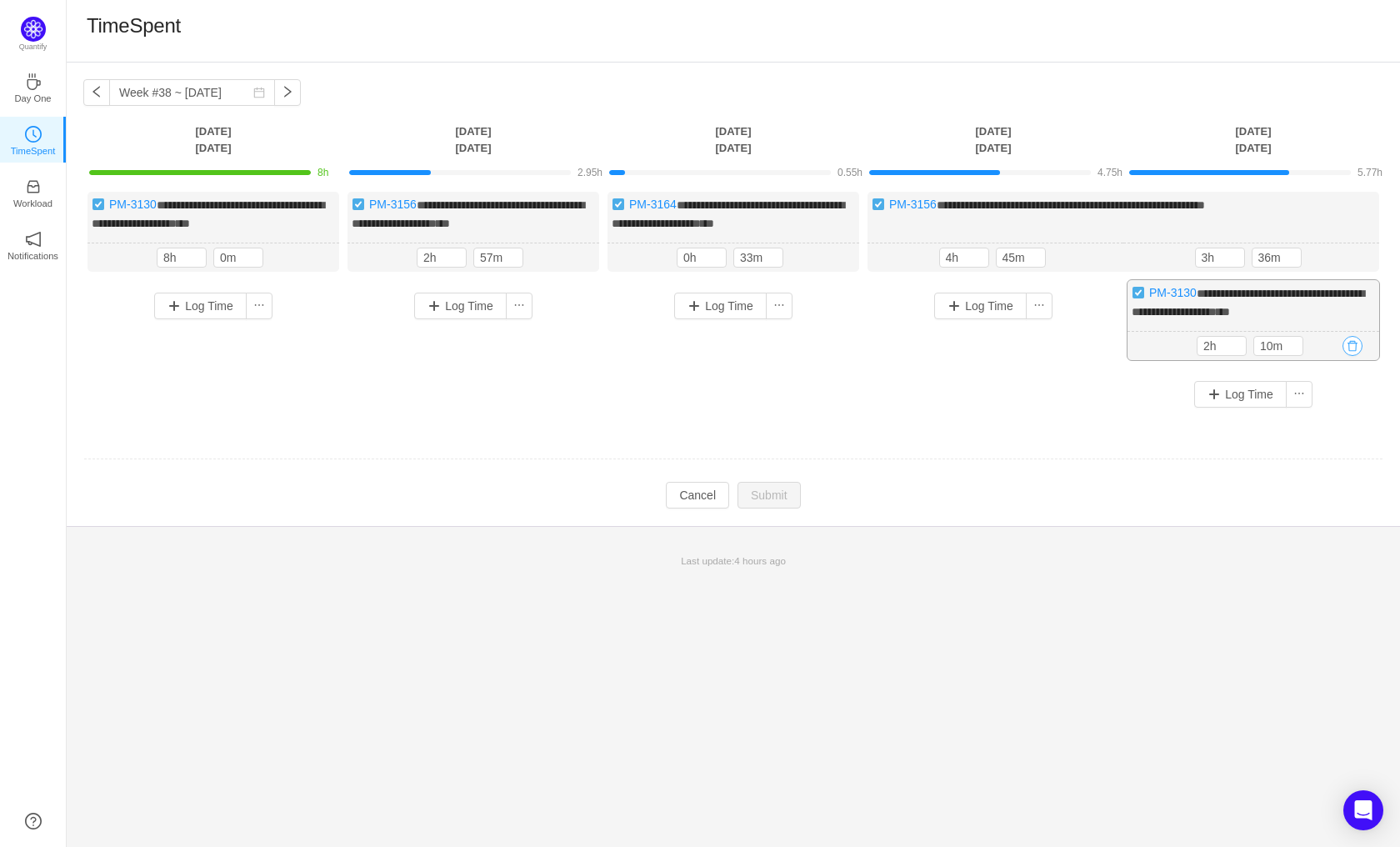
click at [1357, 356] on button "button" at bounding box center [1352, 345] width 20 height 20
click at [1325, 425] on button "Yes" at bounding box center [1334, 432] width 33 height 20
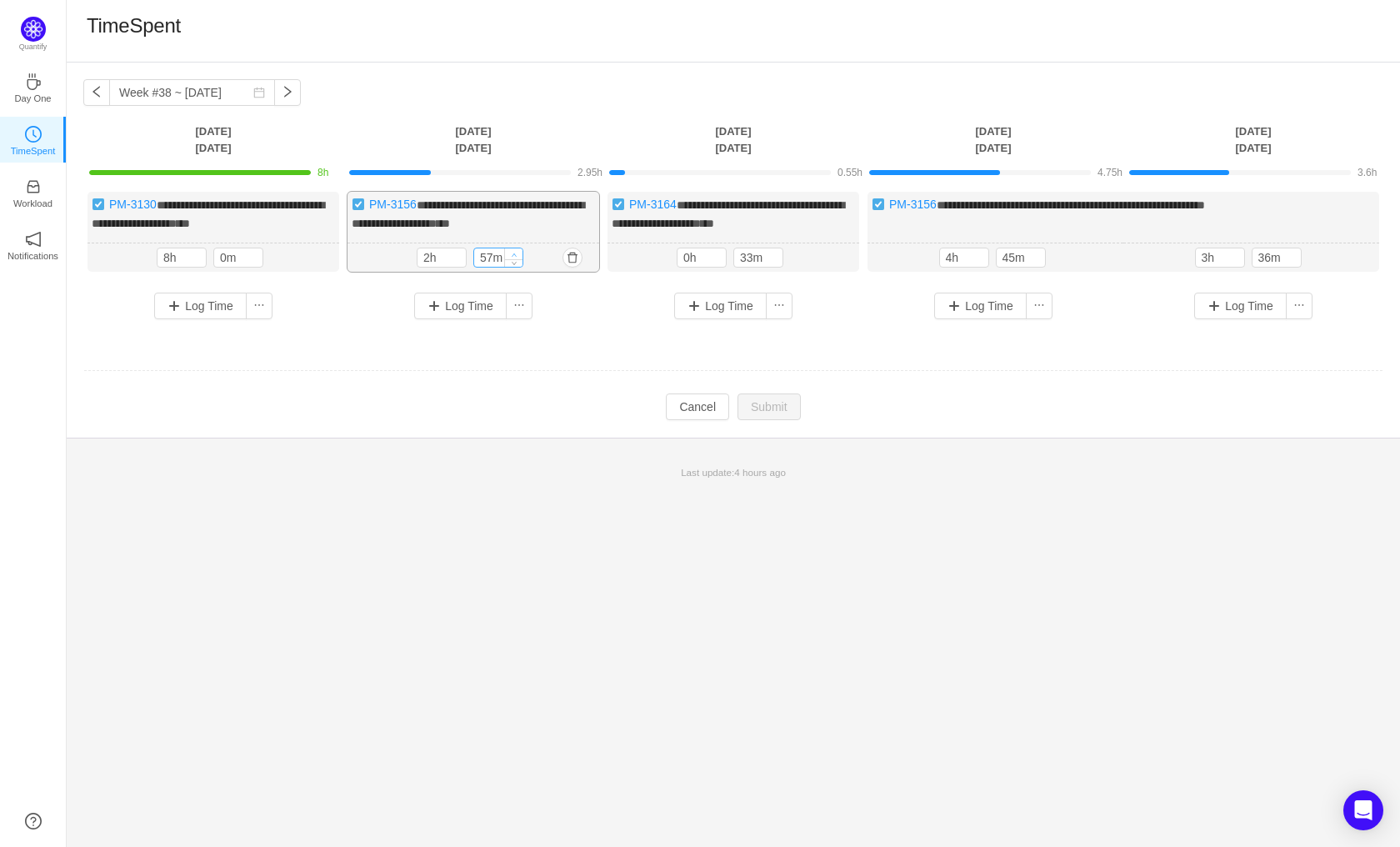
type input "3h"
type input "0m"
click at [511, 264] on div "0m" at bounding box center [499, 257] width 50 height 20
type input "8h"
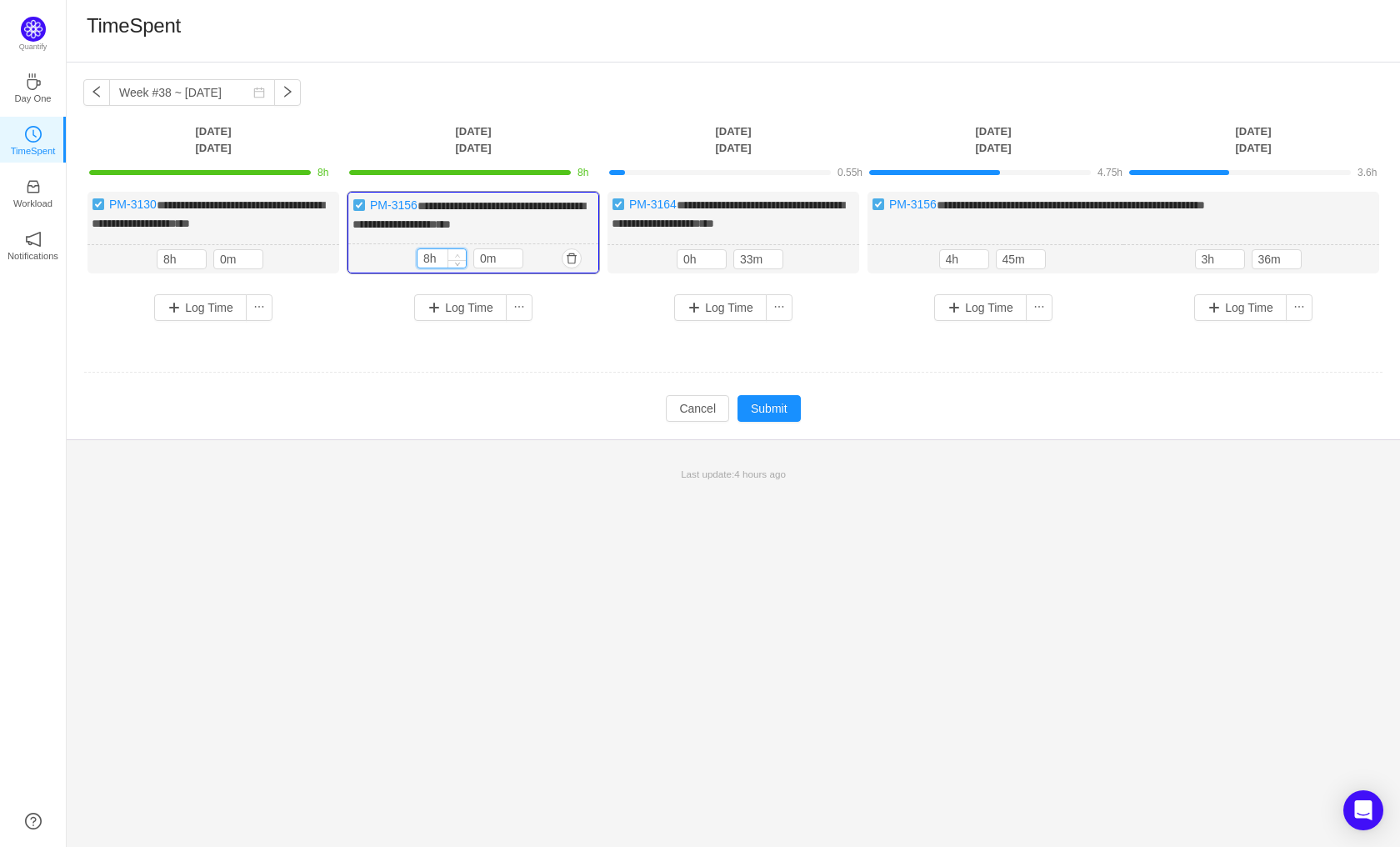
click at [454, 260] on span "Increase Value" at bounding box center [456, 254] width 17 height 11
type input "53m"
type input "1h"
type input "0m"
click at [771, 258] on icon "icon: up" at bounding box center [774, 256] width 6 height 6
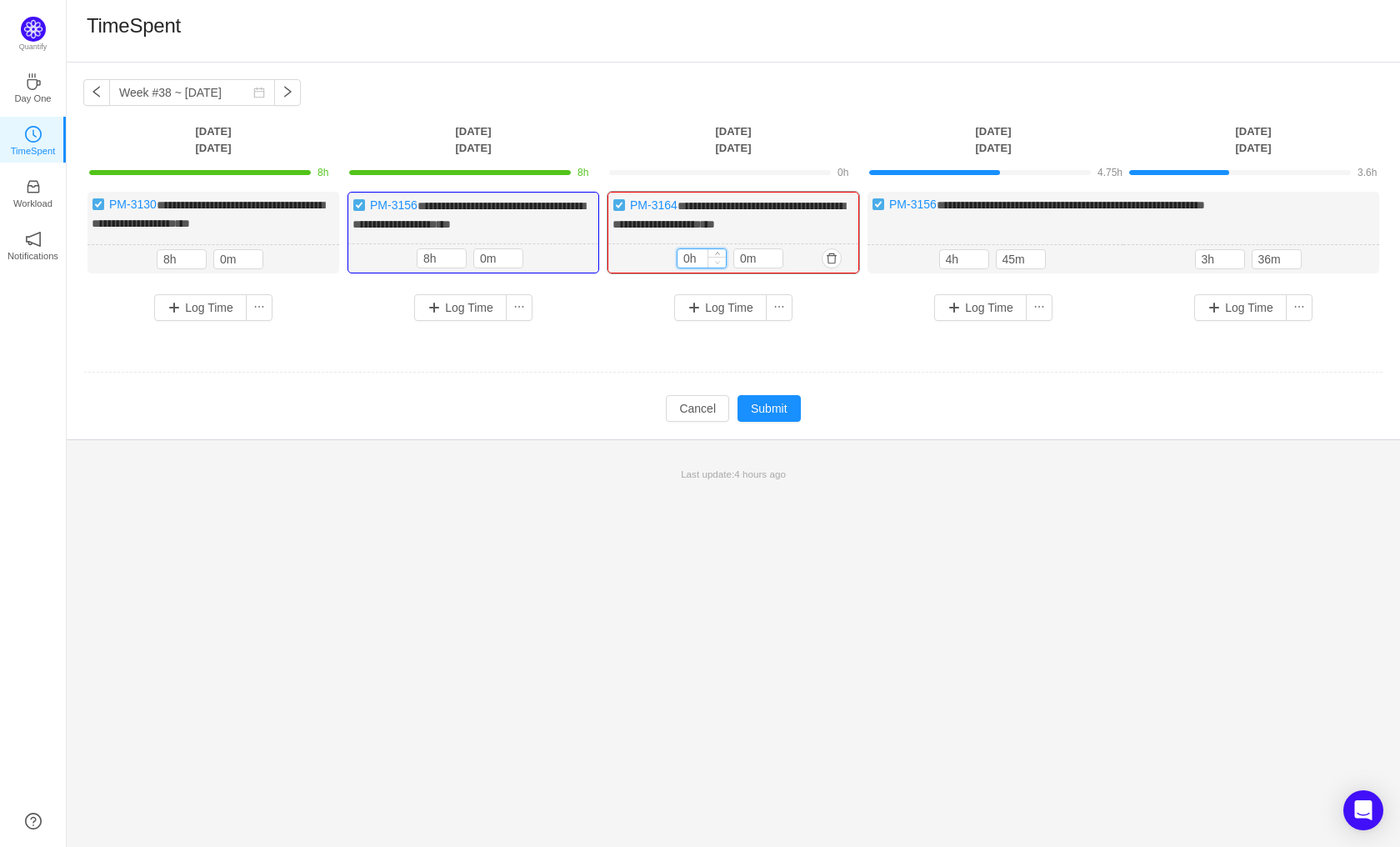
click at [720, 268] on span "Decrease Value" at bounding box center [717, 261] width 17 height 11
type input "8h"
click at [717, 260] on span "Increase Value" at bounding box center [717, 254] width 17 height 11
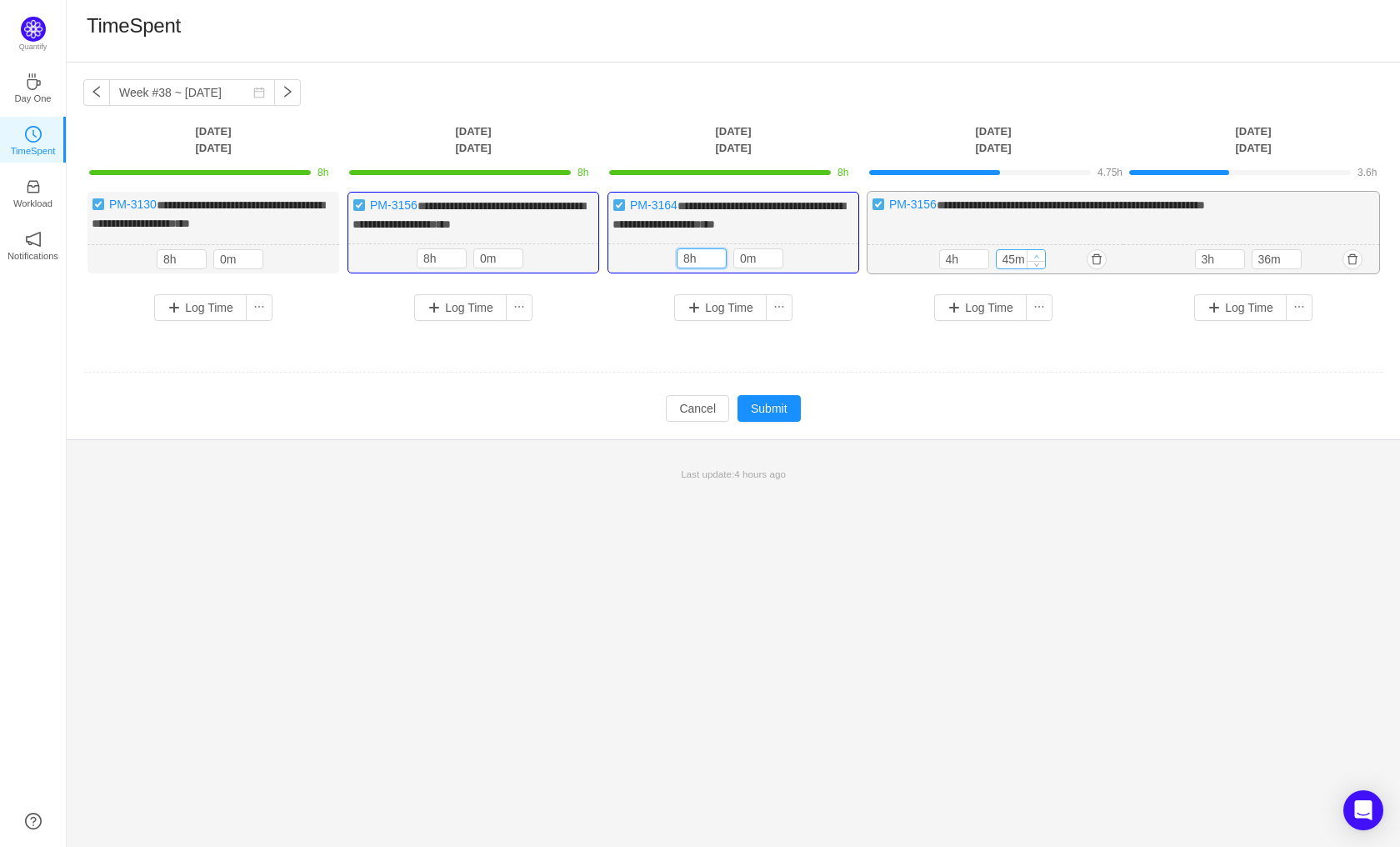
type input "55m"
type input "5h"
type input "0m"
click at [1034, 258] on icon "icon: up" at bounding box center [1037, 256] width 6 height 6
type input "8h"
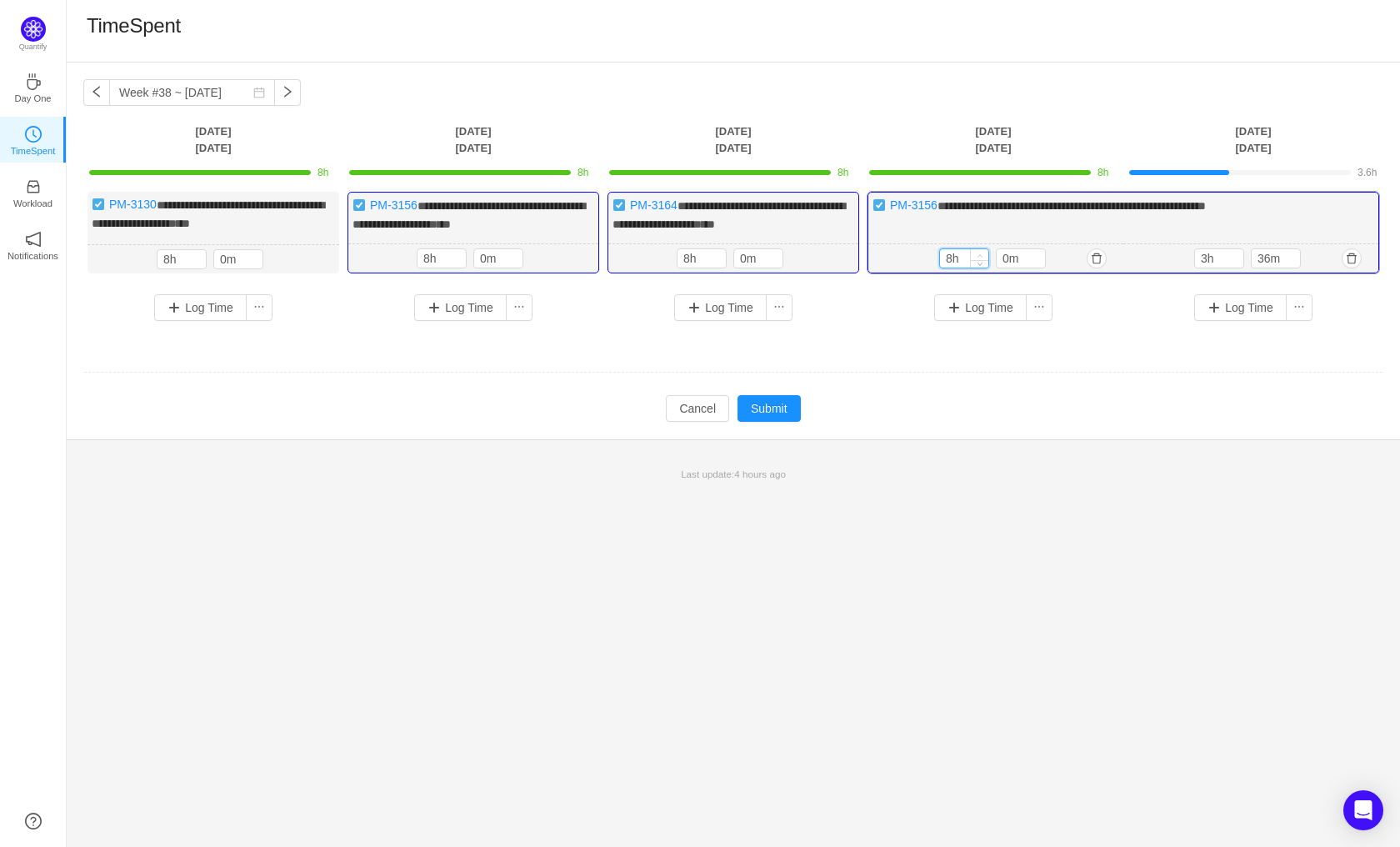
click at [985, 260] on span "Increase Value" at bounding box center [979, 254] width 17 height 11
type input "56m"
type input "4h"
type input "0m"
click at [1292, 258] on icon "icon: up" at bounding box center [1292, 256] width 6 height 6
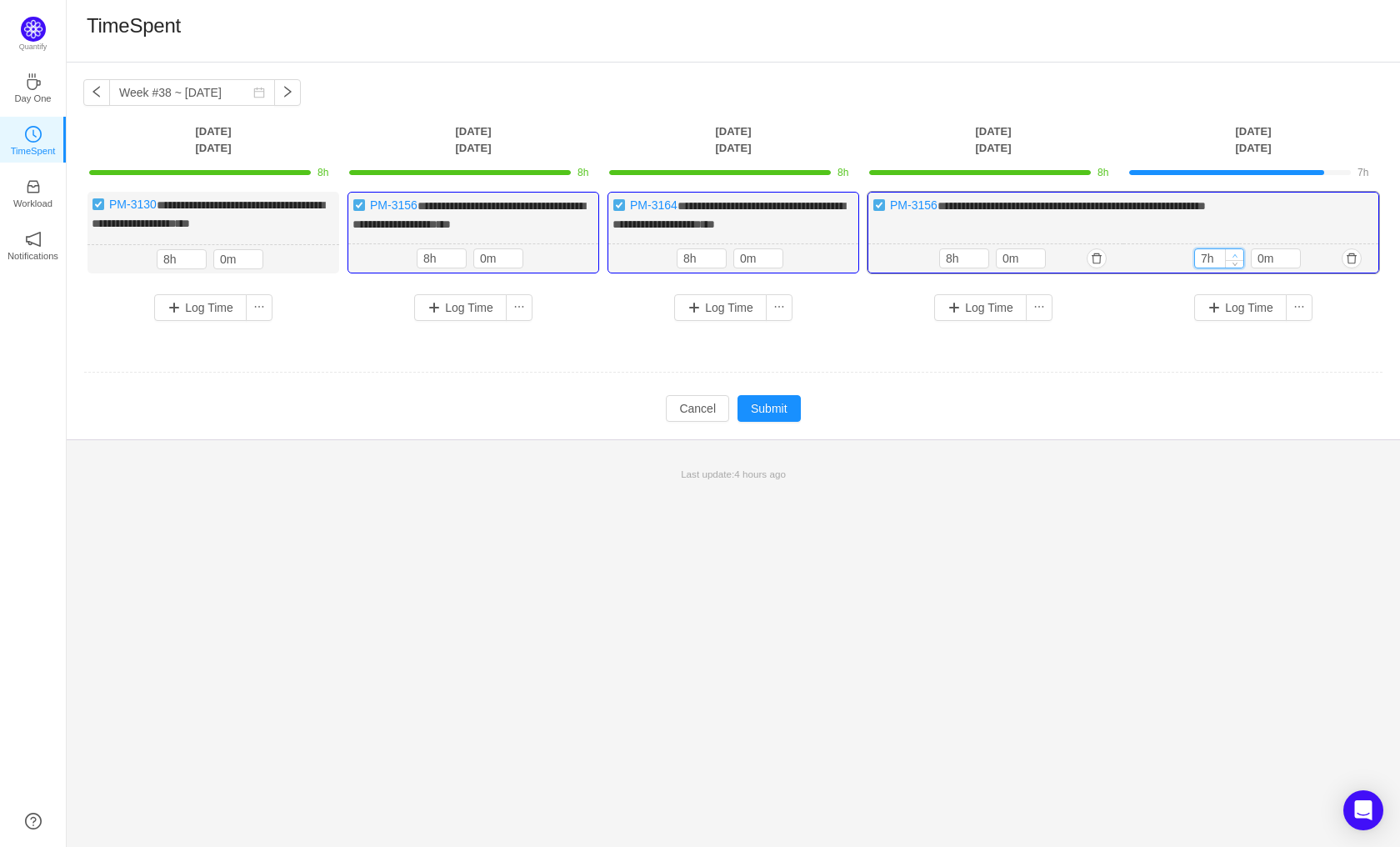
type input "8h"
click at [1236, 260] on span "Increase Value" at bounding box center [1234, 254] width 17 height 11
drag, startPoint x: 789, startPoint y: 420, endPoint x: 807, endPoint y: 434, distance: 22.8
click at [807, 422] on td "Modify Cancel Submit" at bounding box center [733, 409] width 1300 height 29
click at [781, 422] on button "Submit" at bounding box center [769, 409] width 63 height 27
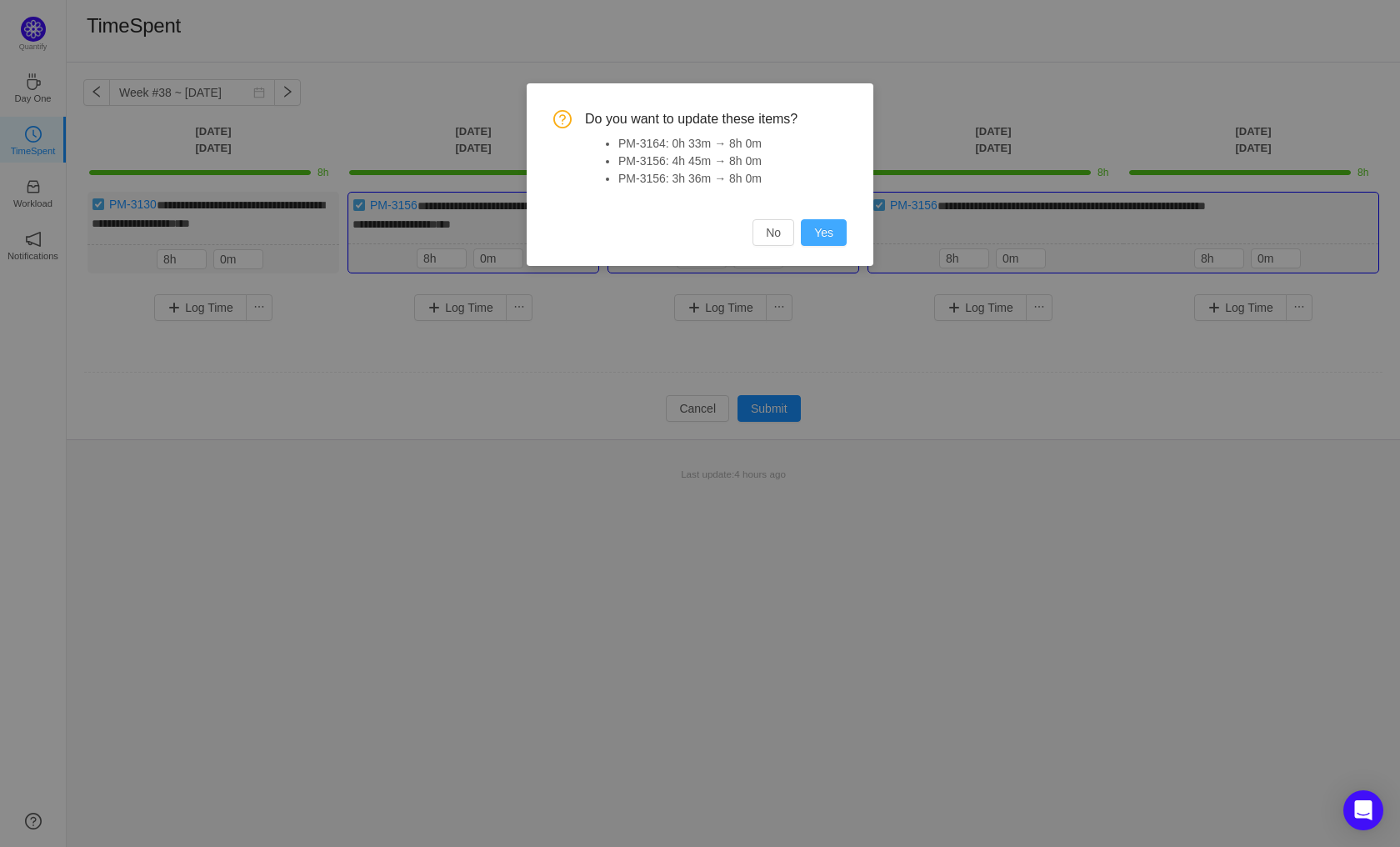
click at [833, 232] on button "Yes" at bounding box center [824, 233] width 46 height 27
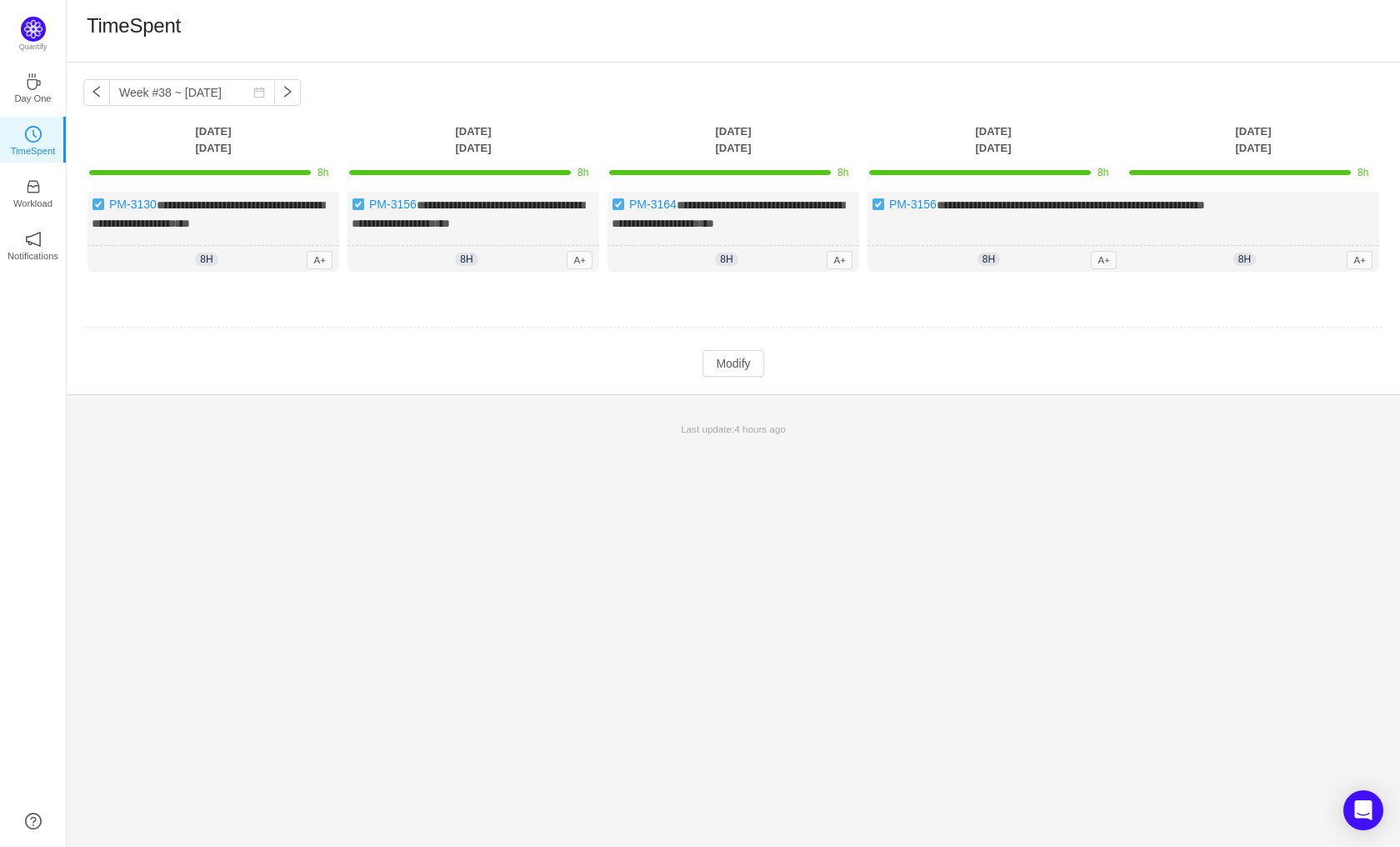
click at [888, 524] on div "**********" at bounding box center [733, 454] width 1333 height 784
click at [276, 93] on button "button" at bounding box center [287, 93] width 27 height 27
type input "Week #39 ~ [DATE]"
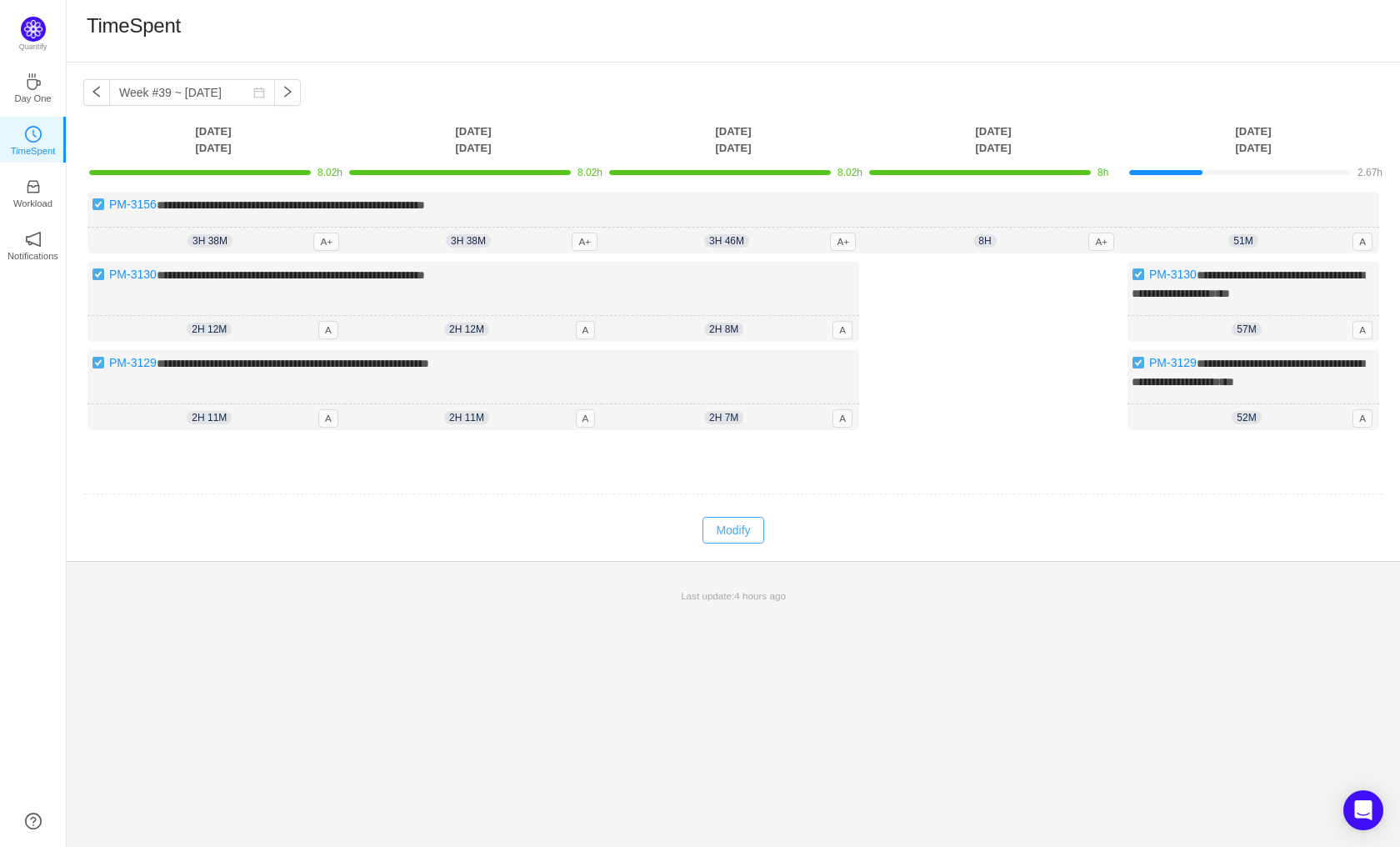
click at [738, 521] on button "Modify" at bounding box center [733, 530] width 61 height 27
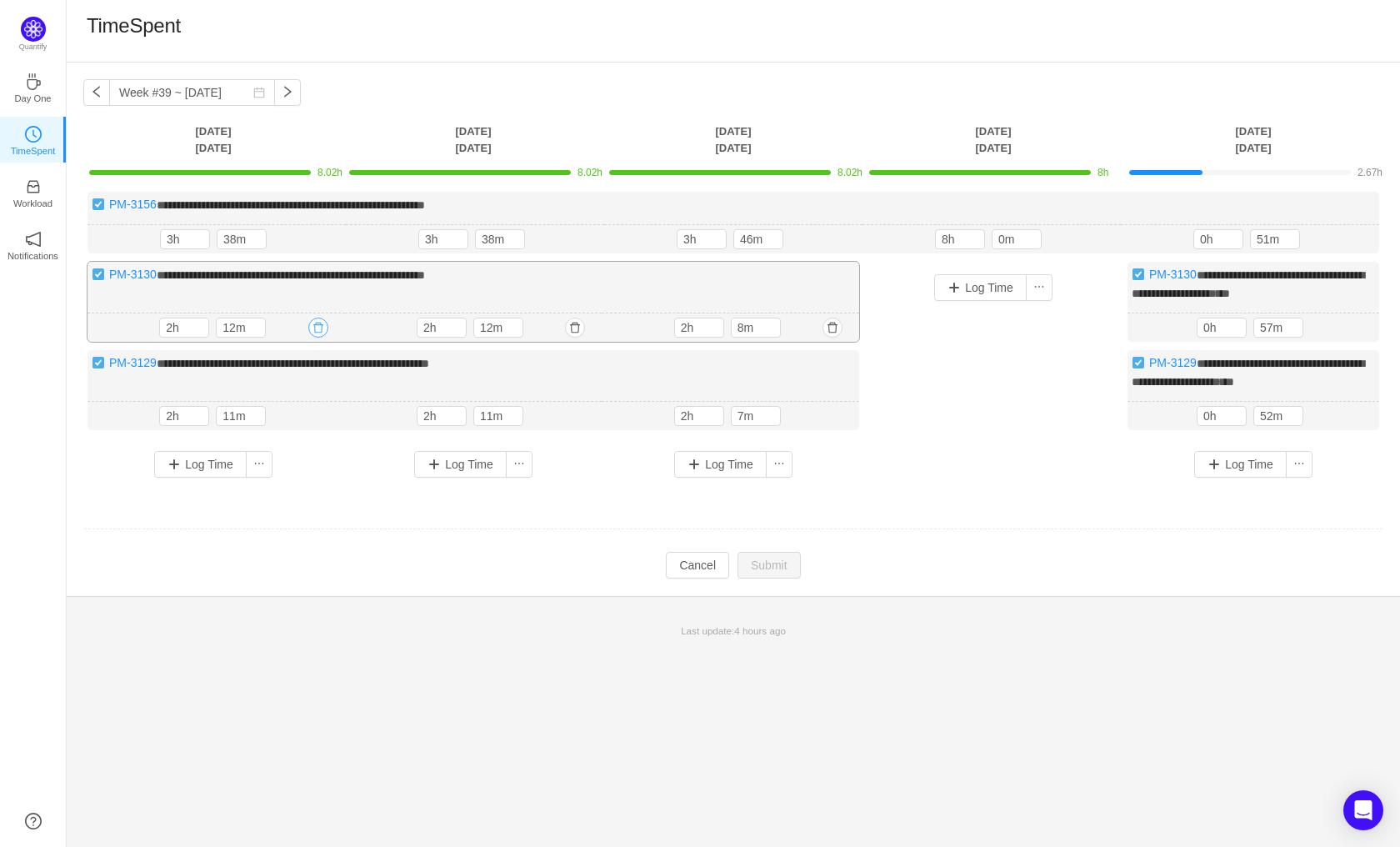
click at [319, 325] on button "button" at bounding box center [318, 327] width 20 height 20
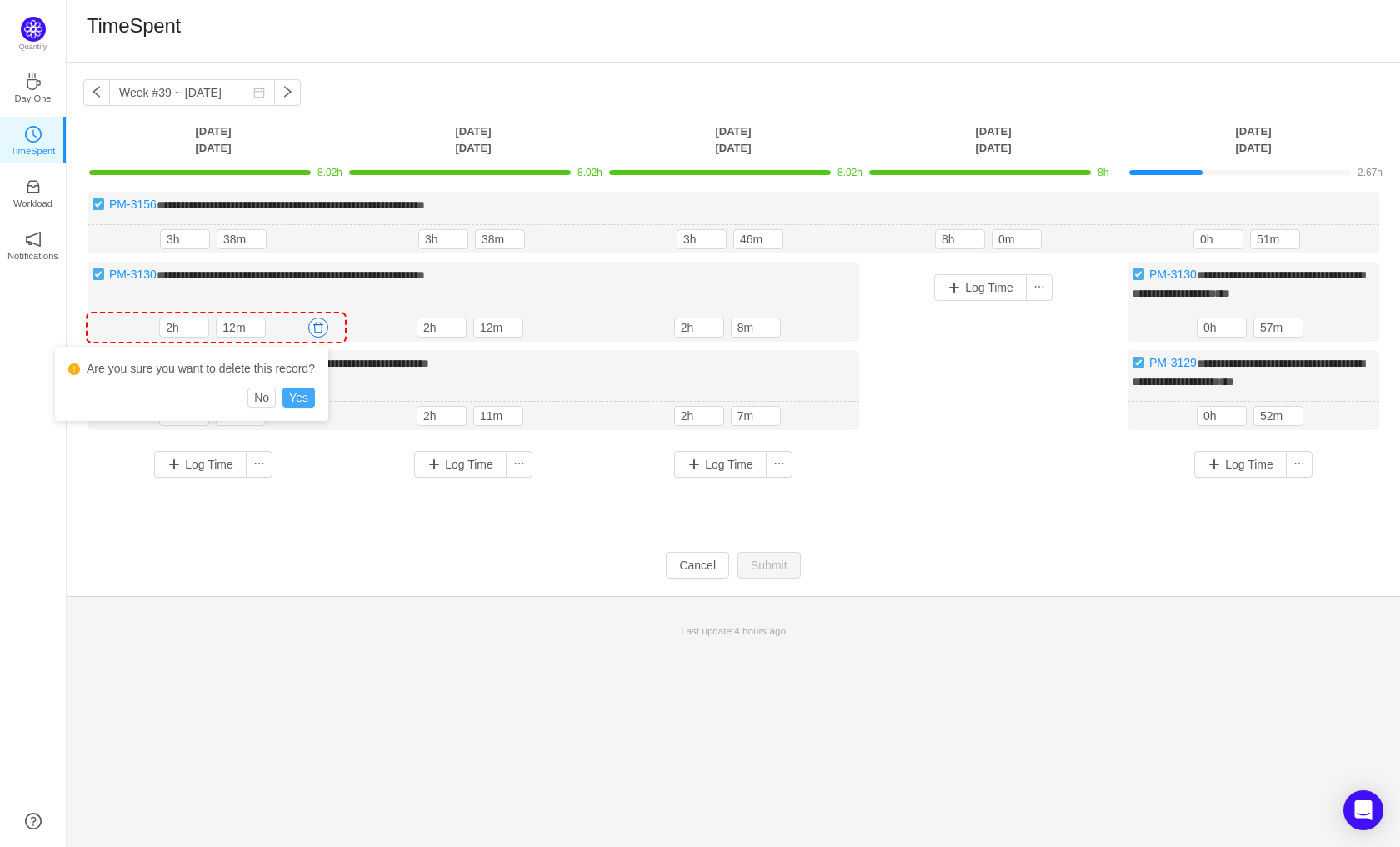
click at [305, 392] on button "Yes" at bounding box center [299, 397] width 33 height 20
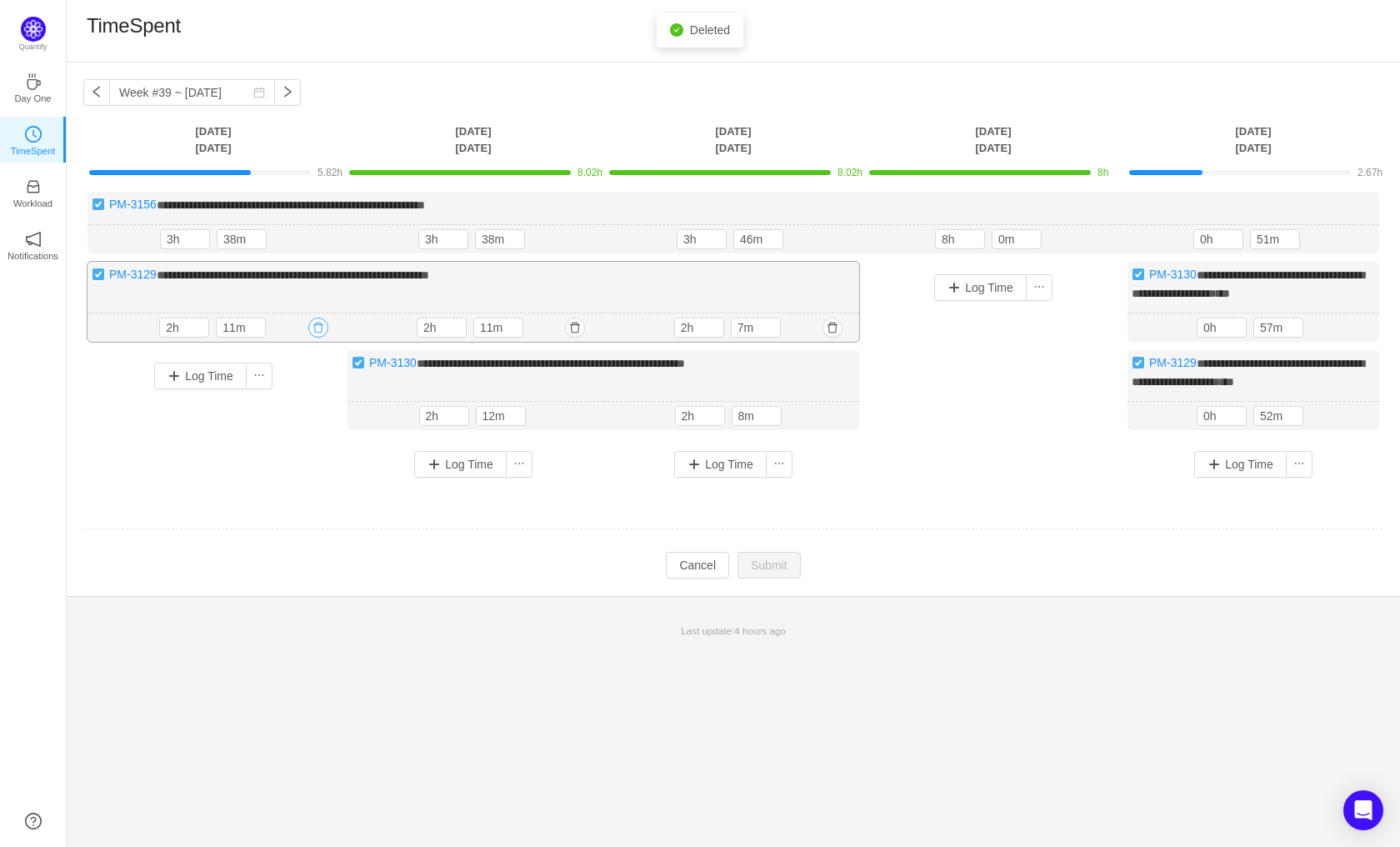
click at [317, 325] on button "button" at bounding box center [318, 327] width 20 height 20
click at [296, 393] on button "Yes" at bounding box center [299, 397] width 33 height 20
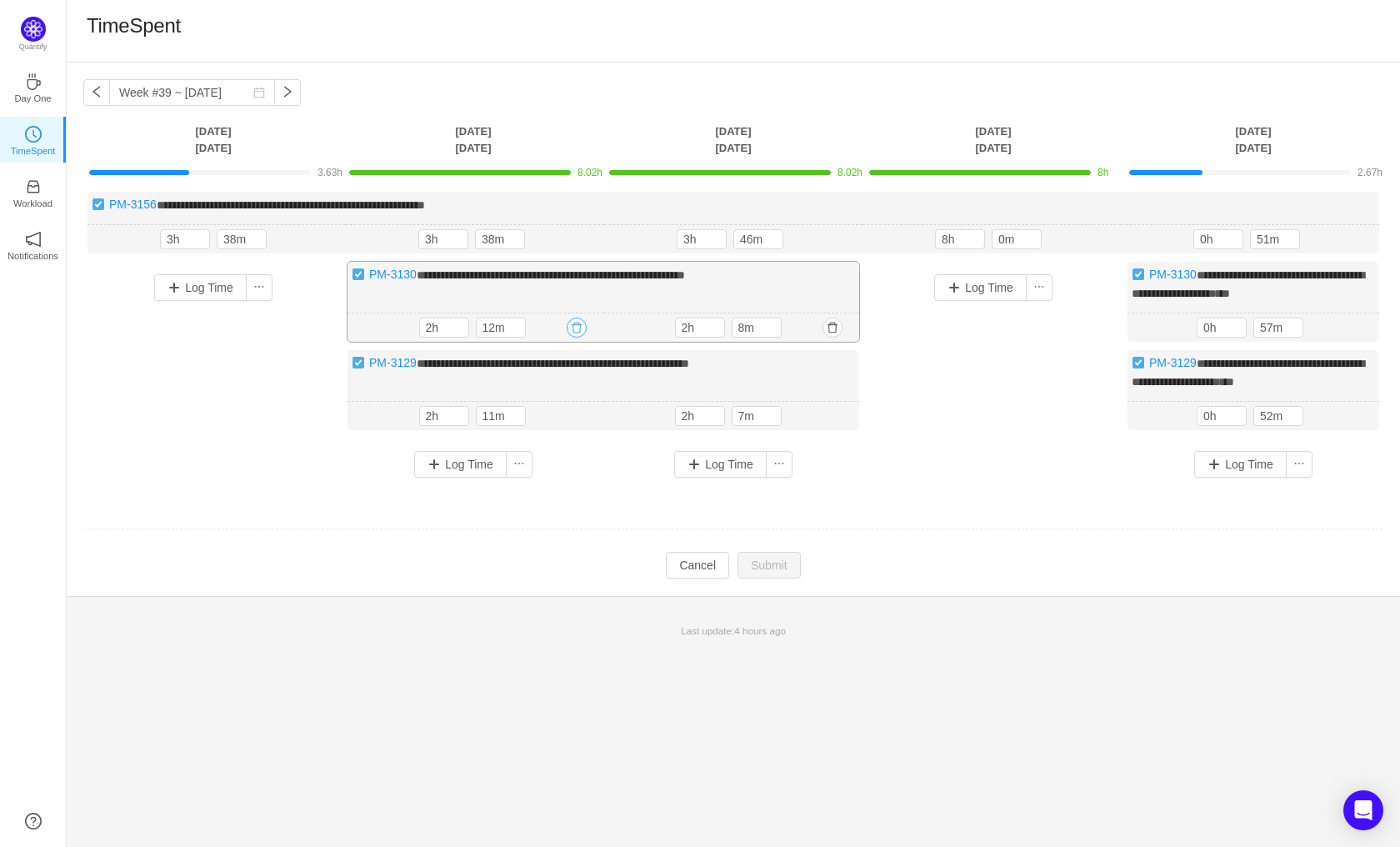
click at [577, 323] on button "button" at bounding box center [576, 327] width 20 height 20
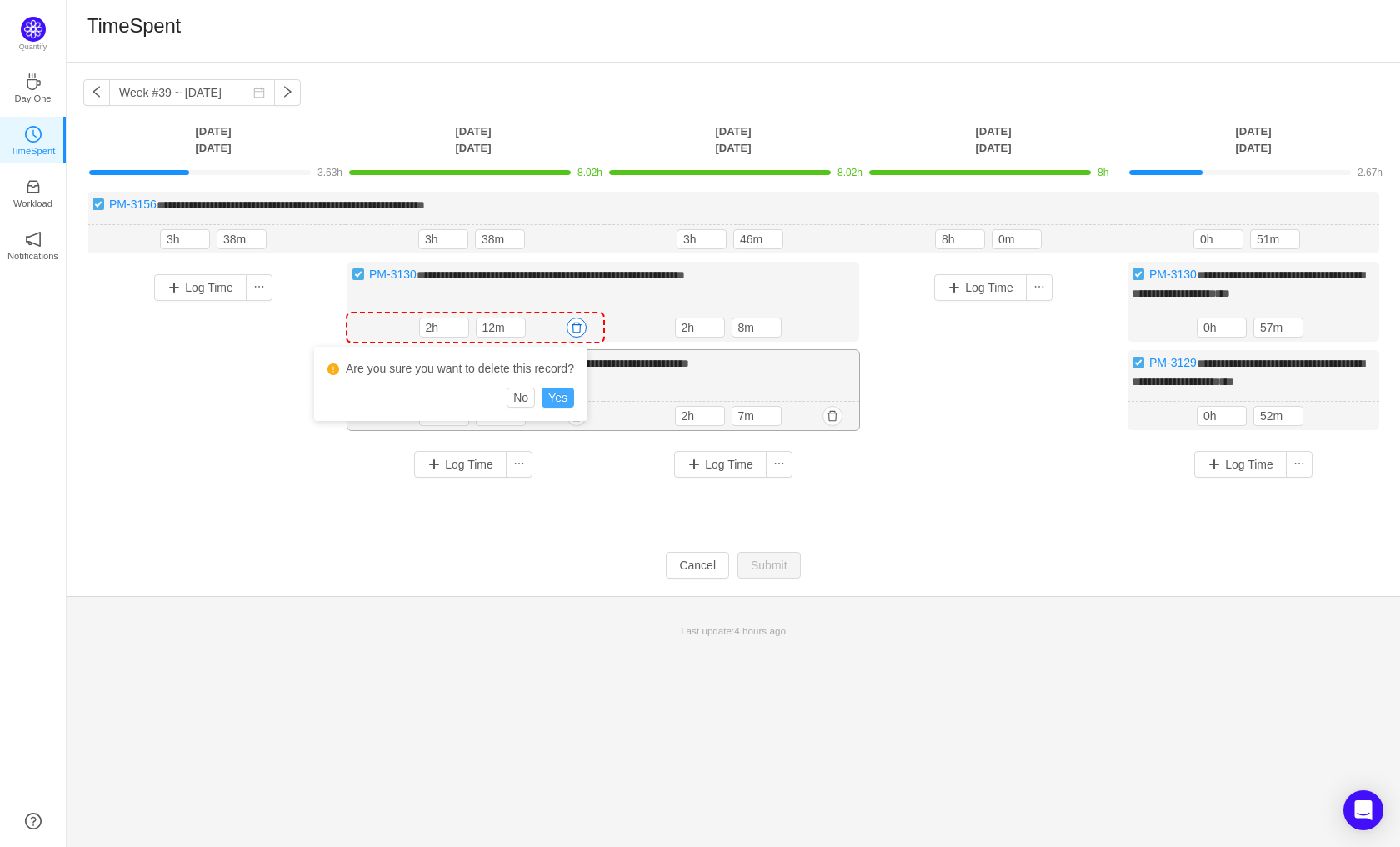
click at [563, 398] on button "Yes" at bounding box center [558, 397] width 33 height 20
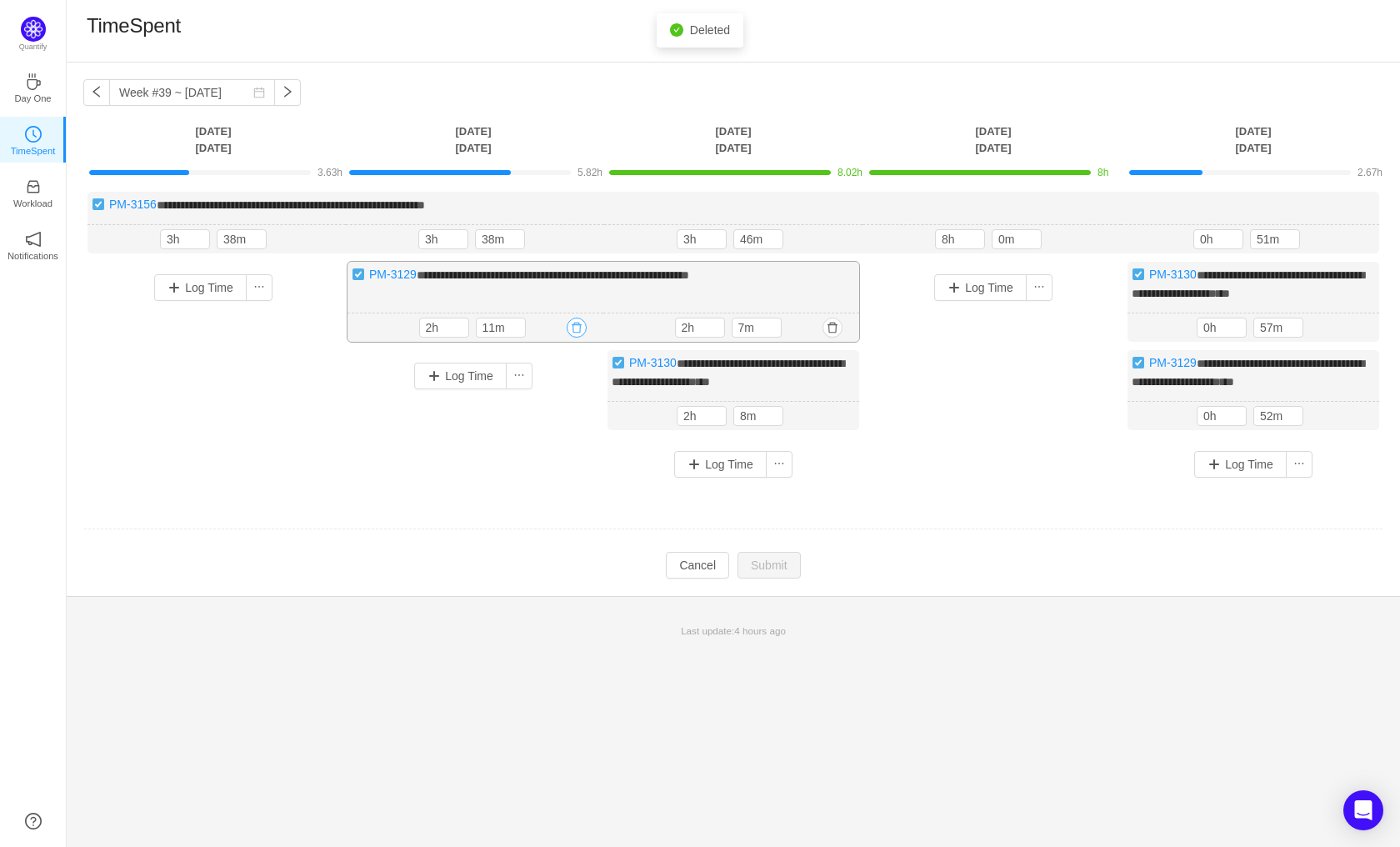
click at [579, 325] on button "button" at bounding box center [576, 327] width 20 height 20
click at [551, 391] on button "Yes" at bounding box center [558, 397] width 33 height 20
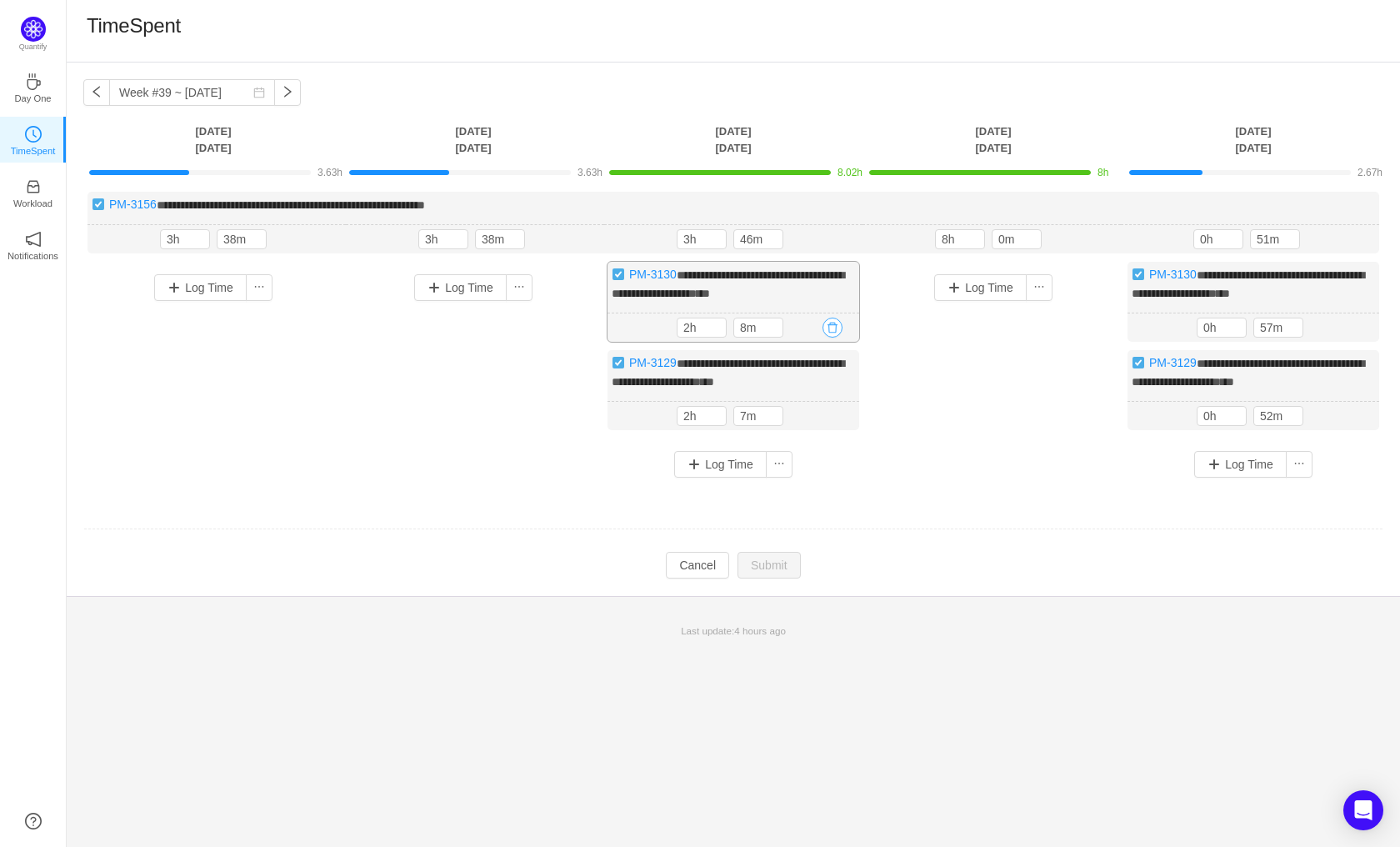
click at [836, 331] on button "button" at bounding box center [832, 327] width 20 height 20
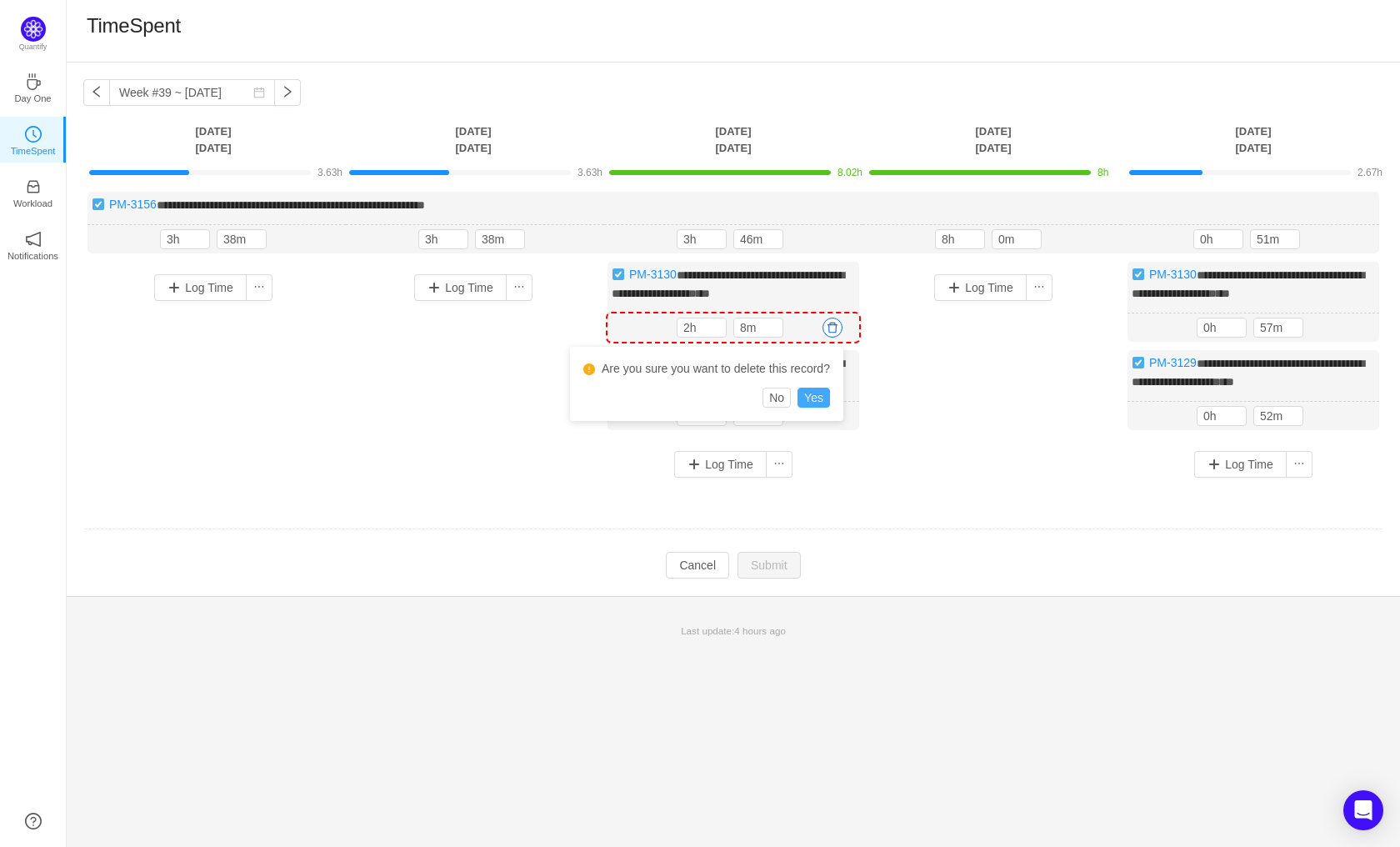
click at [811, 399] on button "Yes" at bounding box center [813, 397] width 33 height 20
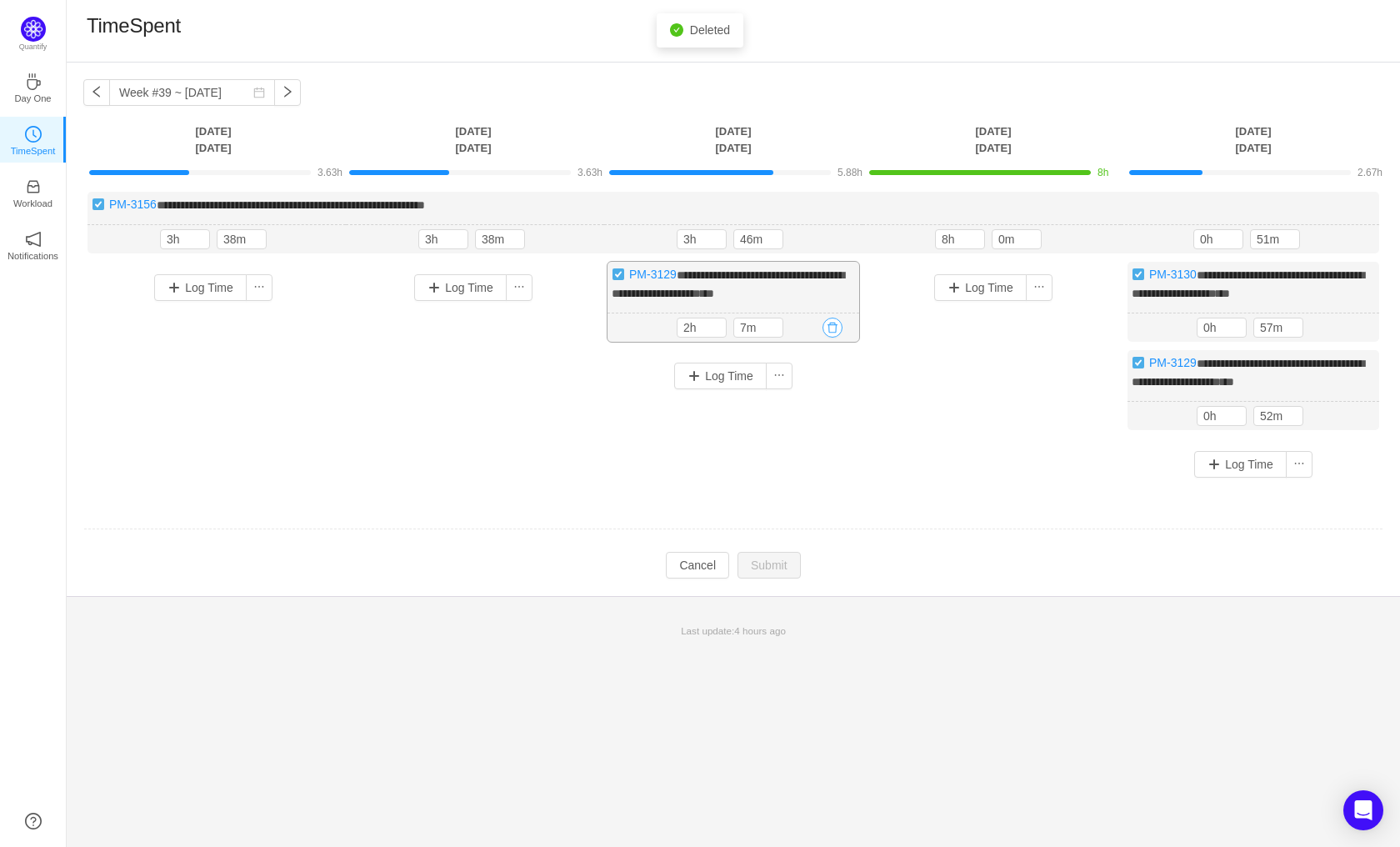
click at [823, 327] on button "button" at bounding box center [832, 327] width 20 height 20
click at [817, 403] on button "Yes" at bounding box center [813, 397] width 33 height 20
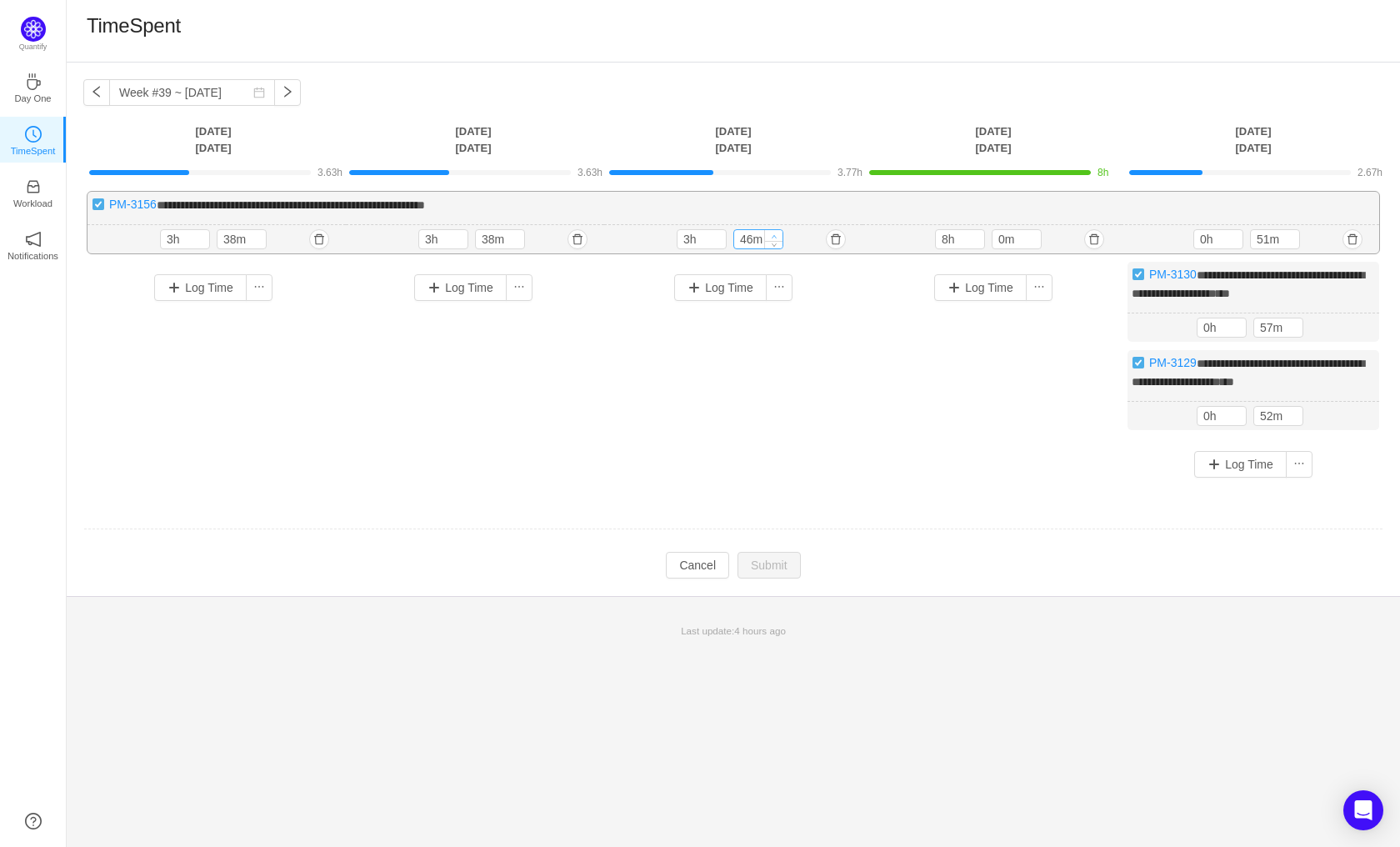
type input "56m"
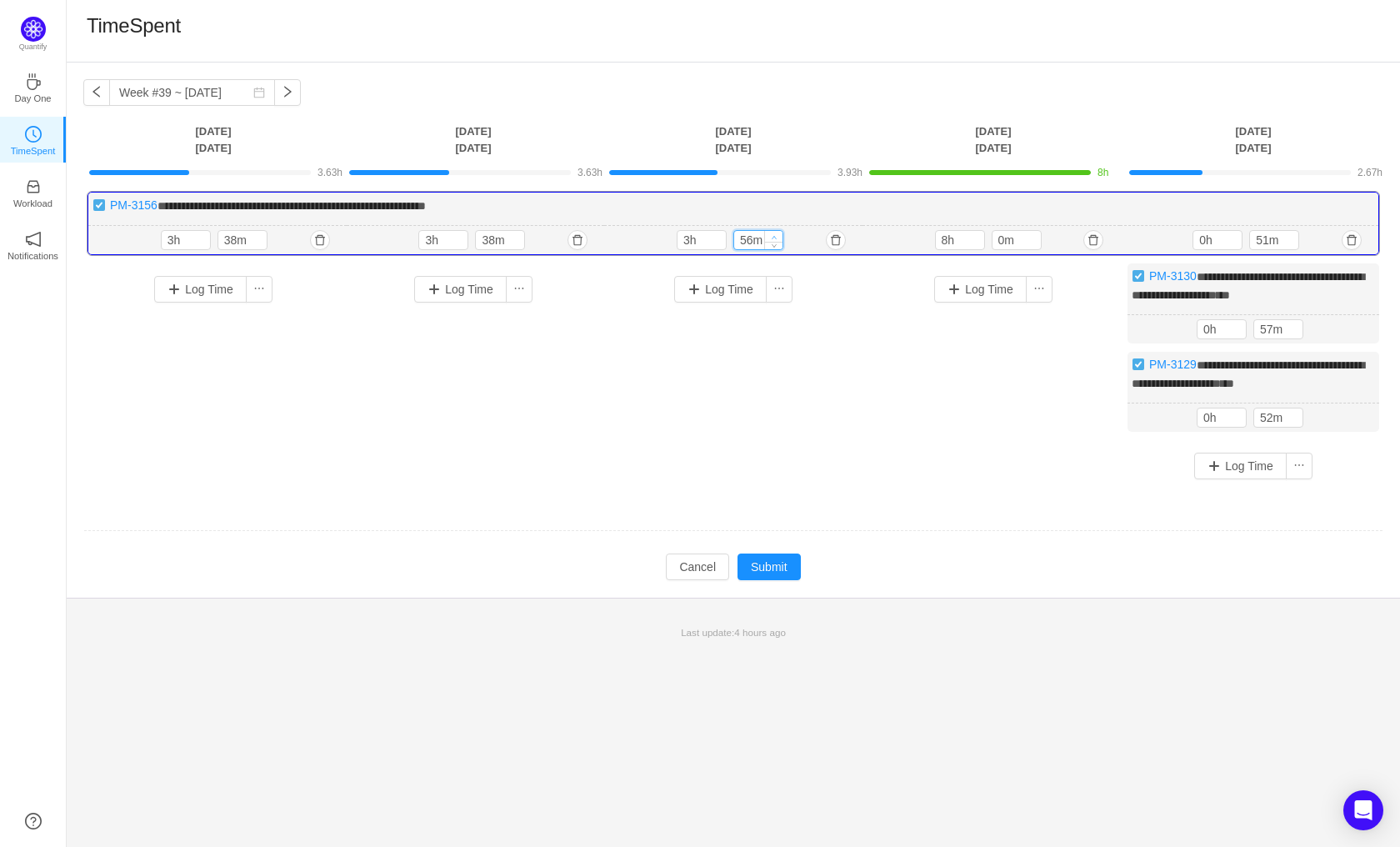
type input "4h"
click at [777, 233] on span "Increase Value" at bounding box center [773, 235] width 17 height 11
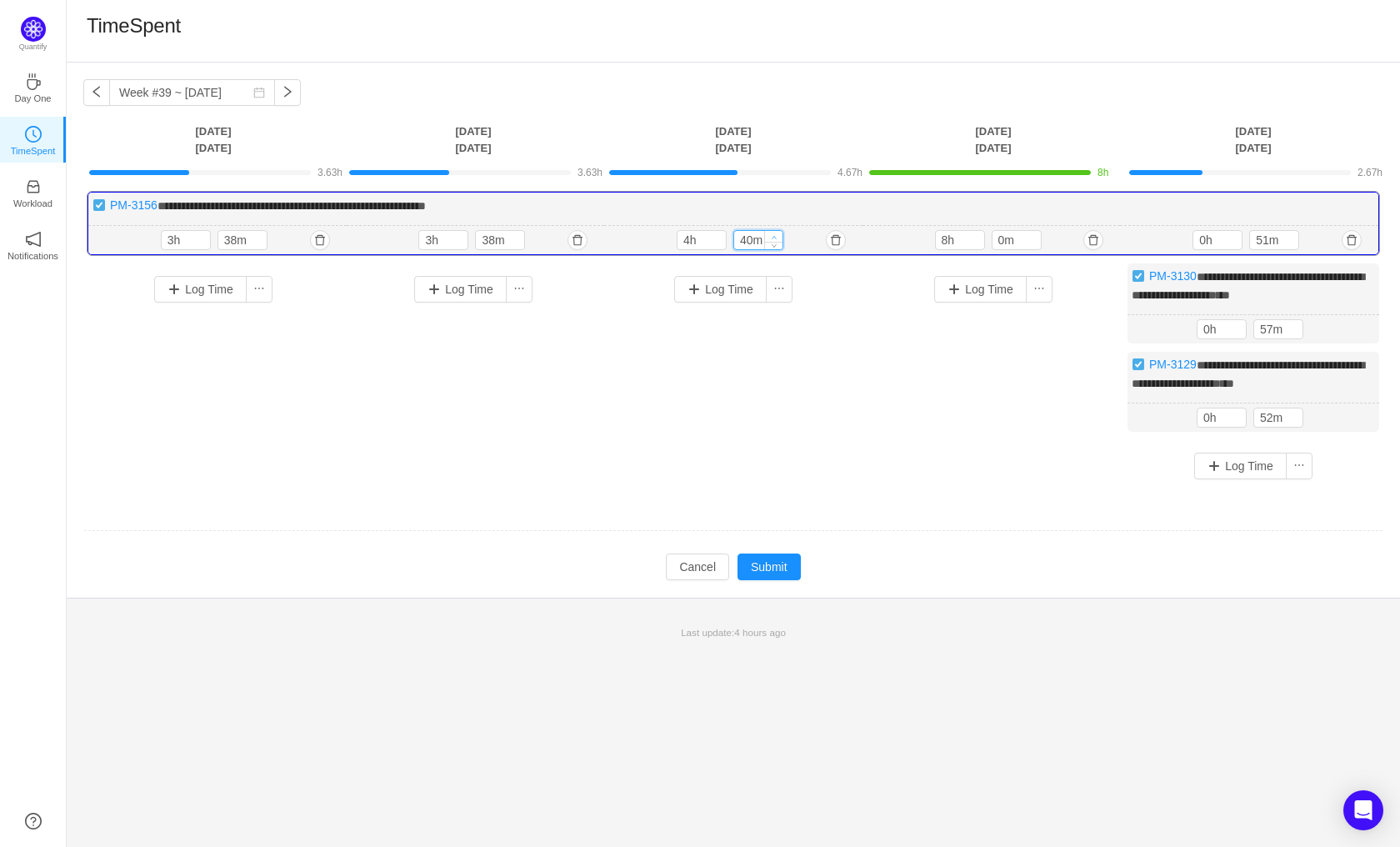
click at [777, 233] on span "Increase Value" at bounding box center [773, 235] width 17 height 11
type input "50m"
click at [777, 233] on span "Increase Value" at bounding box center [773, 235] width 17 height 11
type input "5h"
click at [777, 233] on span "Increase Value" at bounding box center [773, 235] width 17 height 11
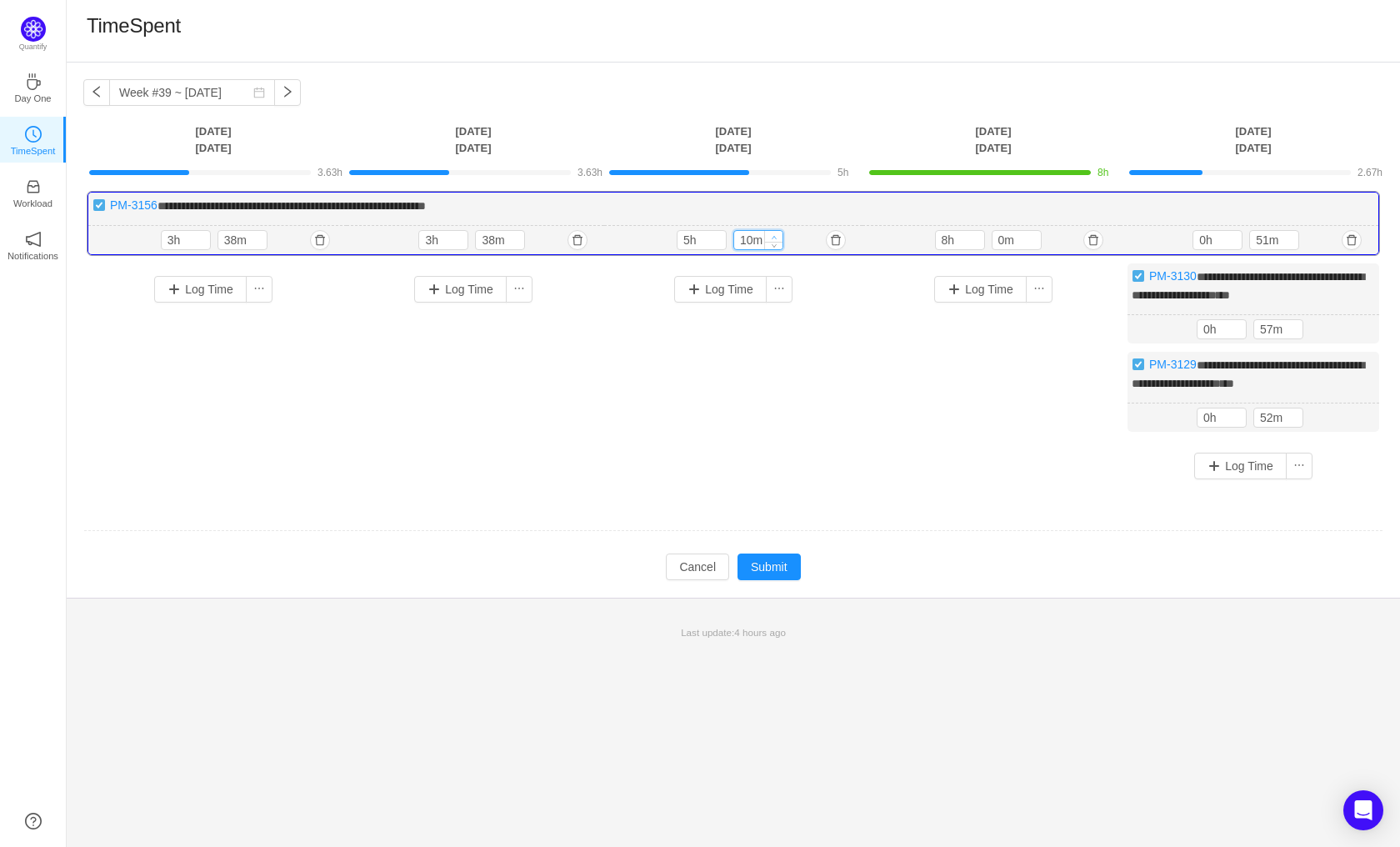
click at [777, 233] on span "Increase Value" at bounding box center [773, 235] width 17 height 11
type input "50m"
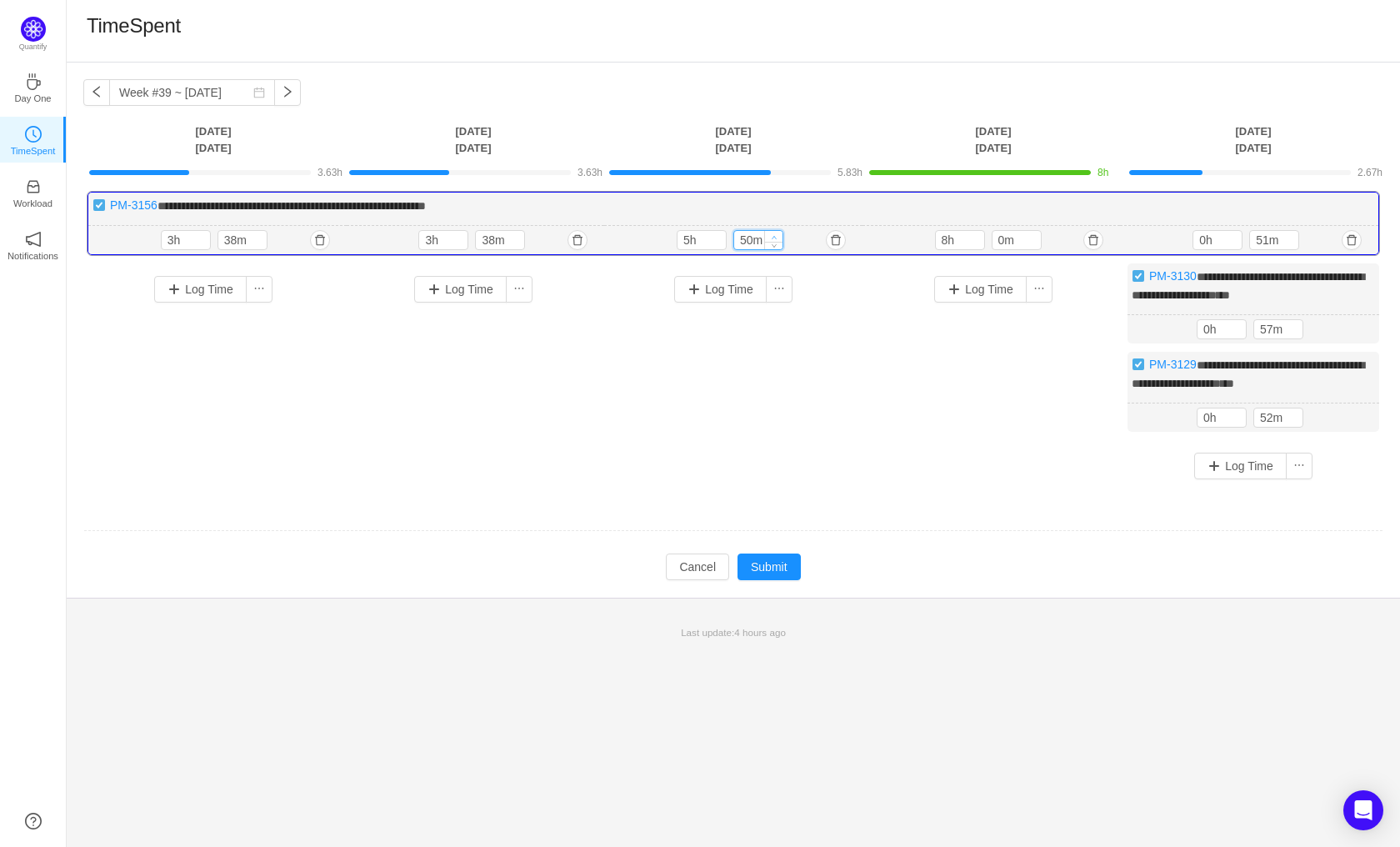
click at [777, 233] on span "Increase Value" at bounding box center [773, 235] width 17 height 11
type input "6h"
click at [777, 233] on span "Increase Value" at bounding box center [773, 235] width 17 height 11
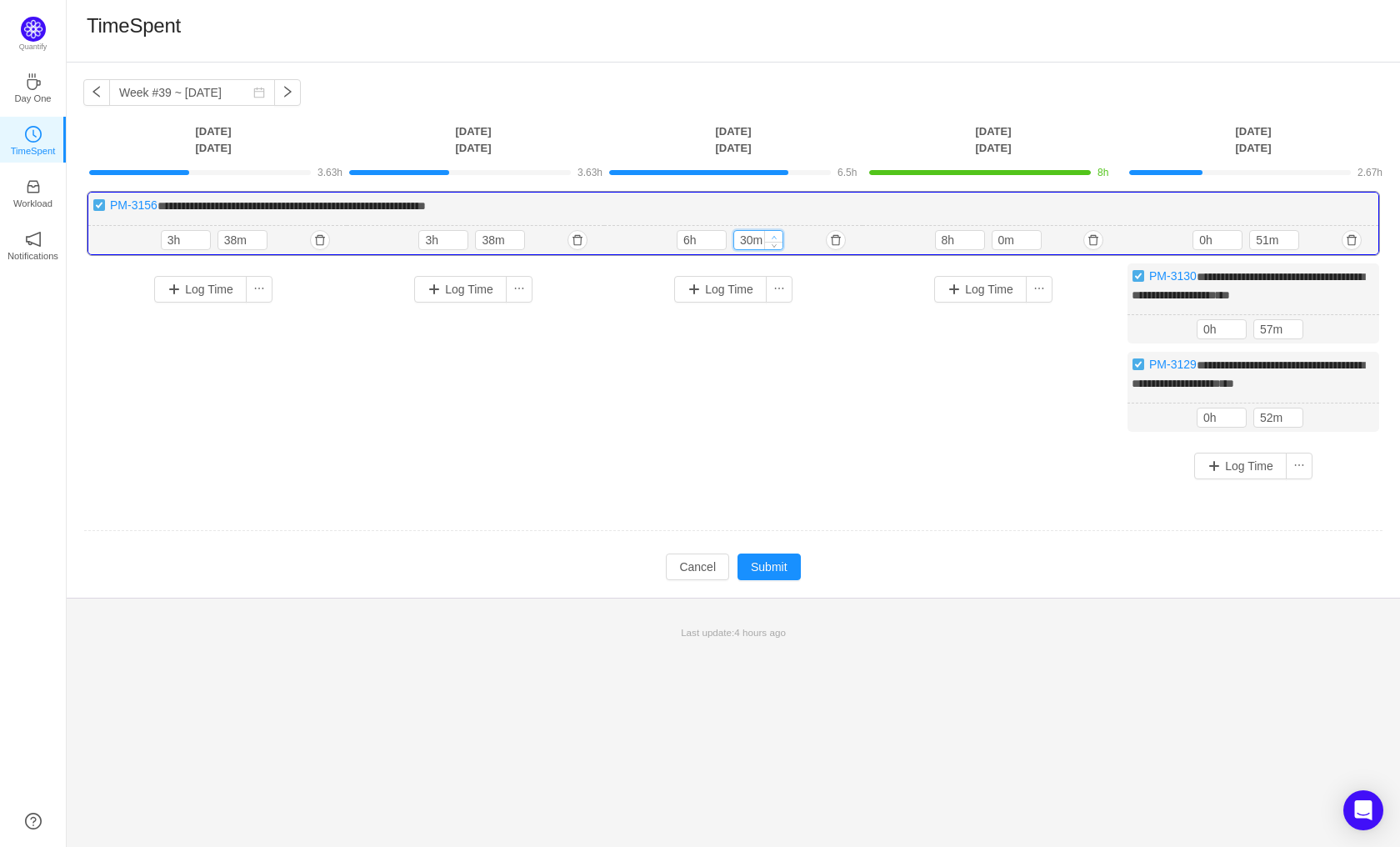
click at [777, 233] on span "Increase Value" at bounding box center [773, 235] width 17 height 11
type input "50m"
click at [777, 233] on span "Increase Value" at bounding box center [773, 235] width 17 height 11
type input "7h"
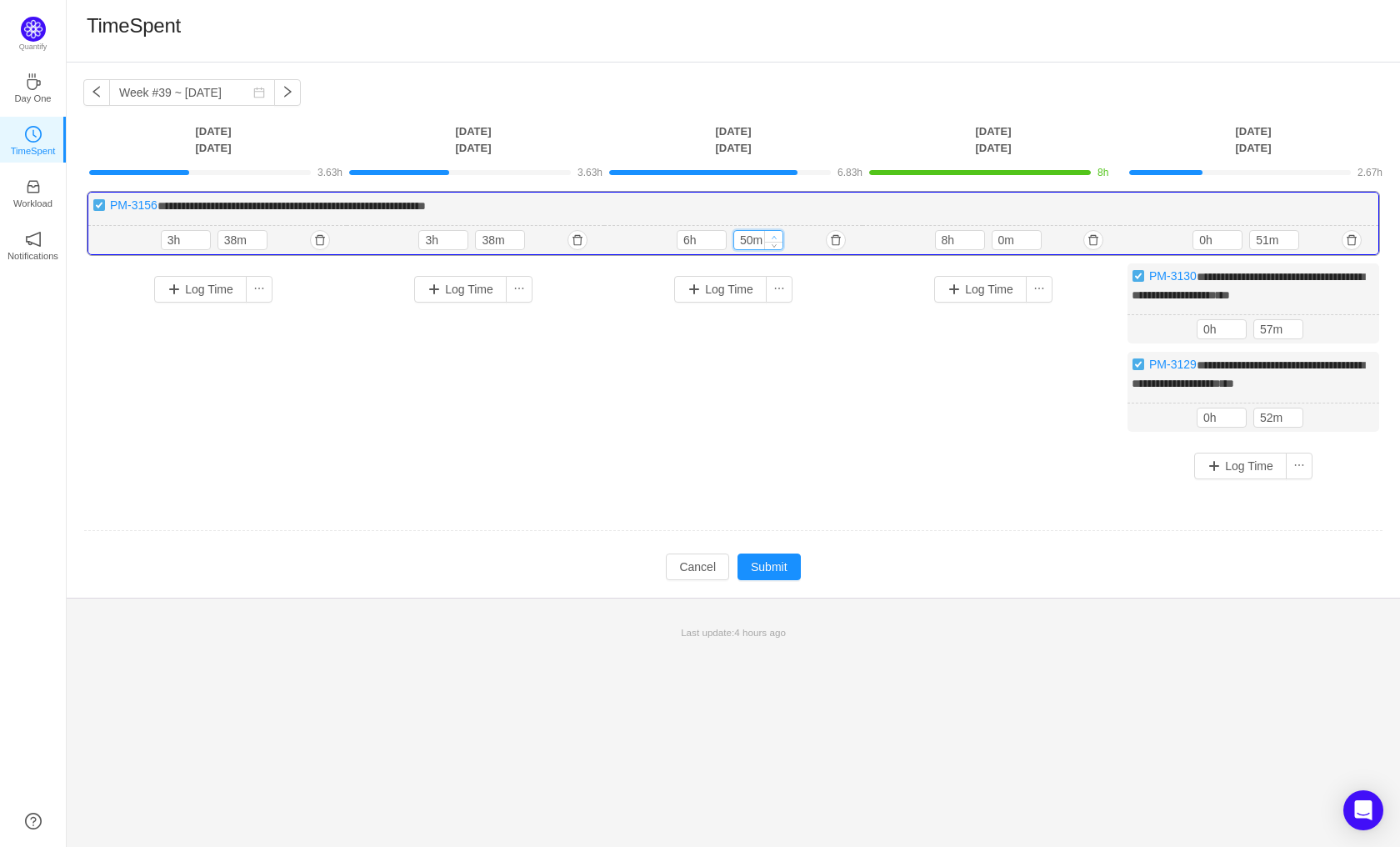
type input "0m"
click at [777, 233] on span "Increase Value" at bounding box center [773, 235] width 17 height 11
type input "8h"
click at [718, 235] on icon "icon: up" at bounding box center [717, 236] width 5 height 3
type input "0m"
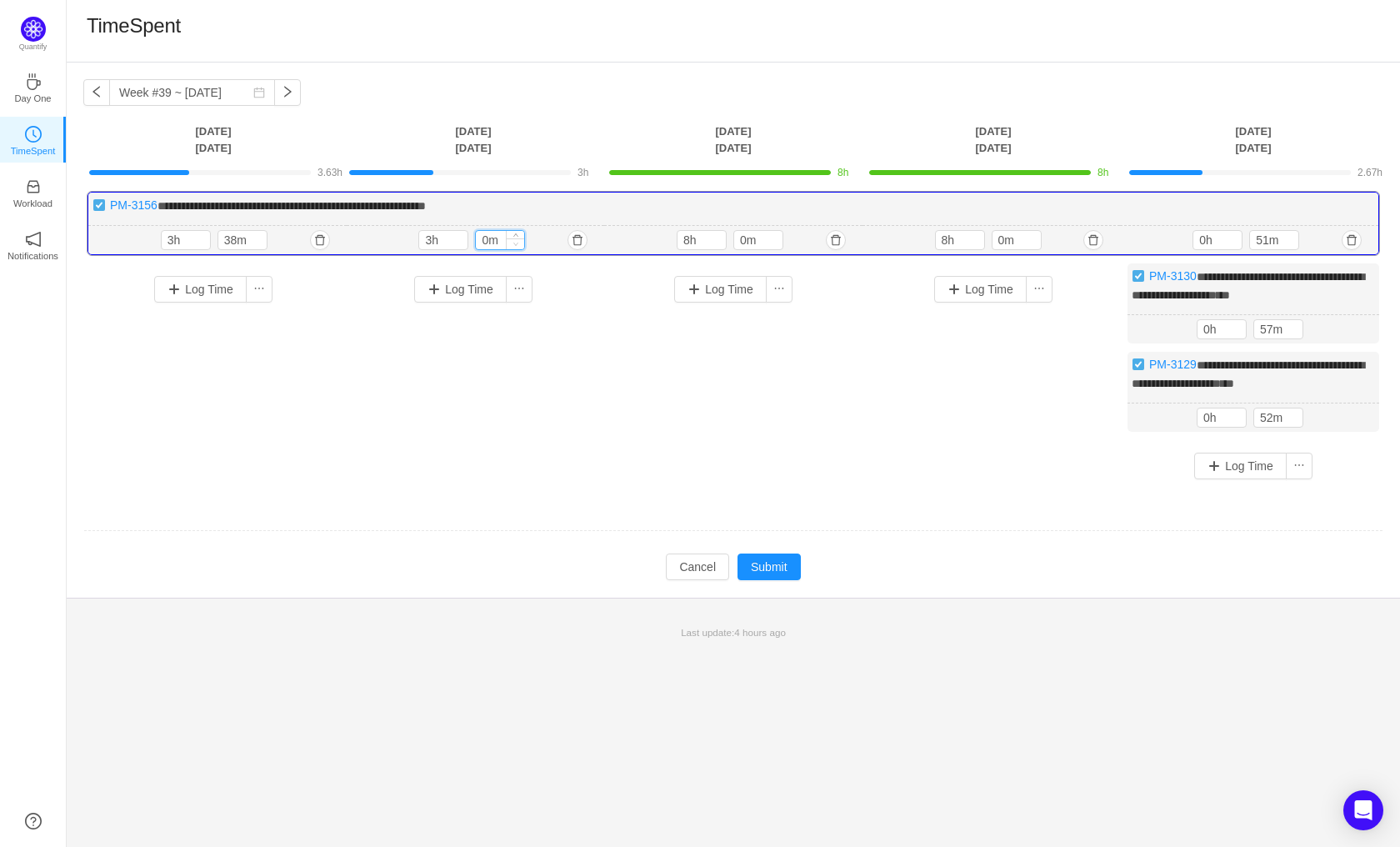
click at [521, 245] on span "Decrease Value" at bounding box center [515, 243] width 17 height 11
type input "8h"
click at [460, 234] on icon "icon: up" at bounding box center [459, 237] width 6 height 6
type input "0m"
click at [258, 241] on icon "icon: down" at bounding box center [257, 244] width 6 height 6
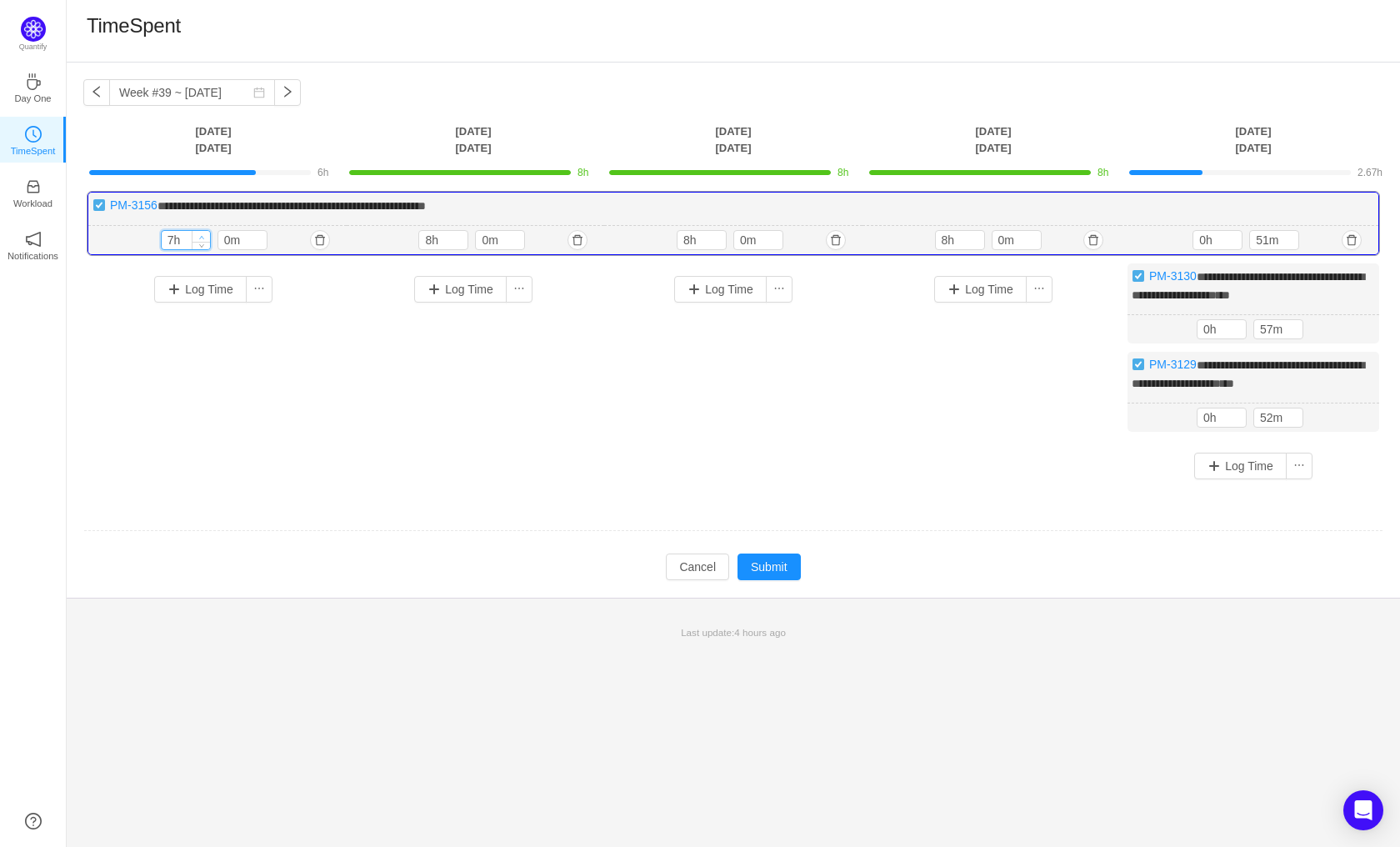
type input "8h"
click at [204, 234] on icon "icon: up" at bounding box center [201, 237] width 6 height 6
click at [751, 547] on td at bounding box center [733, 531] width 1300 height 42
click at [766, 556] on button "Submit" at bounding box center [769, 567] width 63 height 27
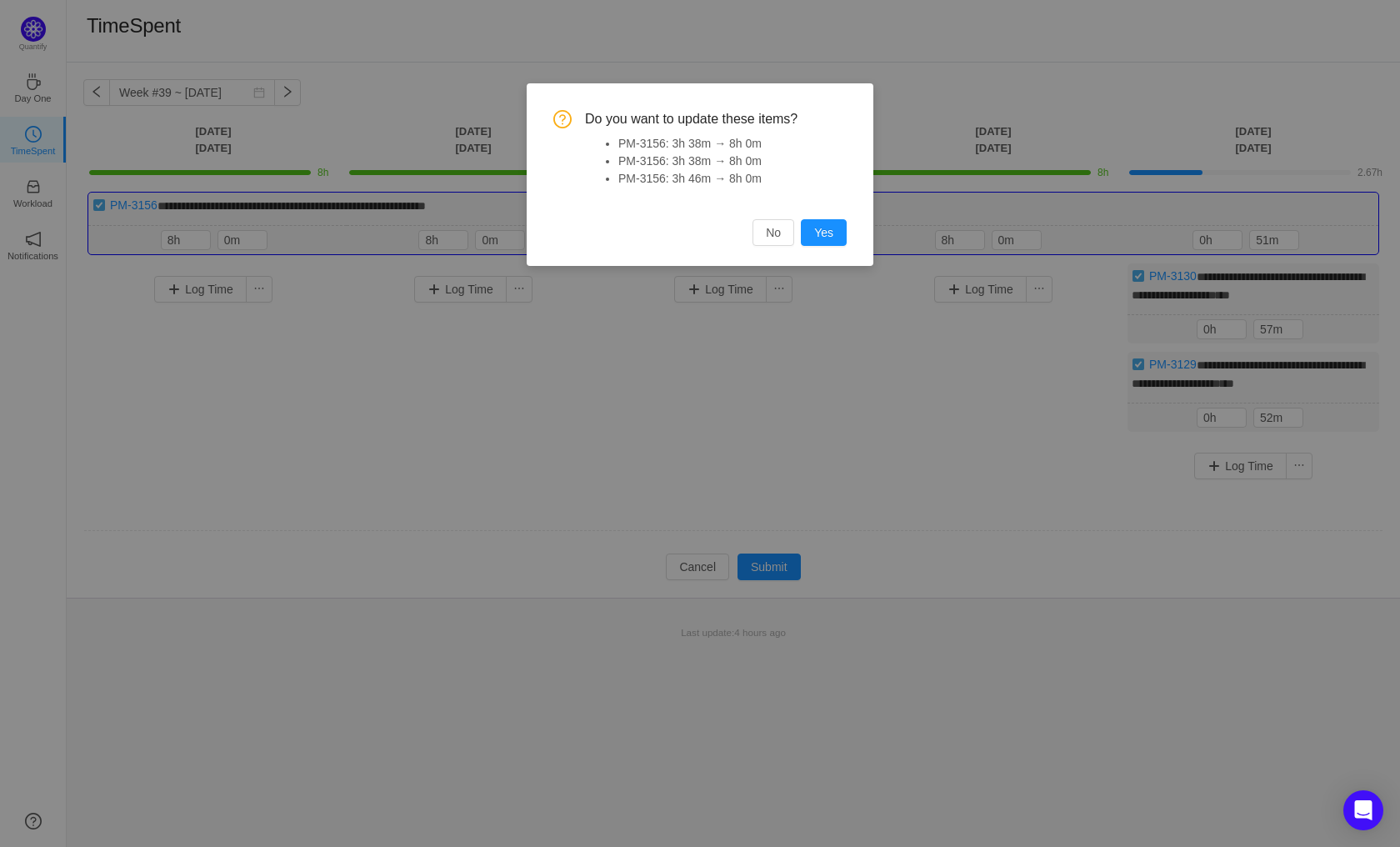
click at [823, 247] on div "Do you want to update these items? PM-3156: 3h 38m → 8h 0m PM-3156: 3h 38m → 8h…" at bounding box center [700, 174] width 346 height 183
click at [833, 234] on button "Yes" at bounding box center [824, 233] width 46 height 27
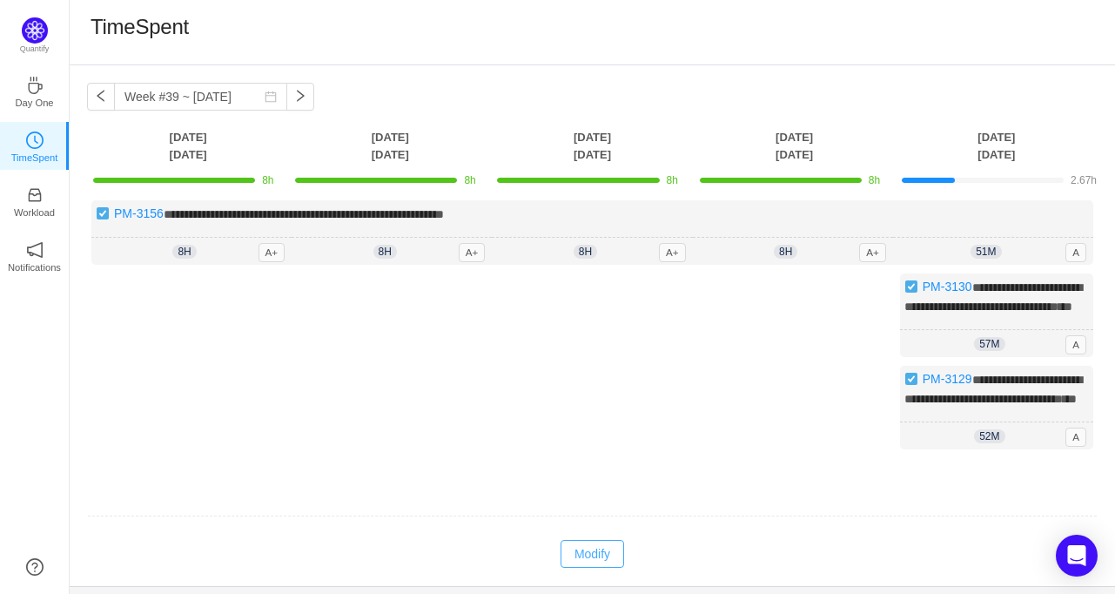
click at [589, 568] on button "Modify" at bounding box center [593, 554] width 64 height 28
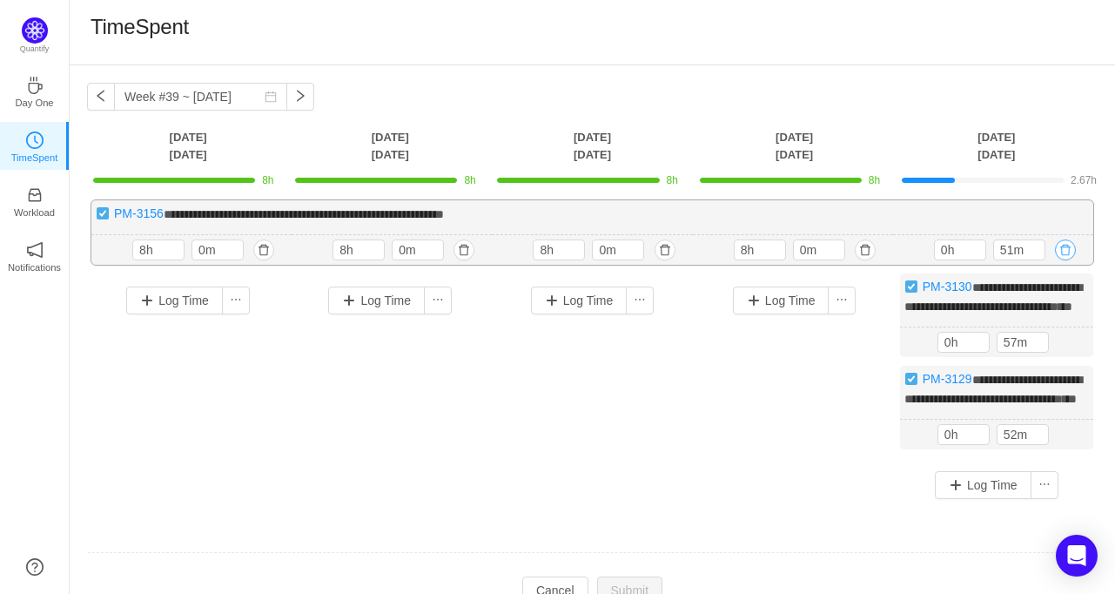
click at [1069, 247] on button "button" at bounding box center [1065, 249] width 21 height 21
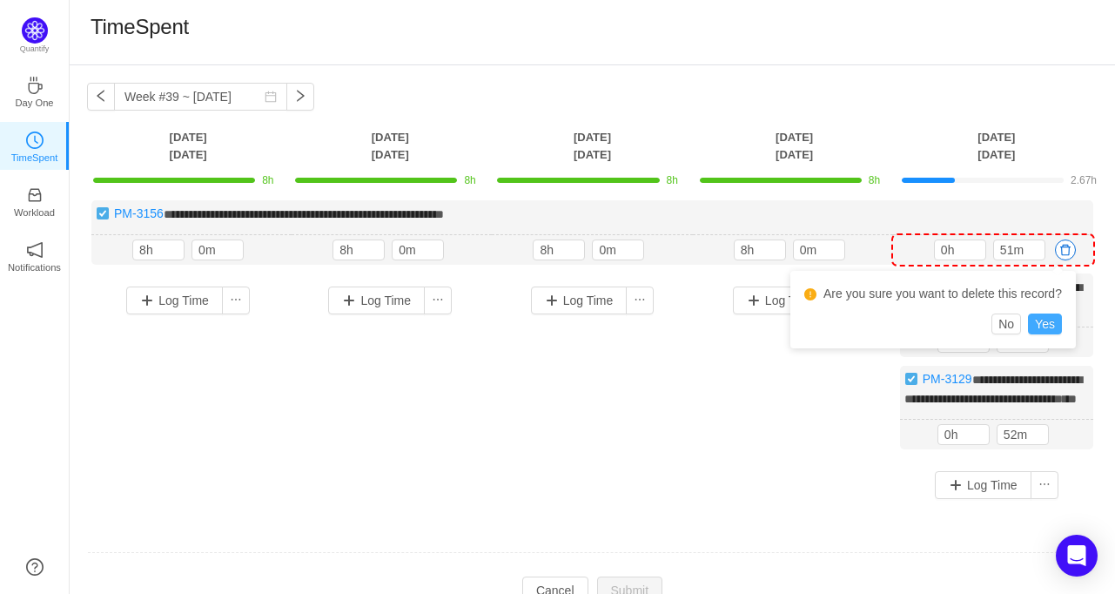
click at [1051, 320] on button "Yes" at bounding box center [1045, 323] width 34 height 21
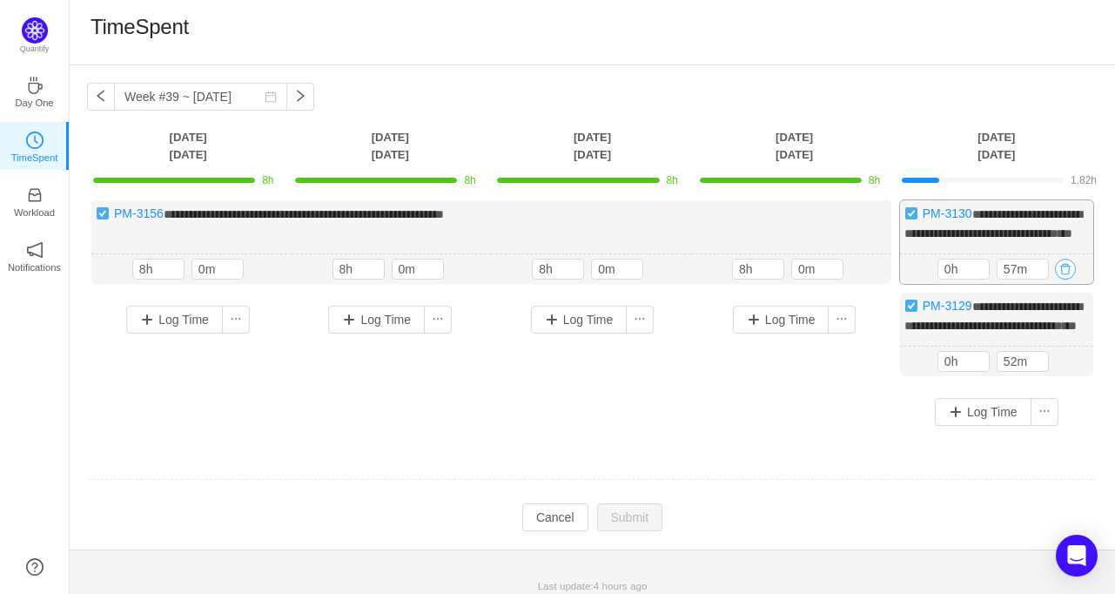
click at [1070, 280] on button "button" at bounding box center [1065, 269] width 21 height 21
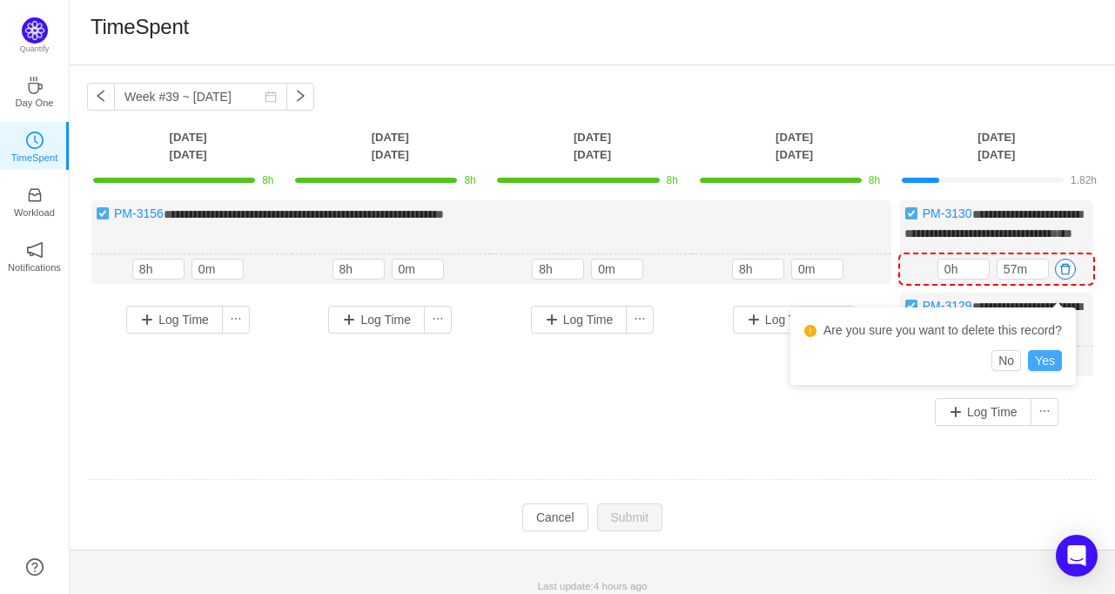
click at [1050, 366] on button "Yes" at bounding box center [1045, 360] width 34 height 21
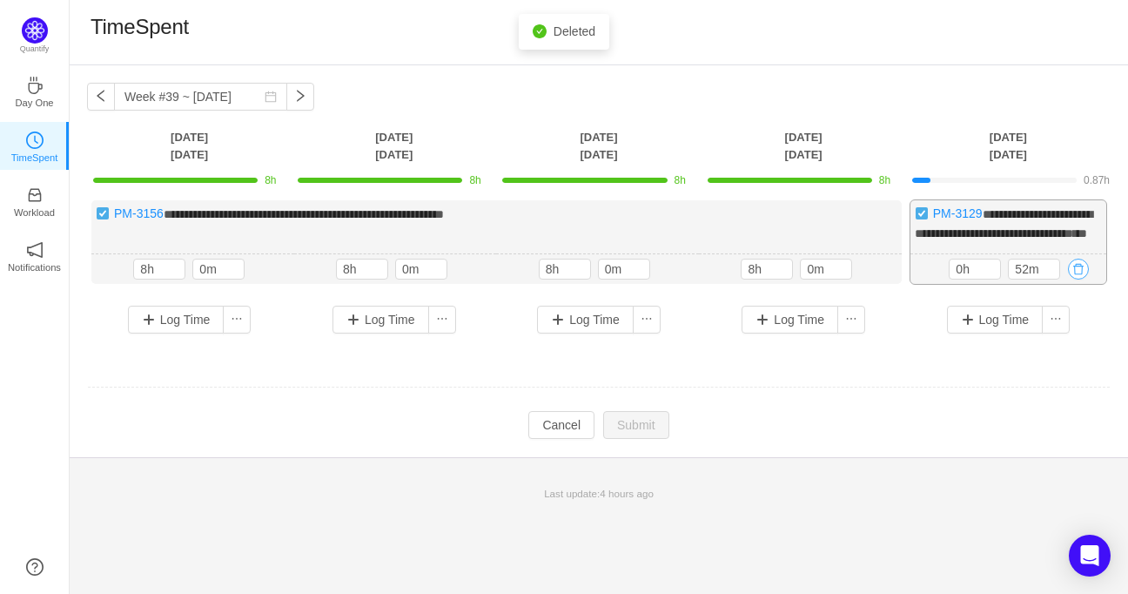
click at [1085, 280] on button "button" at bounding box center [1078, 269] width 21 height 21
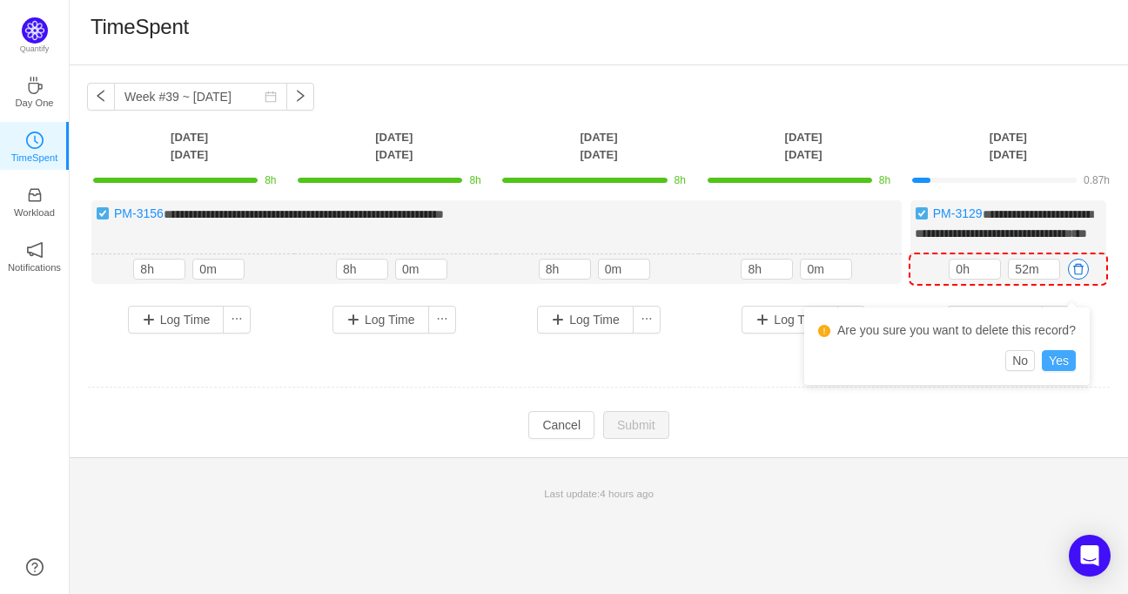
click at [1054, 355] on button "Yes" at bounding box center [1059, 360] width 34 height 21
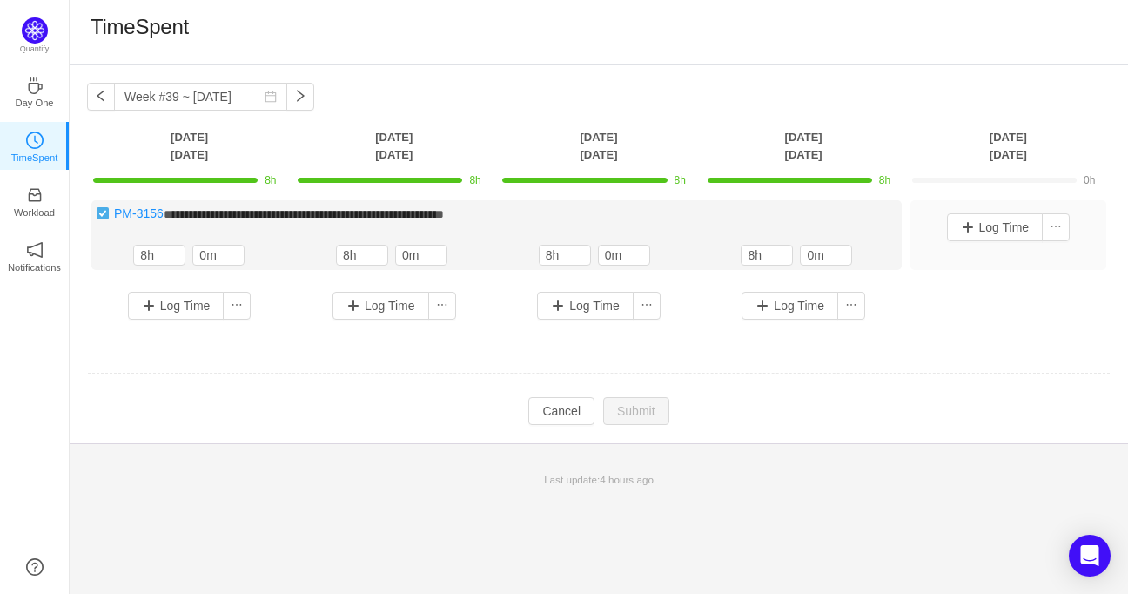
click at [970, 203] on div "Log Time" at bounding box center [1009, 235] width 196 height 70
click at [977, 219] on button "Log Time" at bounding box center [995, 227] width 97 height 28
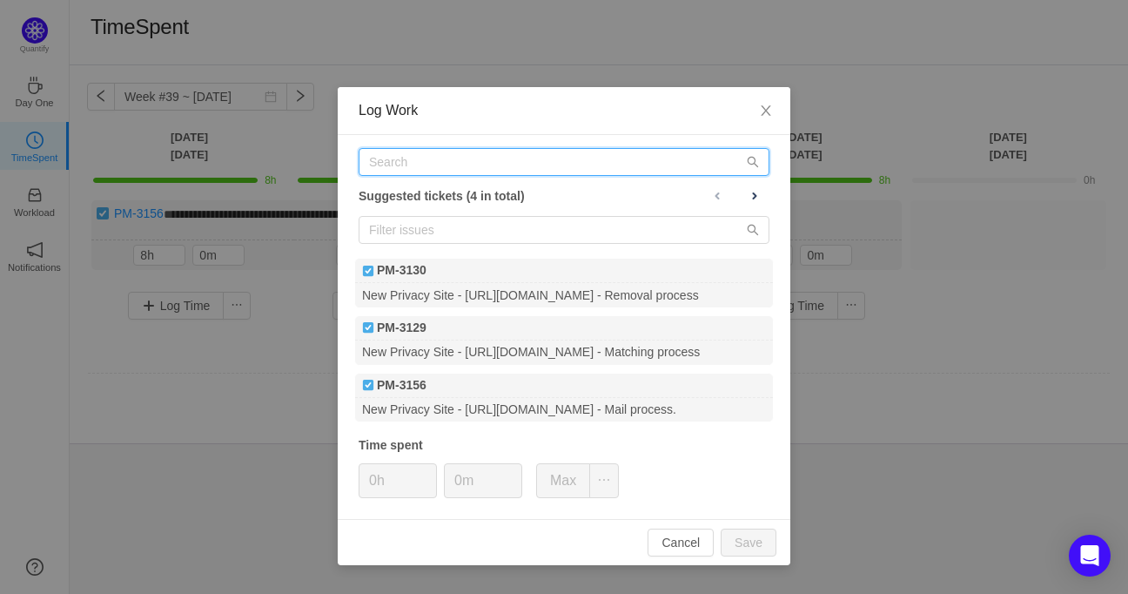
click at [484, 165] on input "text" at bounding box center [564, 162] width 411 height 28
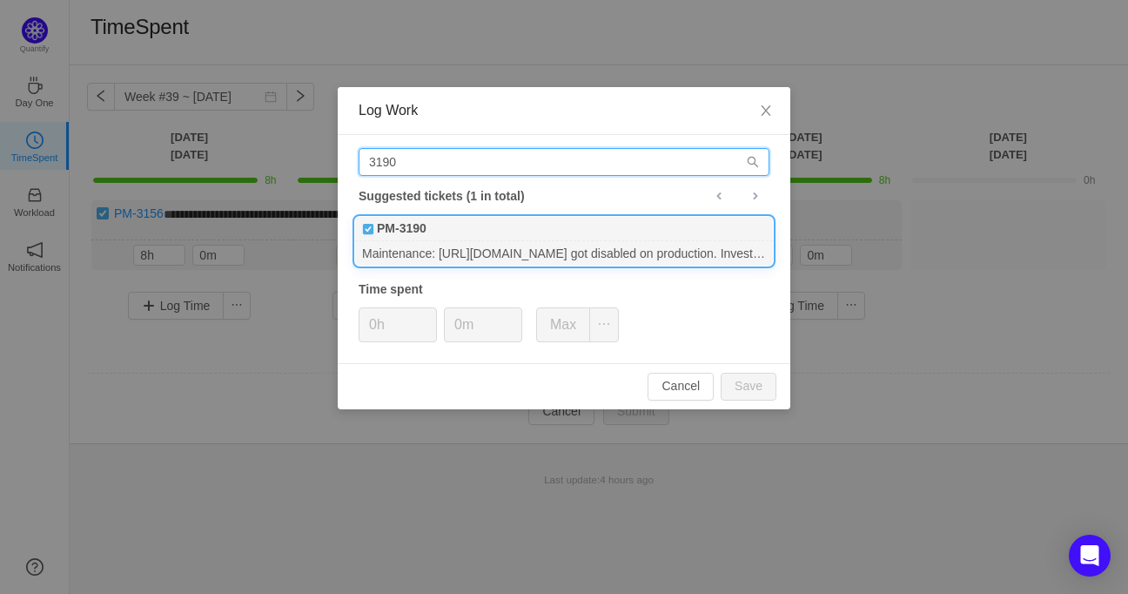
type input "3190"
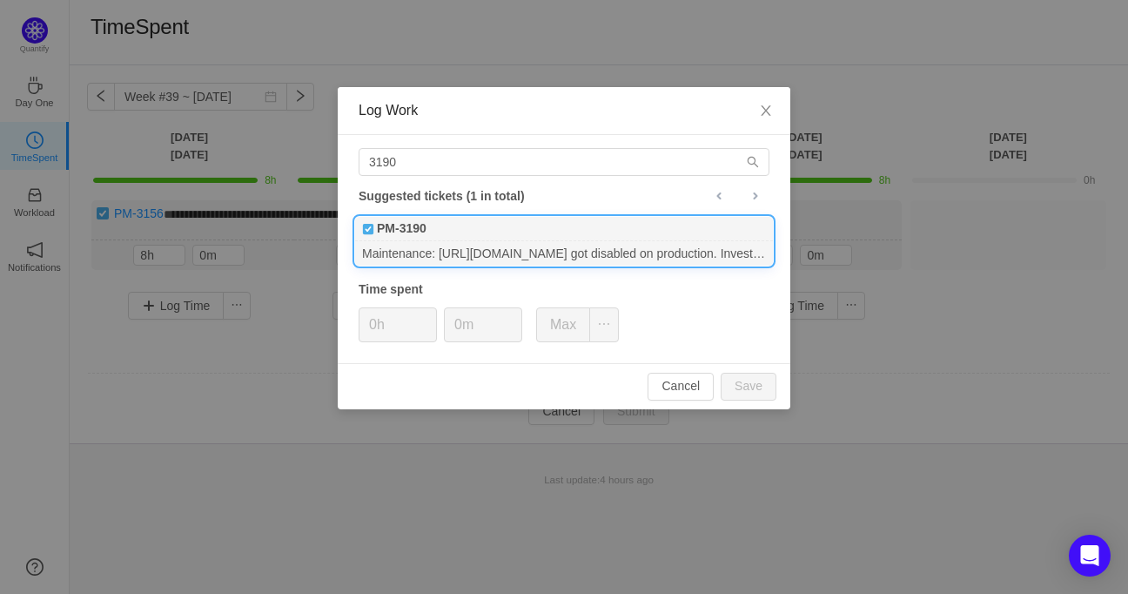
click at [421, 231] on b "PM-3190" at bounding box center [402, 228] width 50 height 18
click at [758, 391] on button "Save" at bounding box center [749, 387] width 56 height 28
type input "0h"
